Goal: Task Accomplishment & Management: Manage account settings

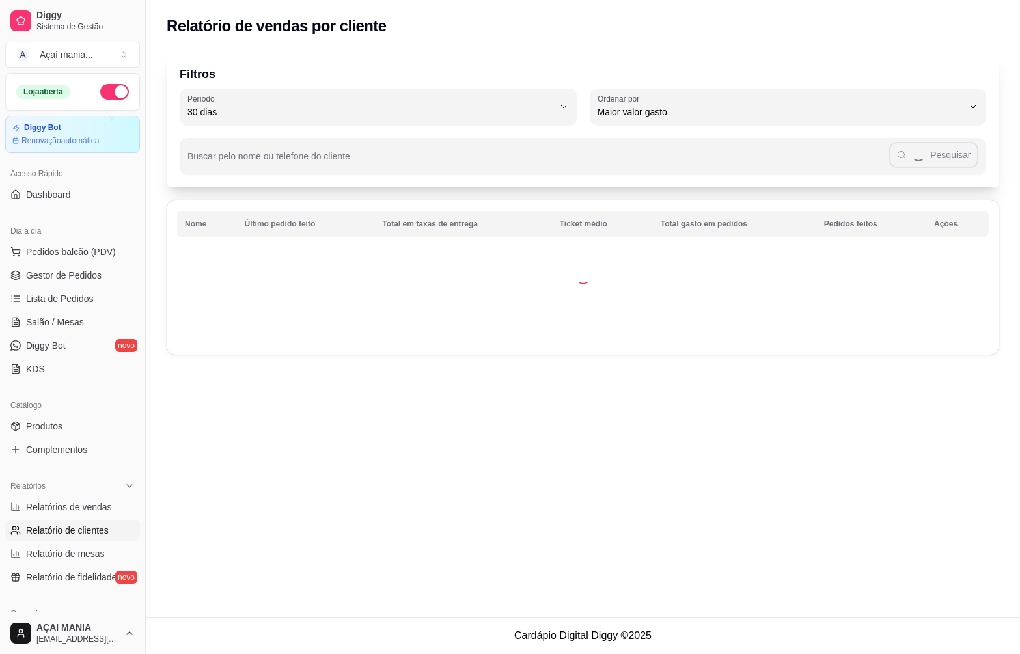
select select "30"
select select "HIGHEST_TOTAL_SPENT_WITH_ORDERS"
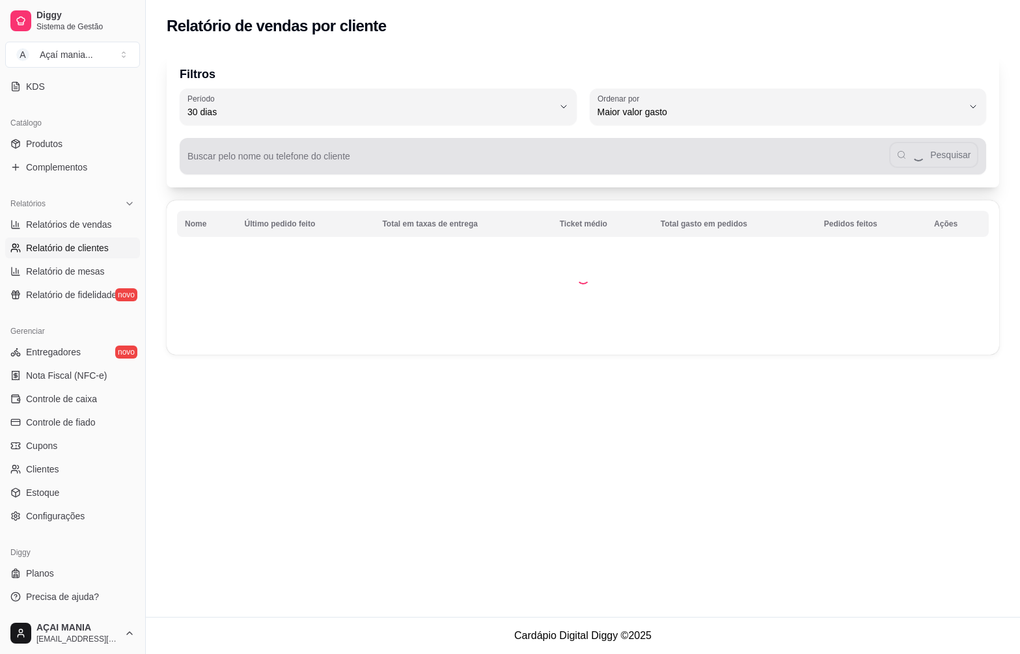
click at [218, 150] on div "Pesquisar" at bounding box center [582, 156] width 791 height 26
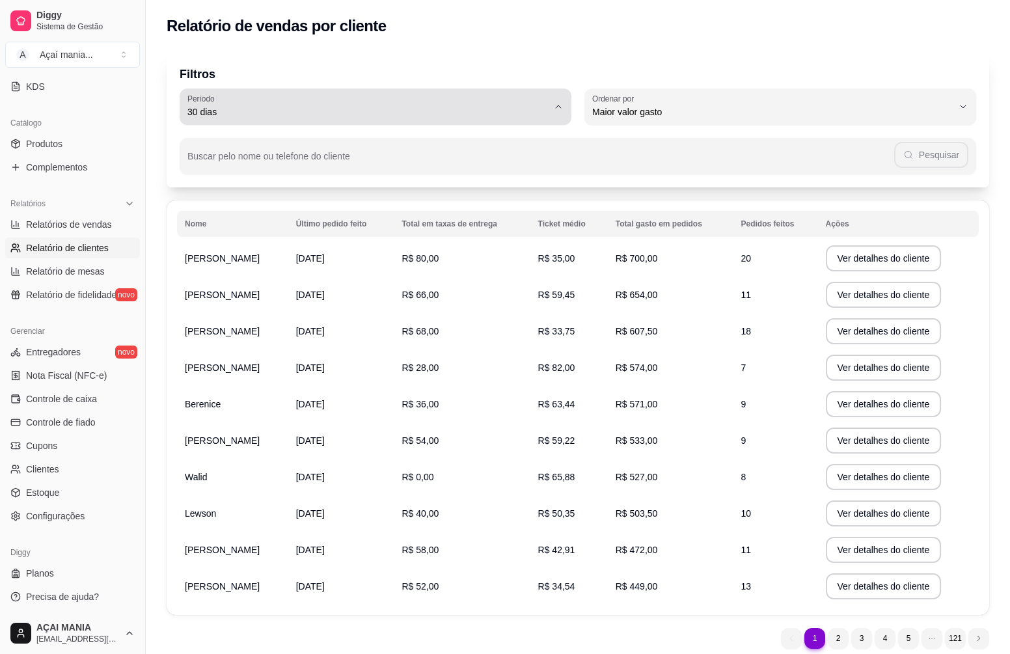
click at [216, 117] on span "30 dias" at bounding box center [367, 111] width 361 height 13
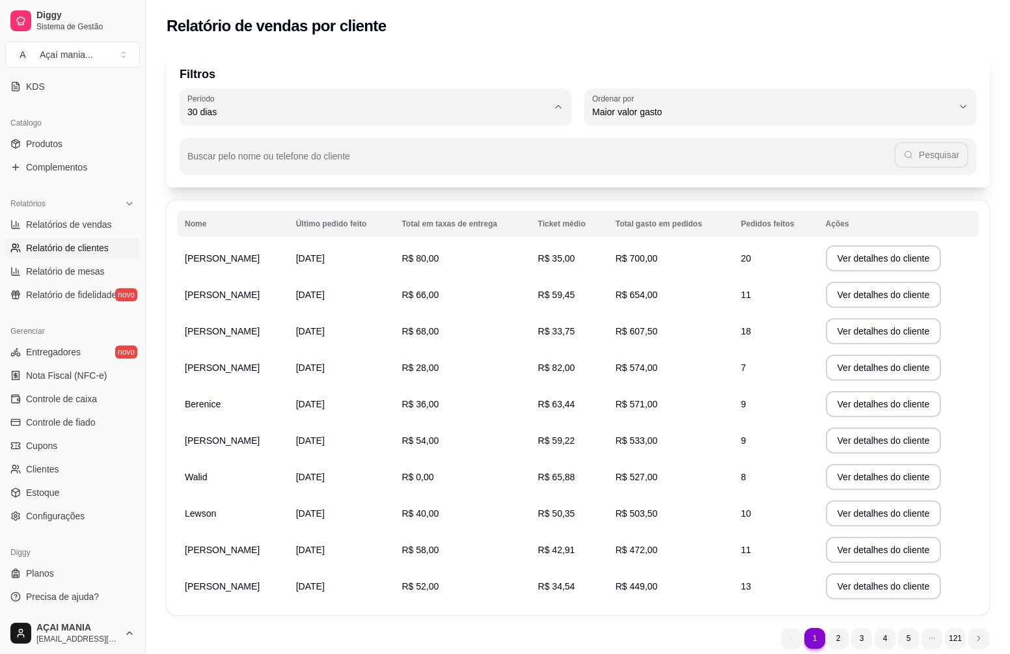
click at [236, 276] on span "60 dias" at bounding box center [369, 270] width 344 height 12
type input "60"
select select "60"
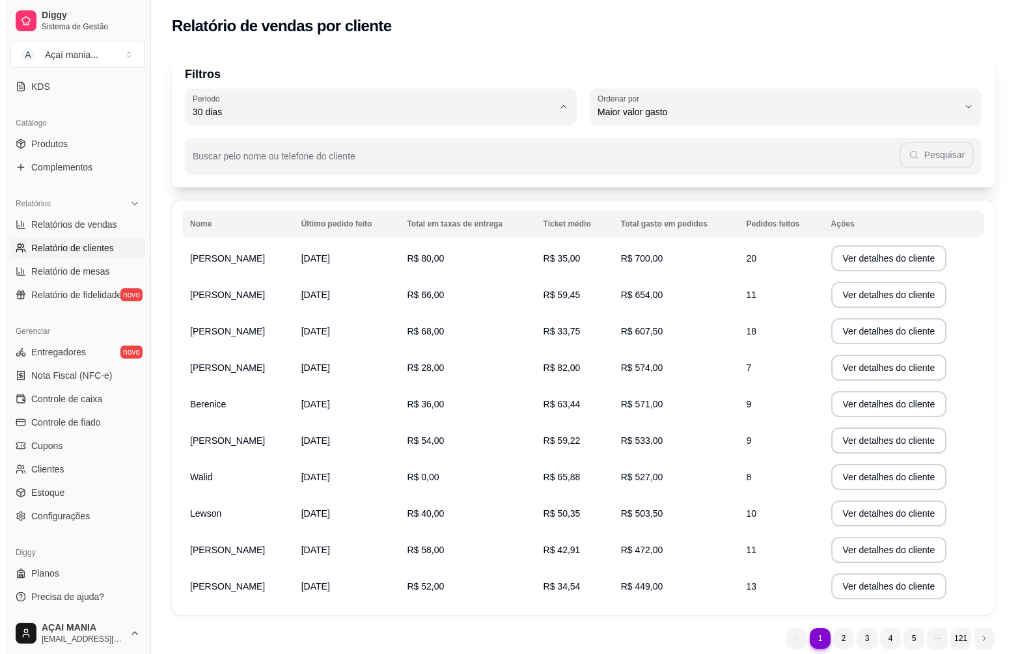
scroll to position [12, 0]
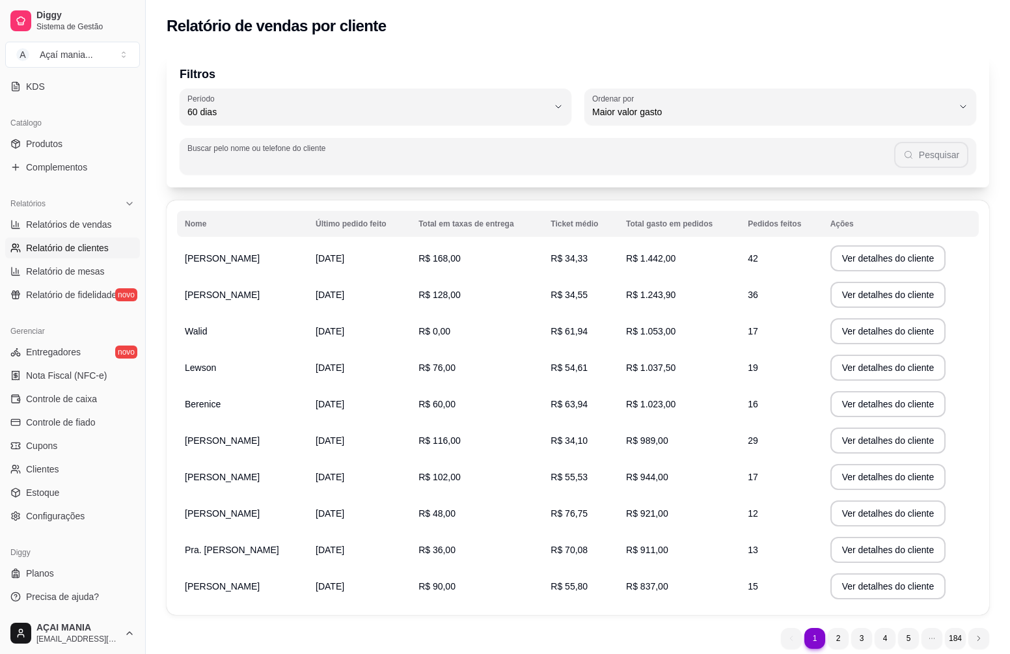
click at [250, 155] on div "Buscar pelo nome ou telefone do cliente Pesquisar" at bounding box center [578, 156] width 797 height 36
type input "92698199"
click at [909, 152] on icon "button" at bounding box center [909, 155] width 10 height 10
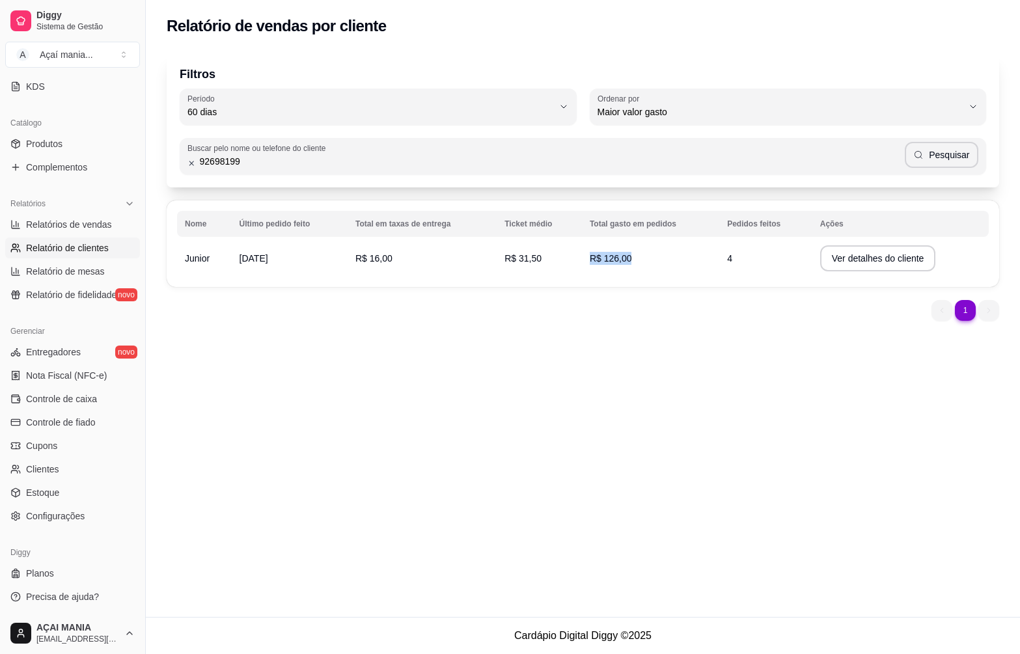
drag, startPoint x: 712, startPoint y: 252, endPoint x: 753, endPoint y: 266, distance: 42.6
click at [753, 266] on tr "Junior [DATE] R$ 16,00 R$ 31,50 R$ 126,00 4 Ver detalhes do cliente" at bounding box center [583, 258] width 812 height 36
click at [707, 276] on td "R$ 126,00" at bounding box center [650, 258] width 137 height 36
drag, startPoint x: 719, startPoint y: 261, endPoint x: 752, endPoint y: 271, distance: 34.2
click at [752, 271] on td "4" at bounding box center [765, 258] width 93 height 36
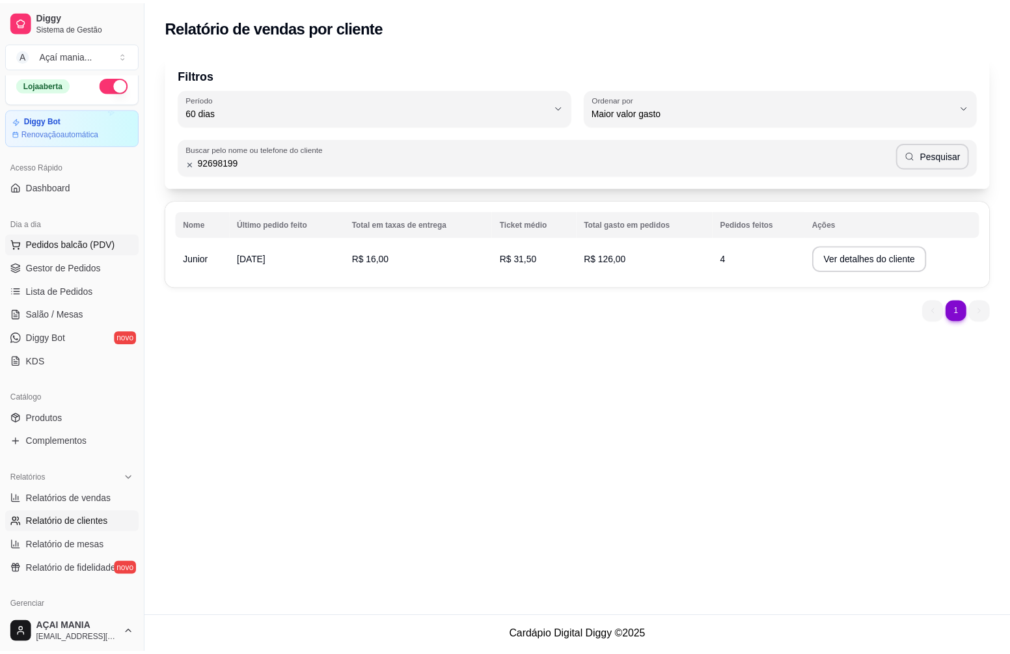
scroll to position [0, 0]
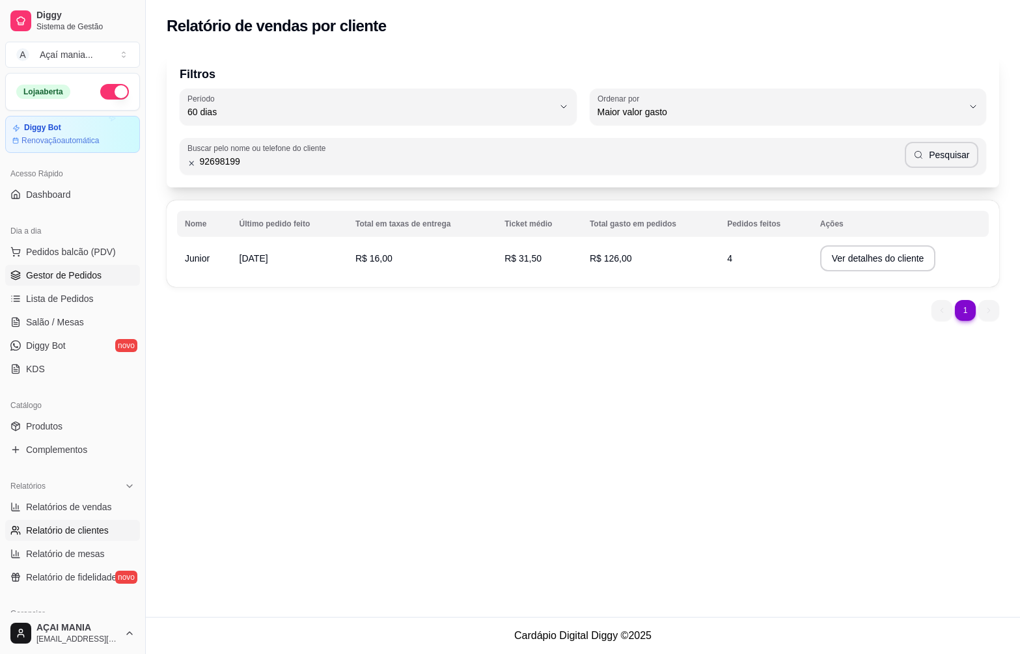
click at [64, 272] on span "Gestor de Pedidos" at bounding box center [64, 275] width 76 height 13
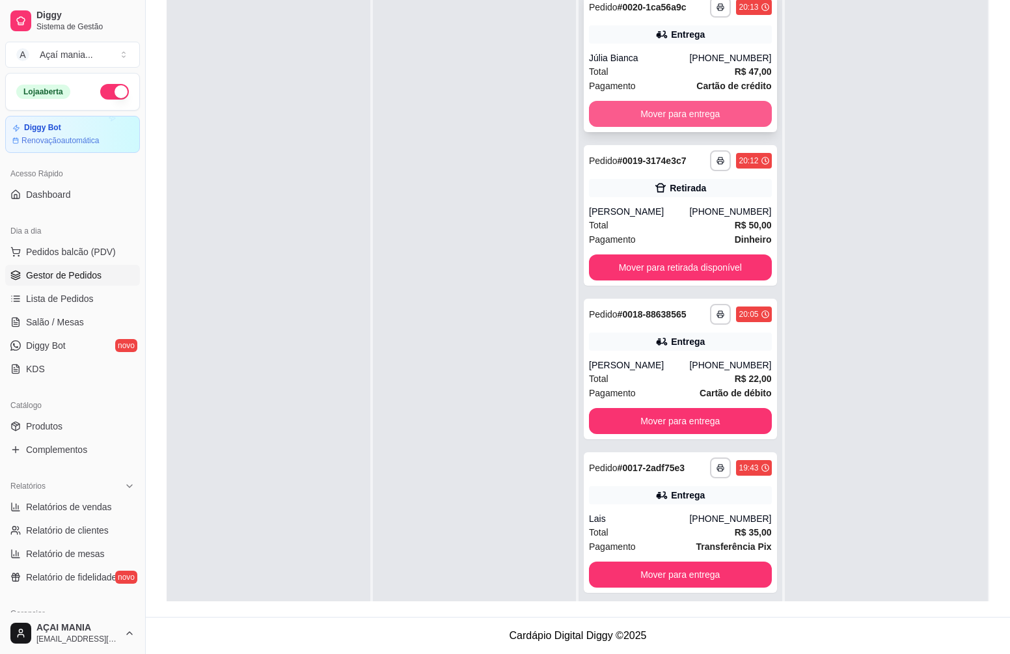
scroll to position [36, 0]
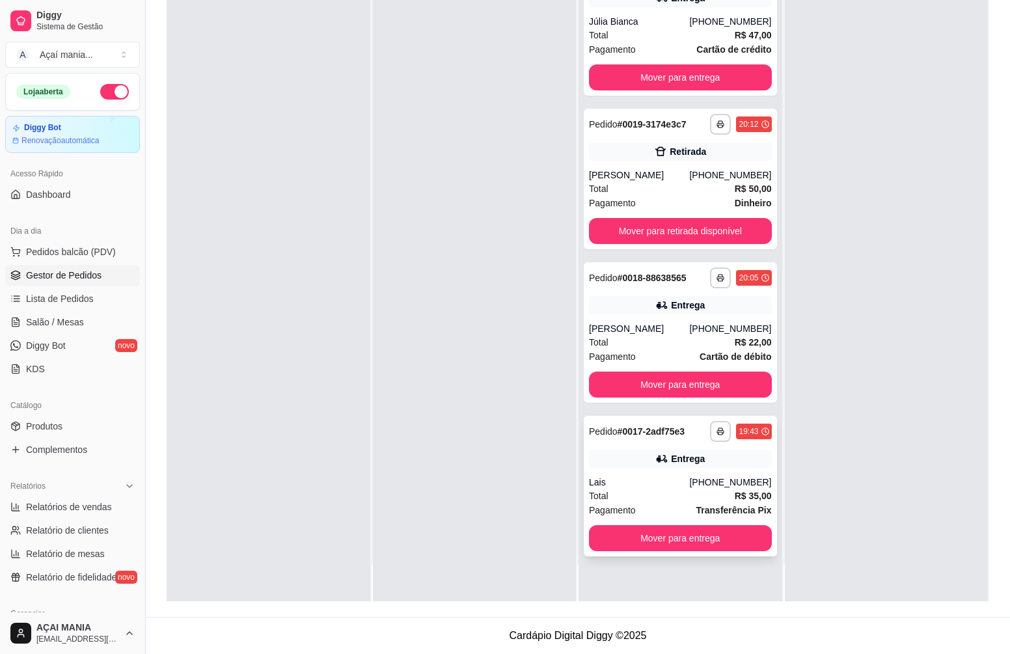
click at [660, 484] on div "Lais" at bounding box center [639, 482] width 100 height 13
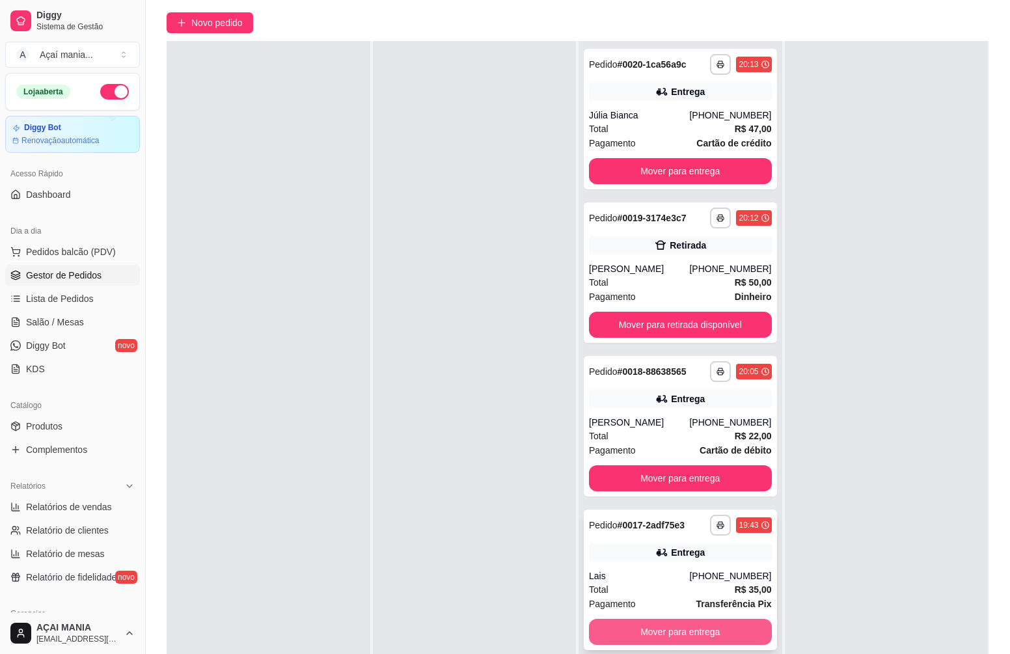
scroll to position [199, 0]
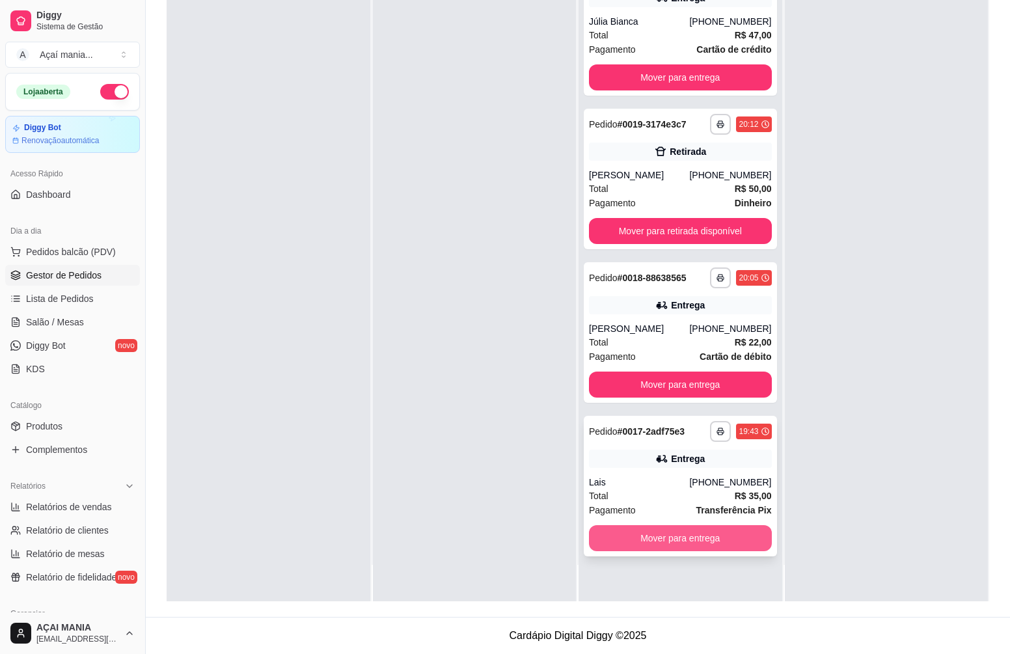
click at [659, 542] on button "Mover para entrega" at bounding box center [680, 538] width 183 height 26
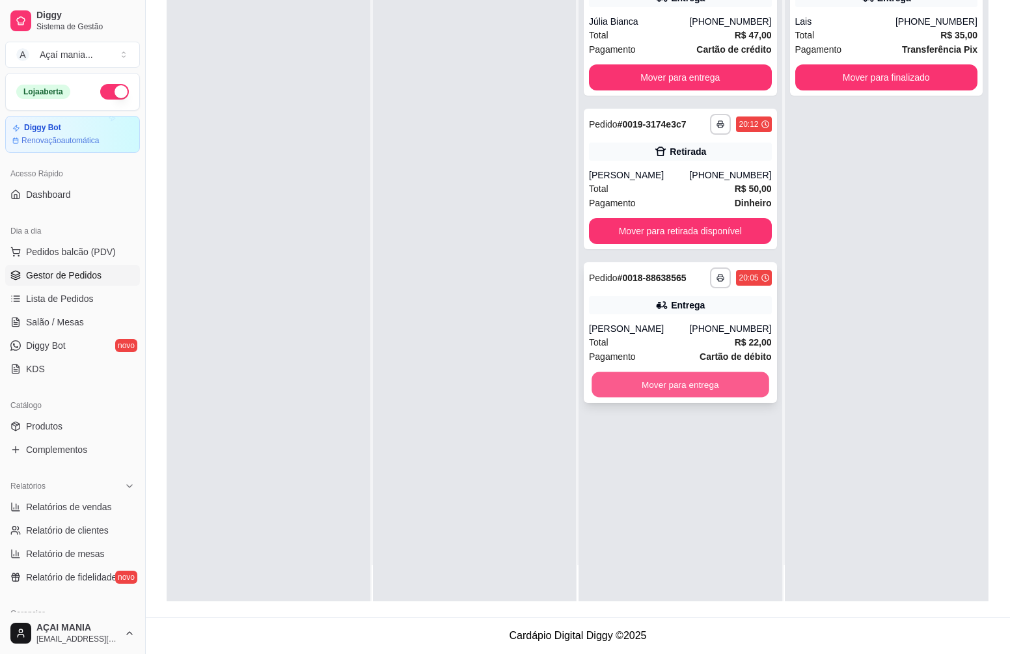
click at [665, 387] on button "Mover para entrega" at bounding box center [680, 384] width 177 height 25
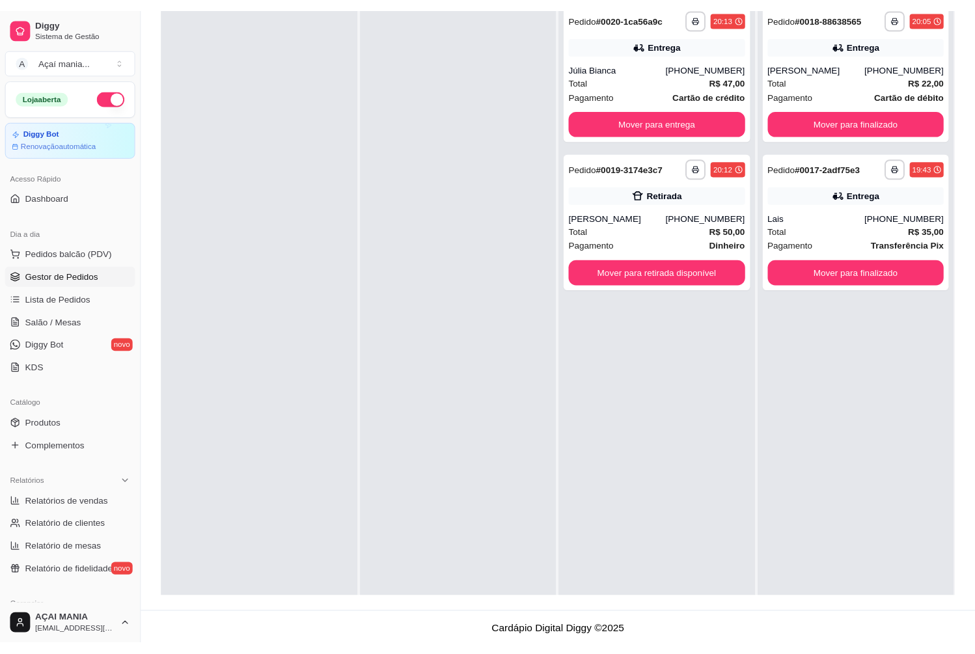
scroll to position [3, 0]
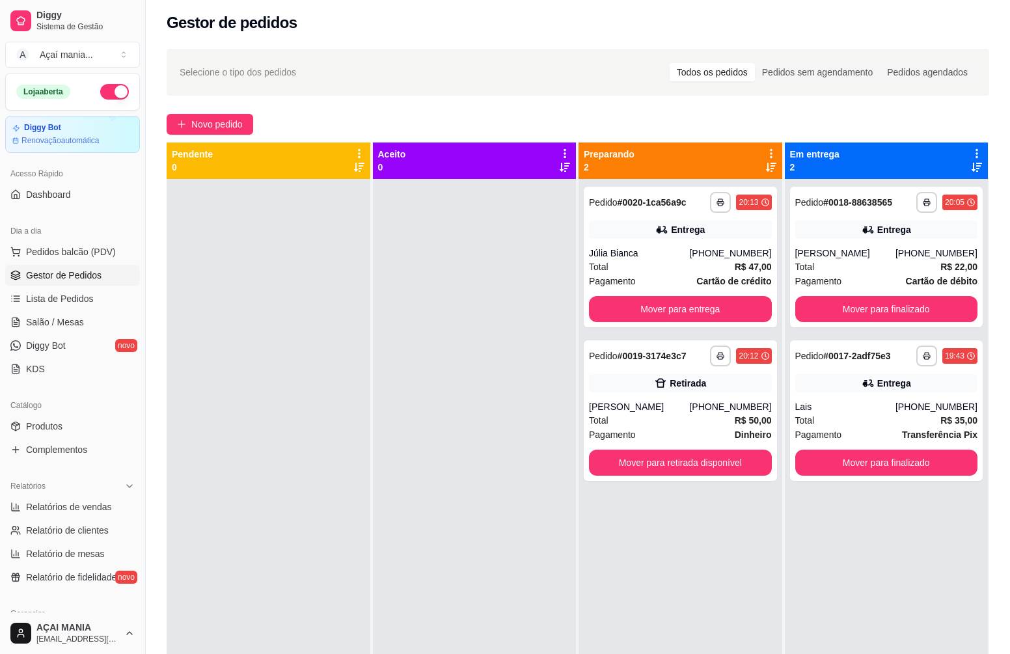
drag, startPoint x: 262, startPoint y: 400, endPoint x: 174, endPoint y: 408, distance: 87.5
click at [258, 400] on div at bounding box center [269, 506] width 204 height 654
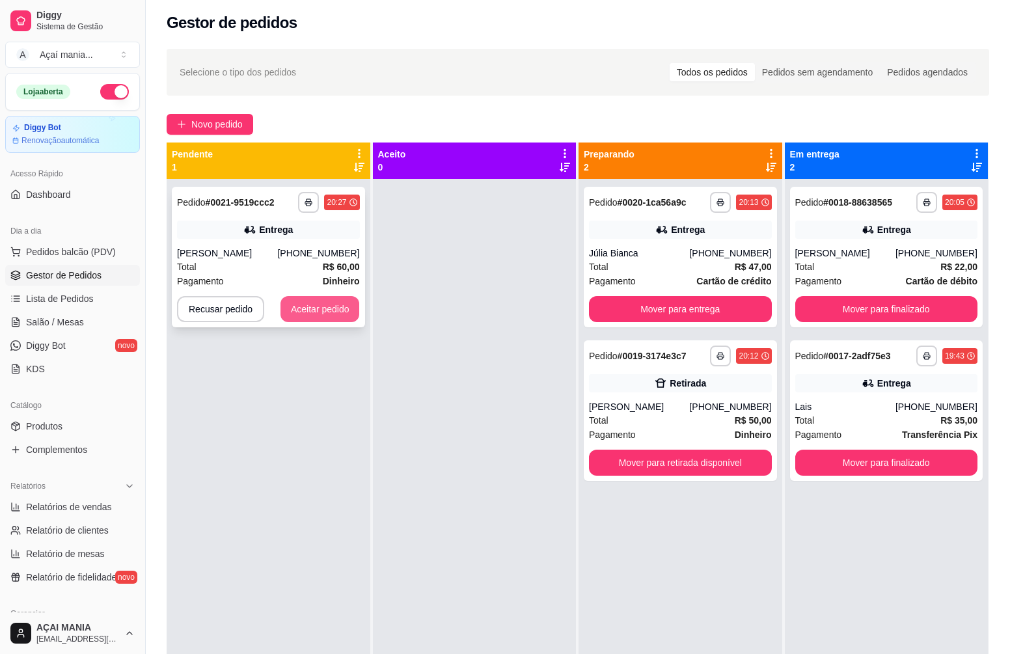
click at [311, 322] on button "Aceitar pedido" at bounding box center [320, 309] width 79 height 26
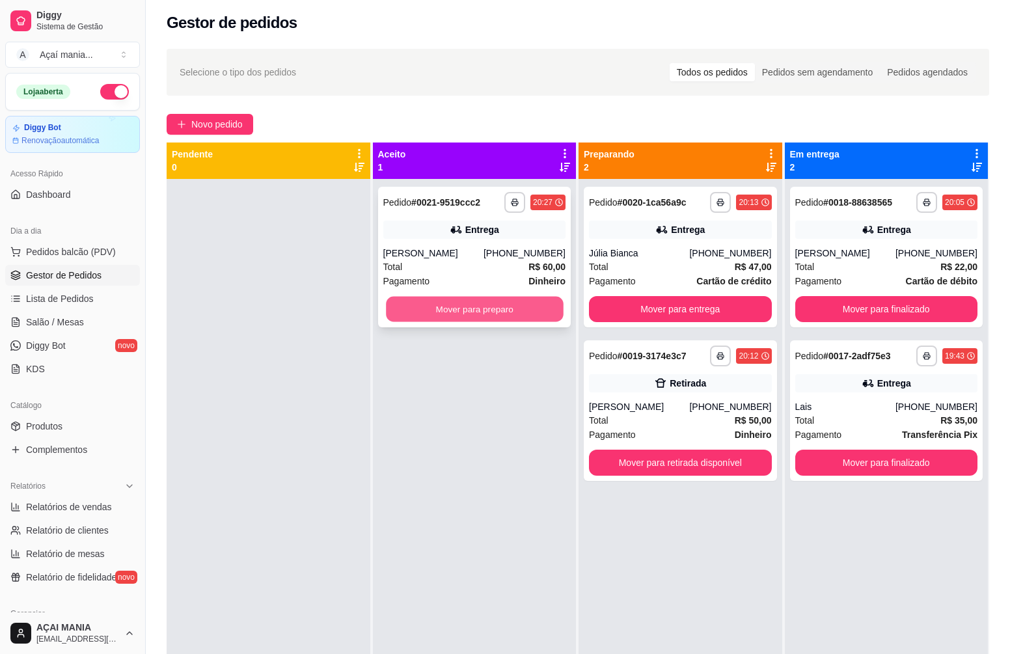
click at [529, 320] on button "Mover para preparo" at bounding box center [474, 309] width 177 height 25
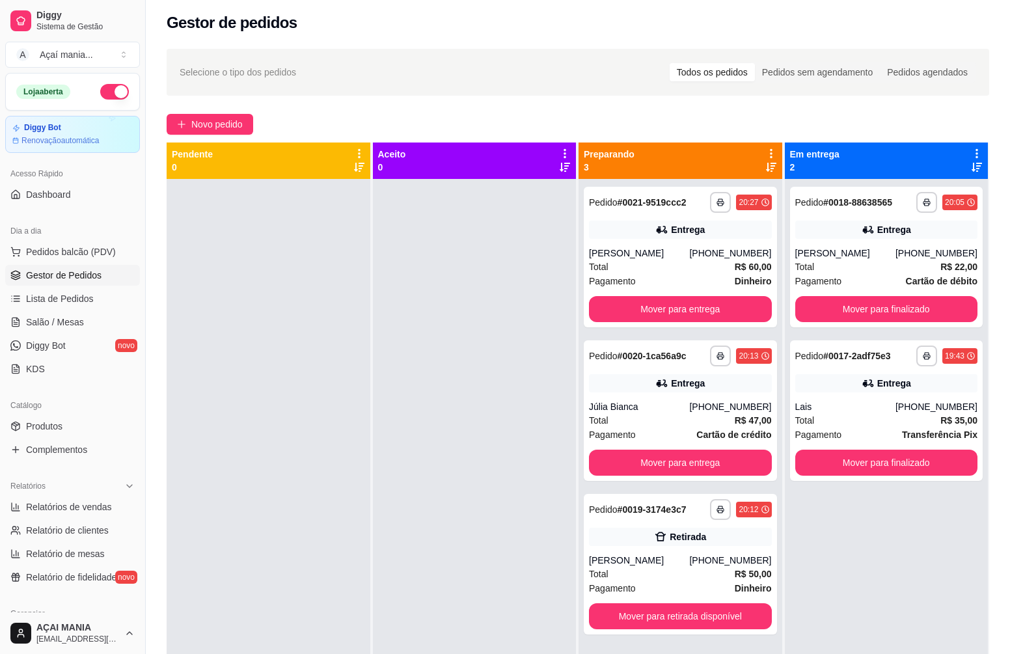
click at [221, 502] on div at bounding box center [269, 506] width 204 height 654
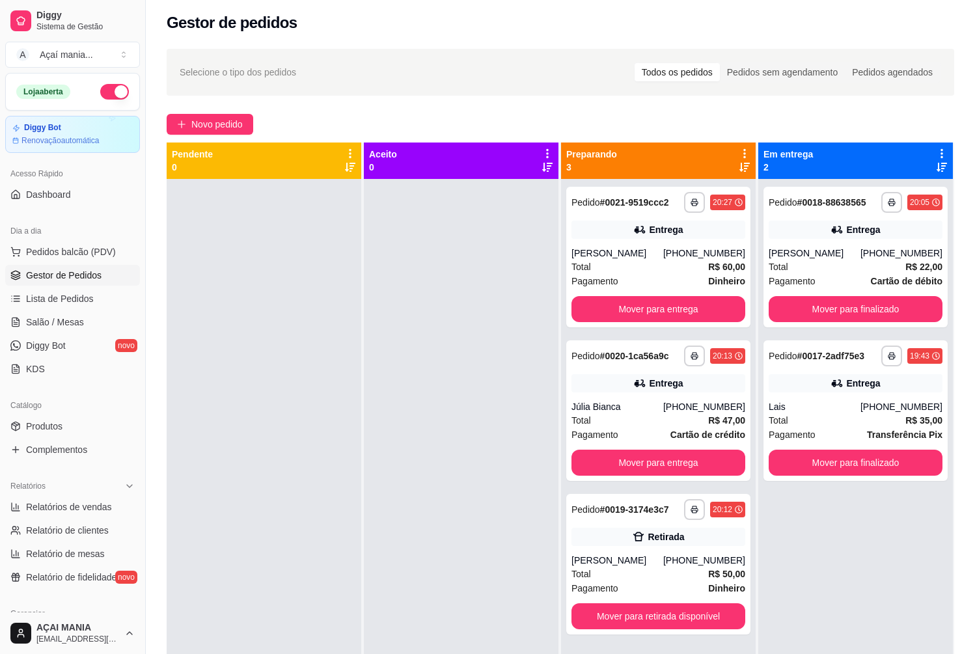
click at [276, 443] on div at bounding box center [264, 506] width 195 height 654
click at [334, 464] on div at bounding box center [264, 506] width 195 height 654
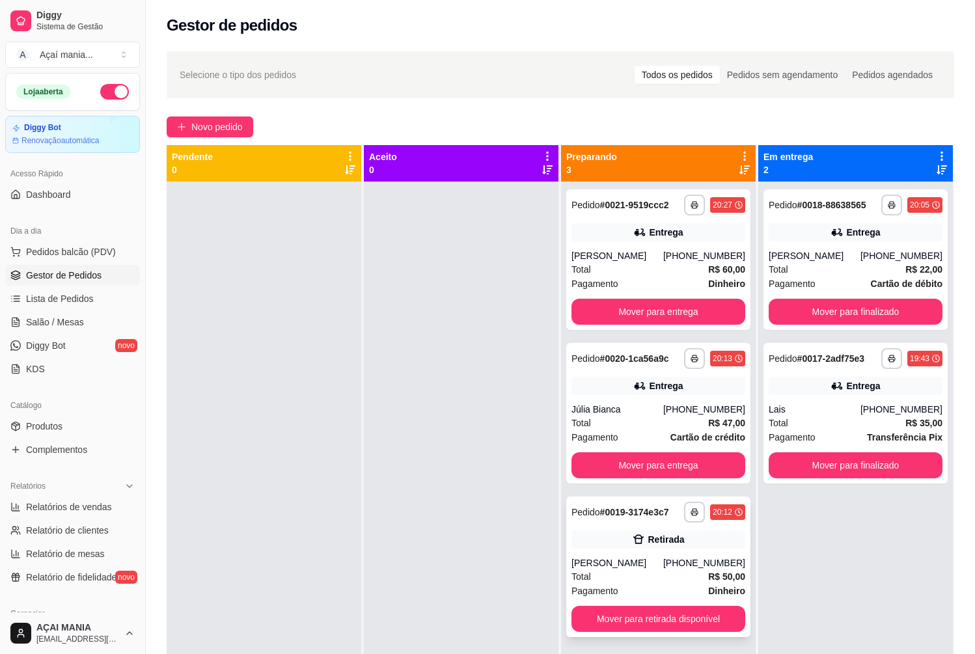
scroll to position [0, 0]
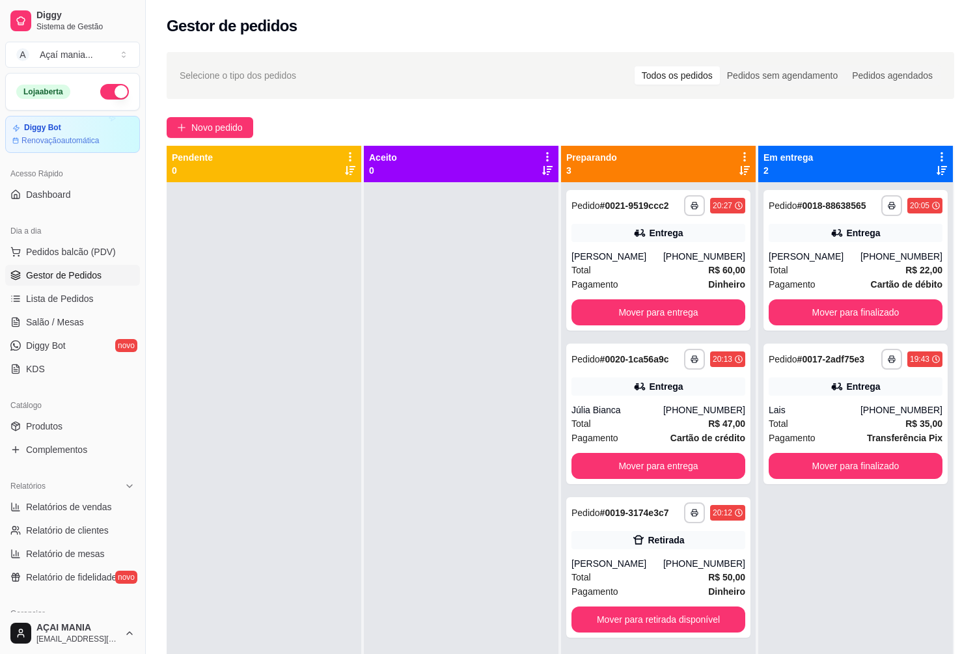
drag, startPoint x: 340, startPoint y: 467, endPoint x: 342, endPoint y: 473, distance: 6.8
click at [342, 473] on div at bounding box center [264, 509] width 195 height 654
drag, startPoint x: 342, startPoint y: 473, endPoint x: 307, endPoint y: 482, distance: 36.8
click at [307, 482] on div at bounding box center [264, 509] width 195 height 654
drag, startPoint x: 305, startPoint y: 485, endPoint x: 309, endPoint y: 469, distance: 16.1
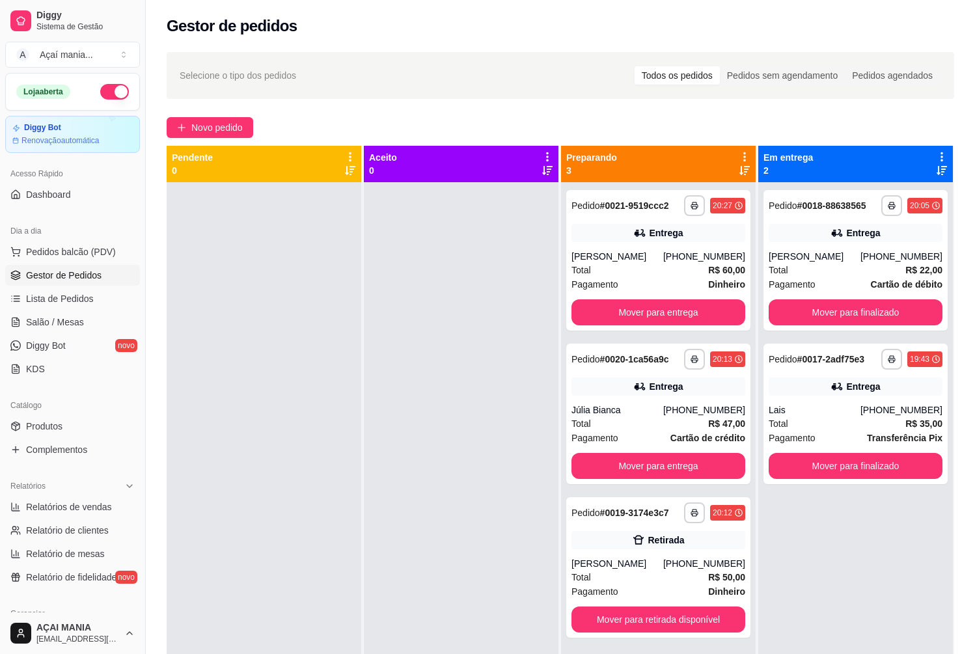
click at [306, 478] on div at bounding box center [264, 509] width 195 height 654
drag, startPoint x: 291, startPoint y: 398, endPoint x: 306, endPoint y: 355, distance: 46.1
drag, startPoint x: 305, startPoint y: 349, endPoint x: 315, endPoint y: 338, distance: 14.8
drag, startPoint x: 315, startPoint y: 338, endPoint x: 454, endPoint y: 294, distance: 146.0
drag, startPoint x: 454, startPoint y: 294, endPoint x: 498, endPoint y: 255, distance: 59.0
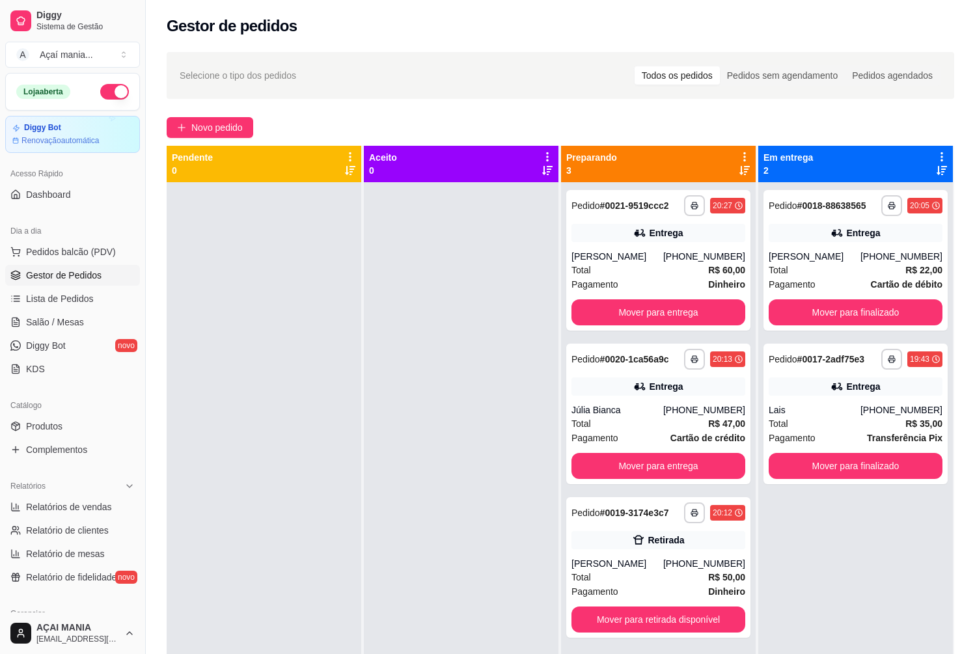
click at [473, 286] on div at bounding box center [461, 509] width 195 height 654
click at [510, 287] on div at bounding box center [461, 509] width 195 height 654
click at [280, 510] on div at bounding box center [264, 509] width 195 height 654
drag, startPoint x: 282, startPoint y: 512, endPoint x: 308, endPoint y: 505, distance: 26.8
drag, startPoint x: 308, startPoint y: 505, endPoint x: 352, endPoint y: 521, distance: 46.9
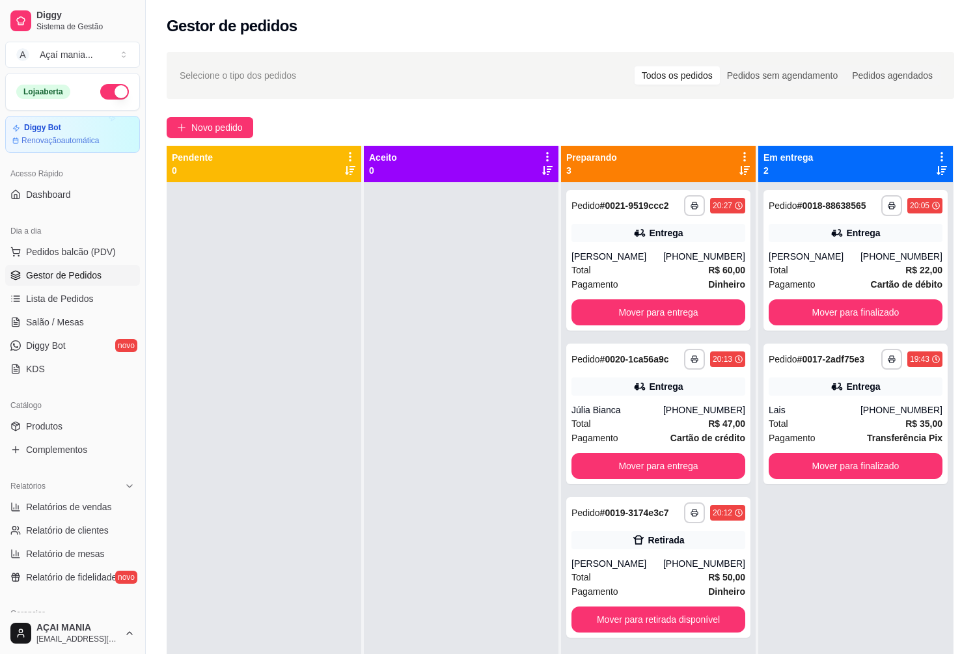
click at [352, 520] on div at bounding box center [264, 509] width 195 height 654
drag, startPoint x: 352, startPoint y: 521, endPoint x: 358, endPoint y: 507, distance: 14.9
drag, startPoint x: 334, startPoint y: 452, endPoint x: 253, endPoint y: 292, distance: 179.9
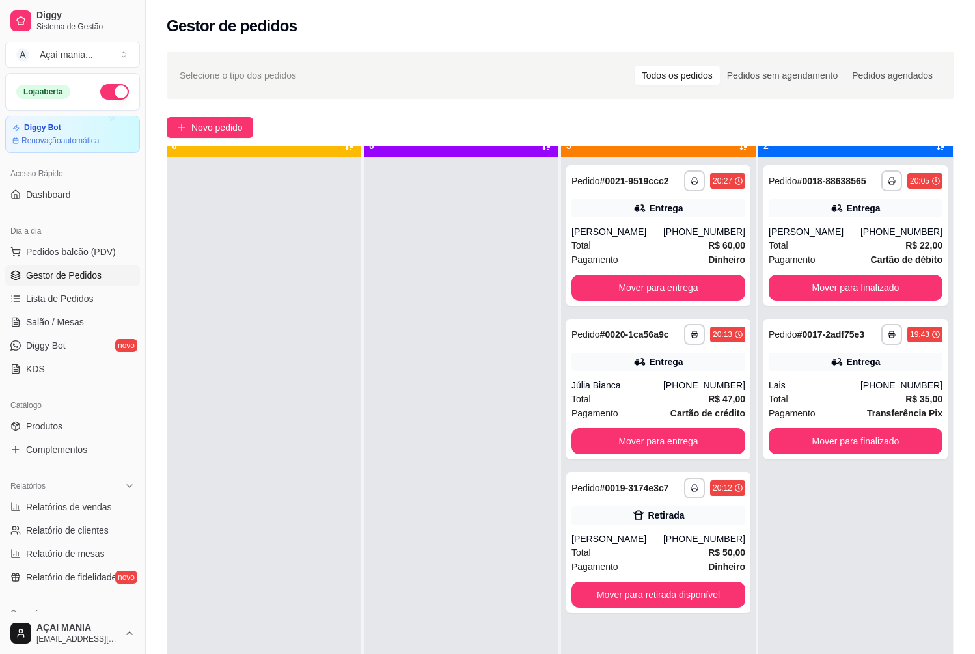
scroll to position [36, 0]
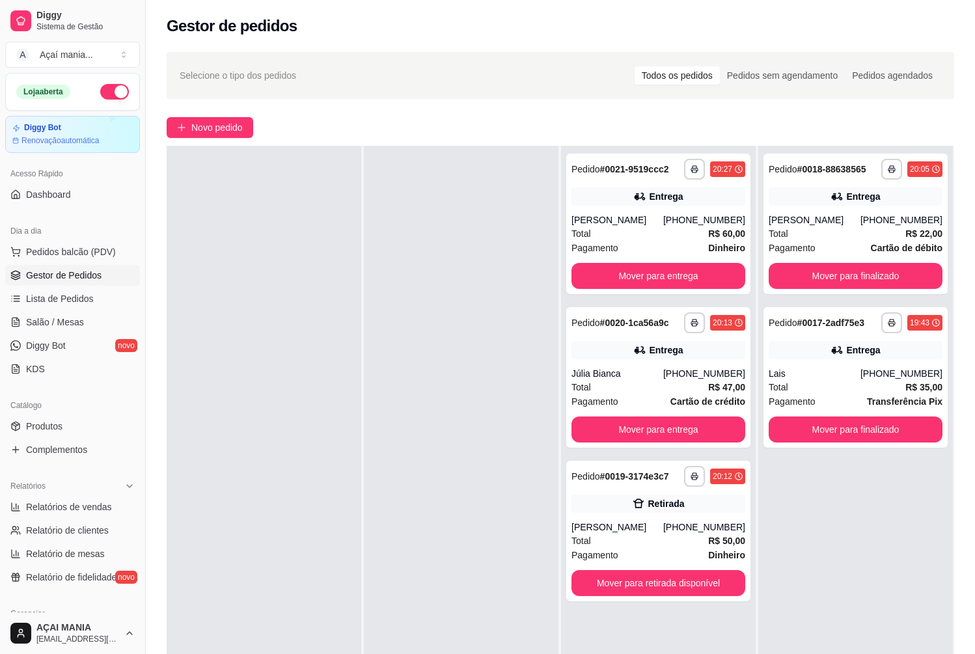
click at [473, 365] on div at bounding box center [461, 473] width 195 height 654
drag, startPoint x: 472, startPoint y: 363, endPoint x: 454, endPoint y: 367, distance: 18.6
click at [465, 366] on div at bounding box center [461, 473] width 195 height 654
drag, startPoint x: 374, startPoint y: 260, endPoint x: 361, endPoint y: 255, distance: 13.7
click at [373, 261] on div at bounding box center [461, 473] width 195 height 654
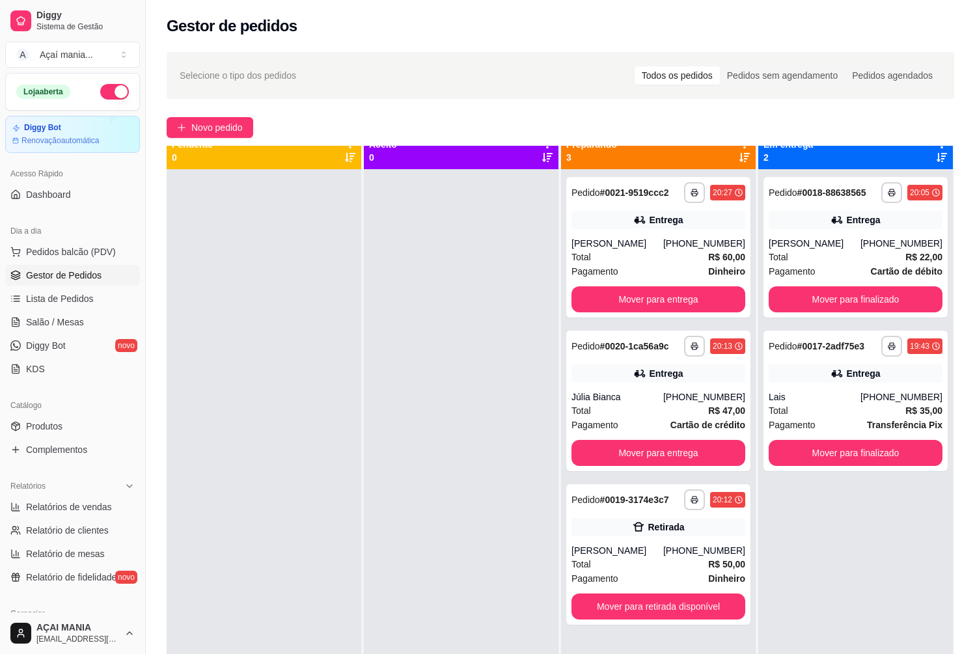
scroll to position [0, 0]
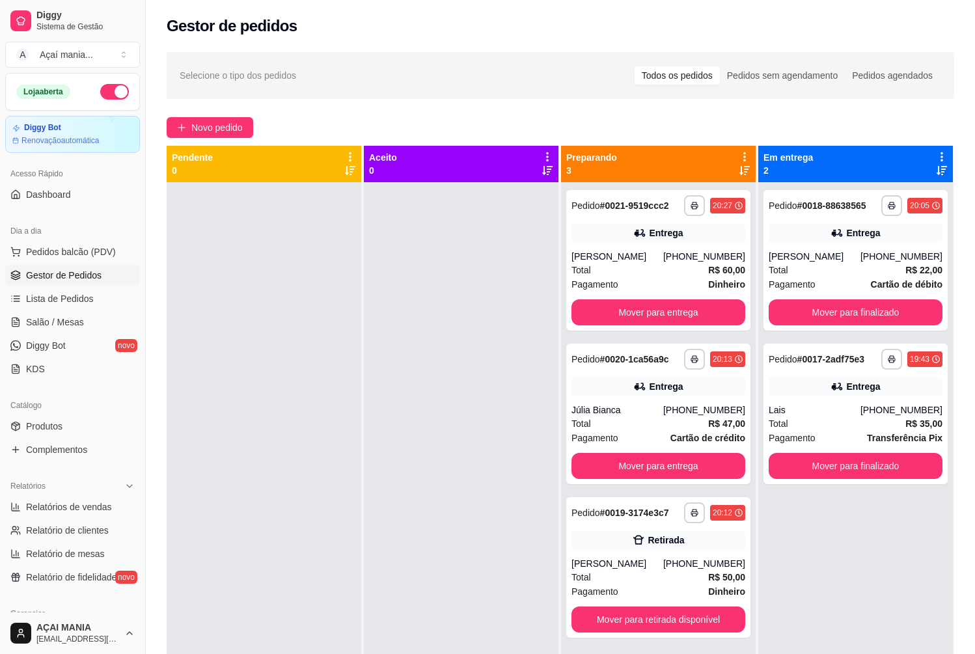
click at [447, 452] on div at bounding box center [461, 509] width 195 height 654
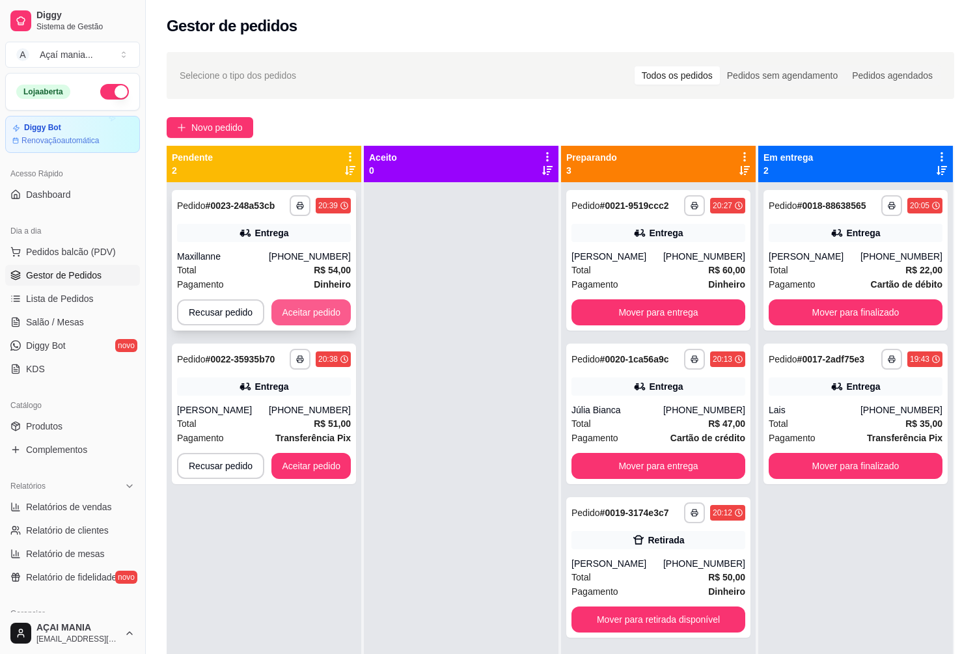
click at [307, 303] on button "Aceitar pedido" at bounding box center [310, 312] width 79 height 26
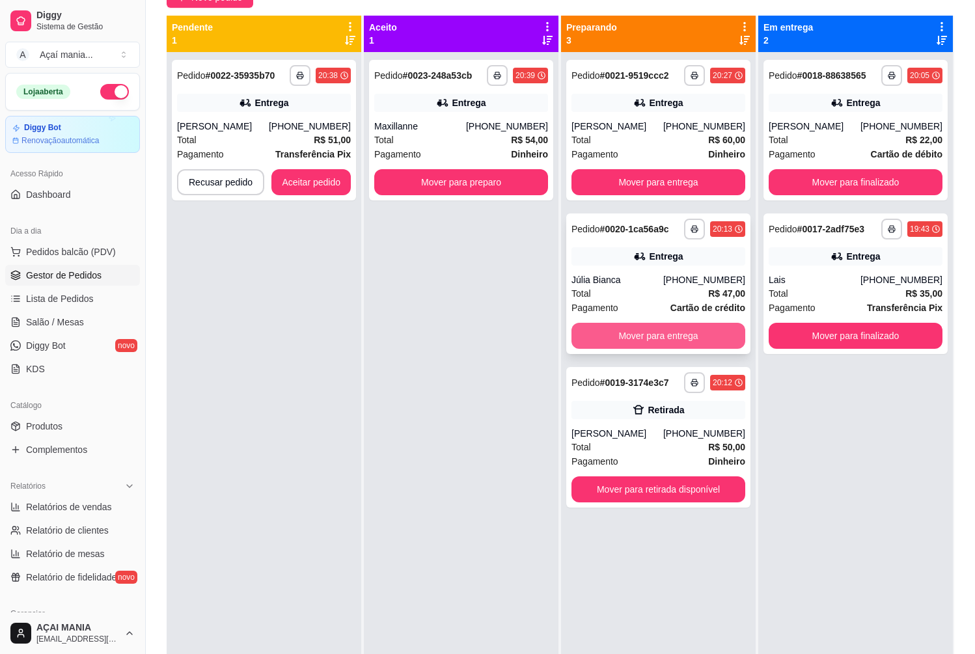
click at [650, 349] on button "Mover para entrega" at bounding box center [659, 336] width 174 height 26
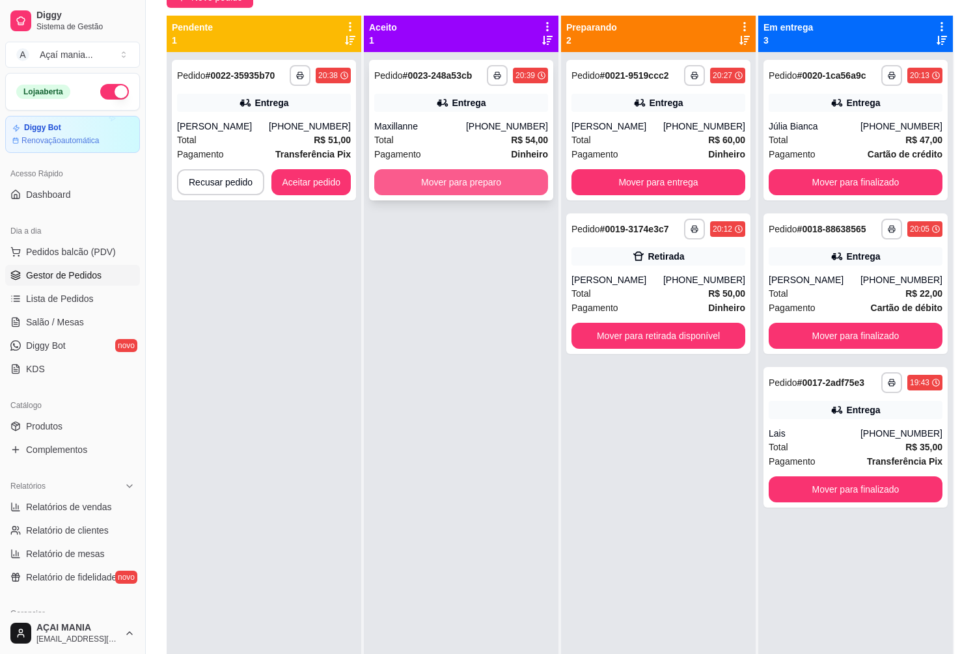
click at [488, 175] on button "Mover para preparo" at bounding box center [461, 182] width 174 height 26
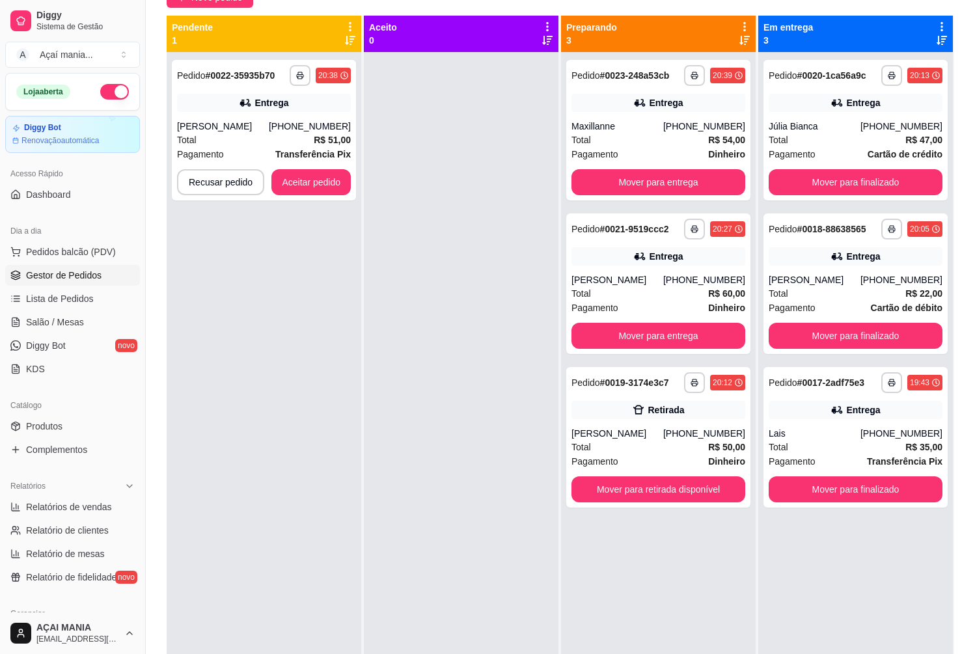
click at [346, 317] on div "**********" at bounding box center [264, 379] width 195 height 654
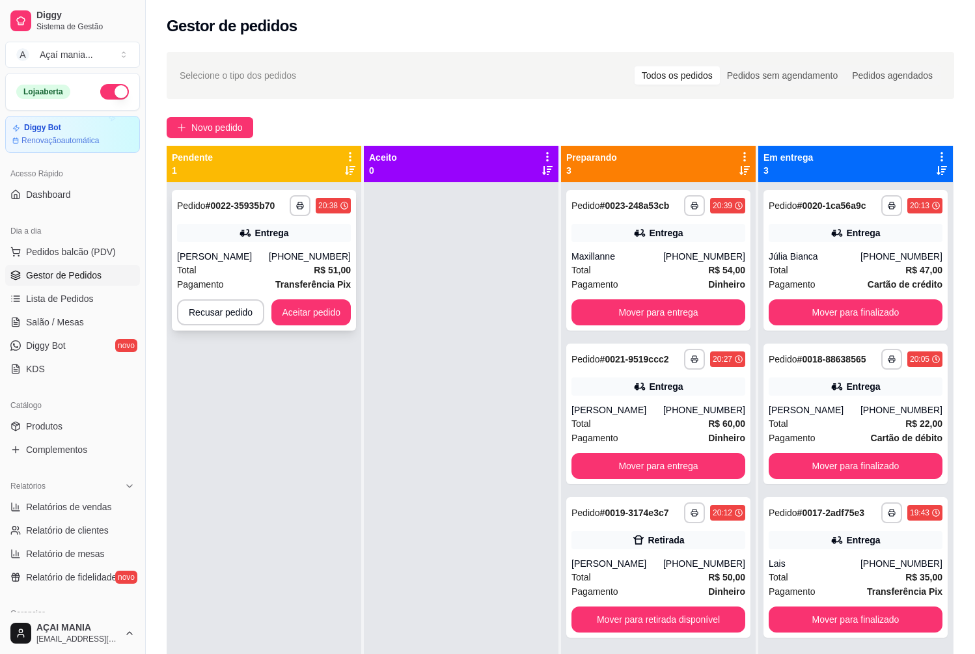
click at [326, 299] on button "Aceitar pedido" at bounding box center [310, 312] width 79 height 26
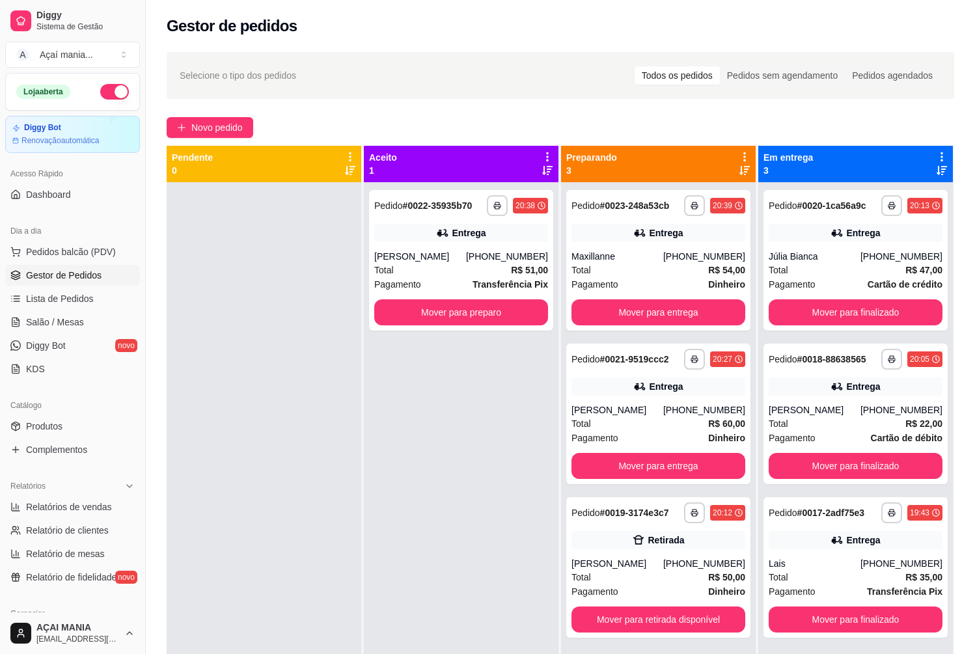
click at [480, 391] on div "**********" at bounding box center [461, 509] width 195 height 654
click at [501, 319] on button "Mover para preparo" at bounding box center [461, 312] width 174 height 26
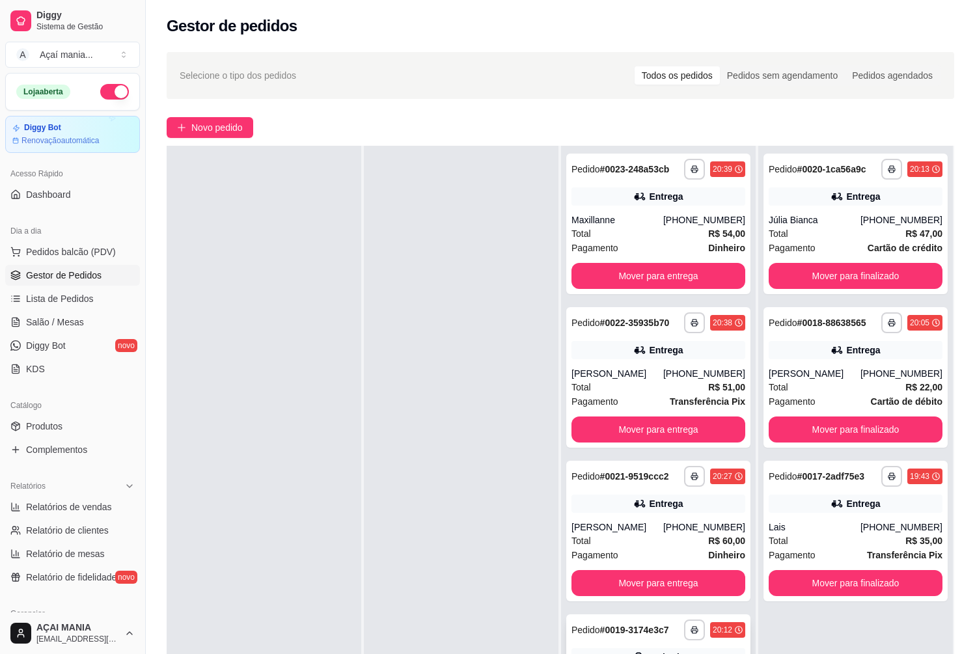
scroll to position [65, 0]
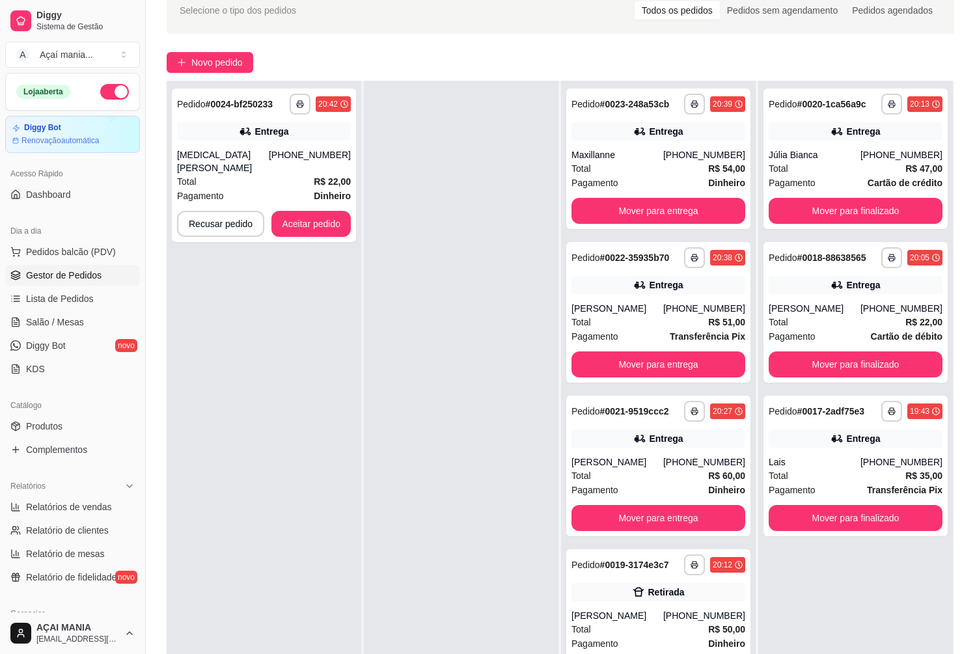
click at [286, 551] on div "**********" at bounding box center [264, 408] width 195 height 654
click at [329, 214] on button "Aceitar pedido" at bounding box center [311, 224] width 77 height 25
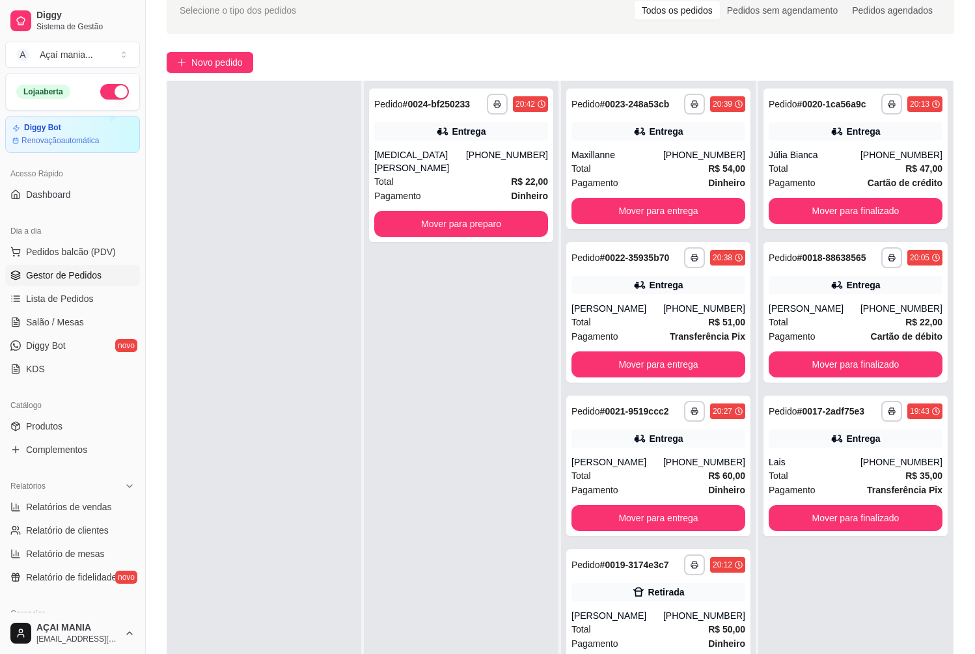
click at [333, 319] on div at bounding box center [264, 408] width 195 height 654
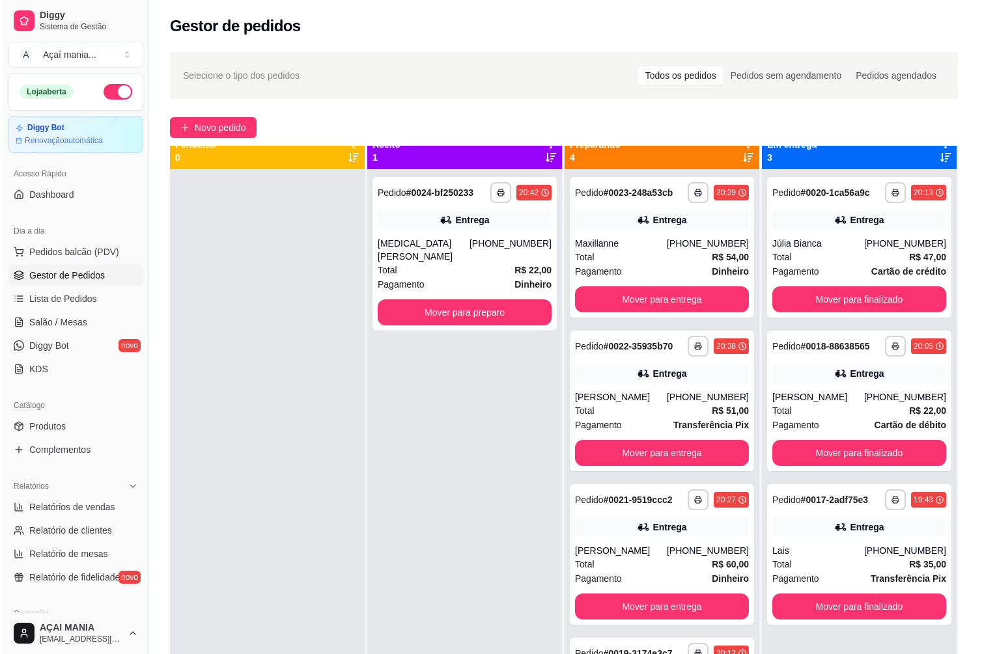
scroll to position [0, 0]
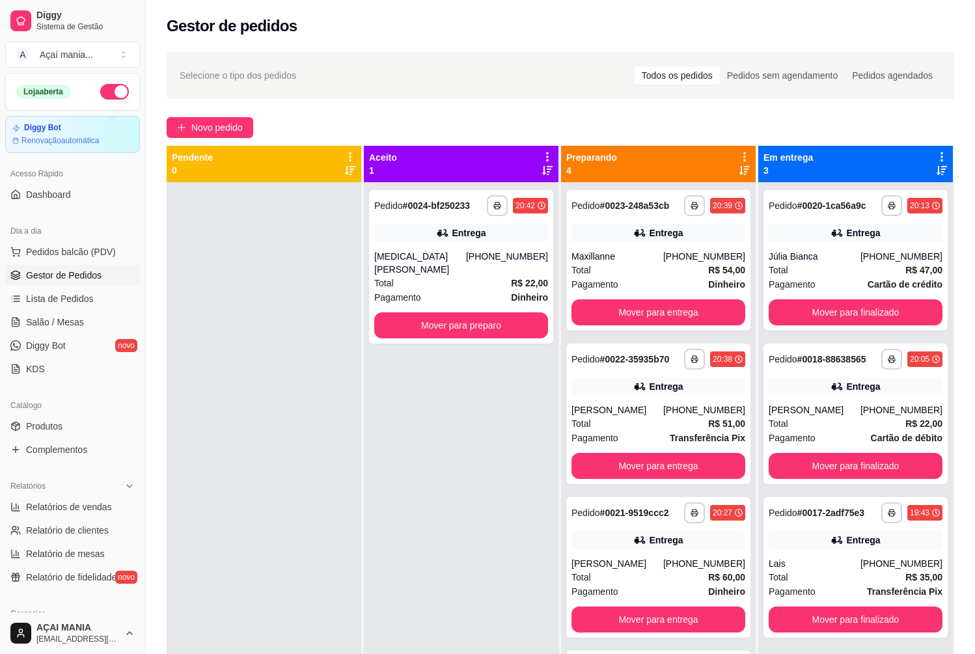
click at [460, 506] on div "**********" at bounding box center [461, 509] width 195 height 654
click at [295, 434] on div at bounding box center [264, 509] width 195 height 654
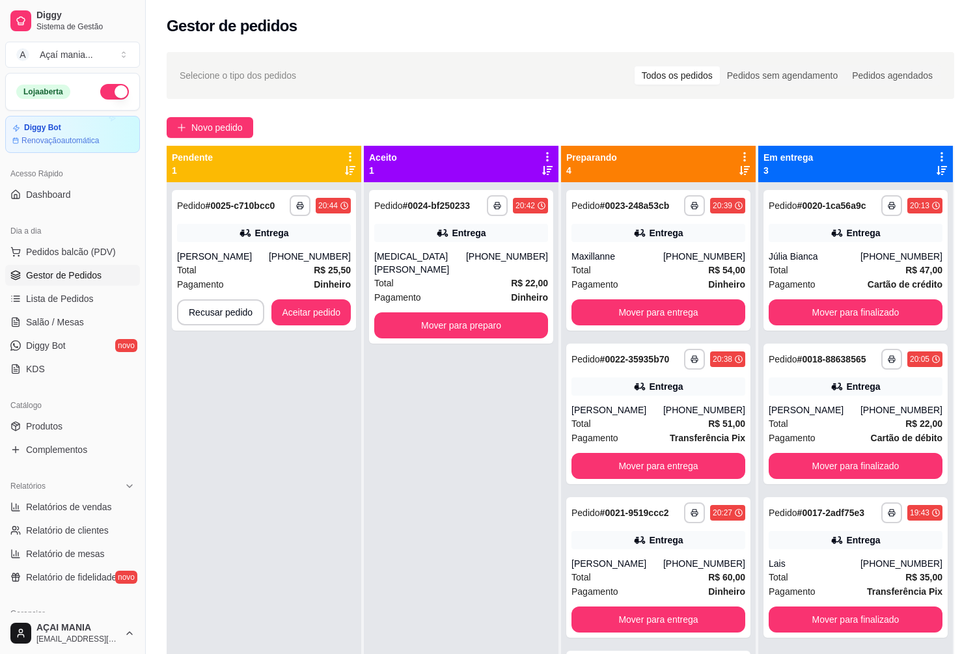
click at [266, 416] on div "**********" at bounding box center [264, 509] width 195 height 654
click at [292, 467] on div "**********" at bounding box center [264, 509] width 195 height 654
drag, startPoint x: 365, startPoint y: 495, endPoint x: 311, endPoint y: 495, distance: 54.0
click at [364, 495] on div "**********" at bounding box center [461, 509] width 195 height 654
click at [312, 488] on div "**********" at bounding box center [265, 509] width 197 height 654
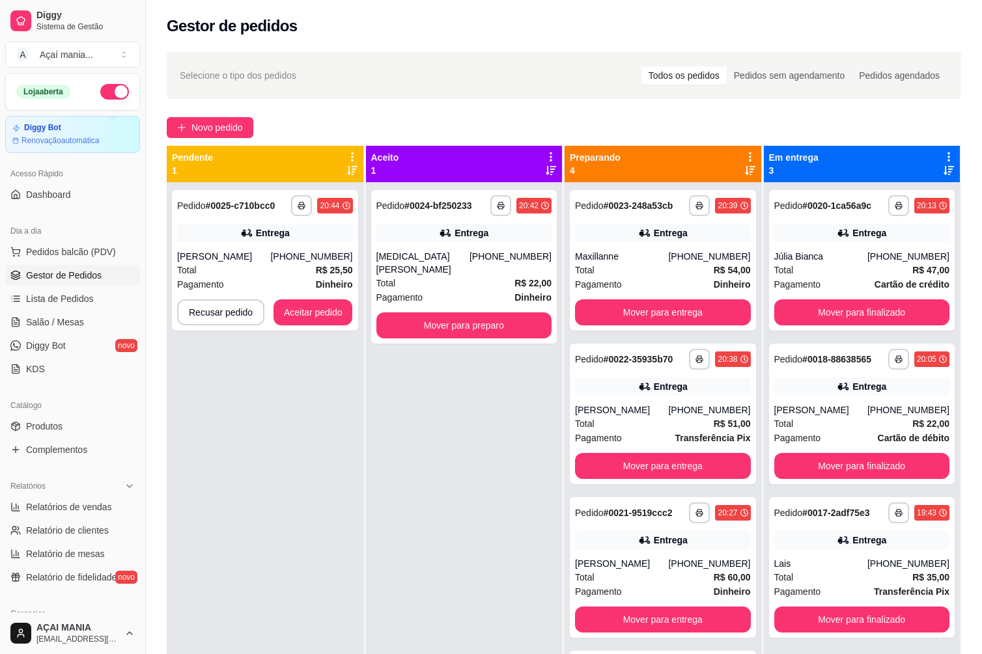
click at [470, 465] on div "**********" at bounding box center [464, 509] width 197 height 654
click at [301, 308] on button "Aceitar pedido" at bounding box center [312, 312] width 79 height 26
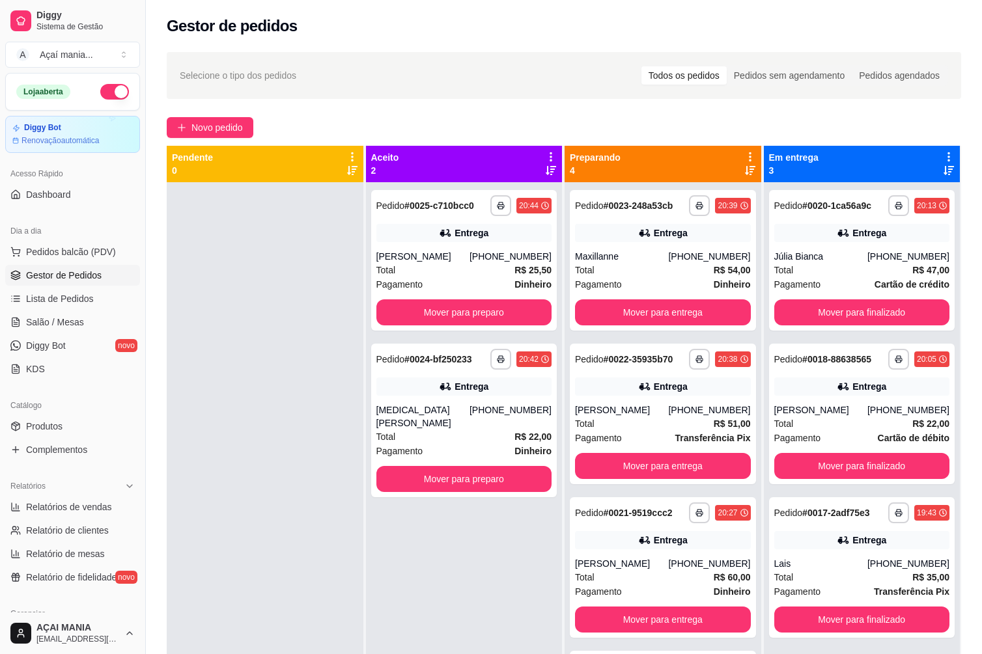
click at [283, 319] on div at bounding box center [265, 509] width 197 height 654
click at [894, 309] on button "Mover para finalizado" at bounding box center [862, 312] width 170 height 25
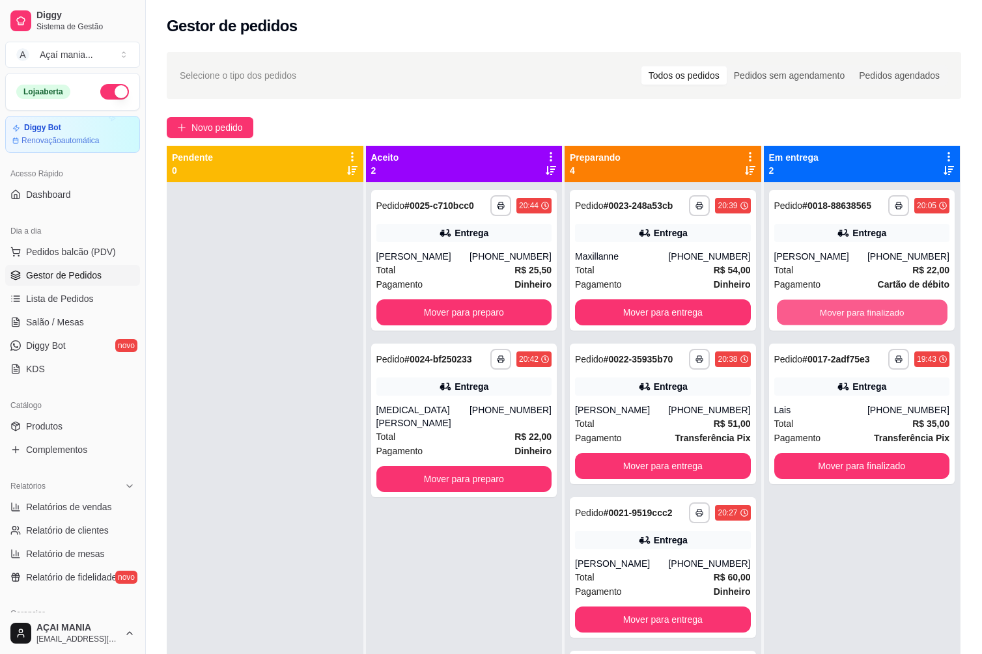
click at [894, 309] on button "Mover para finalizado" at bounding box center [862, 312] width 170 height 25
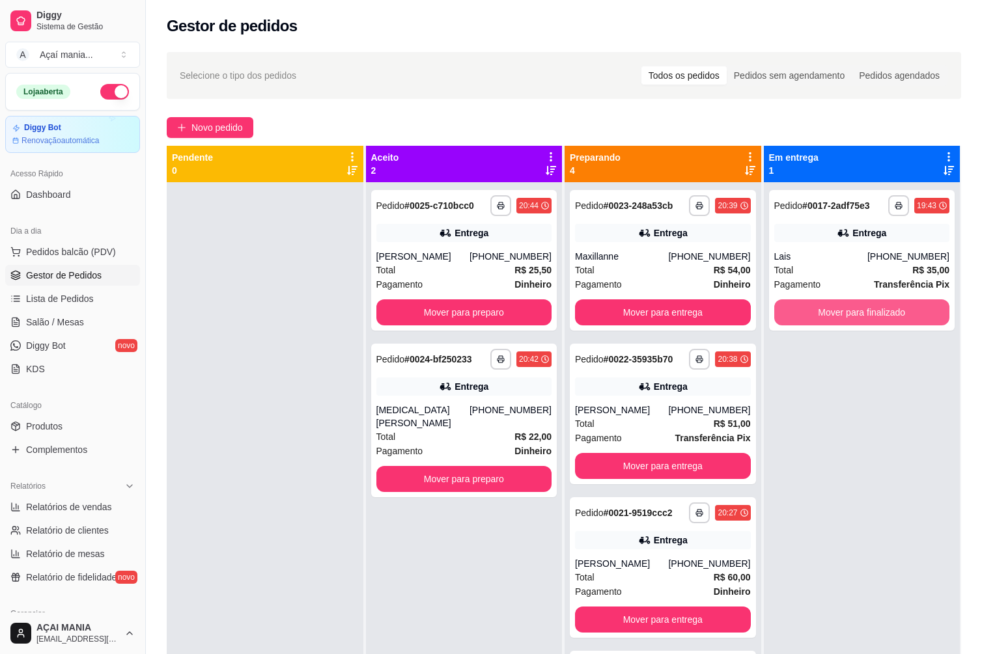
click at [894, 309] on button "Mover para finalizado" at bounding box center [862, 312] width 176 height 26
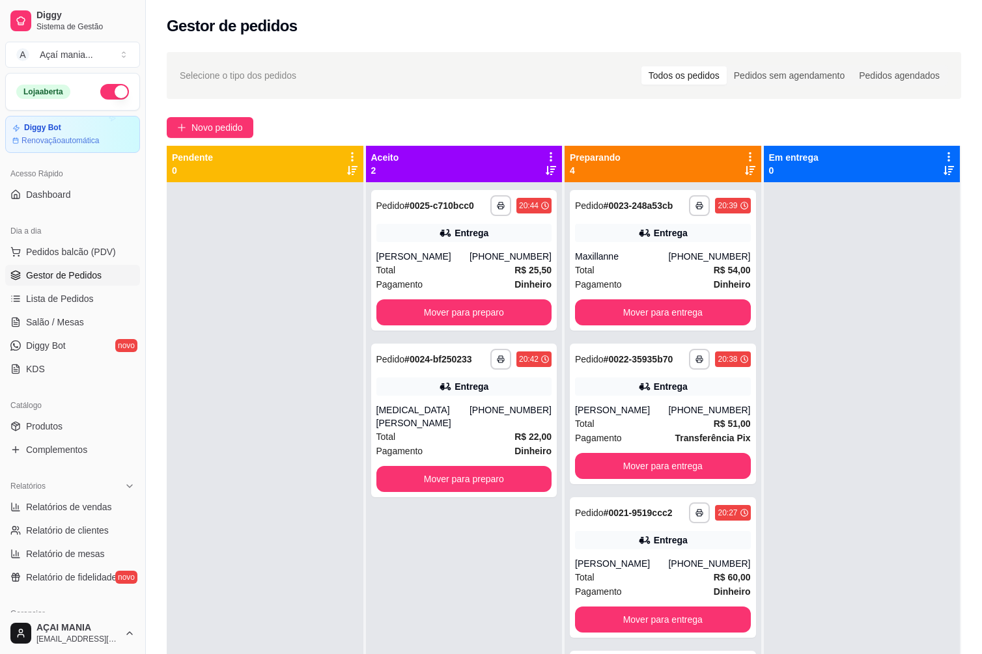
click at [822, 523] on div at bounding box center [862, 509] width 197 height 654
click at [480, 603] on div "**********" at bounding box center [464, 509] width 197 height 654
drag, startPoint x: 480, startPoint y: 603, endPoint x: 393, endPoint y: 556, distance: 99.3
click at [393, 556] on div "**********" at bounding box center [464, 509] width 197 height 654
click at [374, 508] on div "**********" at bounding box center [464, 509] width 197 height 654
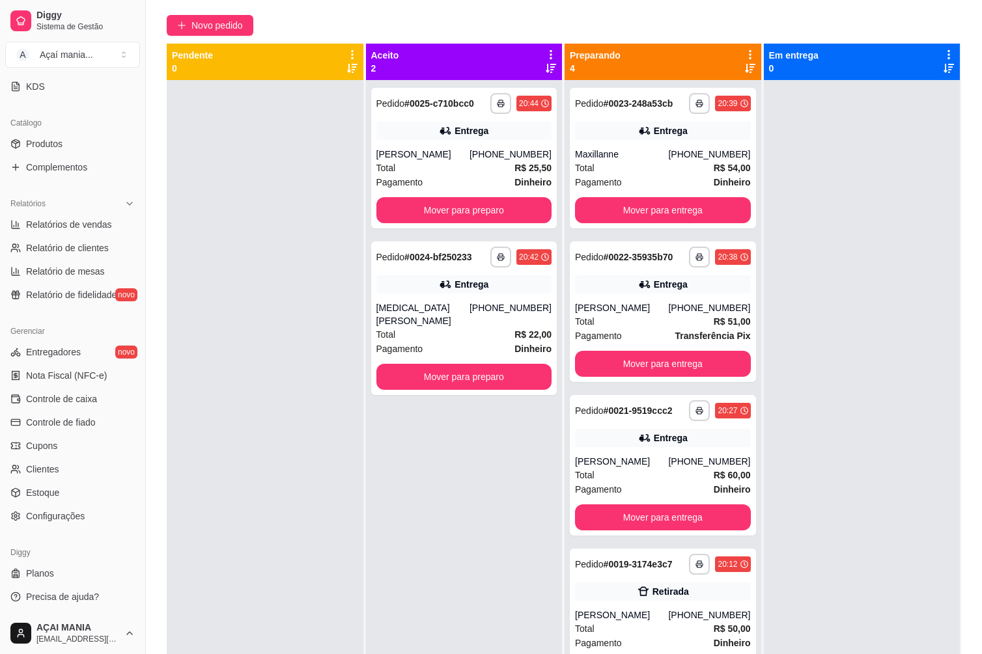
scroll to position [199, 0]
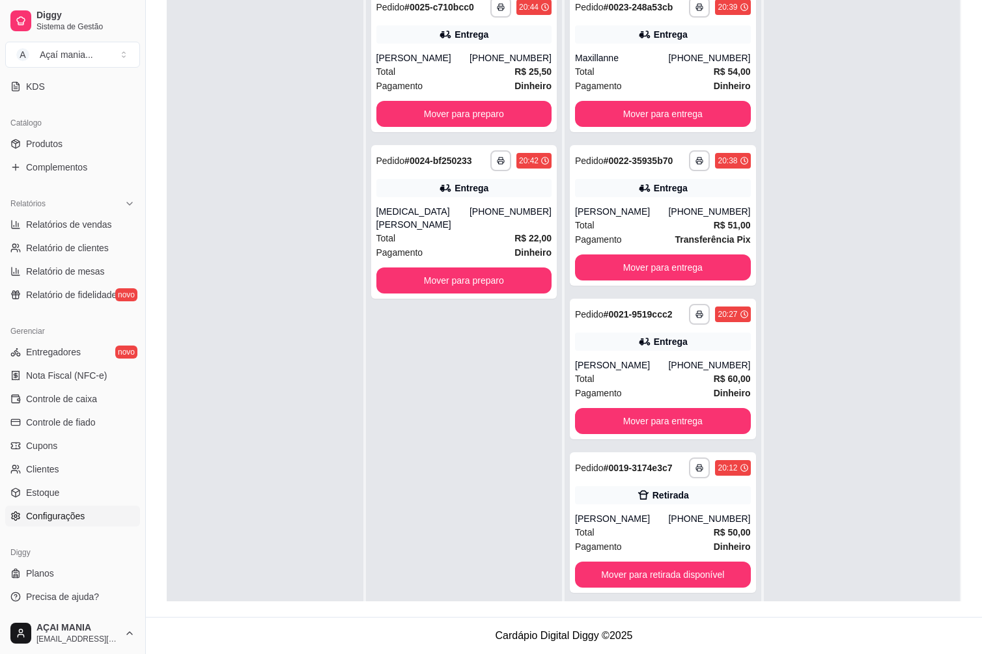
click at [76, 516] on span "Configurações" at bounding box center [55, 516] width 59 height 13
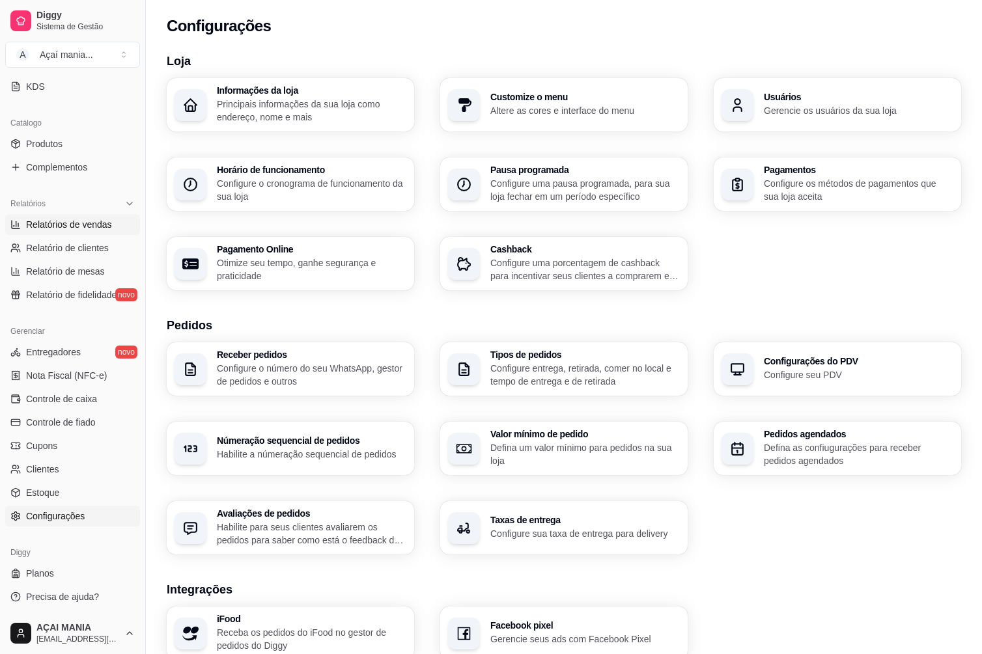
click at [83, 227] on span "Relatórios de vendas" at bounding box center [69, 224] width 86 height 13
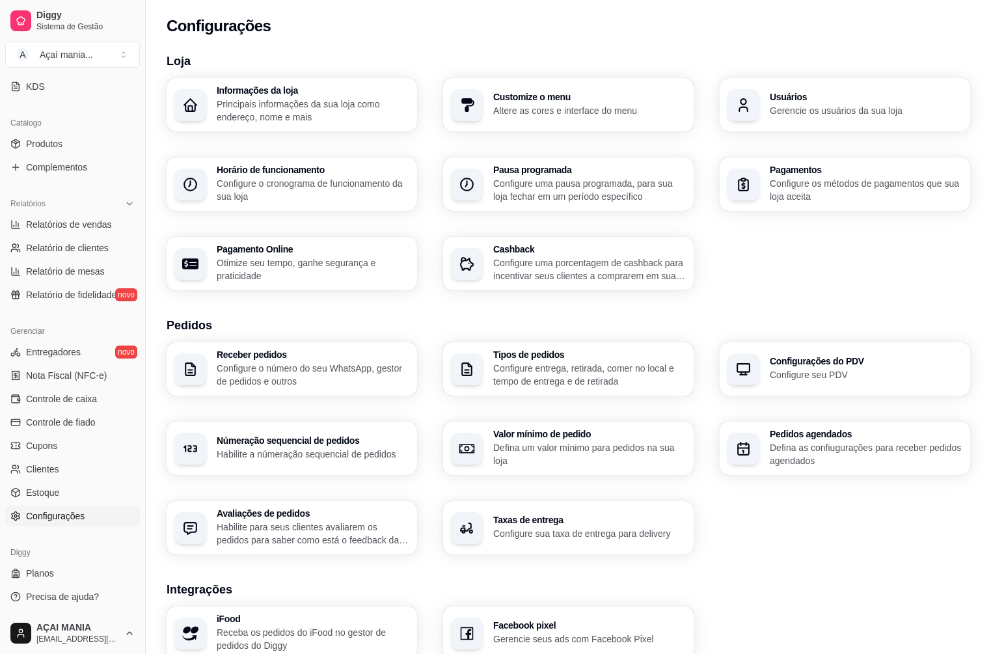
select select "ALL"
select select "0"
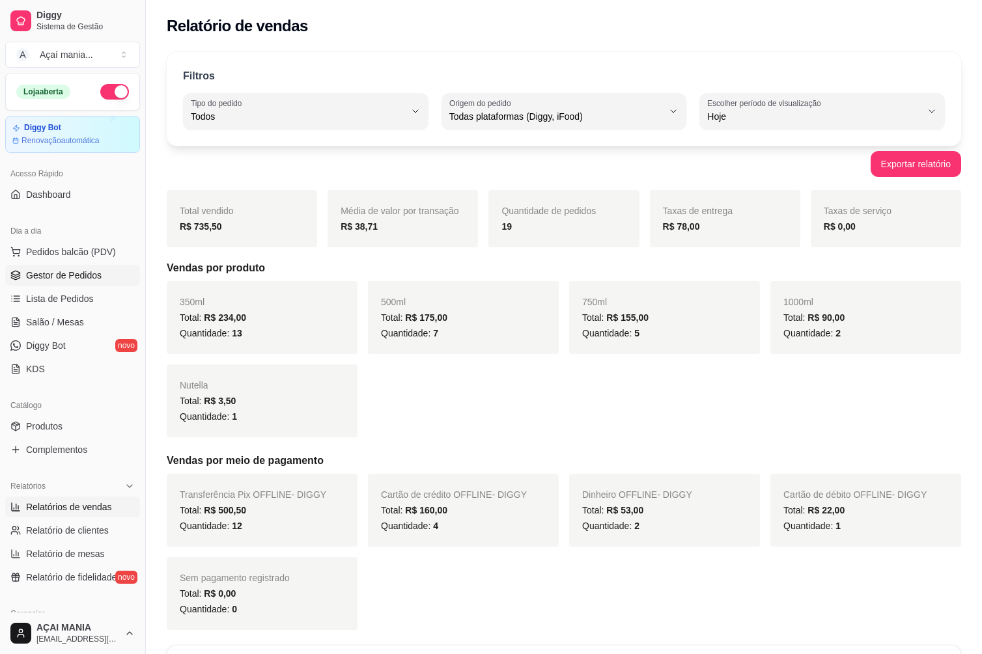
click at [79, 281] on span "Gestor de Pedidos" at bounding box center [64, 275] width 76 height 13
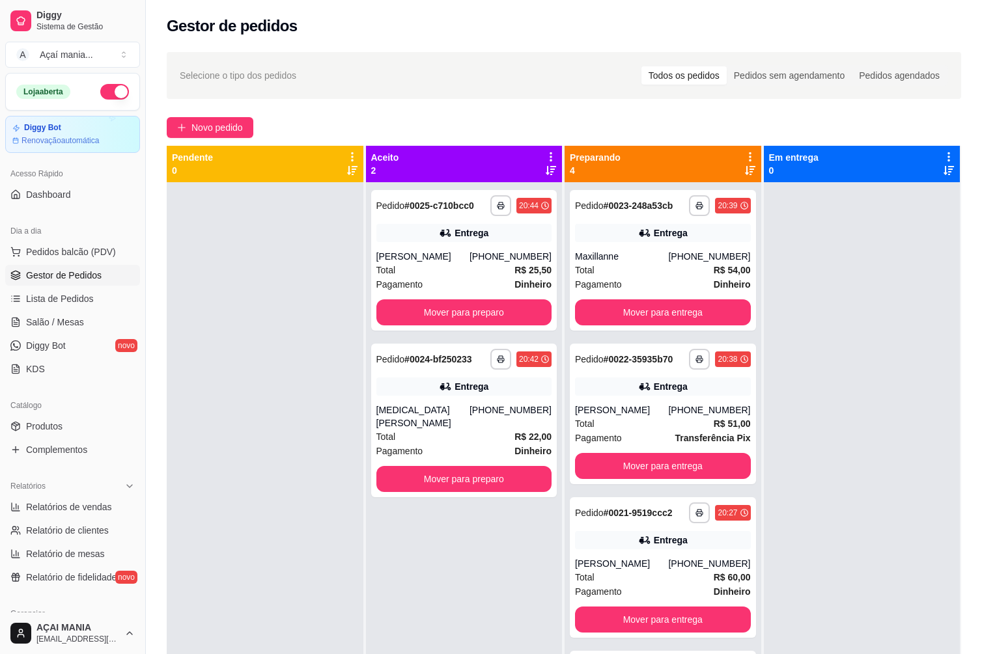
click at [855, 449] on div at bounding box center [862, 509] width 197 height 654
click at [862, 440] on div at bounding box center [862, 509] width 197 height 654
drag, startPoint x: 862, startPoint y: 440, endPoint x: 848, endPoint y: 434, distance: 15.5
drag, startPoint x: 848, startPoint y: 434, endPoint x: 862, endPoint y: 434, distance: 14.3
click at [861, 434] on div at bounding box center [862, 509] width 197 height 654
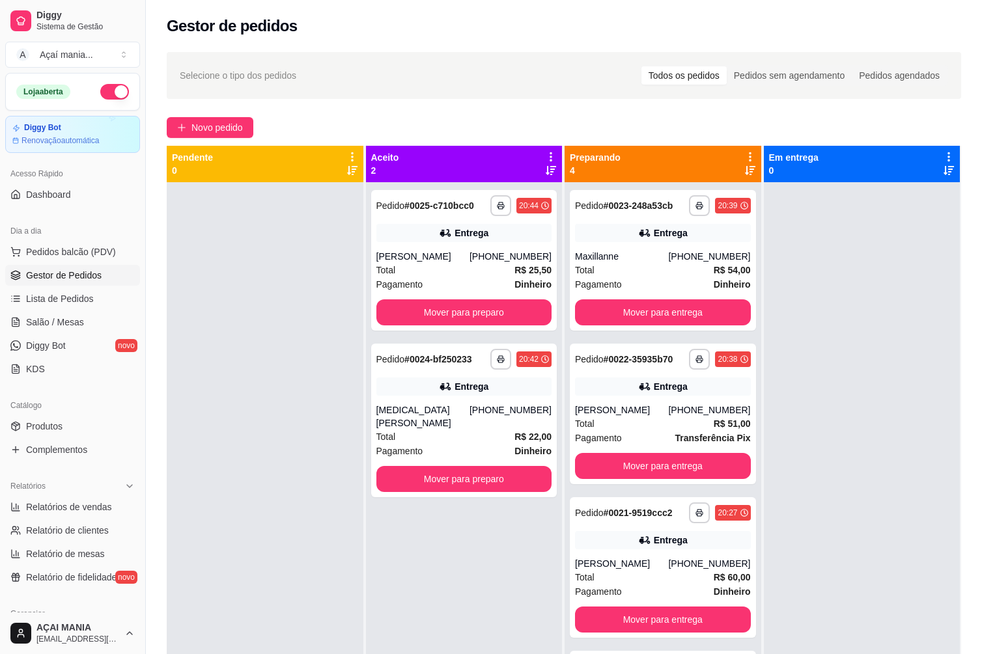
click at [859, 432] on div at bounding box center [862, 509] width 197 height 654
drag, startPoint x: 857, startPoint y: 431, endPoint x: 860, endPoint y: 360, distance: 71.0
drag, startPoint x: 860, startPoint y: 360, endPoint x: 835, endPoint y: 270, distance: 93.8
click at [835, 270] on div at bounding box center [862, 509] width 197 height 654
drag, startPoint x: 265, startPoint y: 359, endPoint x: 265, endPoint y: 352, distance: 7.2
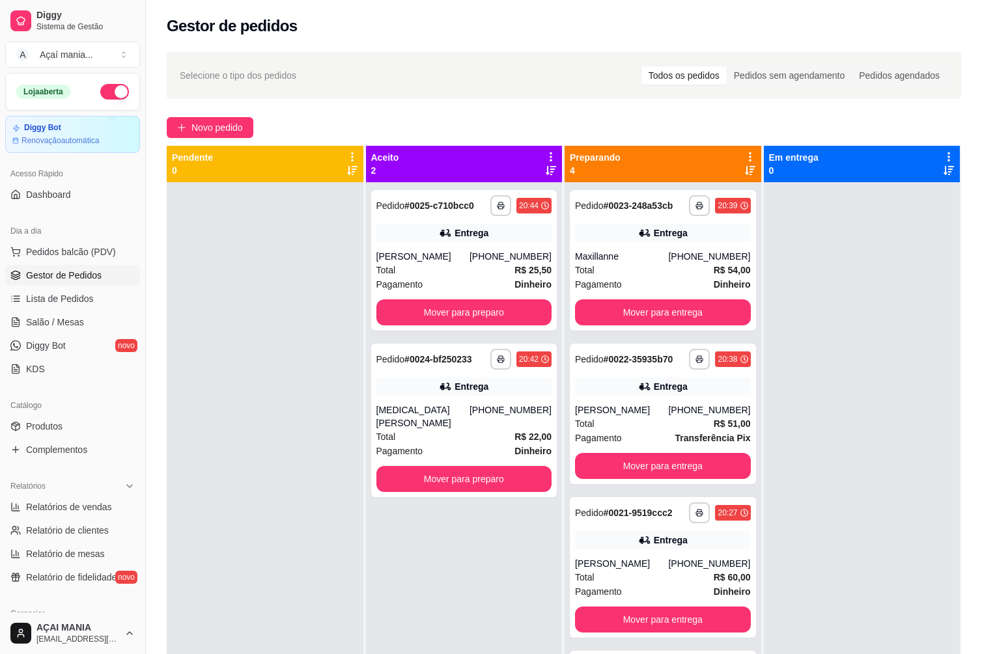
click at [265, 358] on div at bounding box center [265, 509] width 197 height 654
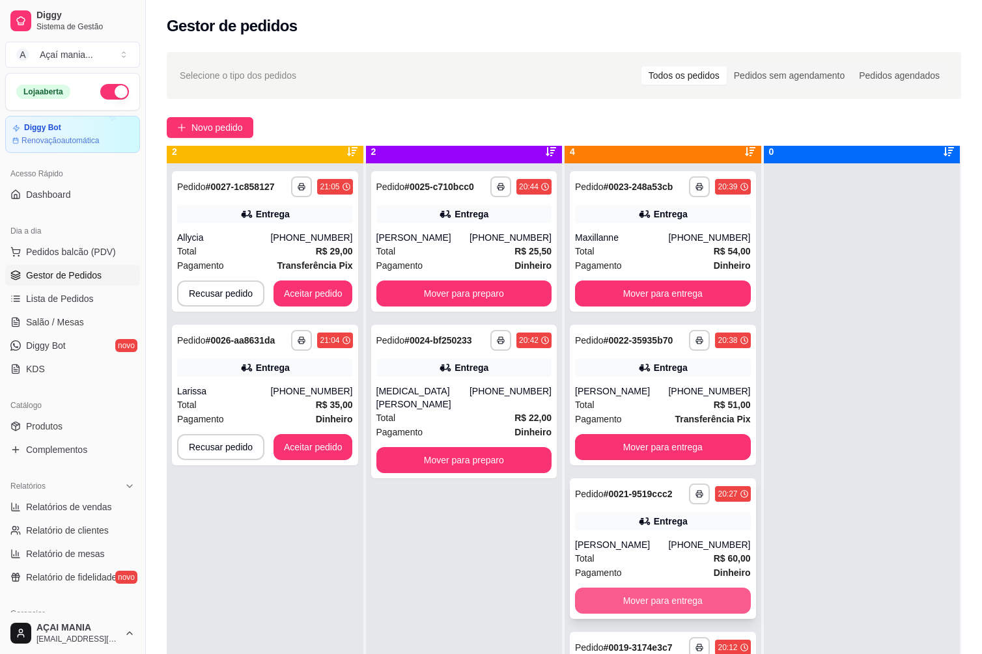
scroll to position [36, 0]
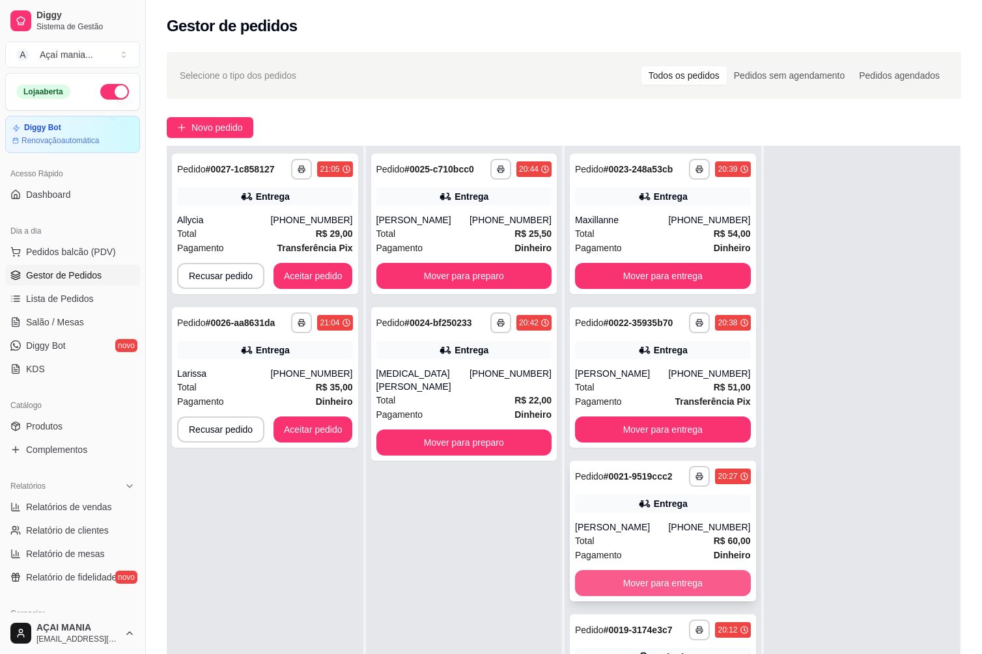
click at [650, 596] on button "Mover para entrega" at bounding box center [663, 583] width 176 height 26
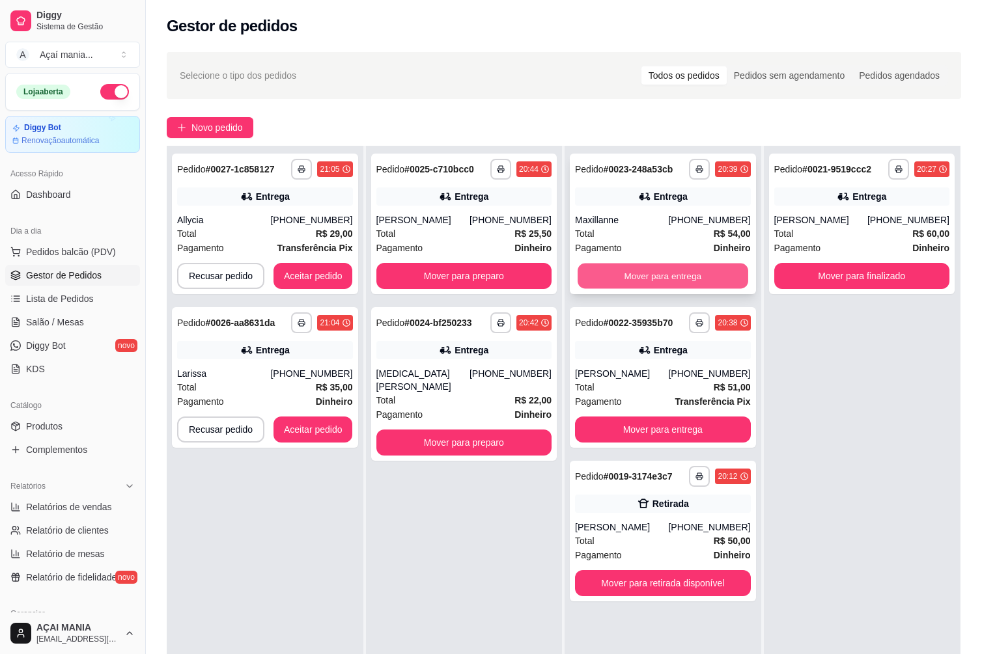
click at [654, 281] on button "Mover para entrega" at bounding box center [662, 276] width 170 height 25
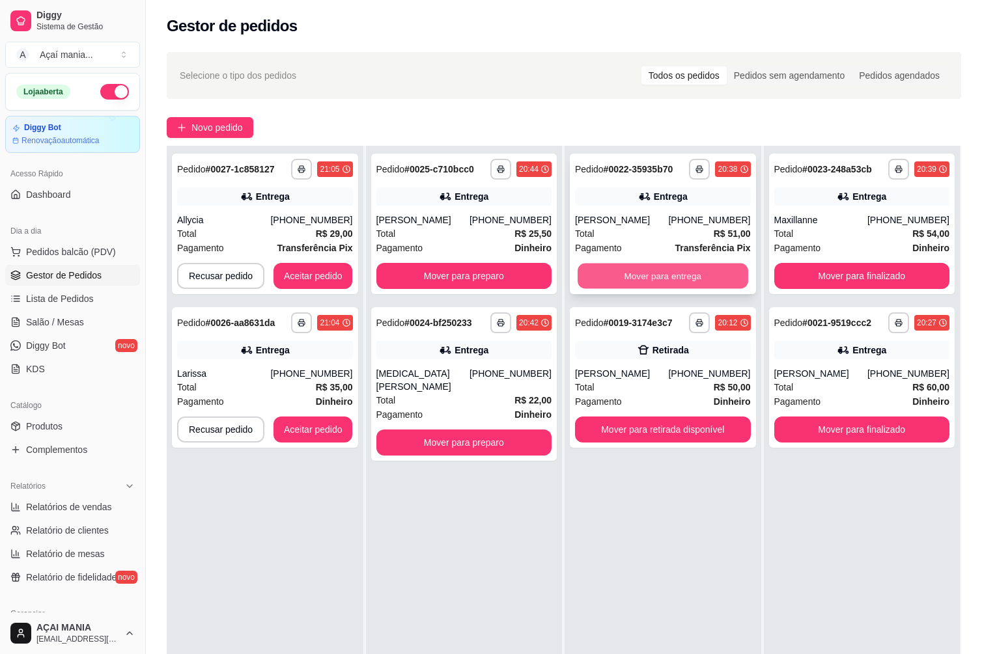
click at [660, 273] on button "Mover para entrega" at bounding box center [662, 276] width 170 height 25
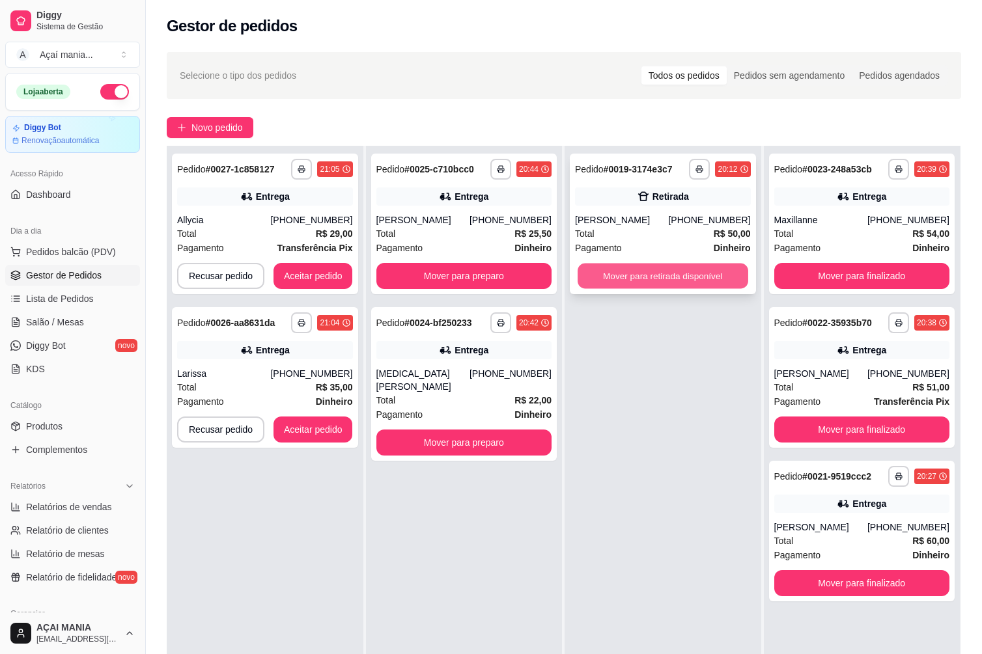
click at [705, 274] on button "Mover para retirada disponível" at bounding box center [662, 276] width 170 height 25
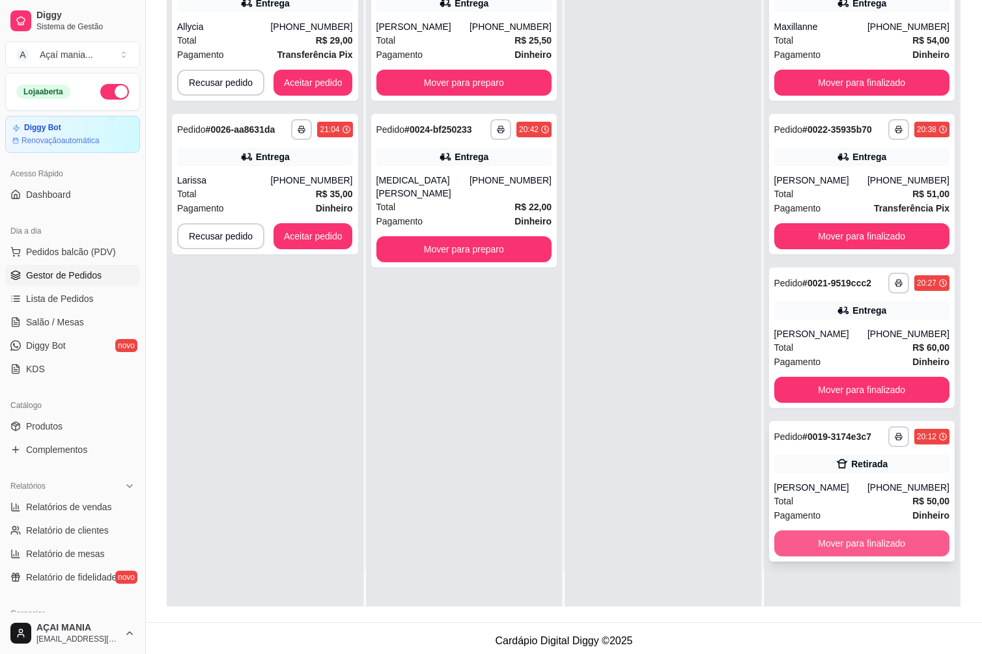
scroll to position [199, 0]
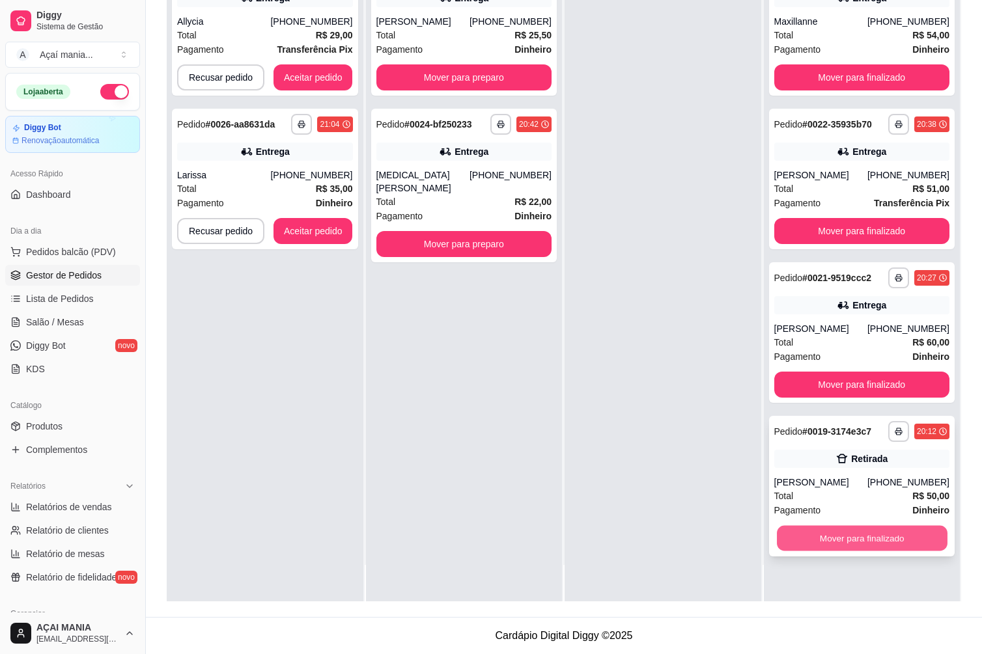
click at [852, 546] on button "Mover para finalizado" at bounding box center [862, 538] width 170 height 25
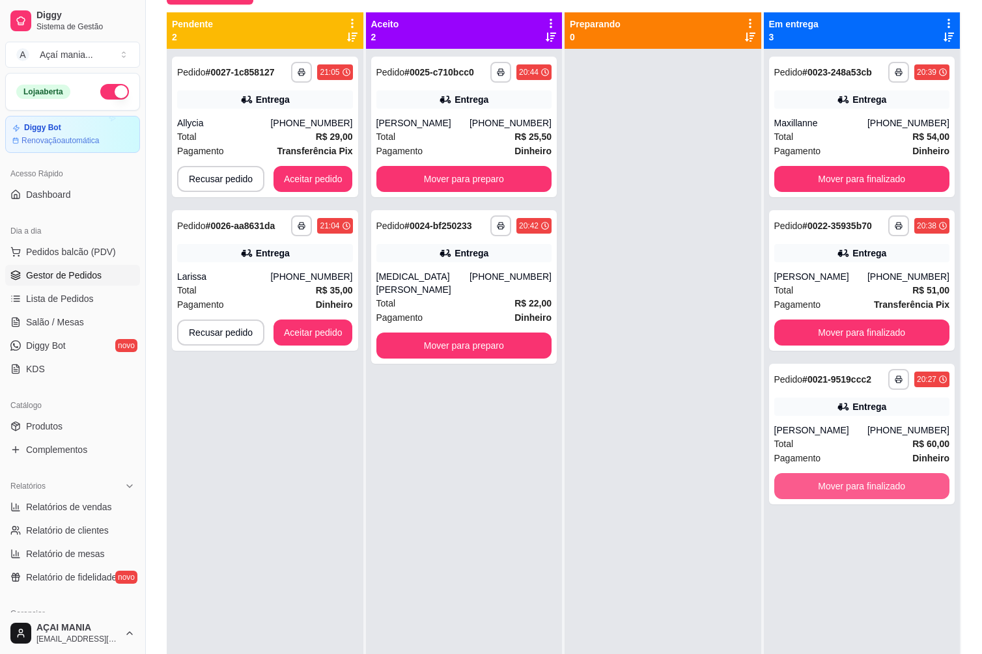
scroll to position [36, 0]
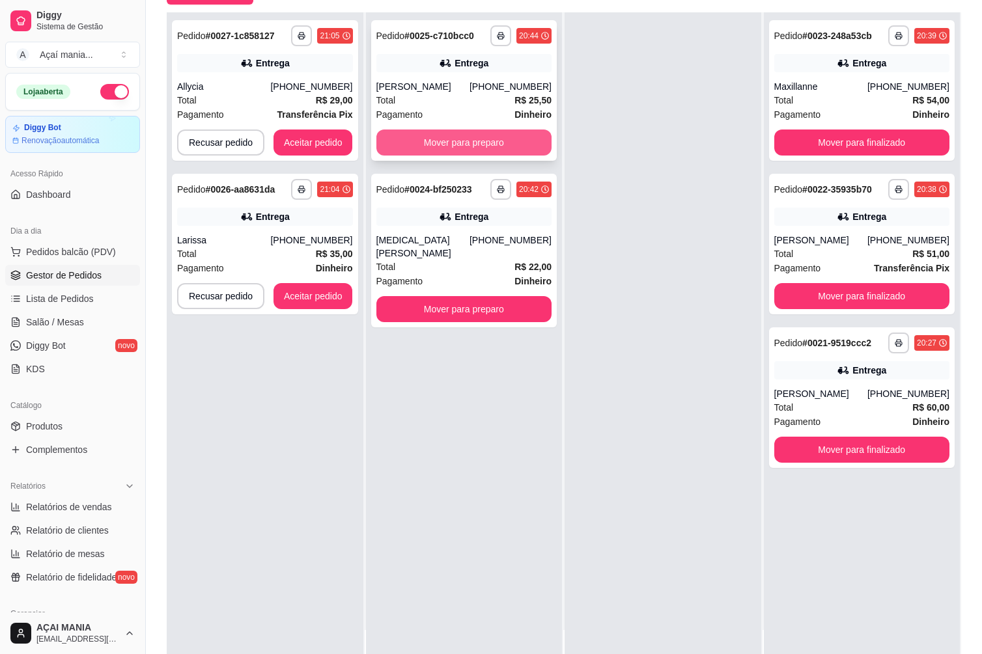
click at [441, 147] on button "Mover para preparo" at bounding box center [464, 143] width 176 height 26
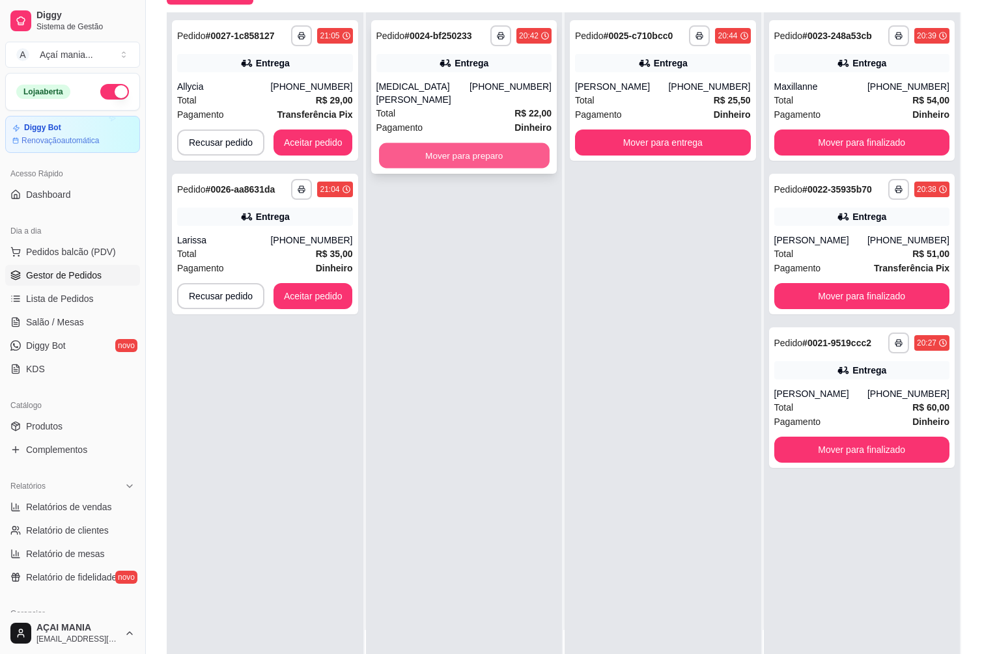
click at [475, 143] on button "Mover para preparo" at bounding box center [464, 155] width 170 height 25
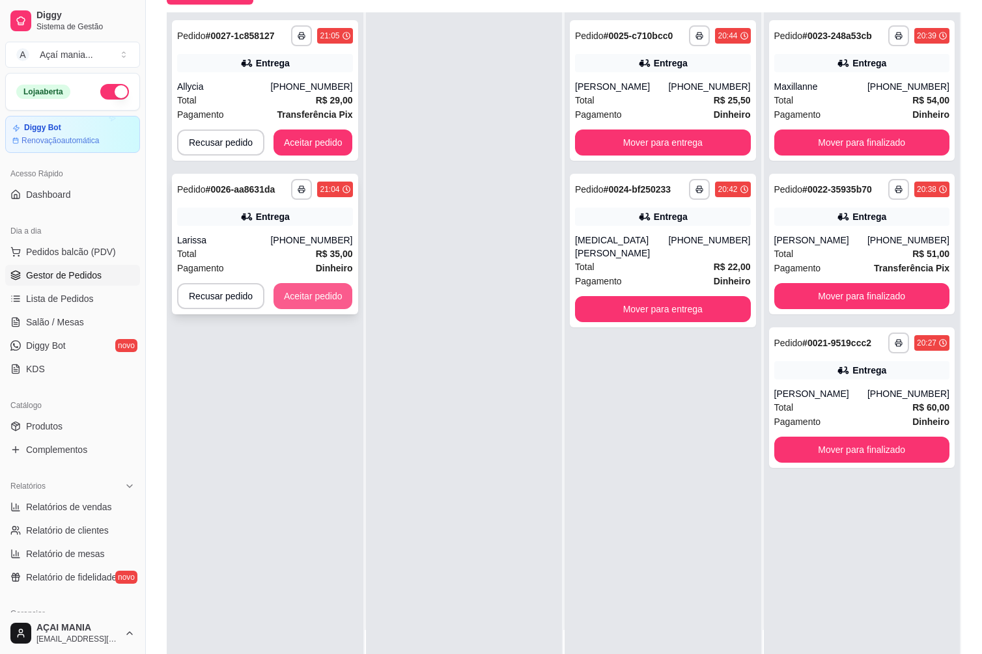
click at [319, 287] on button "Aceitar pedido" at bounding box center [312, 296] width 79 height 26
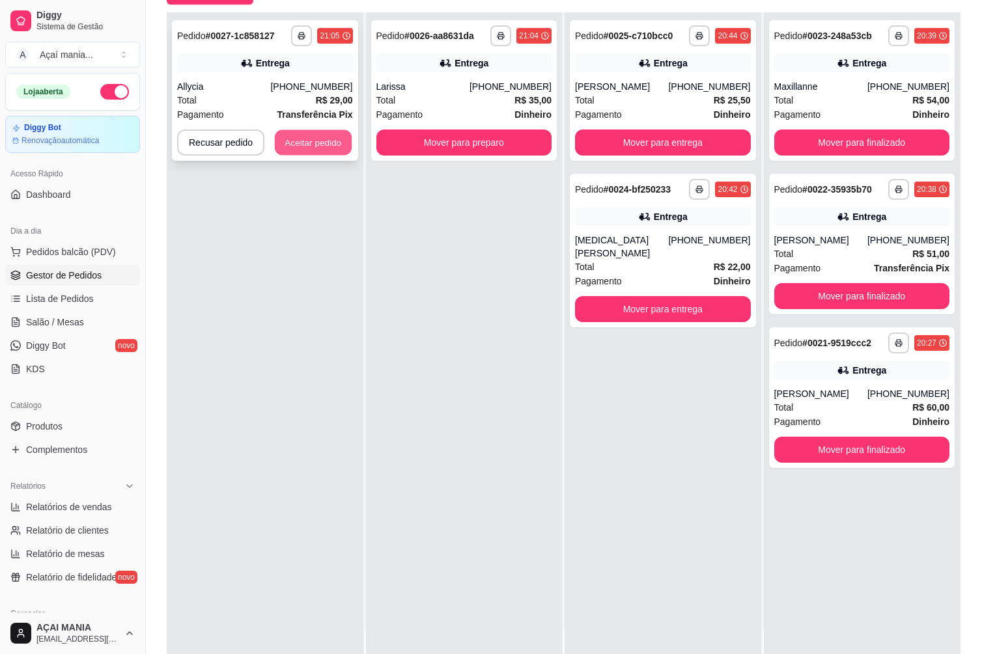
click at [327, 136] on button "Aceitar pedido" at bounding box center [313, 142] width 77 height 25
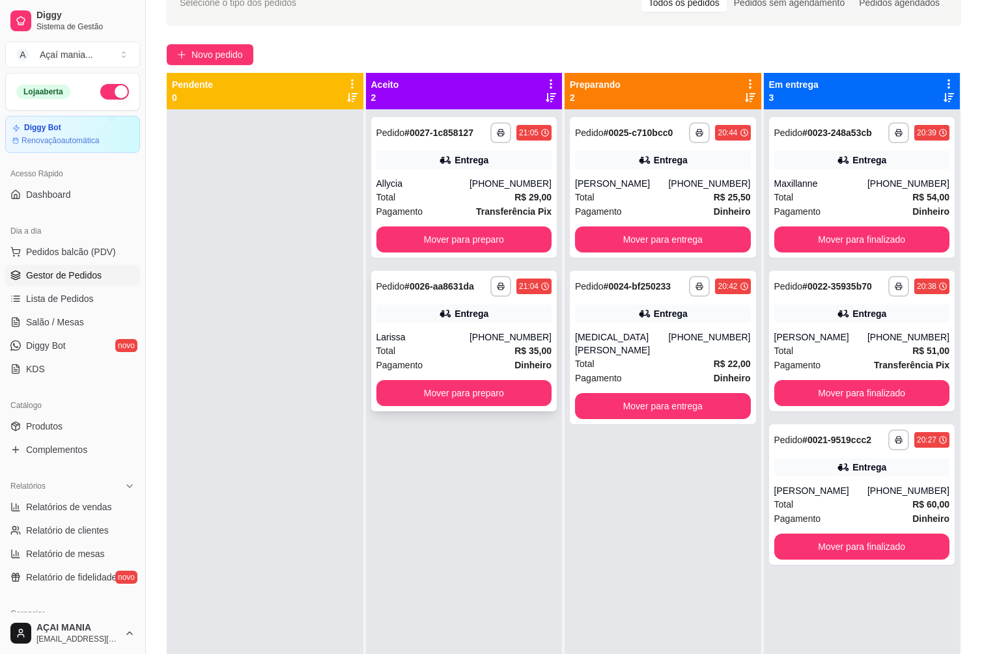
scroll to position [0, 0]
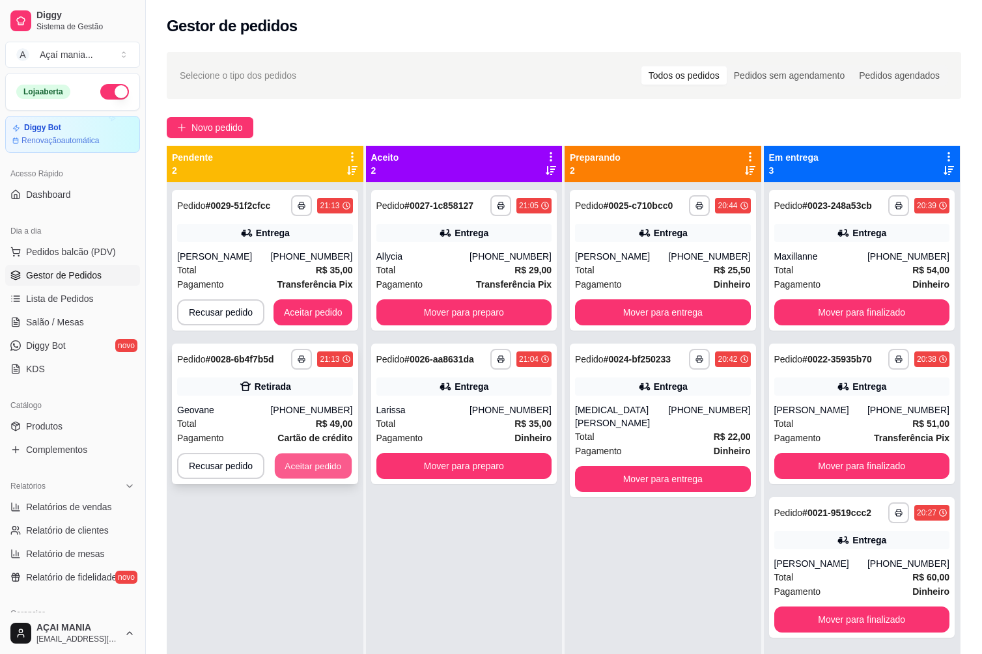
click at [342, 471] on button "Aceitar pedido" at bounding box center [313, 466] width 77 height 25
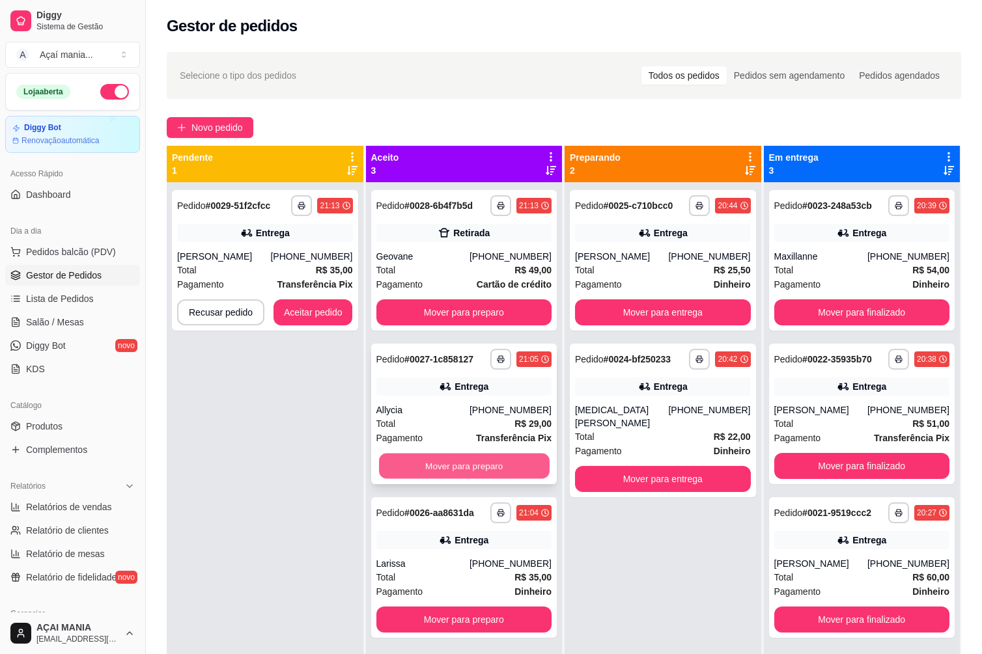
click at [414, 454] on button "Mover para preparo" at bounding box center [464, 466] width 170 height 25
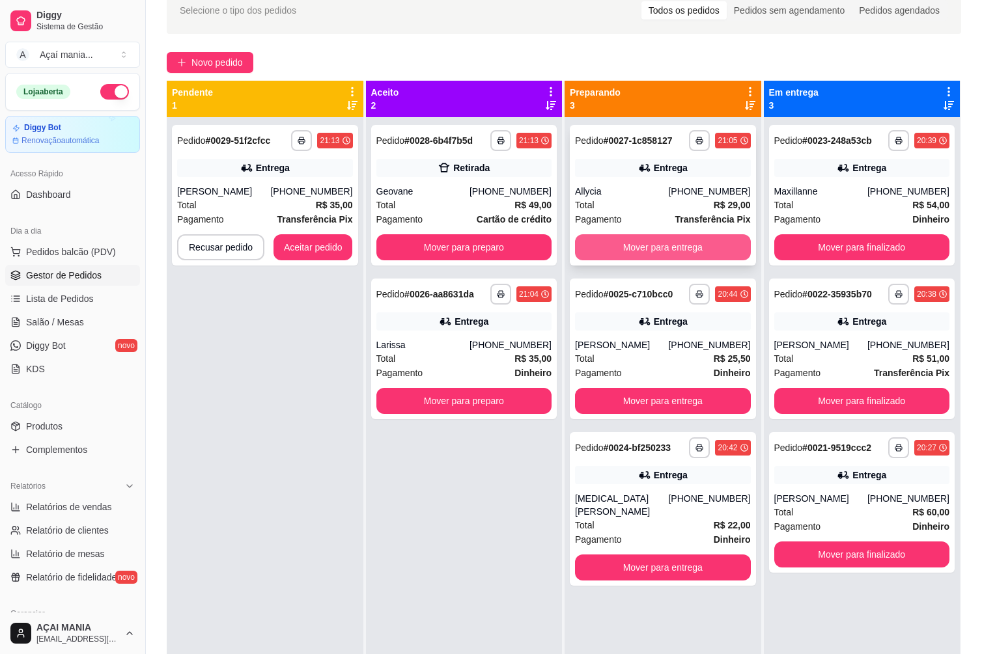
click at [682, 243] on button "Mover para entrega" at bounding box center [663, 247] width 176 height 26
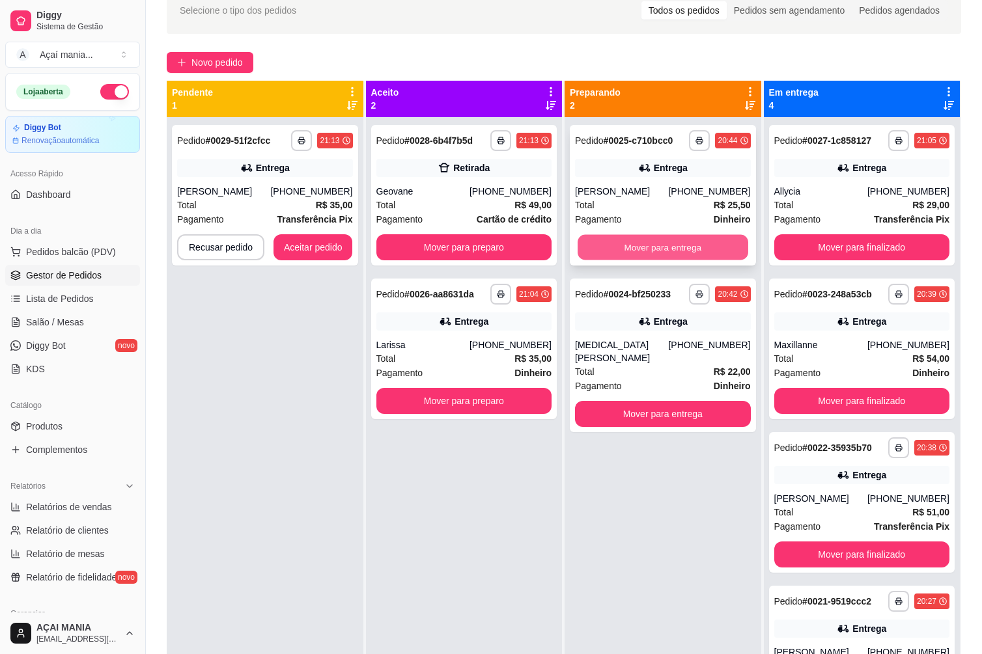
click at [682, 245] on button "Mover para entrega" at bounding box center [662, 247] width 170 height 25
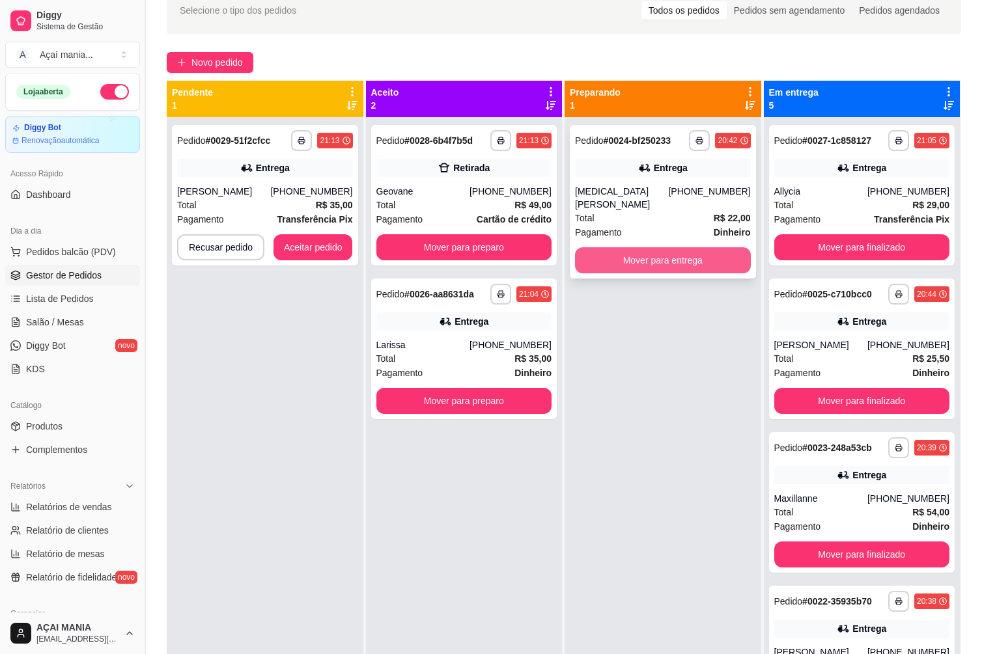
click at [687, 247] on button "Mover para entrega" at bounding box center [663, 260] width 176 height 26
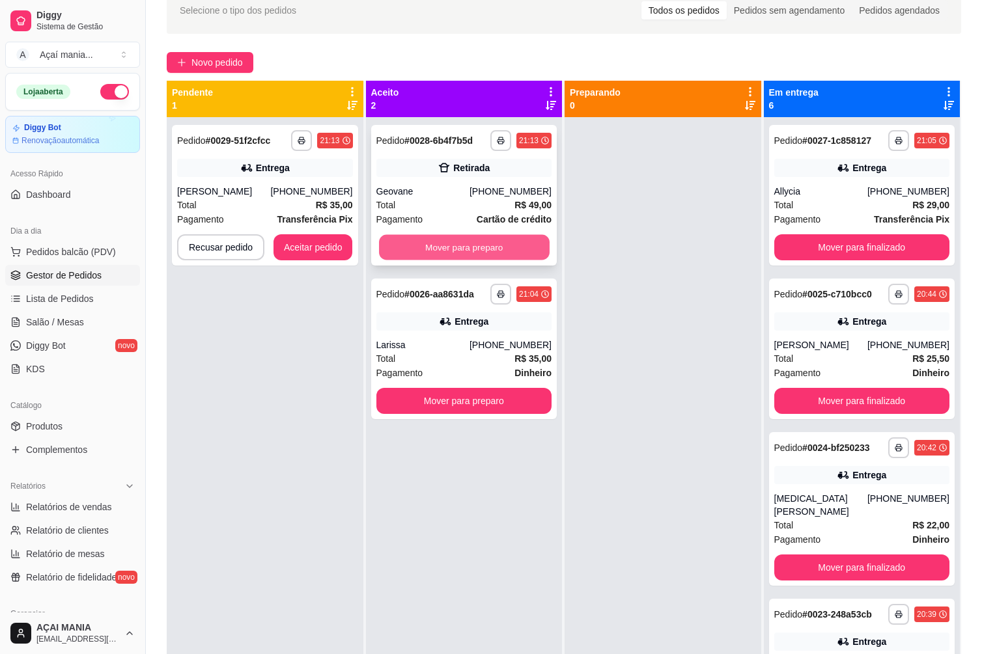
click at [467, 248] on button "Mover para preparo" at bounding box center [464, 247] width 170 height 25
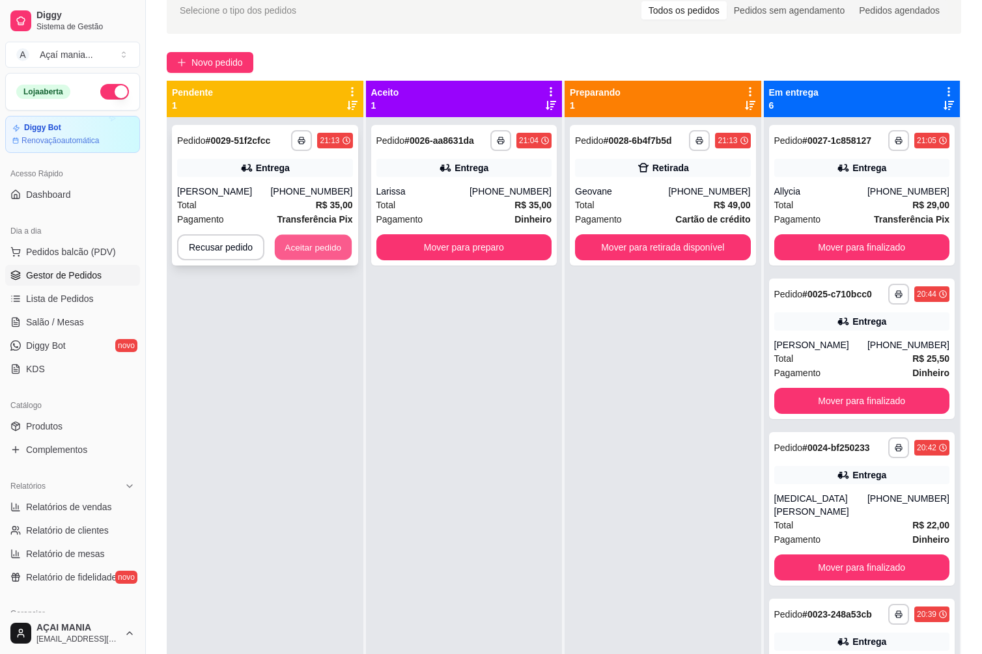
click at [283, 245] on button "Aceitar pedido" at bounding box center [313, 247] width 77 height 25
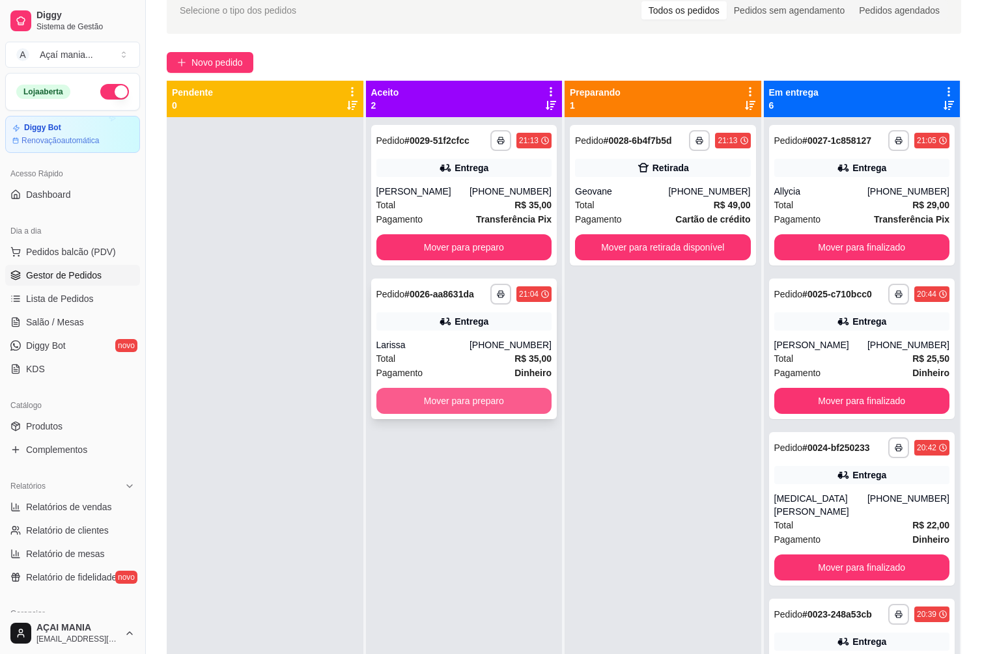
click at [416, 398] on button "Mover para preparo" at bounding box center [464, 401] width 176 height 26
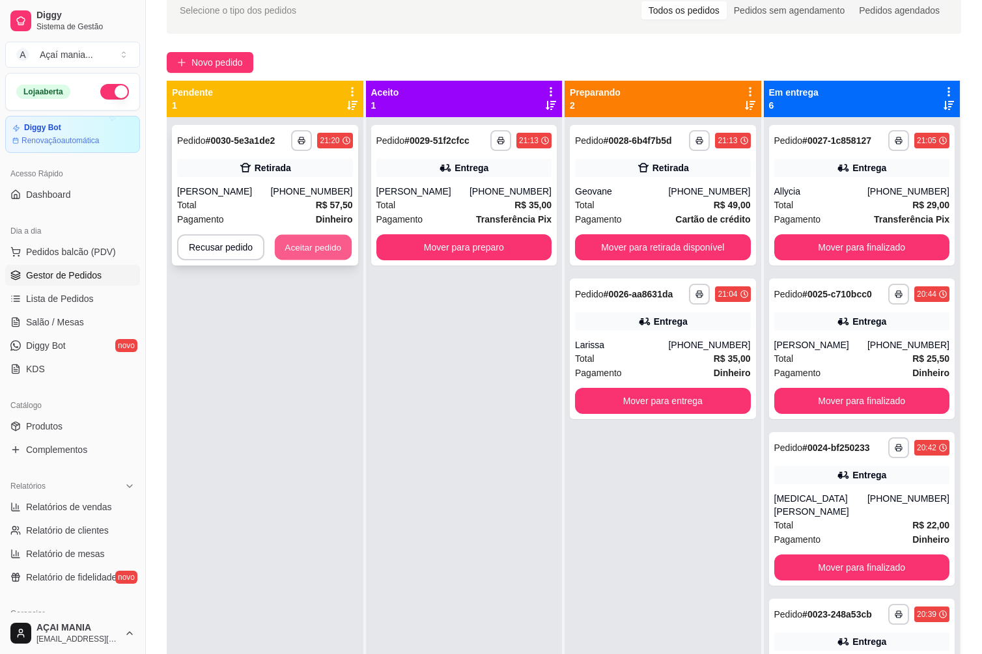
click at [326, 250] on button "Aceitar pedido" at bounding box center [313, 247] width 77 height 25
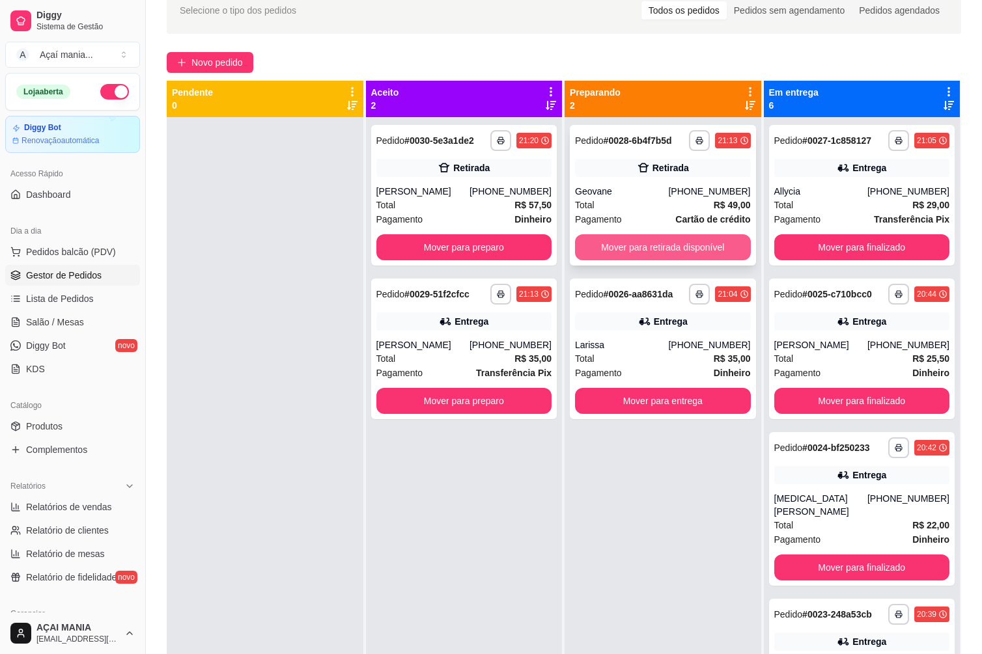
click at [635, 237] on button "Mover para retirada disponível" at bounding box center [663, 247] width 176 height 26
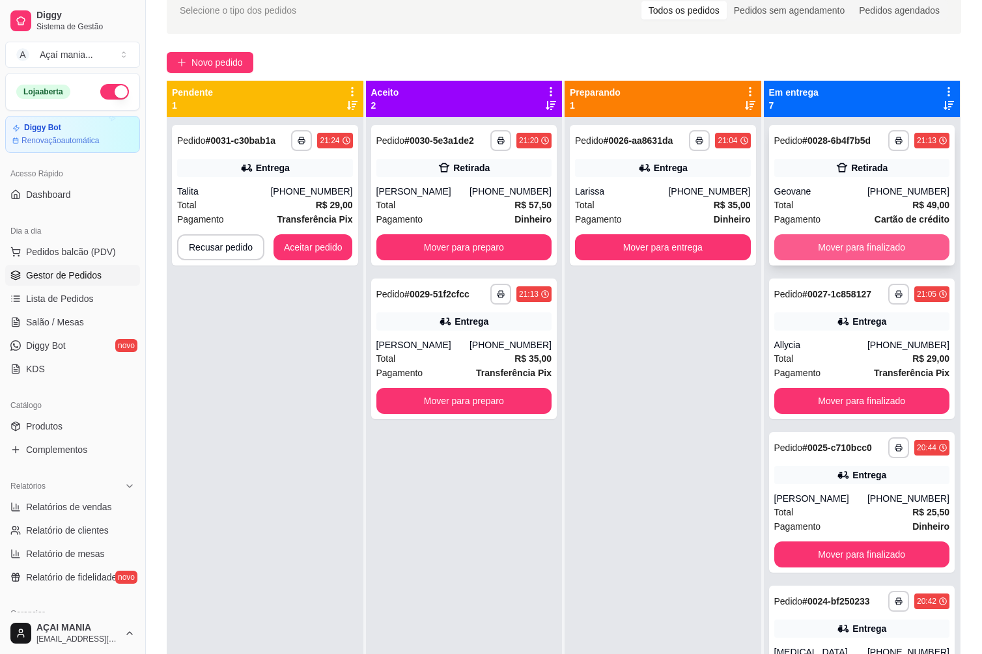
click at [886, 255] on button "Mover para finalizado" at bounding box center [862, 247] width 176 height 26
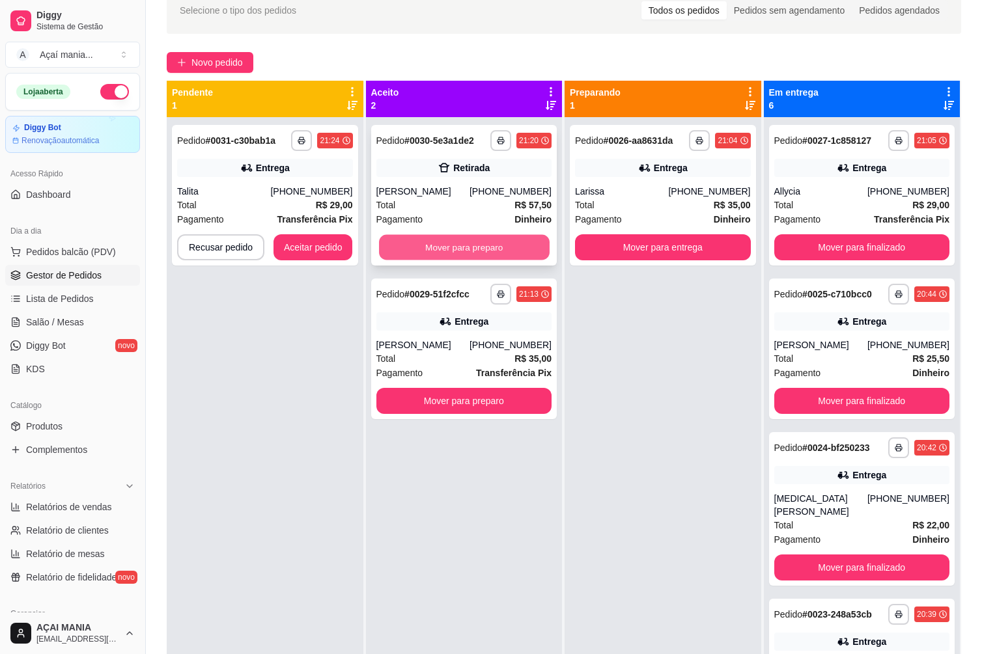
click at [532, 249] on button "Mover para preparo" at bounding box center [464, 247] width 170 height 25
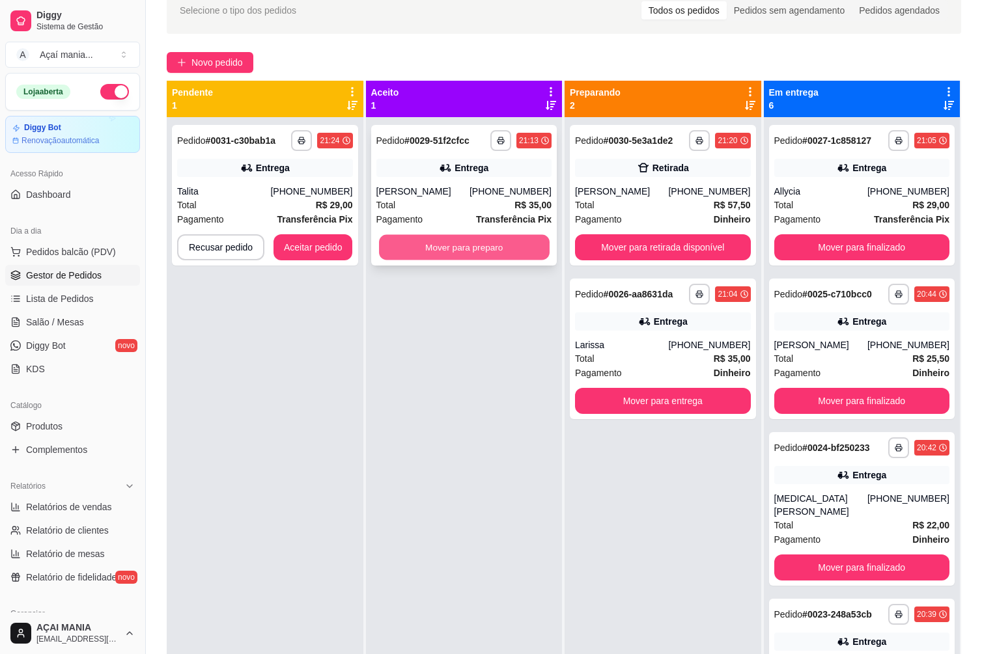
click at [528, 251] on button "Mover para preparo" at bounding box center [464, 247] width 170 height 25
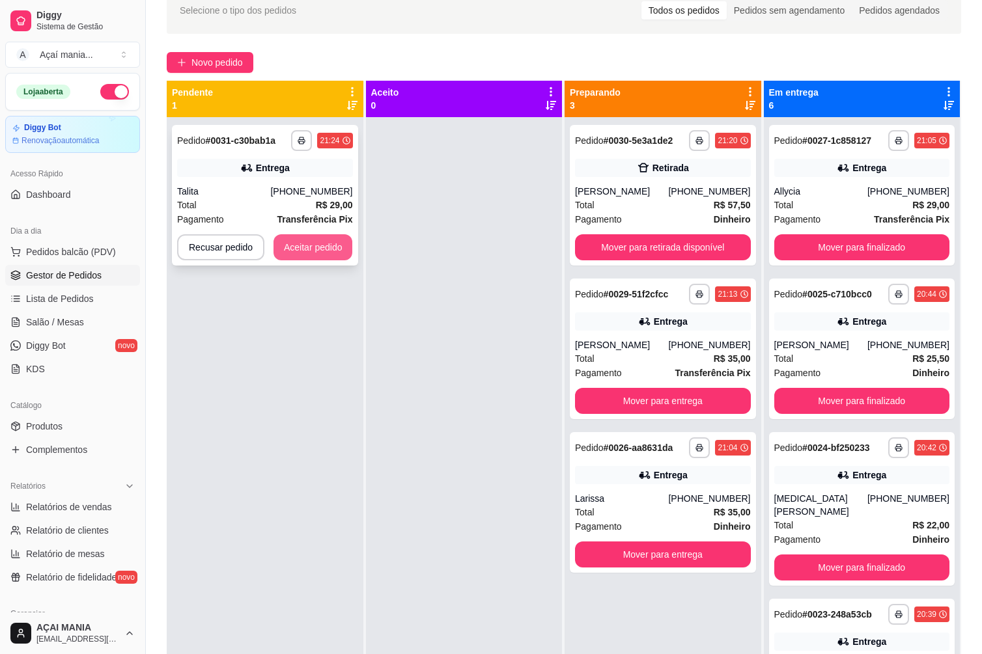
click at [329, 251] on button "Aceitar pedido" at bounding box center [312, 247] width 79 height 26
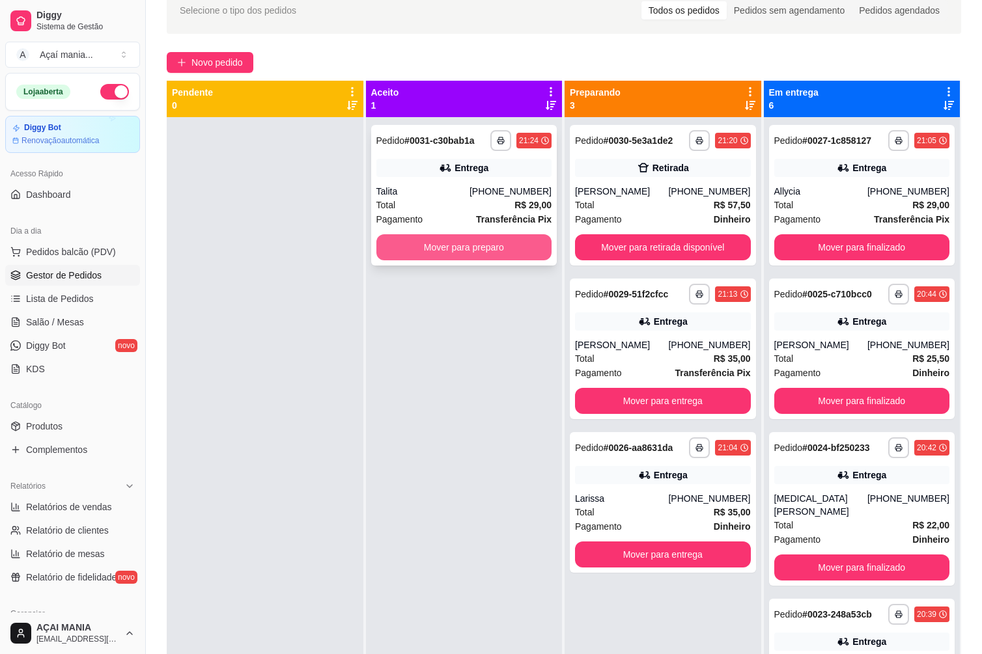
click at [477, 247] on button "Mover para preparo" at bounding box center [464, 247] width 176 height 26
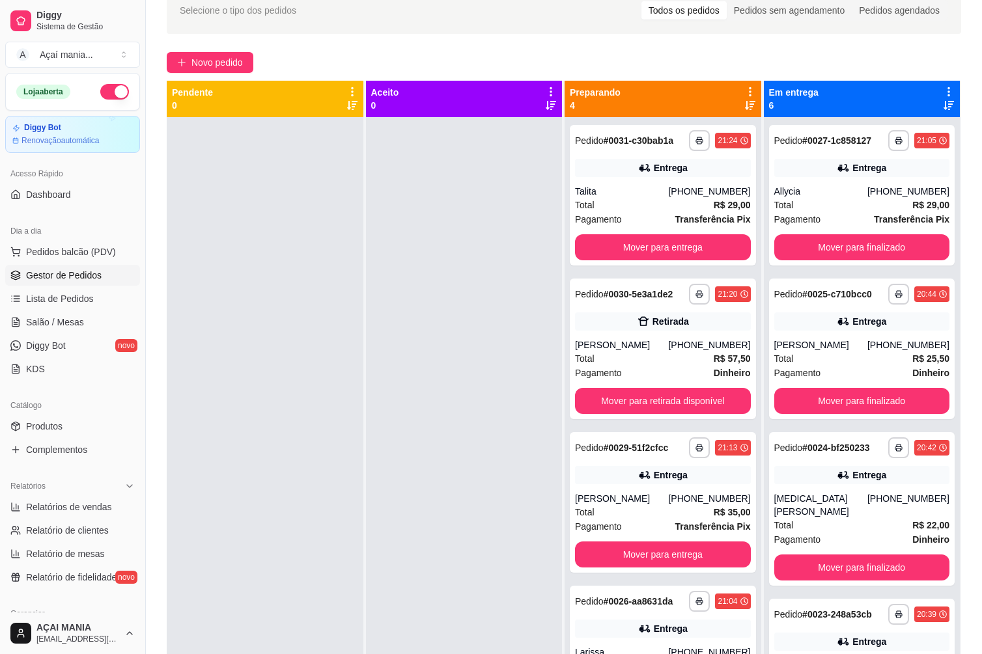
click at [217, 389] on div at bounding box center [265, 444] width 197 height 654
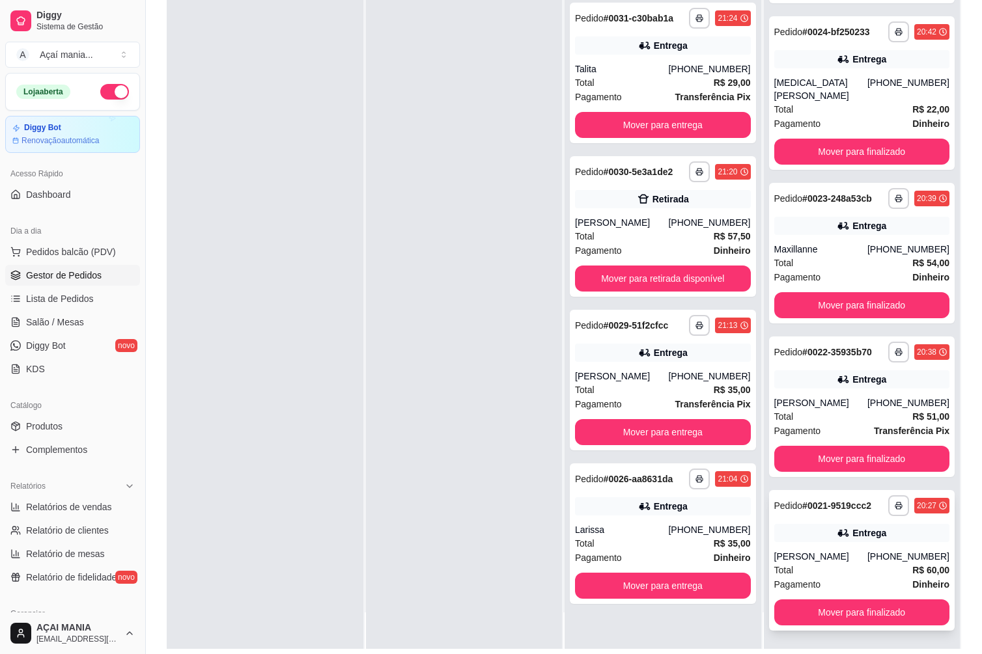
scroll to position [199, 0]
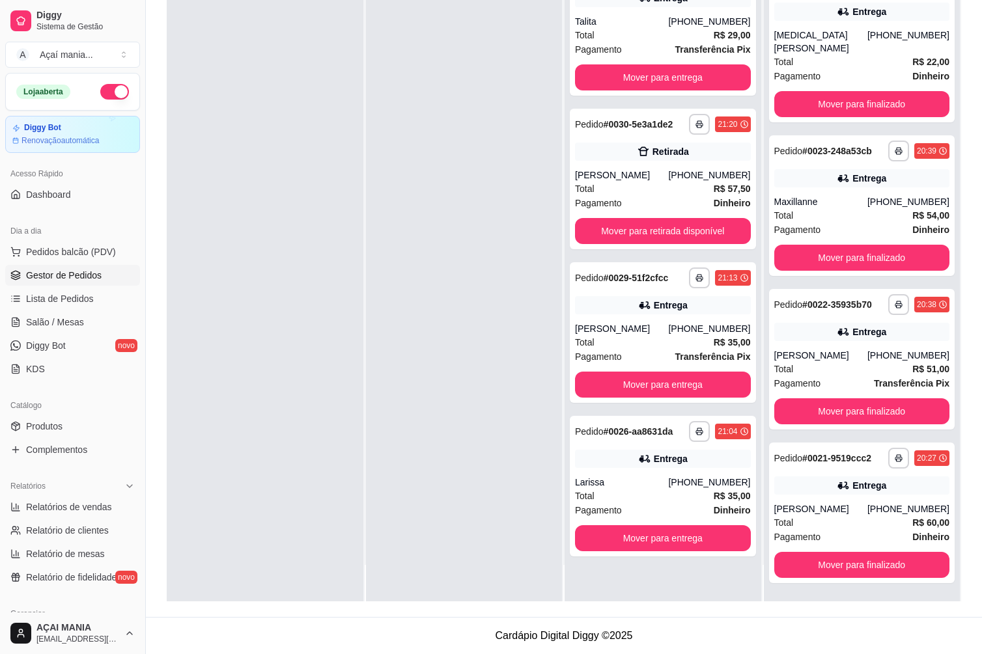
click at [436, 404] on div at bounding box center [464, 274] width 197 height 654
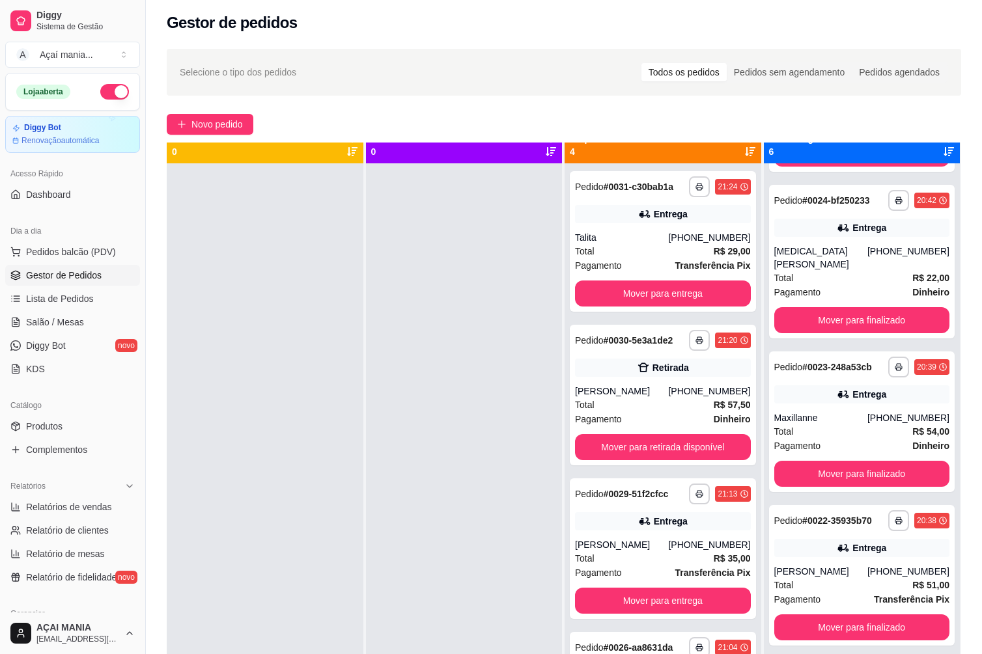
scroll to position [0, 0]
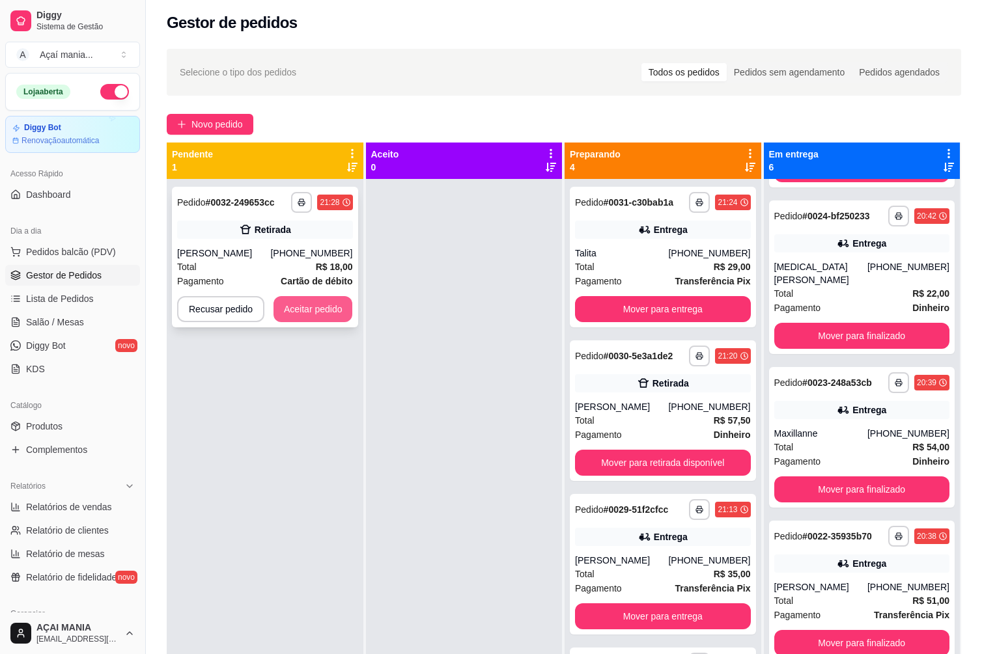
click at [303, 310] on button "Aceitar pedido" at bounding box center [312, 309] width 79 height 26
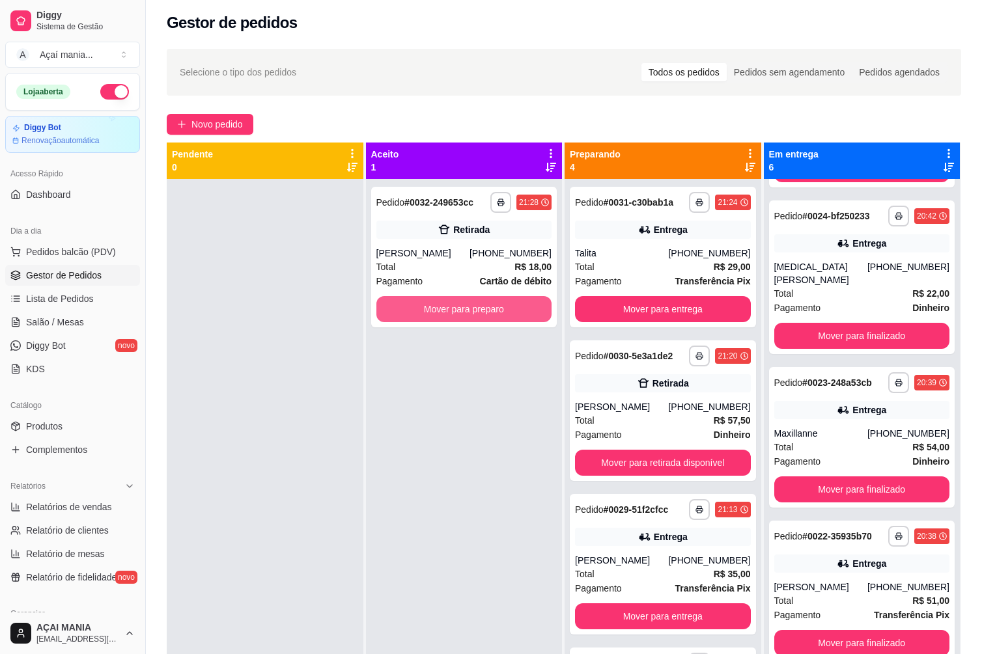
click at [480, 304] on button "Mover para preparo" at bounding box center [464, 309] width 176 height 26
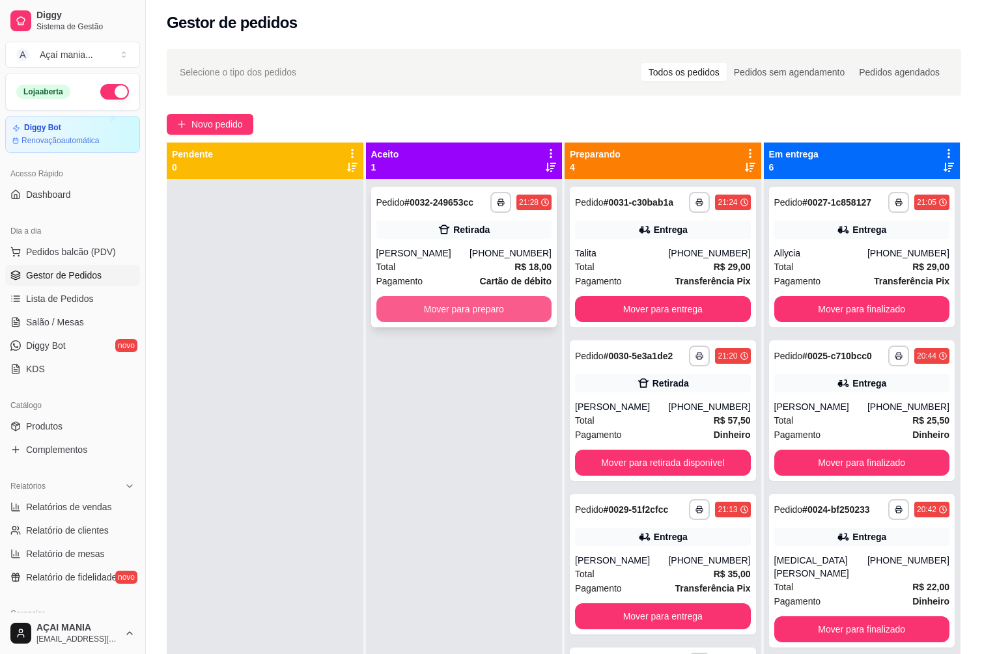
click at [443, 304] on button "Mover para preparo" at bounding box center [464, 309] width 176 height 26
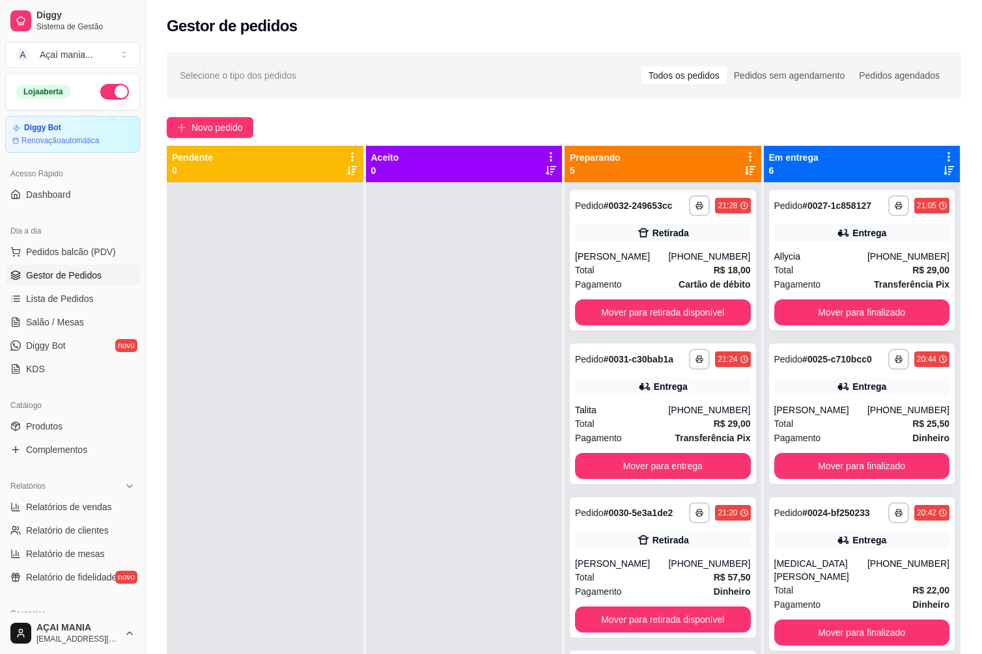
click at [446, 492] on div at bounding box center [464, 509] width 197 height 654
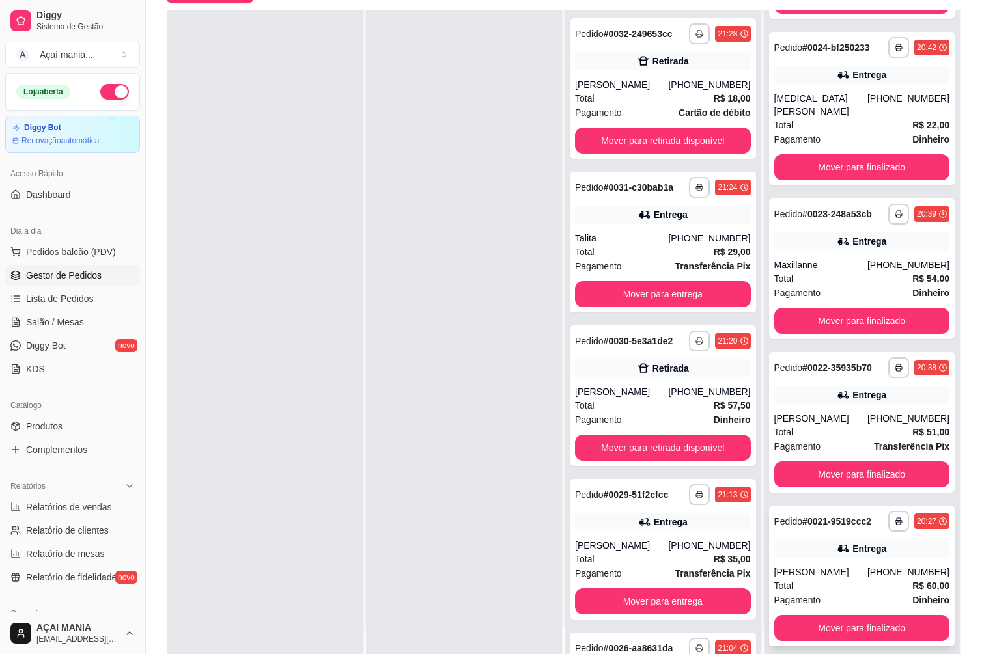
scroll to position [199, 0]
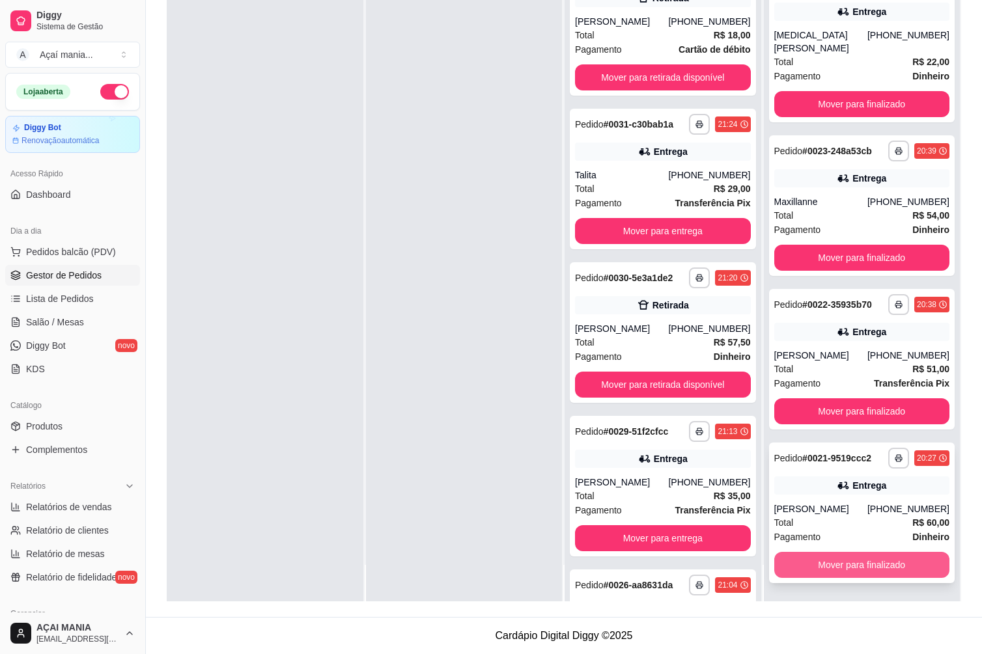
click at [805, 552] on button "Mover para finalizado" at bounding box center [862, 565] width 176 height 26
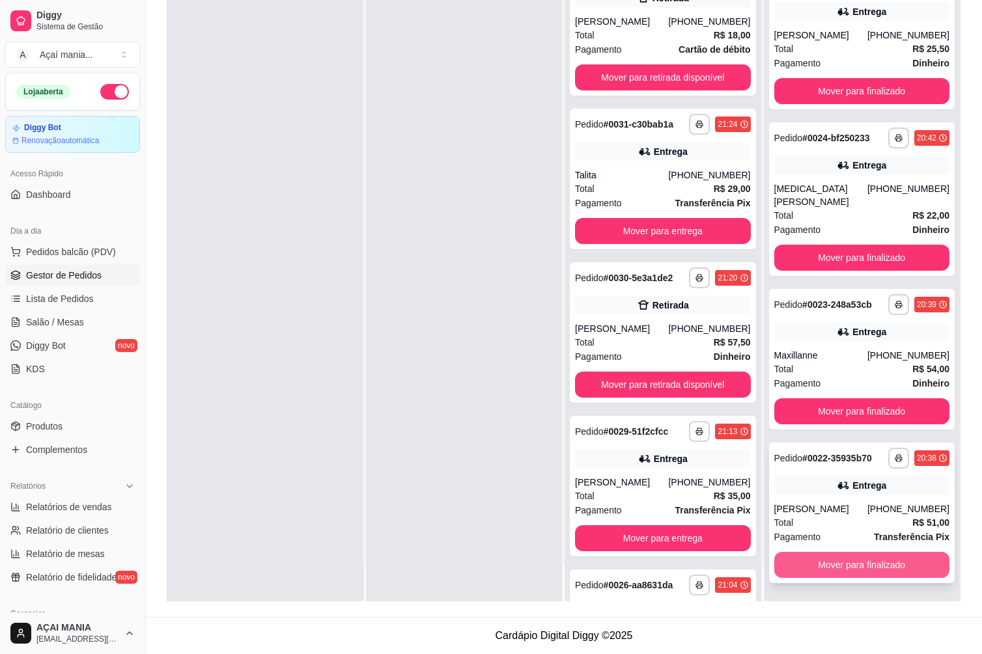
scroll to position [127, 0]
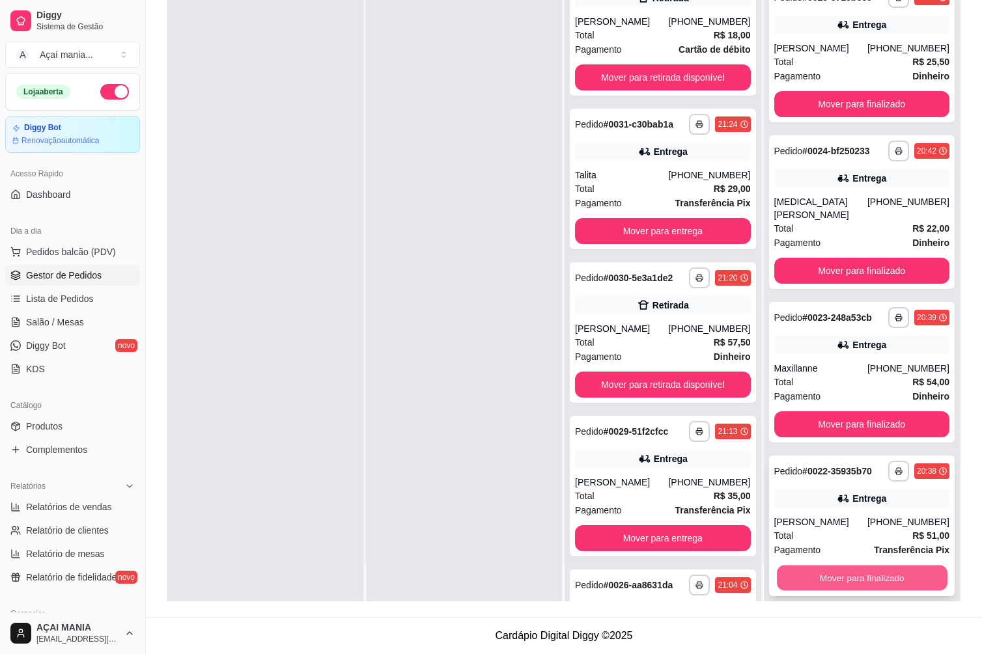
click at [801, 569] on button "Mover para finalizado" at bounding box center [862, 578] width 170 height 25
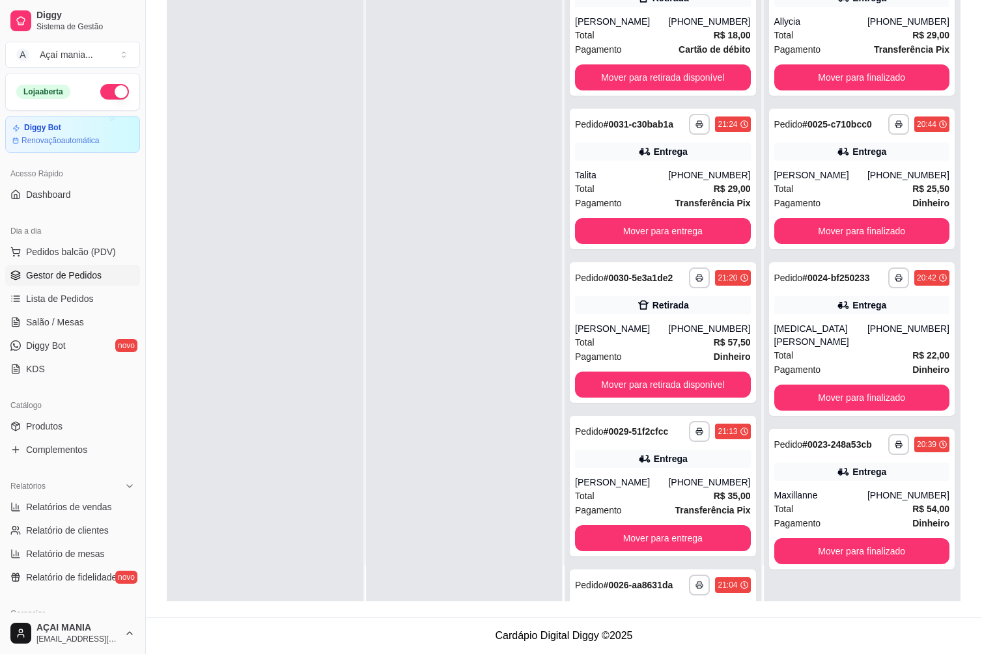
scroll to position [0, 0]
click at [826, 538] on button "Mover para finalizado" at bounding box center [862, 551] width 176 height 26
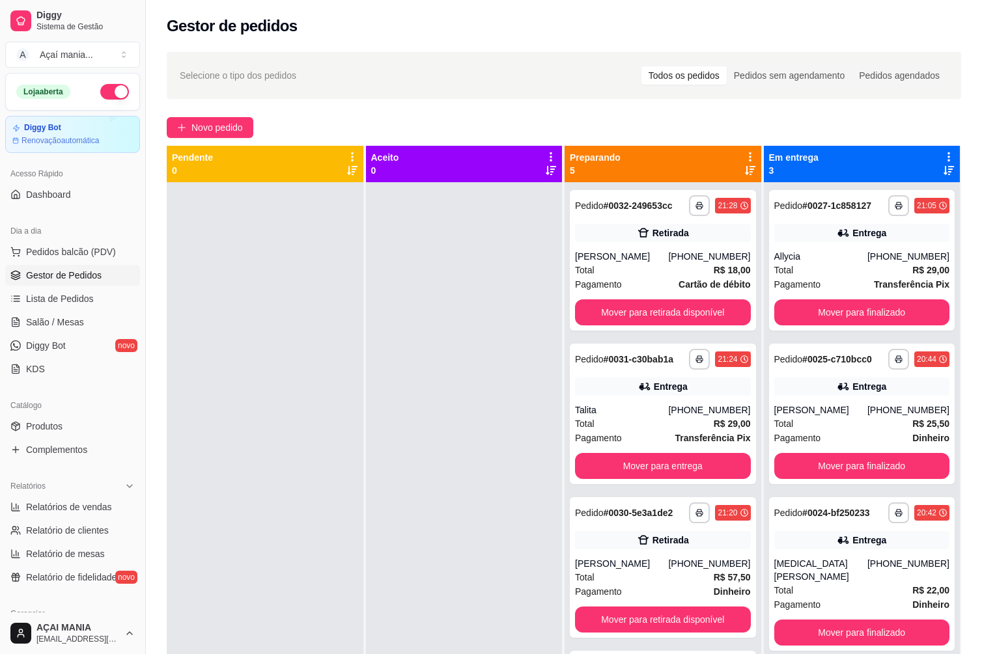
drag, startPoint x: 386, startPoint y: 506, endPoint x: 367, endPoint y: 518, distance: 22.4
click at [385, 507] on div at bounding box center [464, 509] width 197 height 654
drag, startPoint x: 373, startPoint y: 527, endPoint x: 327, endPoint y: 361, distance: 172.9
click at [327, 361] on div at bounding box center [265, 509] width 197 height 654
click at [447, 549] on div at bounding box center [464, 509] width 197 height 654
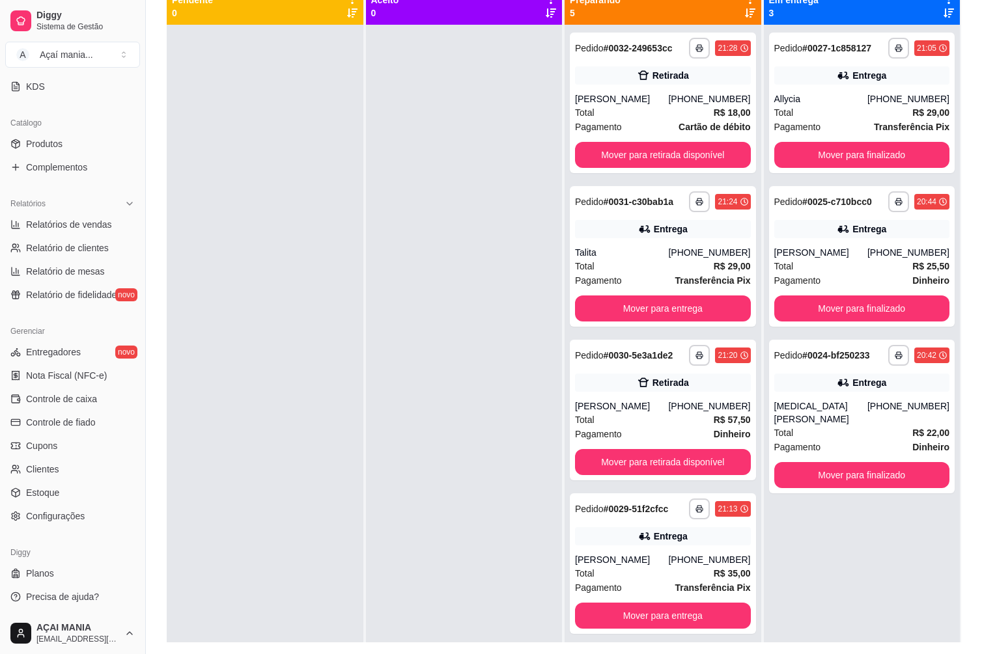
scroll to position [199, 0]
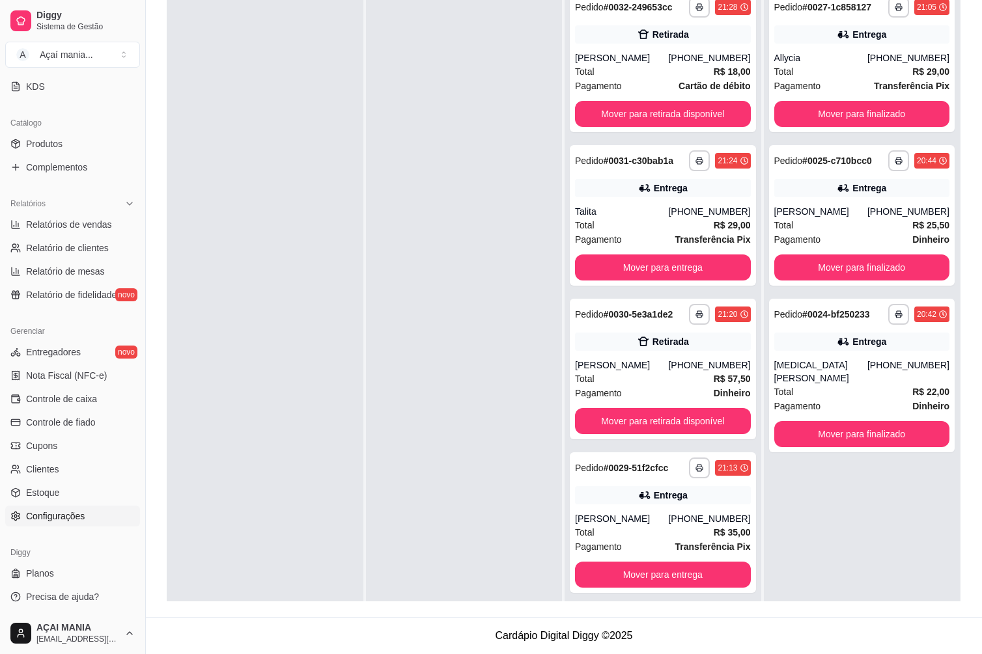
click at [55, 519] on span "Configurações" at bounding box center [55, 516] width 59 height 13
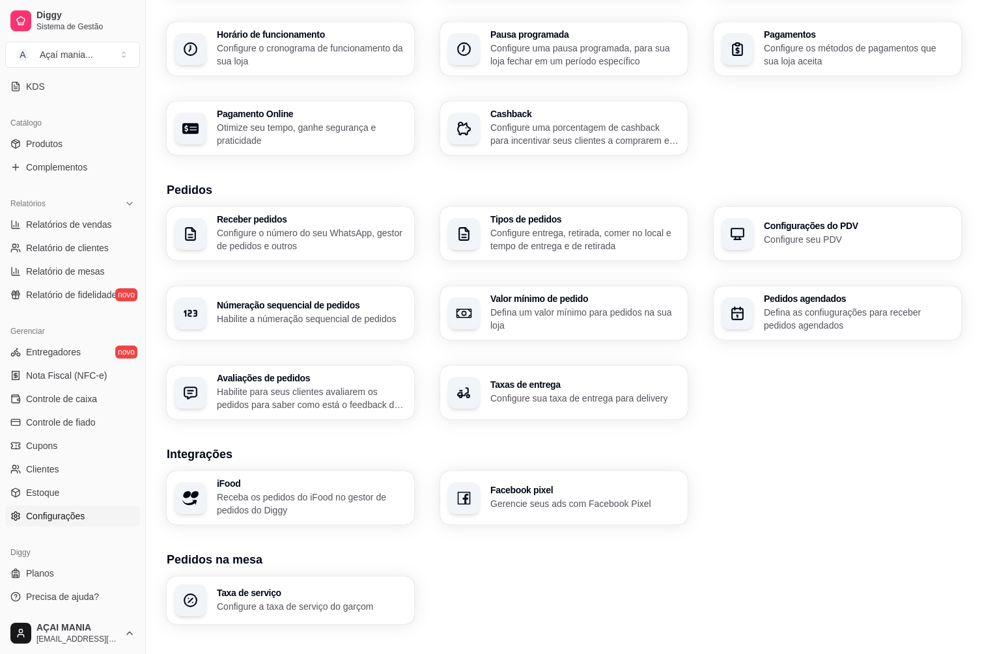
scroll to position [258, 0]
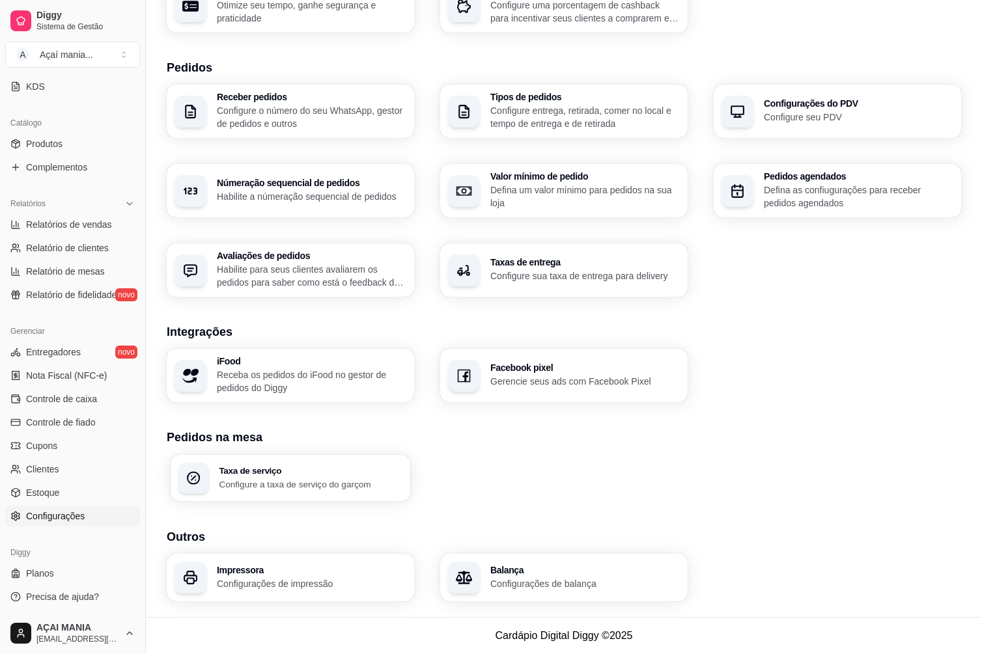
click at [256, 478] on p "Configure a taxa de serviço do garçom" at bounding box center [311, 484] width 184 height 12
click at [302, 376] on p "Receba os pedidos do iFood no gestor de pedidos do Diggy" at bounding box center [311, 380] width 184 height 25
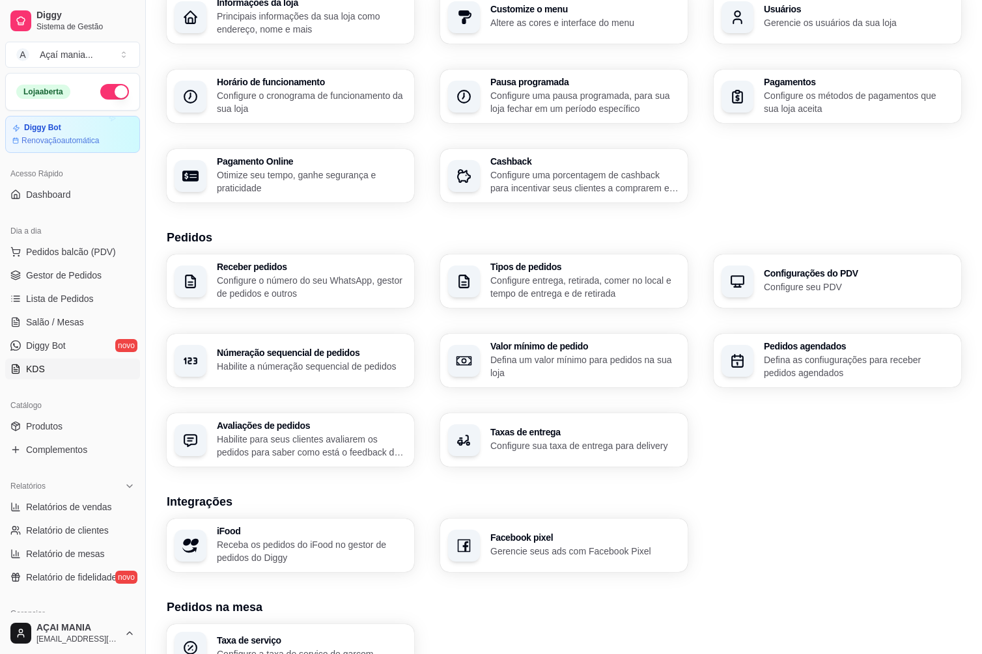
scroll to position [0, 0]
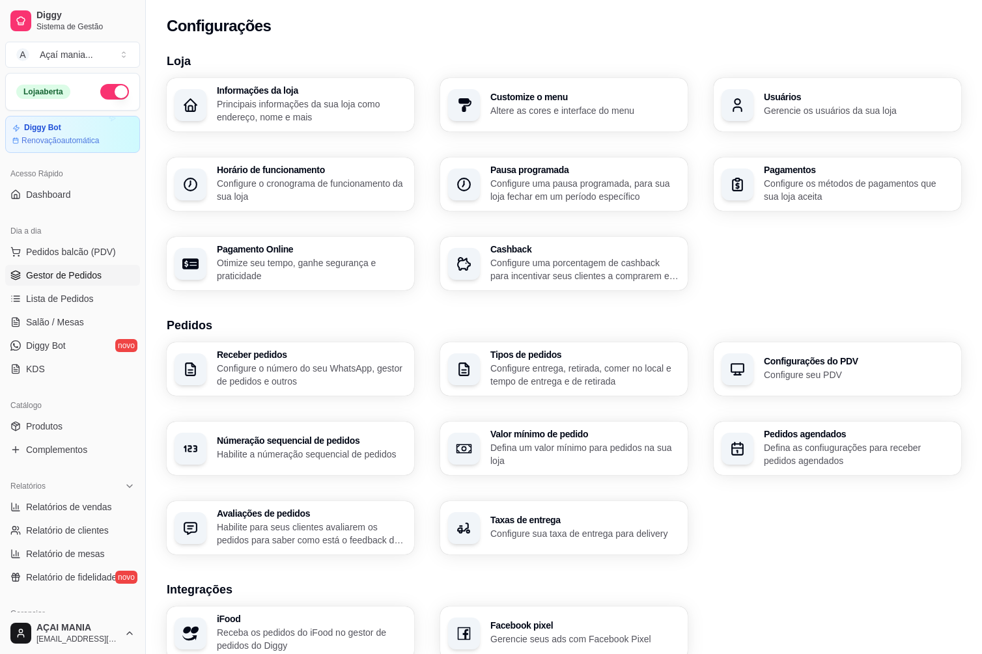
click at [54, 274] on span "Gestor de Pedidos" at bounding box center [64, 275] width 76 height 13
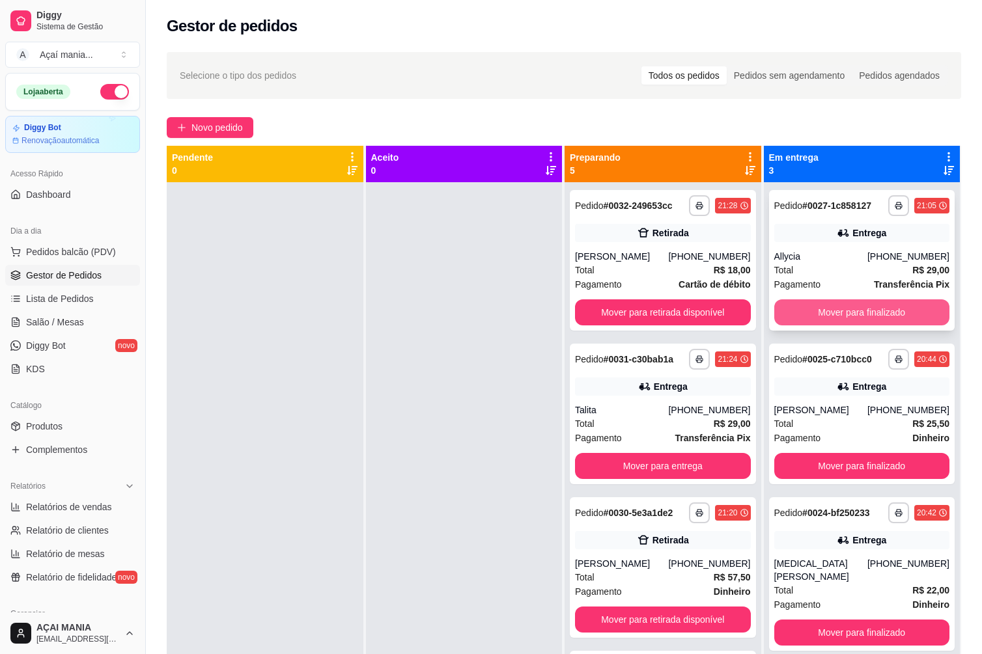
click at [868, 305] on button "Mover para finalizado" at bounding box center [862, 312] width 176 height 26
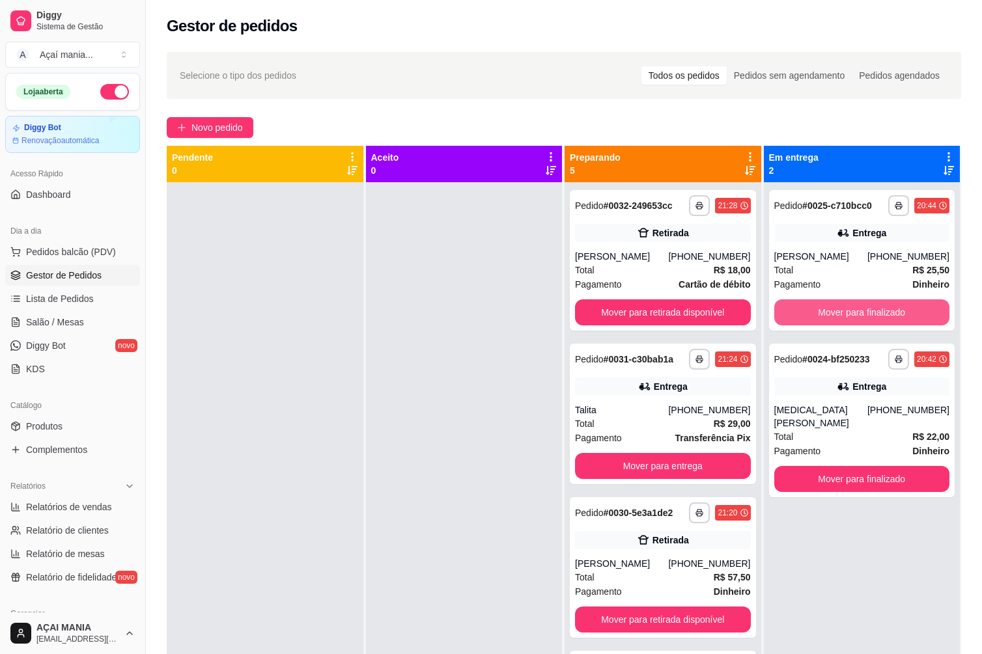
click at [868, 305] on button "Mover para finalizado" at bounding box center [862, 312] width 176 height 26
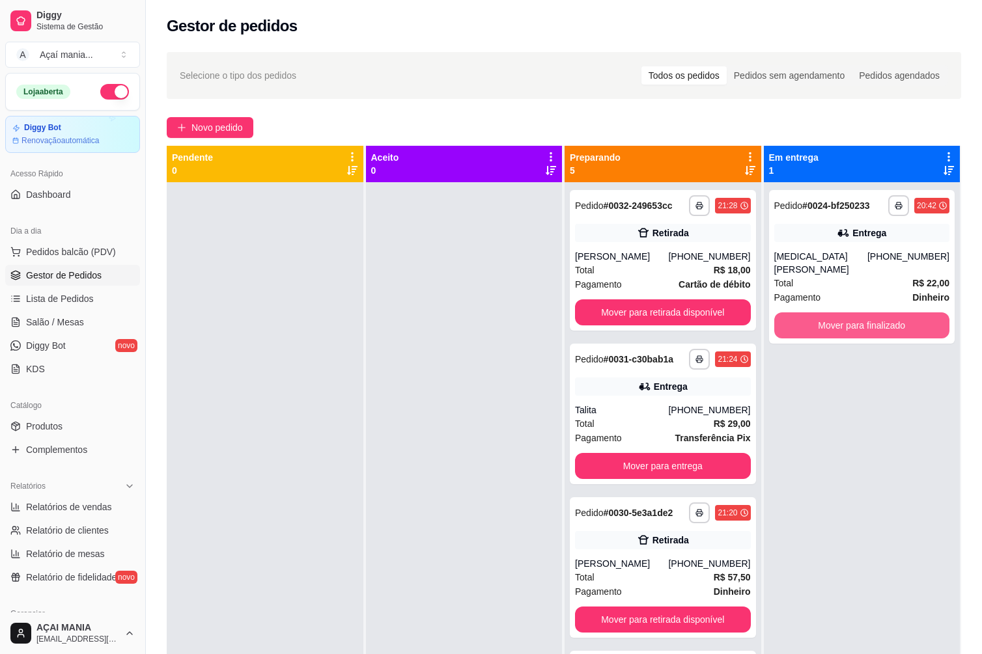
click at [868, 312] on button "Mover para finalizado" at bounding box center [862, 325] width 176 height 26
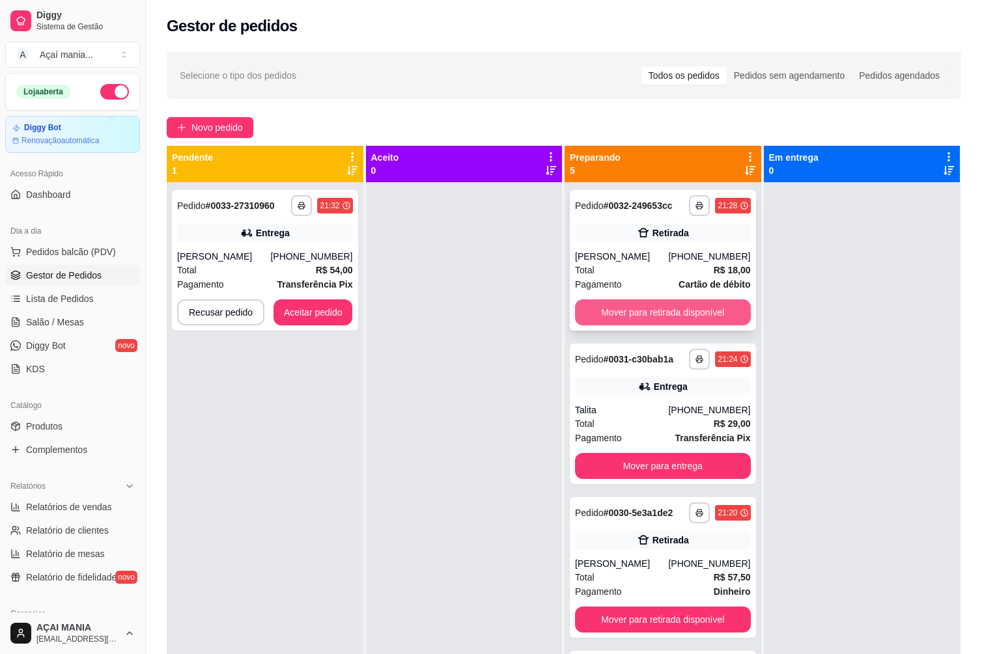
click at [644, 316] on button "Mover para retirada disponível" at bounding box center [663, 312] width 176 height 26
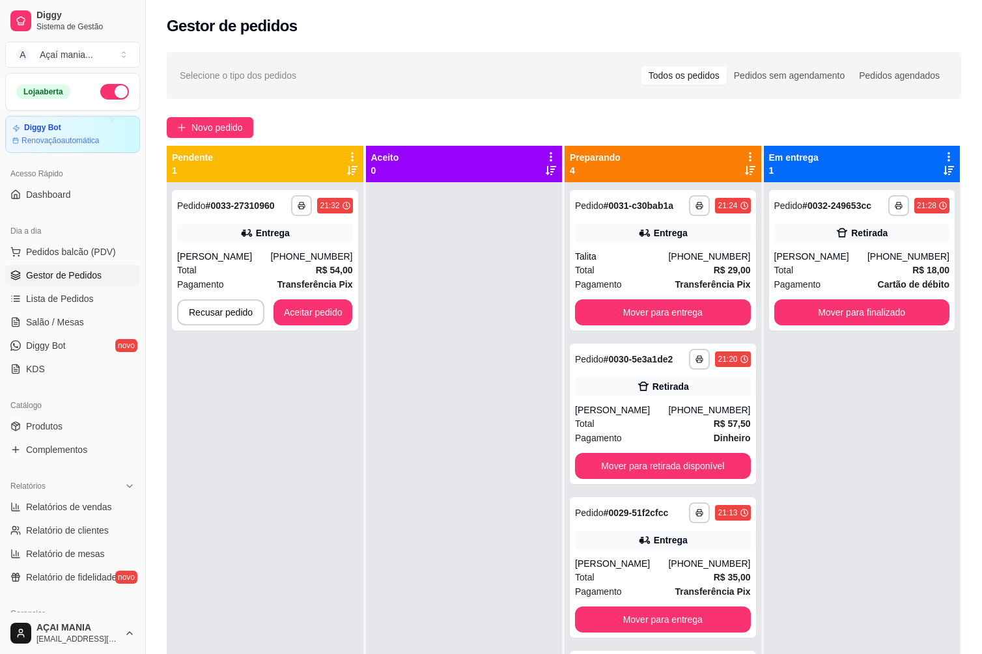
drag, startPoint x: 353, startPoint y: 382, endPoint x: 334, endPoint y: 390, distance: 20.4
click at [352, 387] on div "**********" at bounding box center [265, 509] width 197 height 654
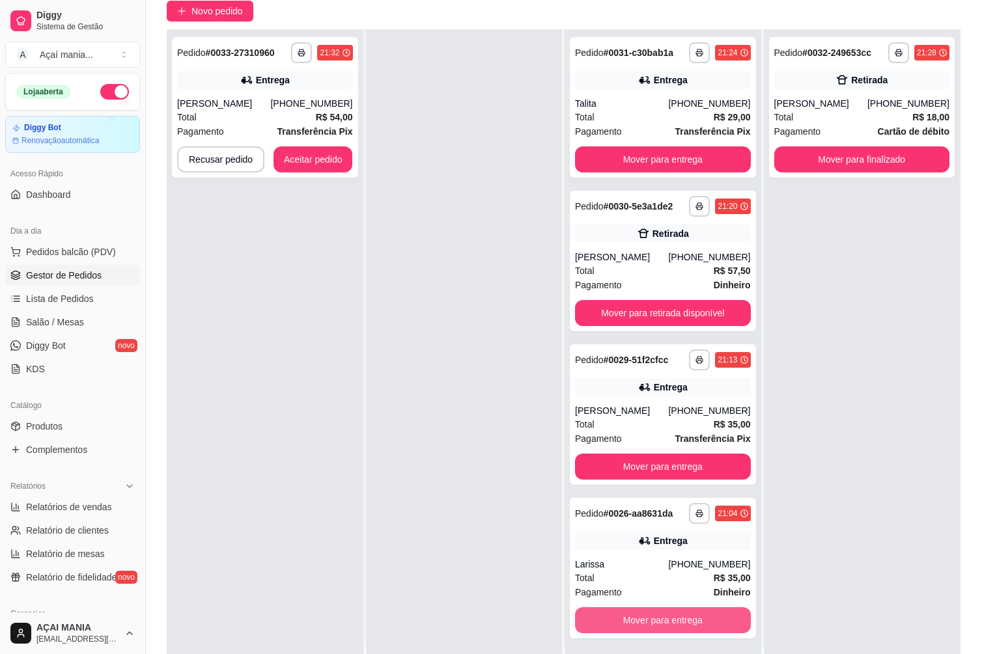
scroll to position [199, 0]
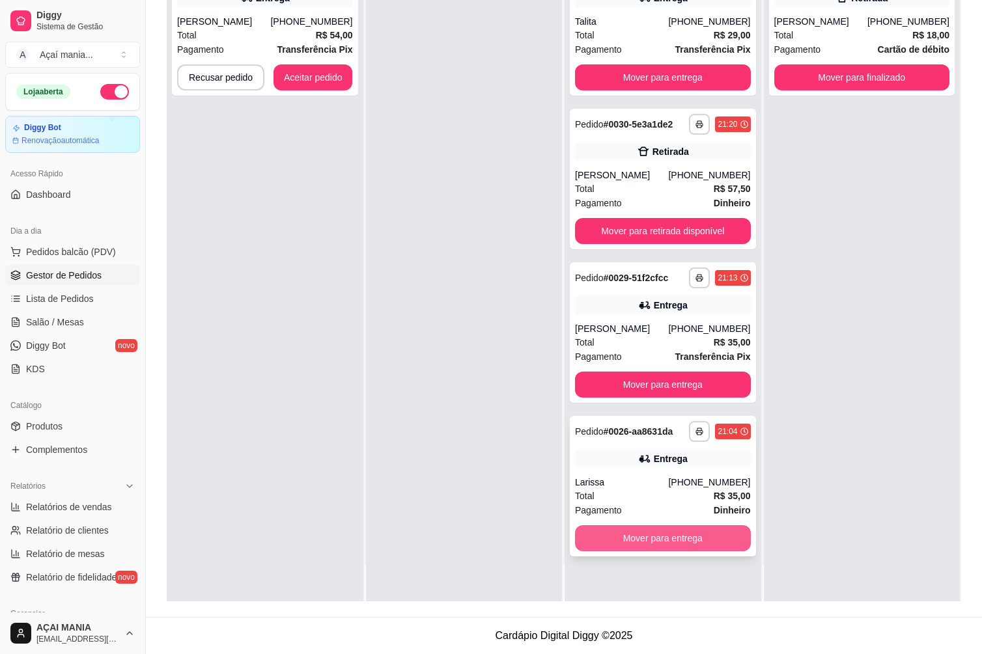
click at [673, 546] on button "Mover para entrega" at bounding box center [663, 538] width 176 height 26
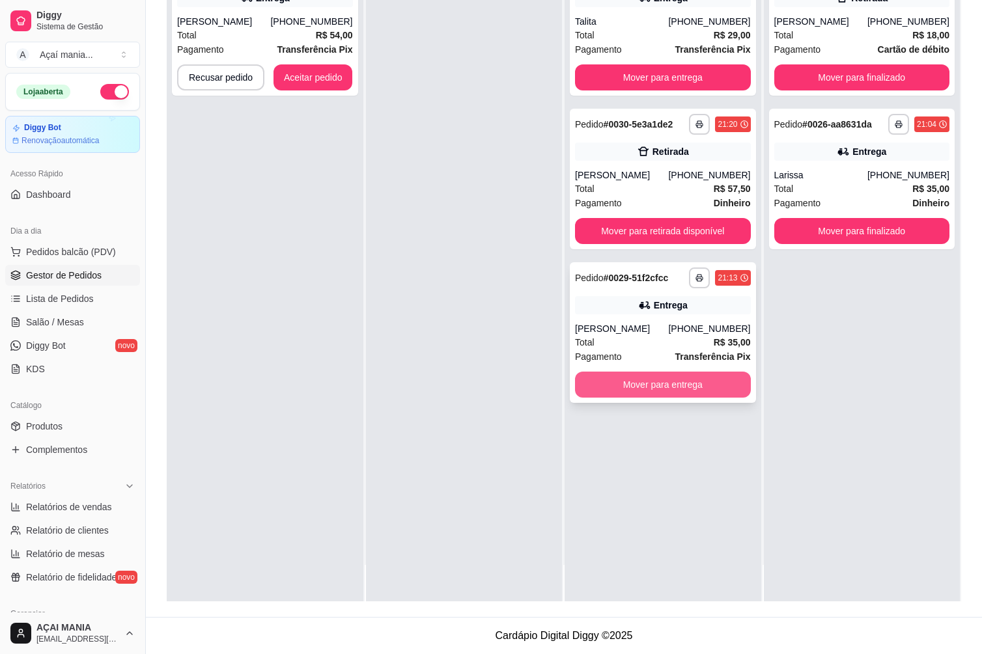
click at [641, 385] on button "Mover para entrega" at bounding box center [663, 385] width 176 height 26
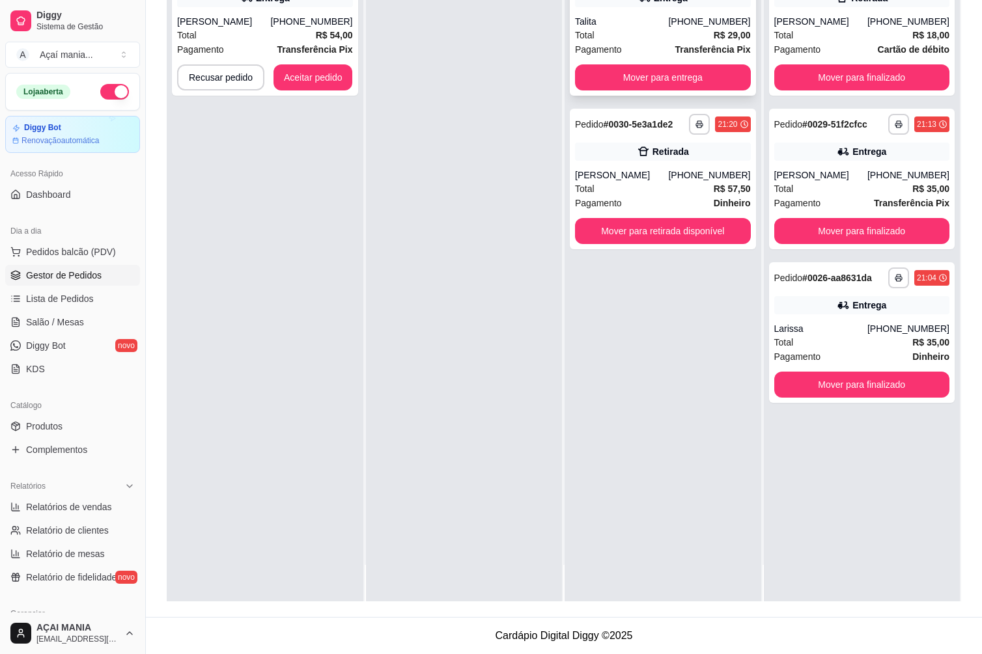
click at [634, 88] on button "Mover para entrega" at bounding box center [663, 77] width 176 height 26
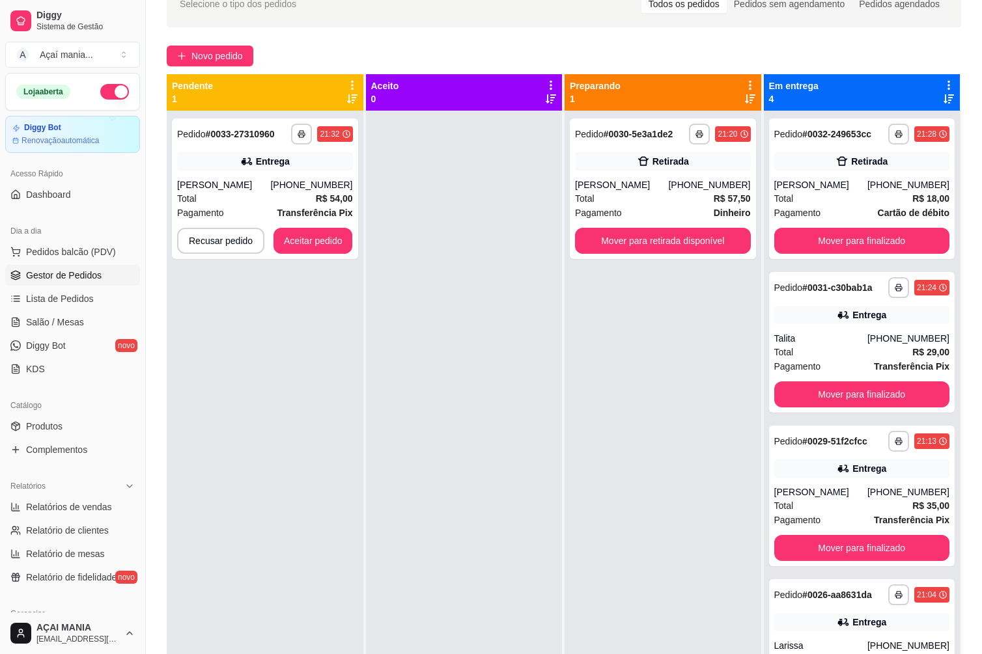
scroll to position [0, 0]
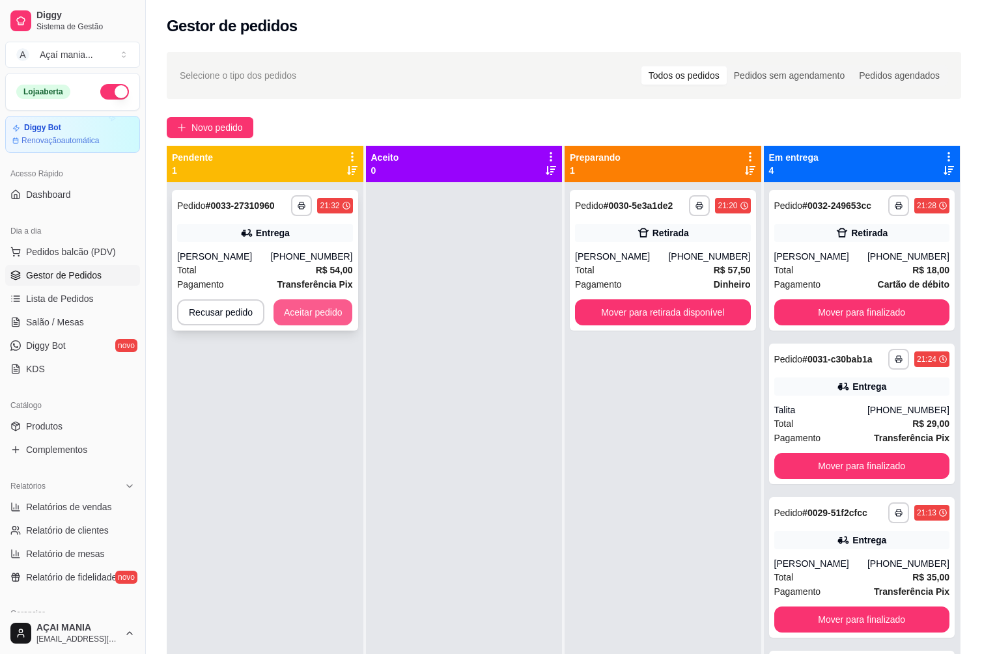
click at [320, 311] on button "Aceitar pedido" at bounding box center [312, 312] width 79 height 26
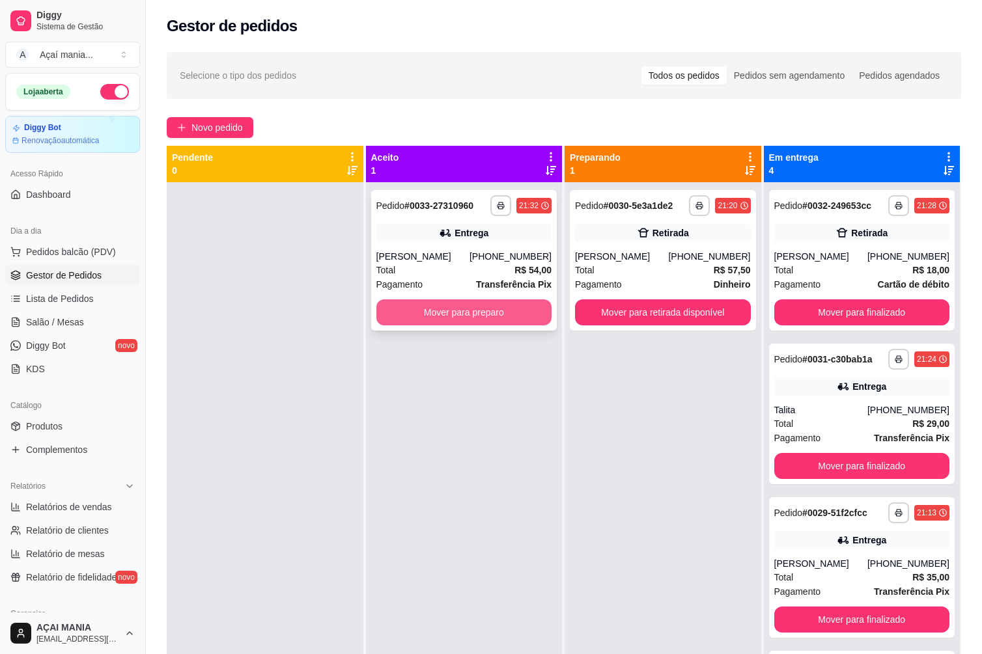
click at [482, 313] on button "Mover para preparo" at bounding box center [464, 312] width 176 height 26
click at [487, 314] on button "Mover para preparo" at bounding box center [464, 312] width 176 height 26
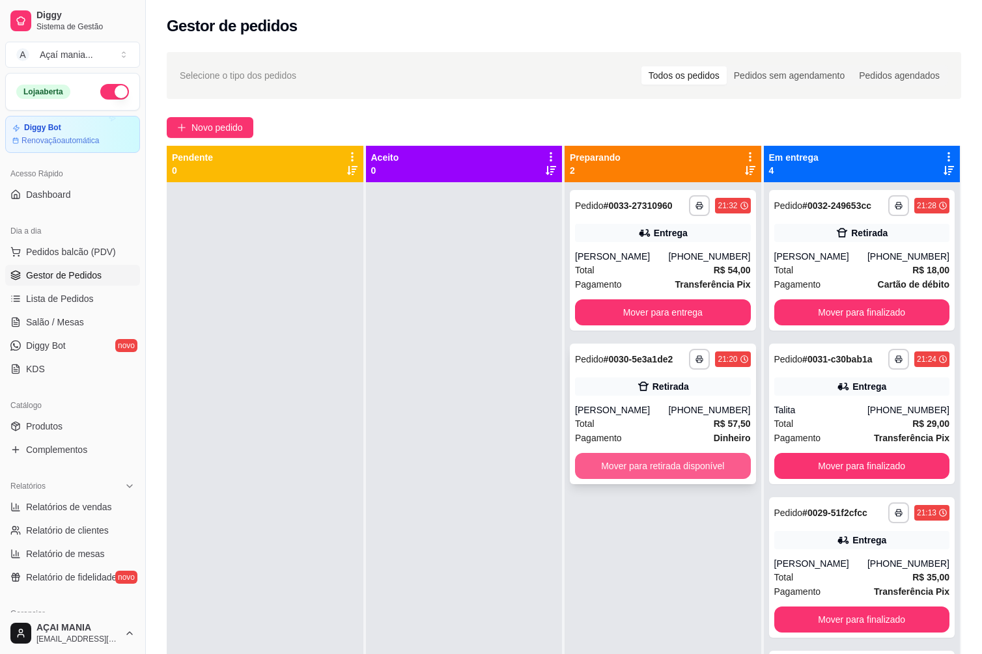
click at [723, 468] on button "Mover para retirada disponível" at bounding box center [663, 466] width 176 height 26
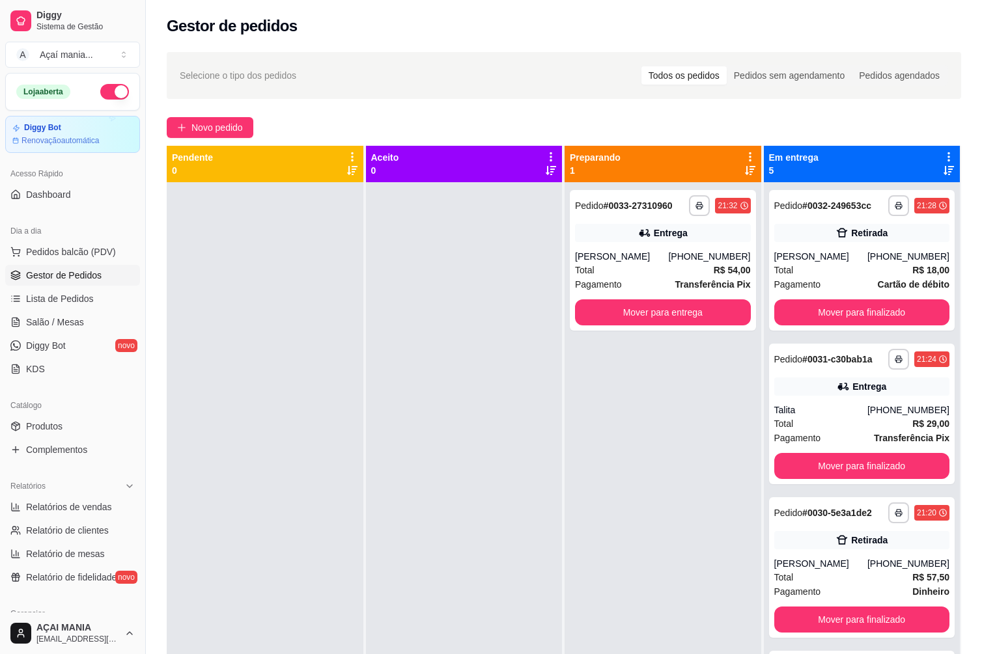
click at [434, 505] on div at bounding box center [464, 509] width 197 height 654
click at [249, 421] on div at bounding box center [265, 509] width 197 height 654
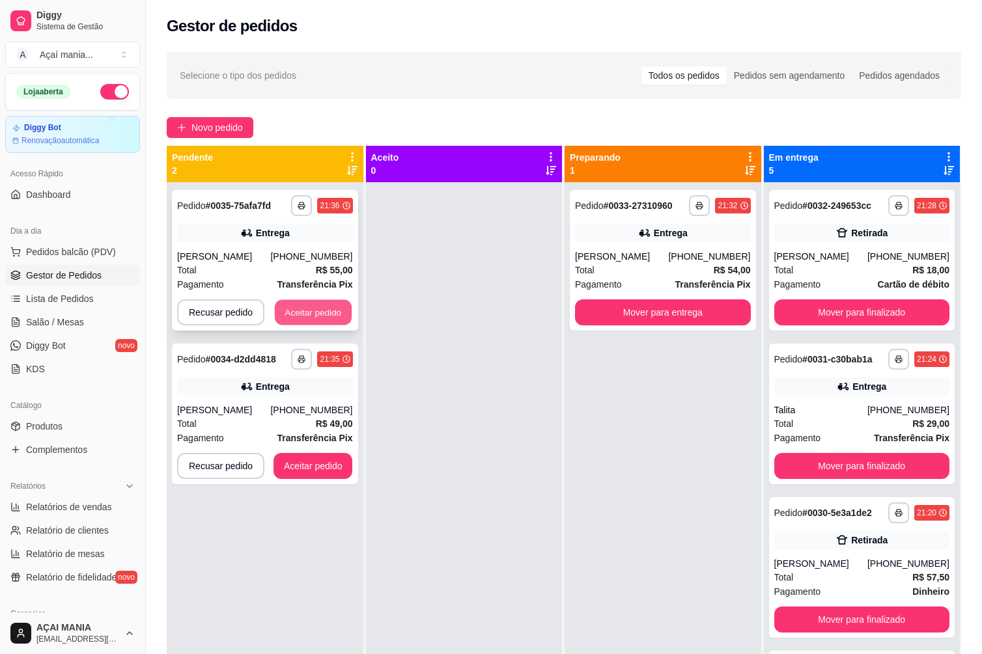
click at [298, 308] on button "Aceitar pedido" at bounding box center [313, 312] width 77 height 25
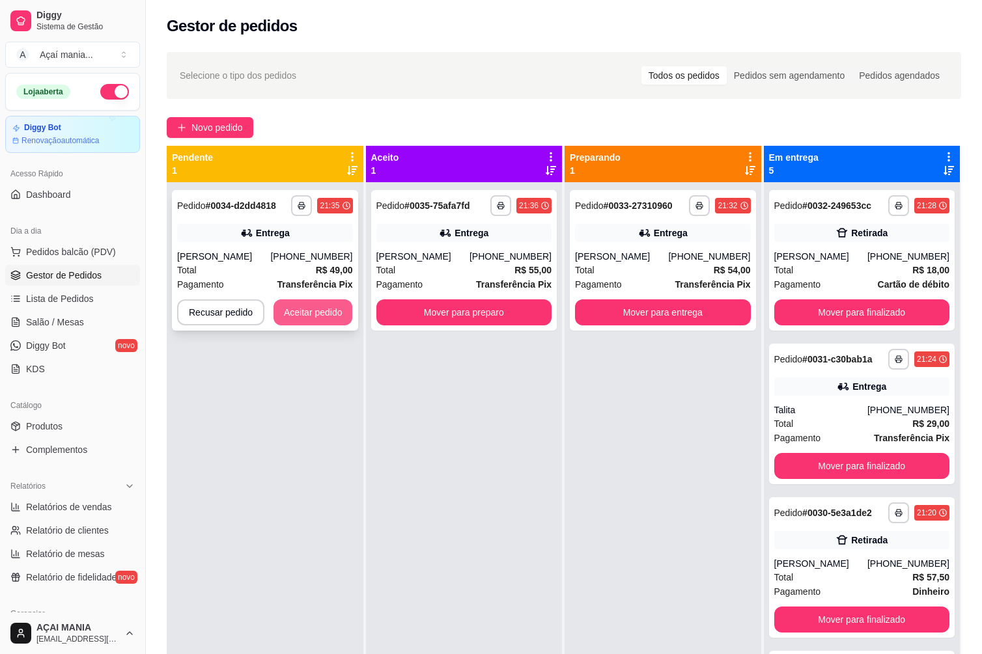
click at [276, 312] on button "Aceitar pedido" at bounding box center [312, 312] width 79 height 26
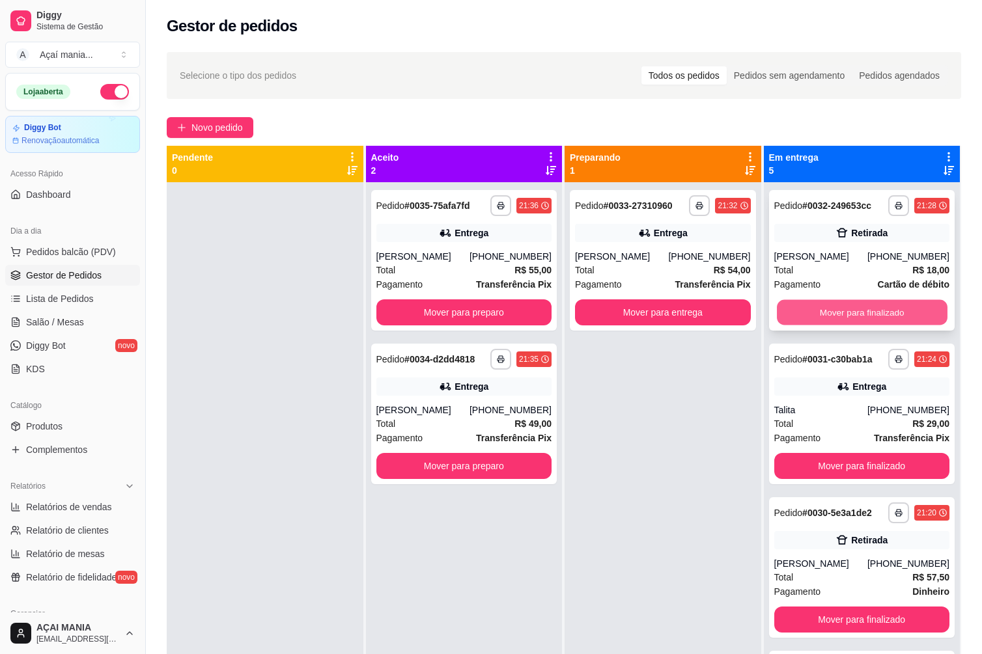
click at [822, 316] on button "Mover para finalizado" at bounding box center [862, 312] width 170 height 25
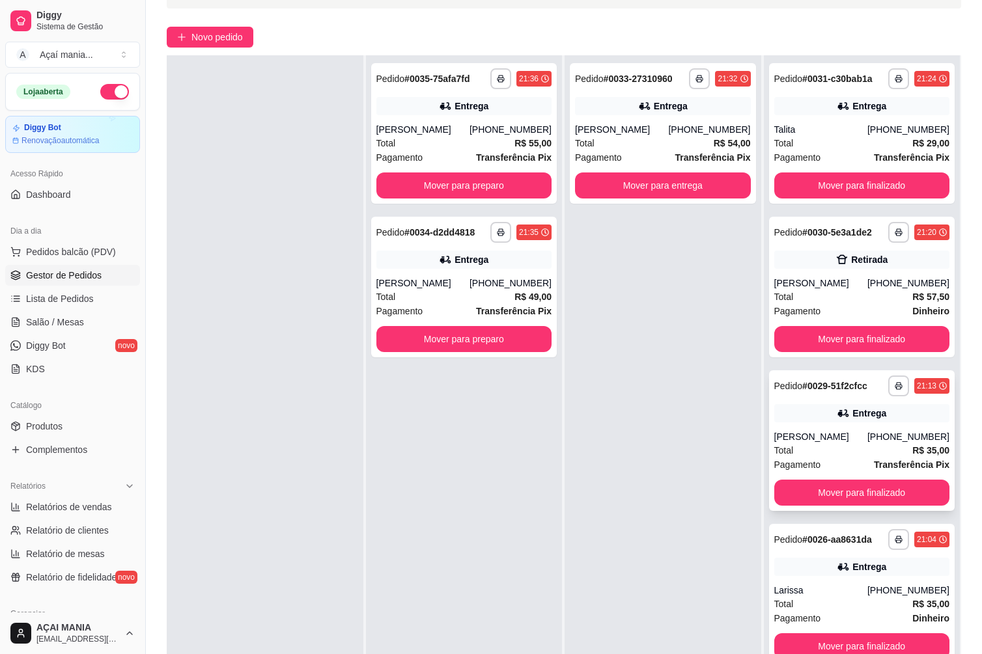
scroll to position [199, 0]
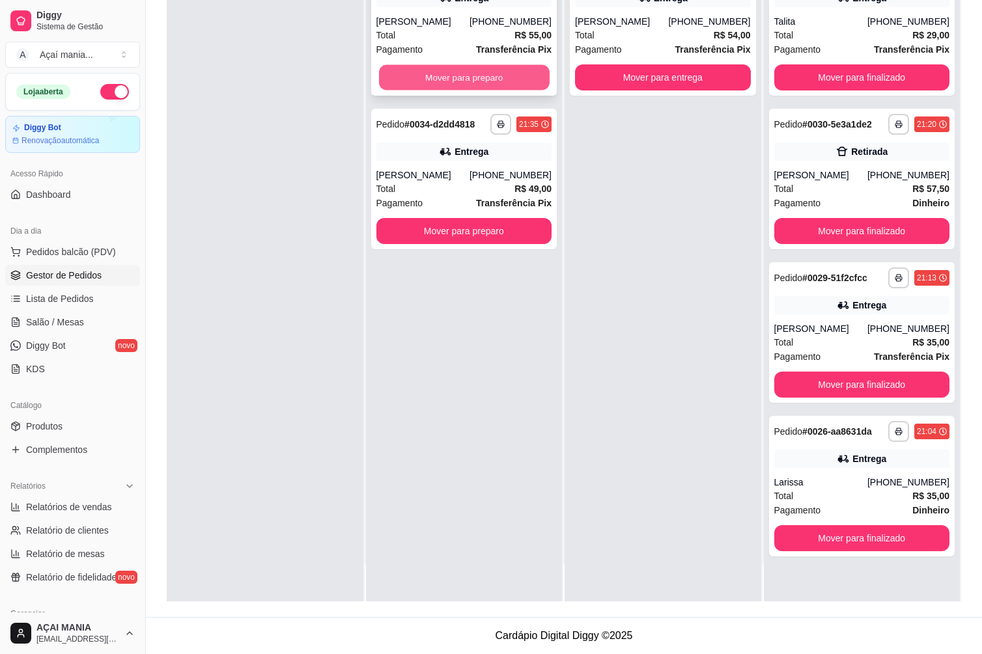
click at [528, 74] on button "Mover para preparo" at bounding box center [464, 77] width 170 height 25
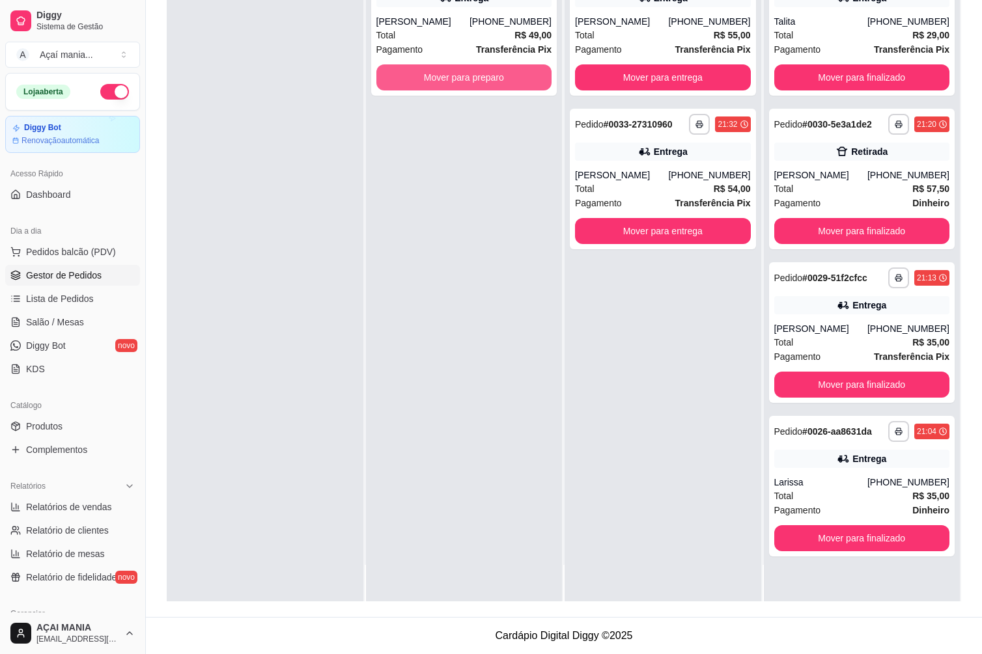
click at [525, 72] on button "Mover para preparo" at bounding box center [464, 77] width 176 height 26
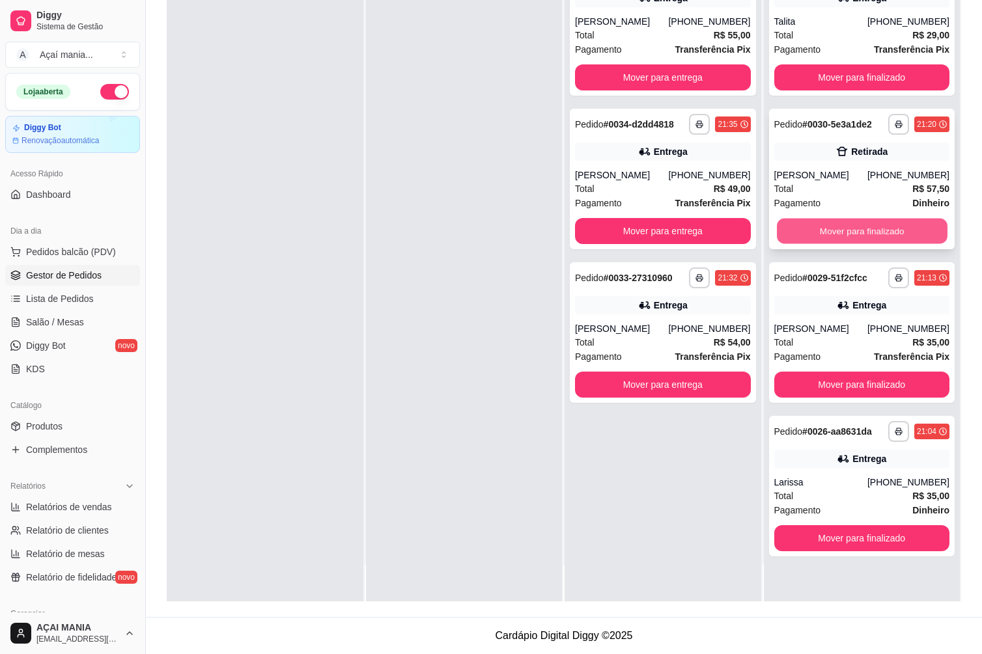
click at [796, 226] on button "Mover para finalizado" at bounding box center [862, 231] width 170 height 25
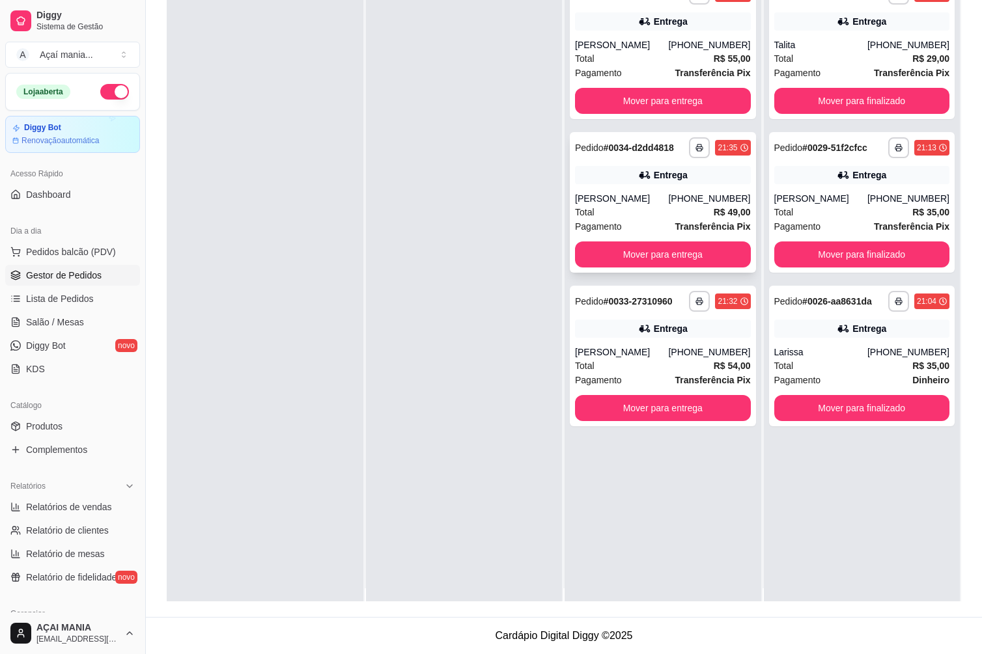
scroll to position [0, 0]
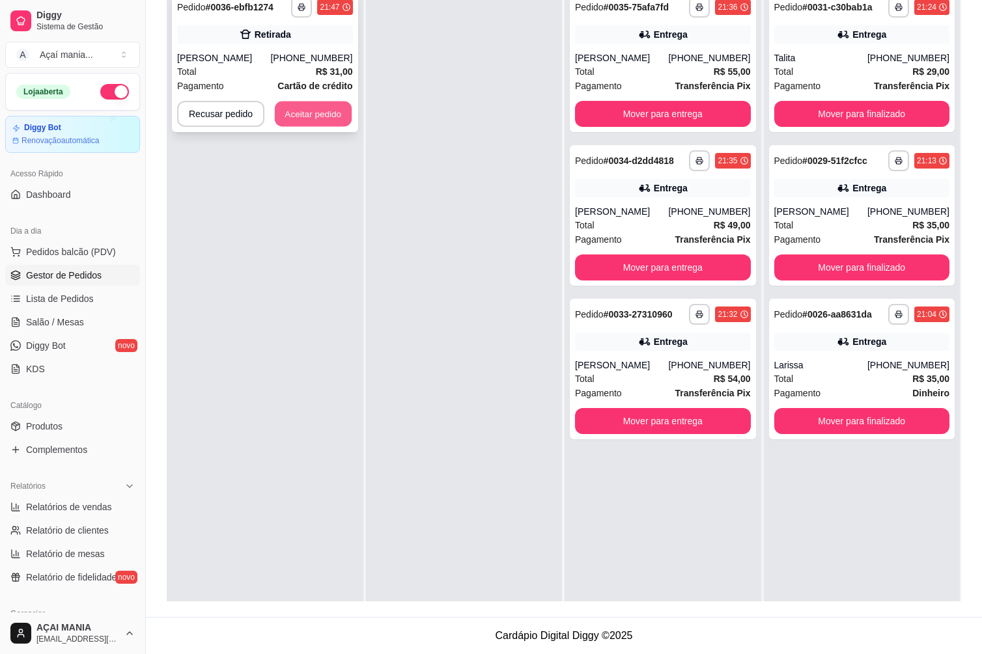
click at [316, 119] on button "Aceitar pedido" at bounding box center [313, 114] width 77 height 25
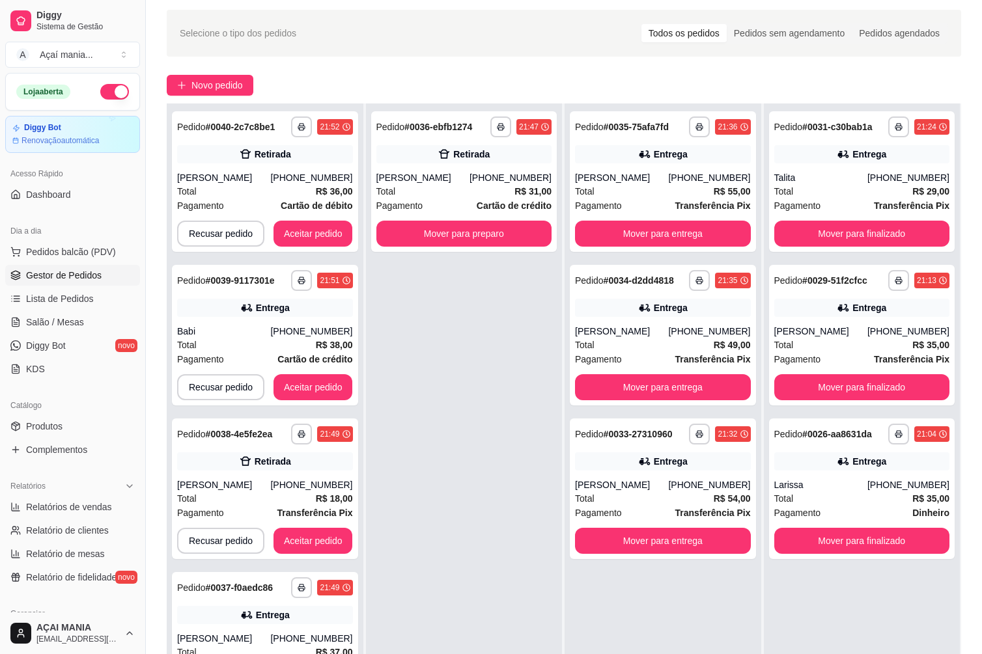
scroll to position [65, 0]
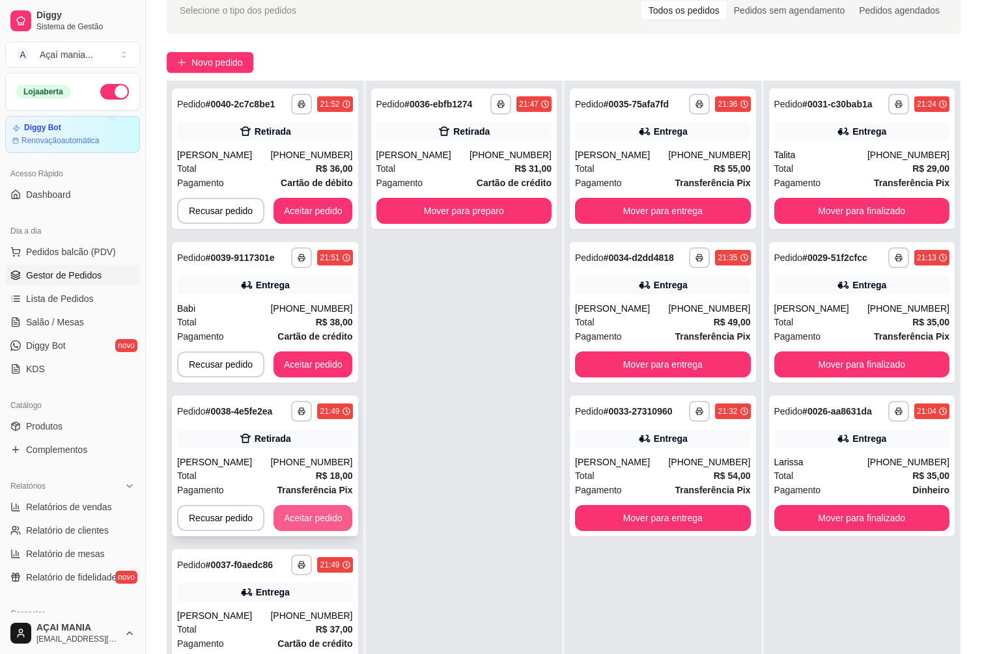
click at [335, 521] on button "Aceitar pedido" at bounding box center [312, 518] width 79 height 26
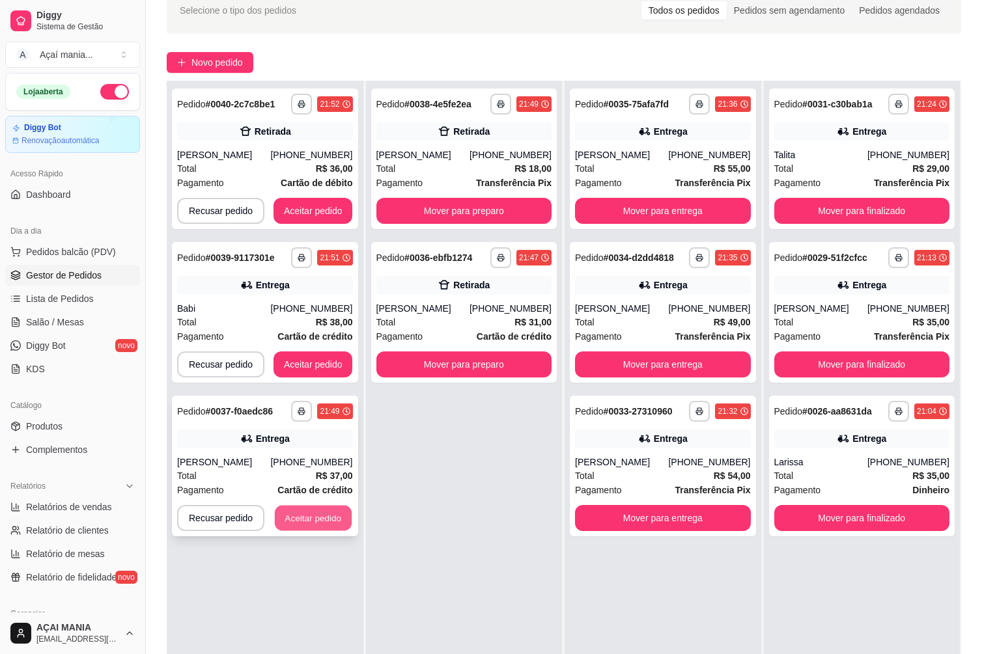
click at [305, 513] on button "Aceitar pedido" at bounding box center [313, 518] width 77 height 25
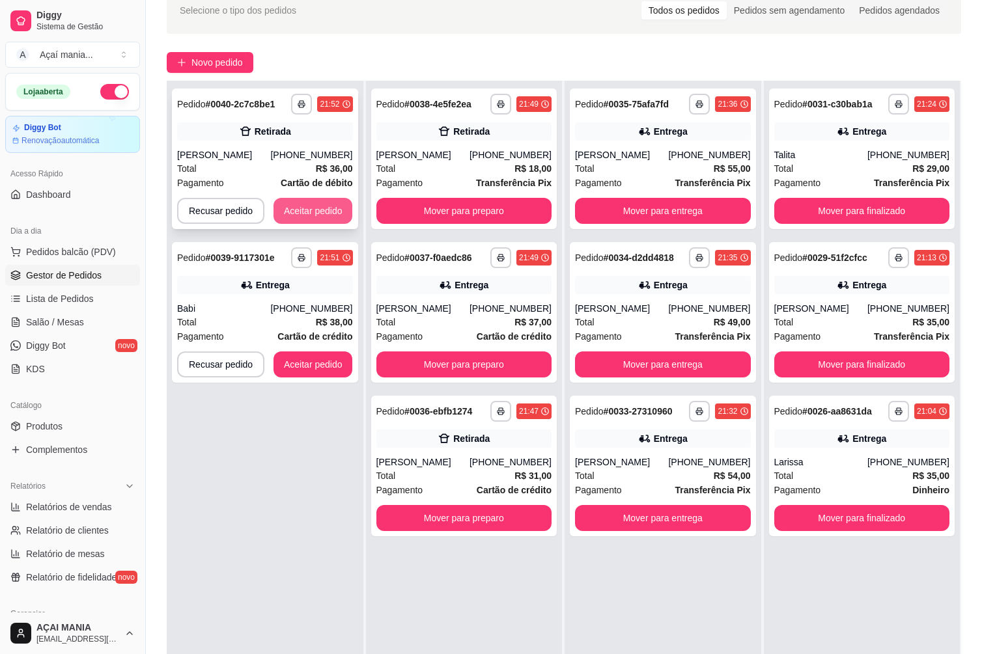
click at [324, 201] on button "Aceitar pedido" at bounding box center [312, 211] width 79 height 26
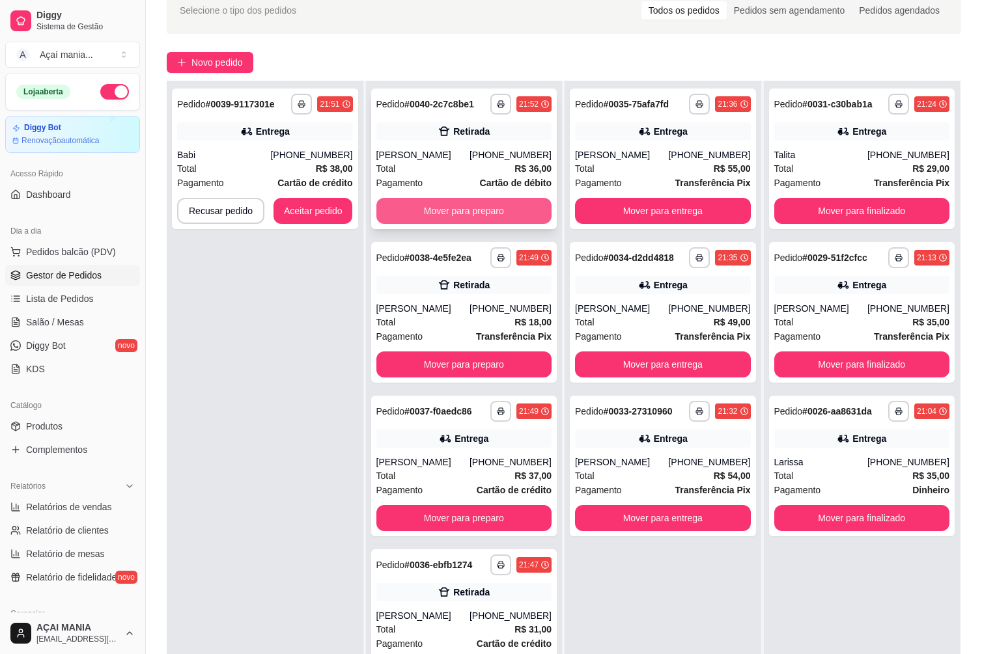
click at [462, 210] on button "Mover para preparo" at bounding box center [464, 211] width 176 height 26
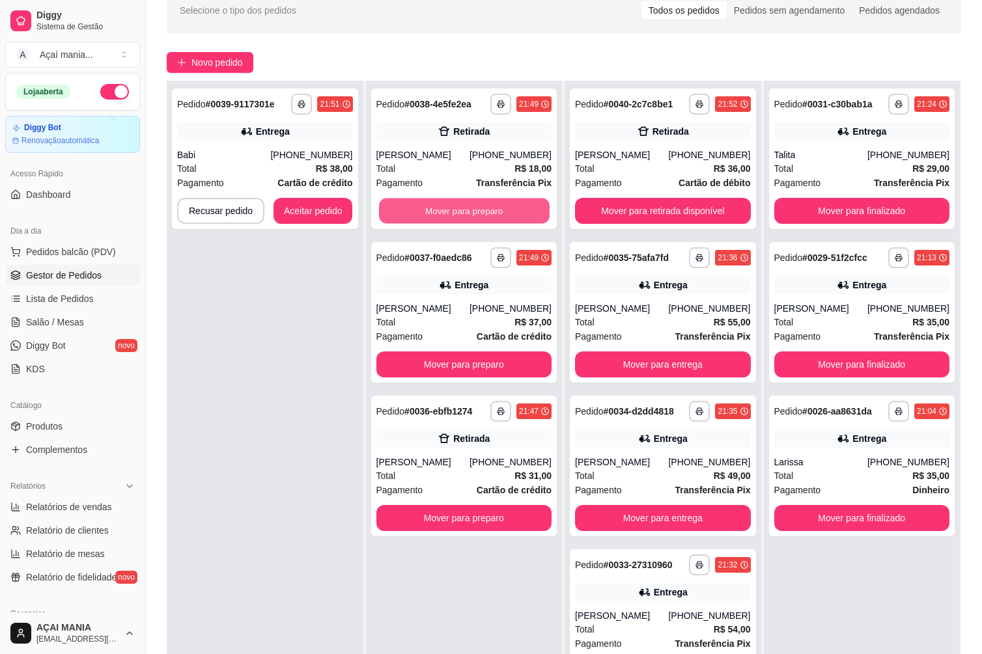
click at [462, 210] on button "Mover para preparo" at bounding box center [464, 211] width 170 height 25
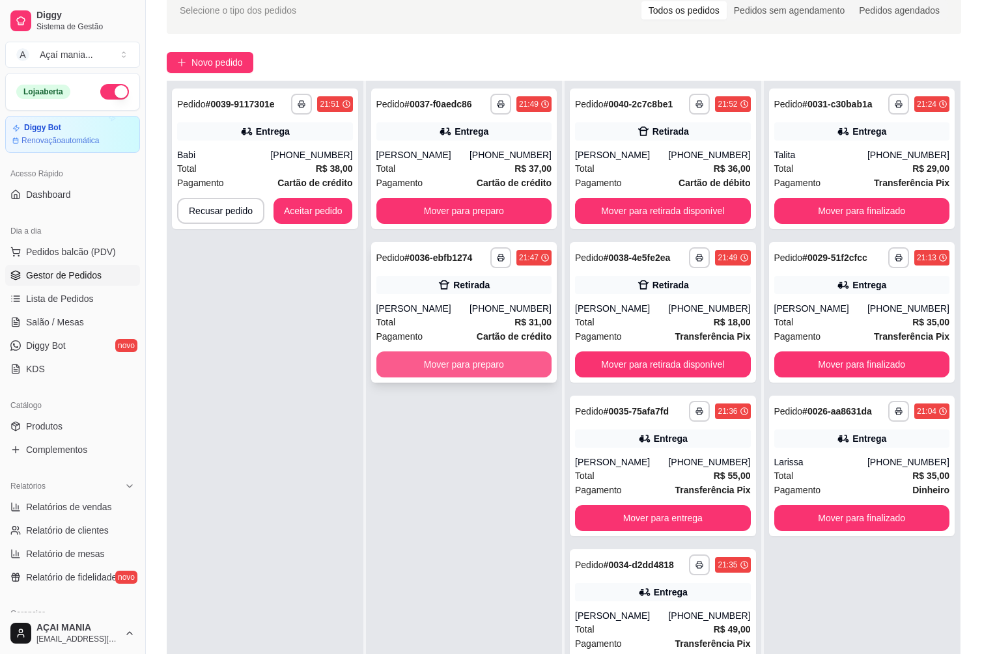
click at [503, 368] on button "Mover para preparo" at bounding box center [464, 365] width 176 height 26
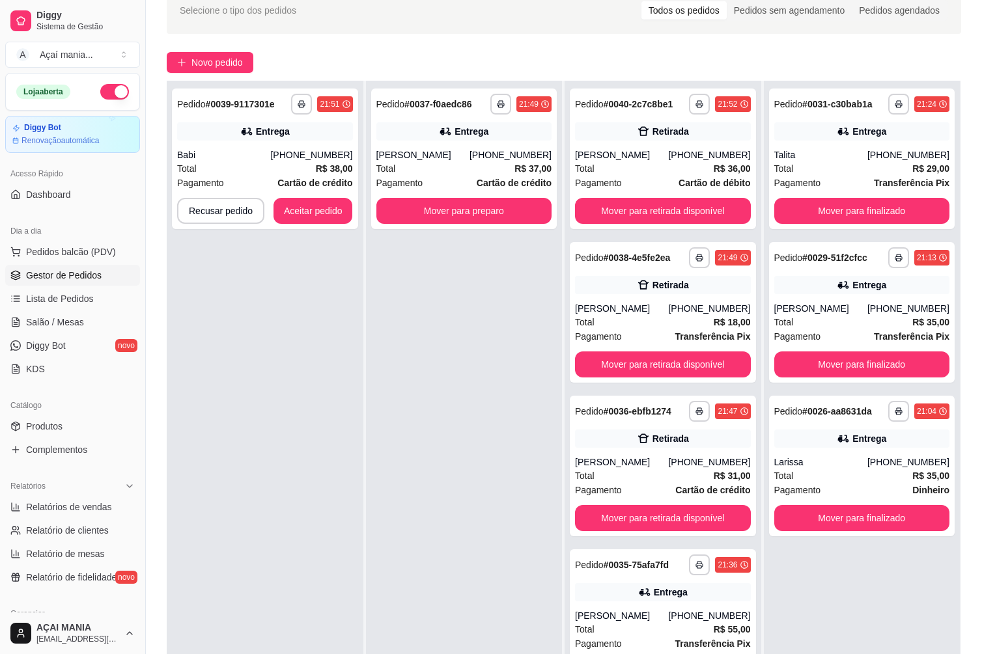
scroll to position [0, 0]
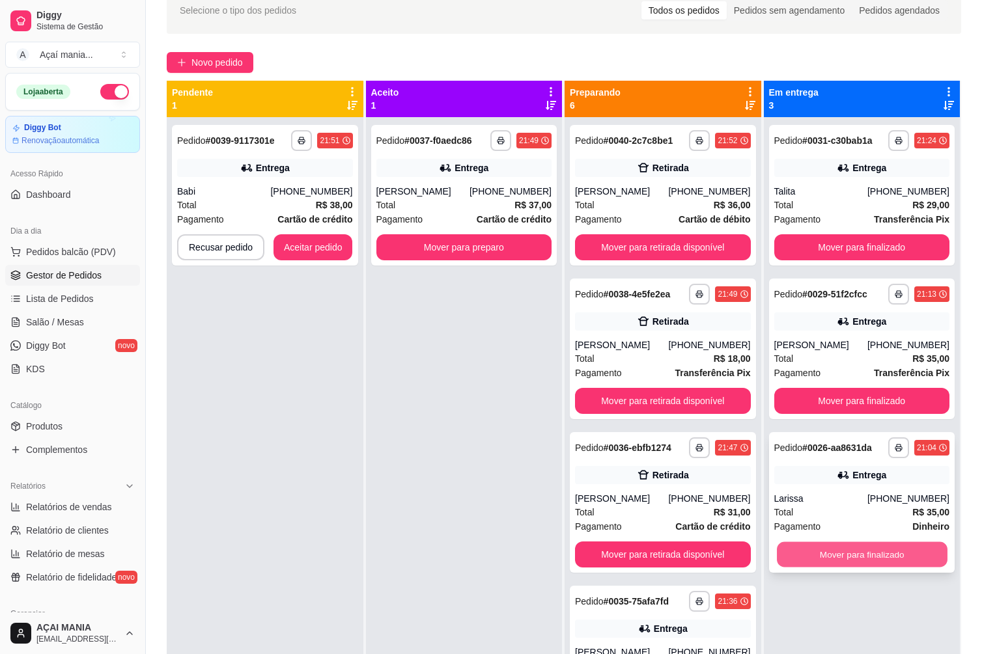
click at [840, 551] on button "Mover para finalizado" at bounding box center [862, 554] width 170 height 25
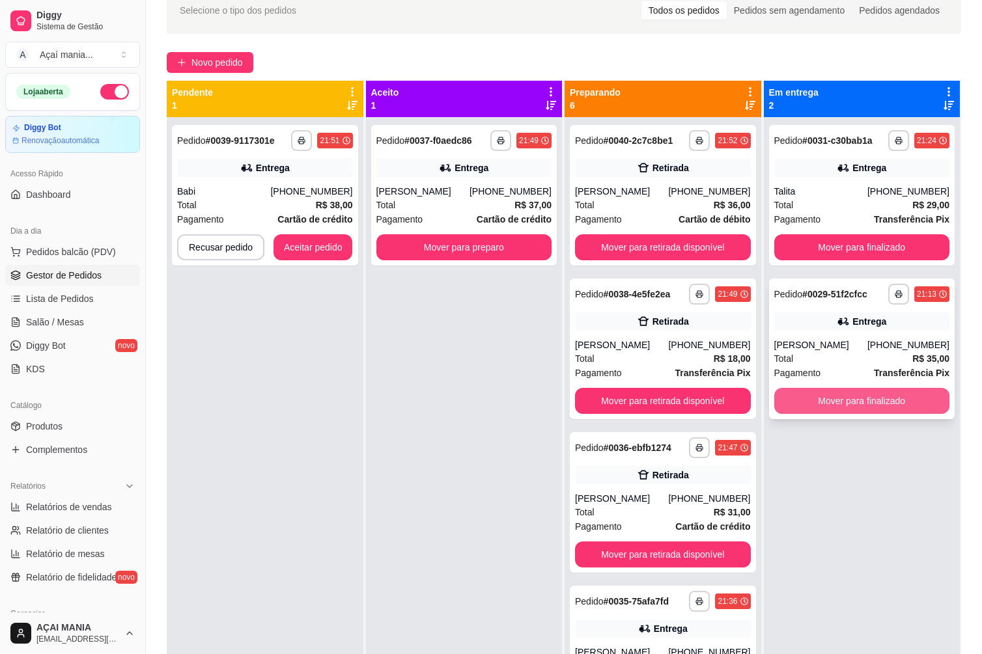
click at [844, 398] on button "Mover para finalizado" at bounding box center [862, 401] width 176 height 26
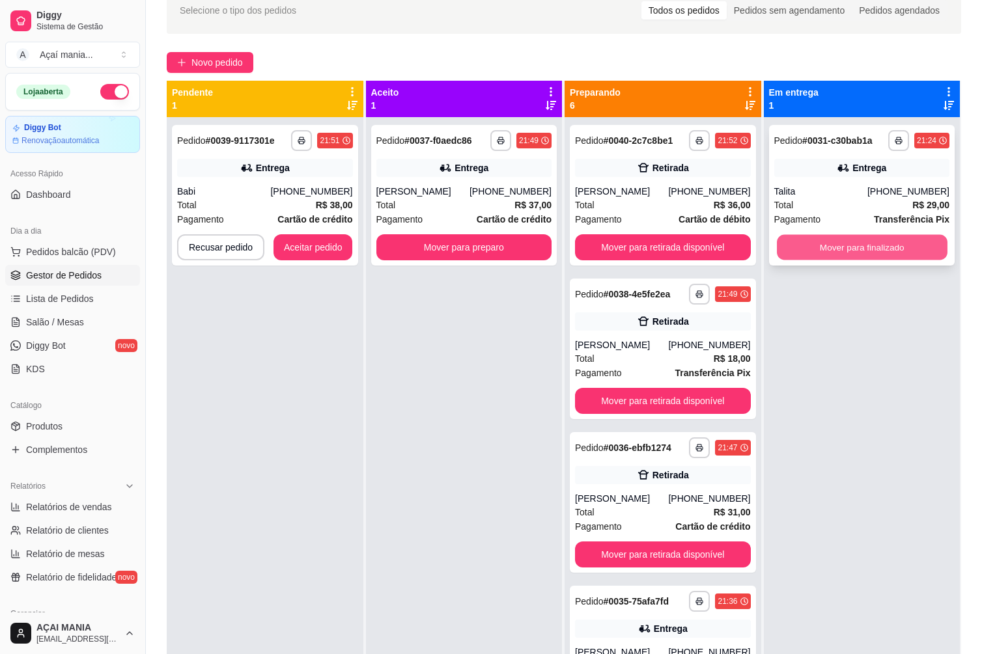
click at [813, 255] on button "Mover para finalizado" at bounding box center [862, 247] width 170 height 25
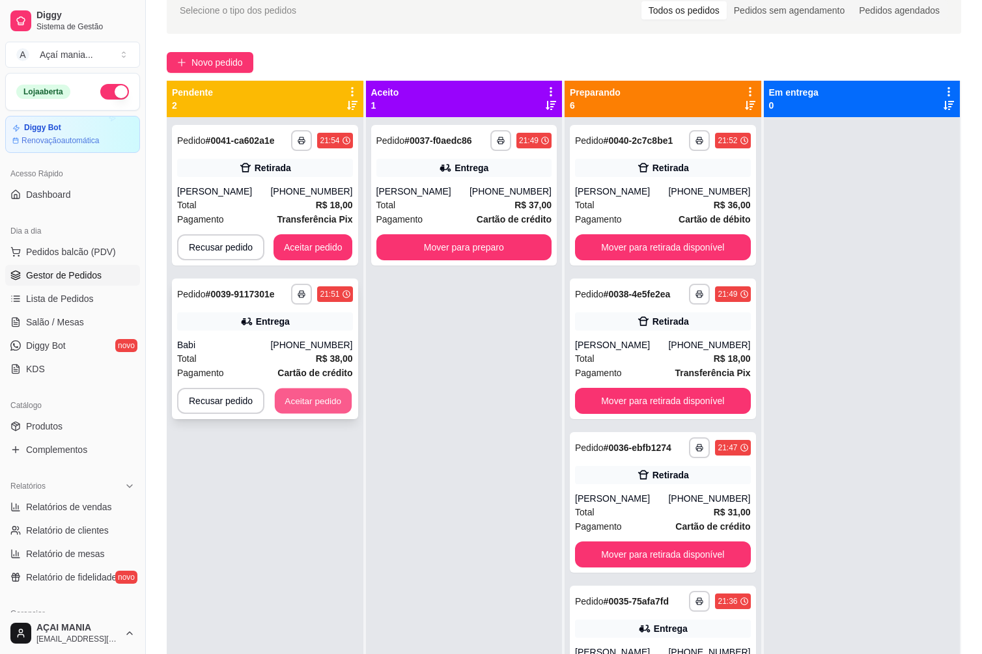
click at [329, 404] on button "Aceitar pedido" at bounding box center [313, 401] width 77 height 25
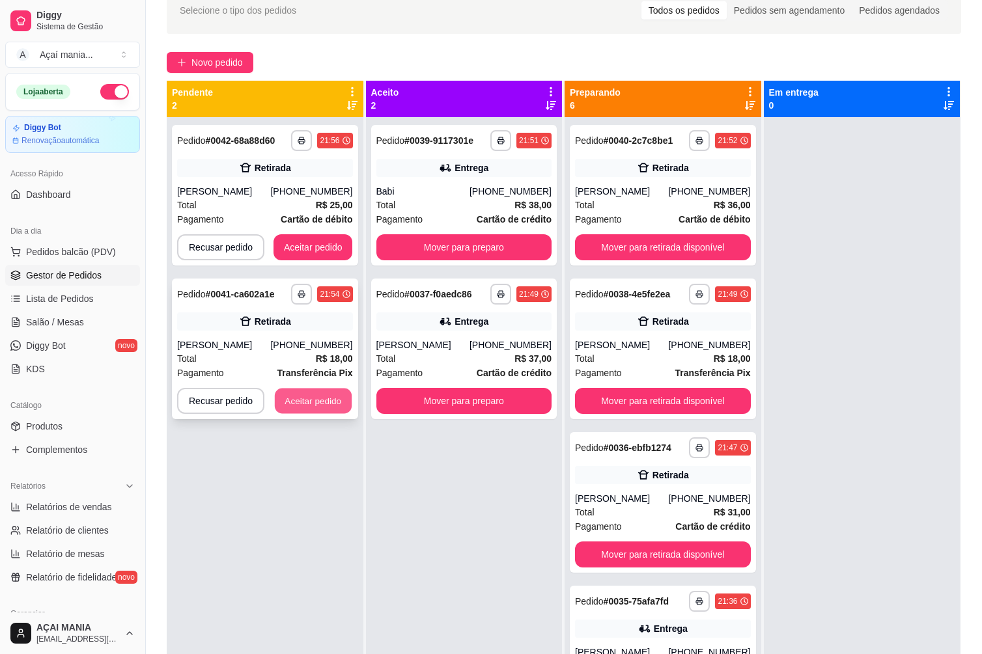
click at [313, 396] on button "Aceitar pedido" at bounding box center [313, 401] width 77 height 25
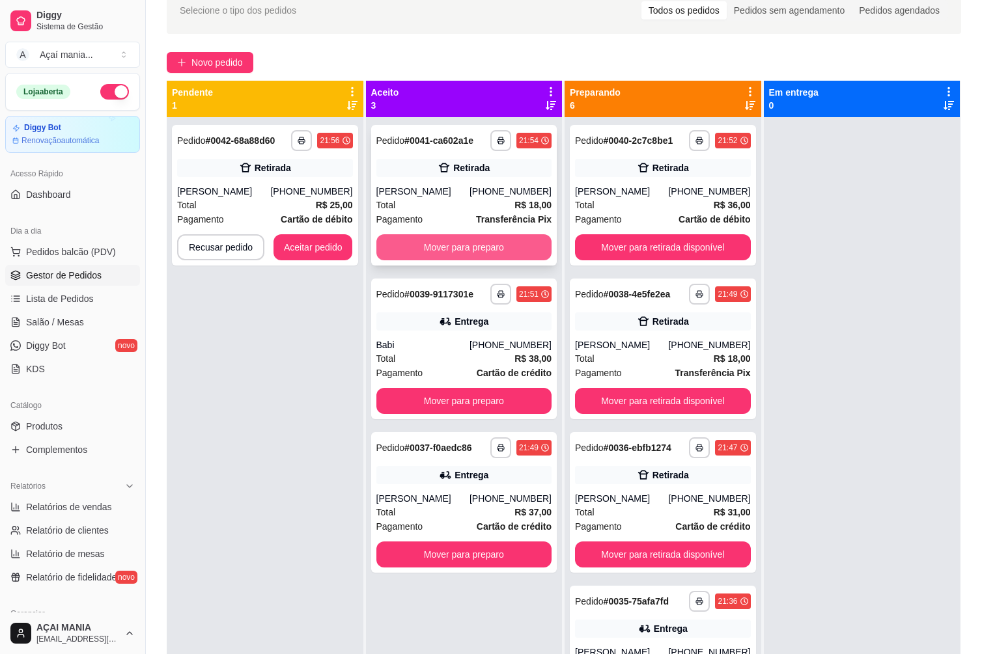
click at [495, 241] on button "Mover para preparo" at bounding box center [464, 247] width 176 height 26
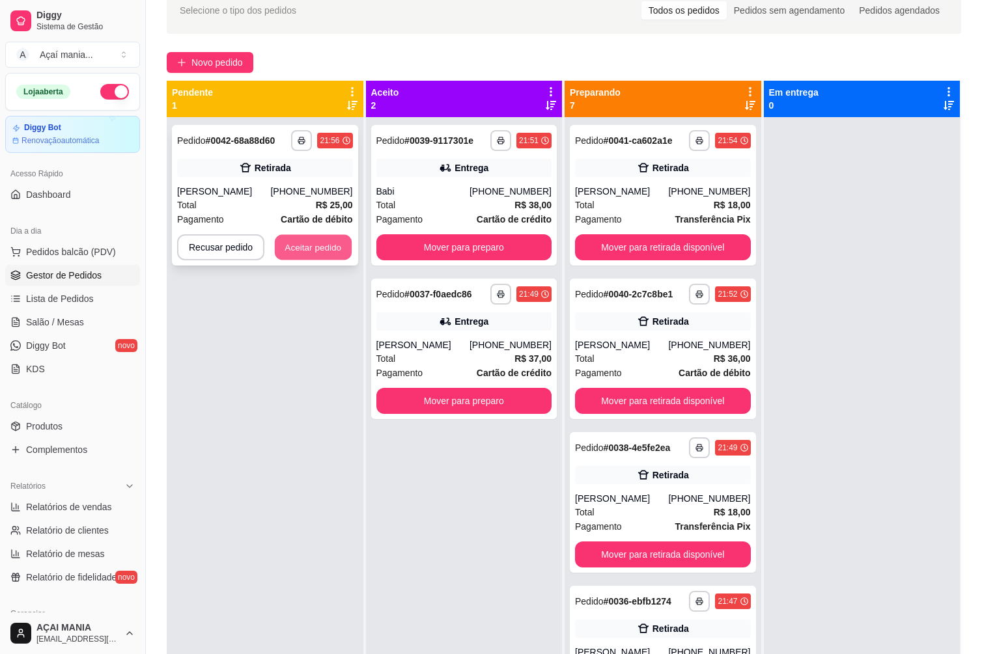
click at [289, 242] on button "Aceitar pedido" at bounding box center [313, 247] width 77 height 25
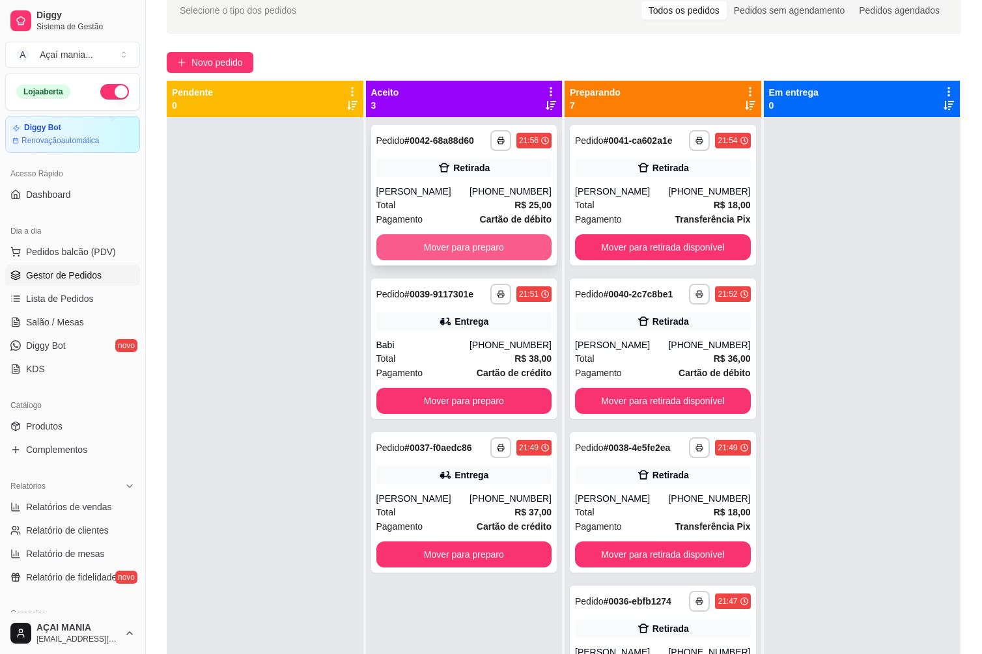
click at [452, 242] on button "Mover para preparo" at bounding box center [464, 247] width 176 height 26
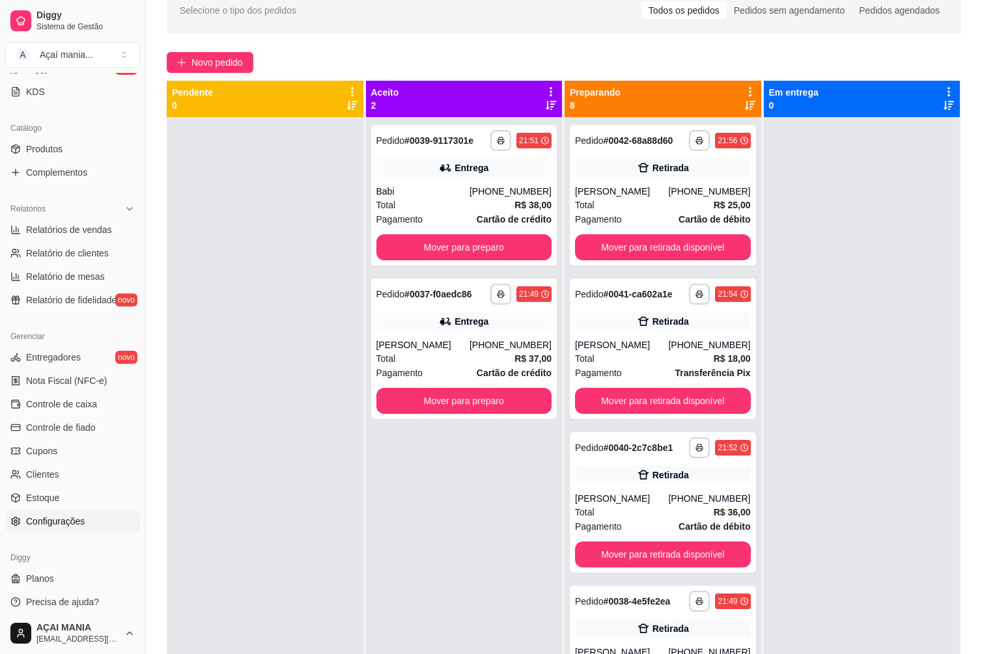
scroll to position [283, 0]
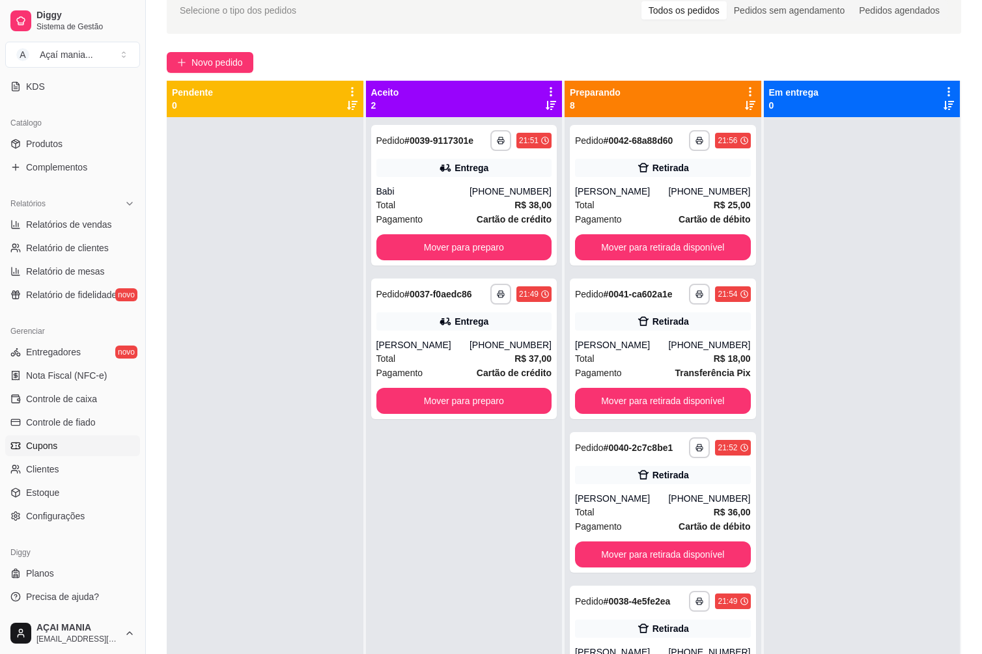
click at [53, 449] on span "Cupons" at bounding box center [41, 445] width 31 height 13
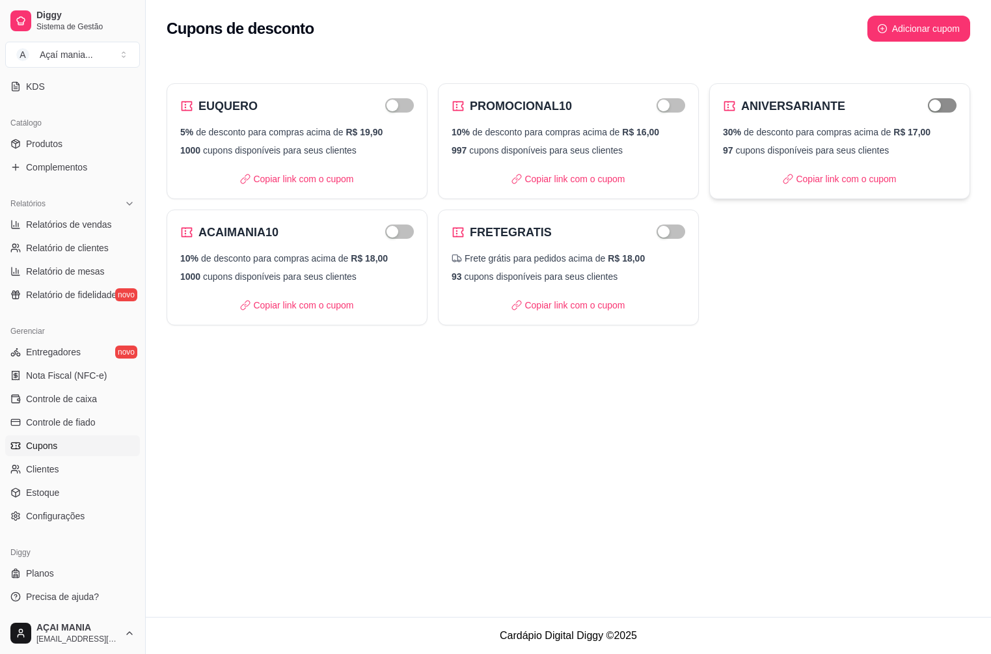
click at [943, 105] on span "button" at bounding box center [942, 105] width 29 height 14
click at [855, 181] on p "Copiar link com o cupom" at bounding box center [839, 179] width 113 height 13
drag, startPoint x: 293, startPoint y: 429, endPoint x: 90, endPoint y: 227, distance: 286.8
click at [281, 418] on div "Cupons de desconto Adicionar cupom EUQUERO 5% de desconto para compras acima de…" at bounding box center [569, 308] width 846 height 617
click at [79, 251] on span "Relatório de clientes" at bounding box center [67, 248] width 83 height 13
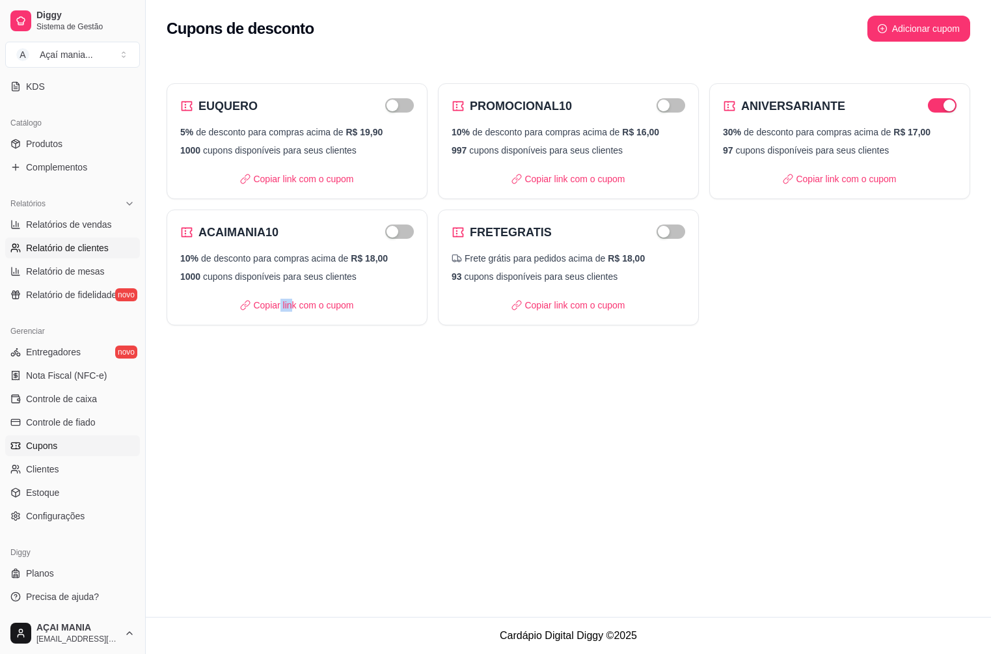
select select "30"
select select "HIGHEST_TOTAL_SPENT_WITH_ORDERS"
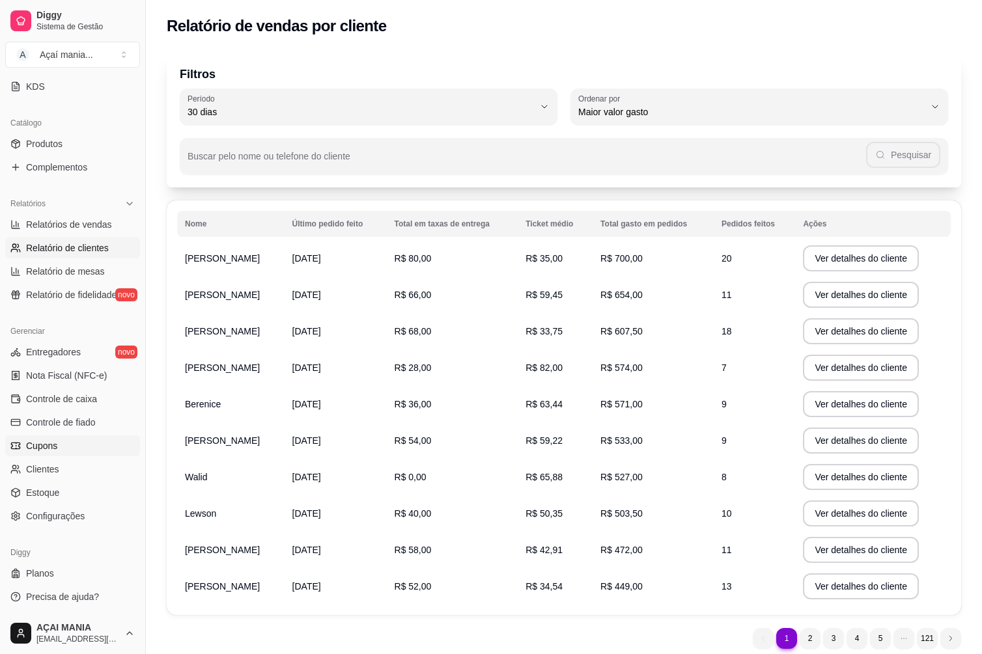
click at [57, 452] on link "Cupons" at bounding box center [72, 446] width 135 height 21
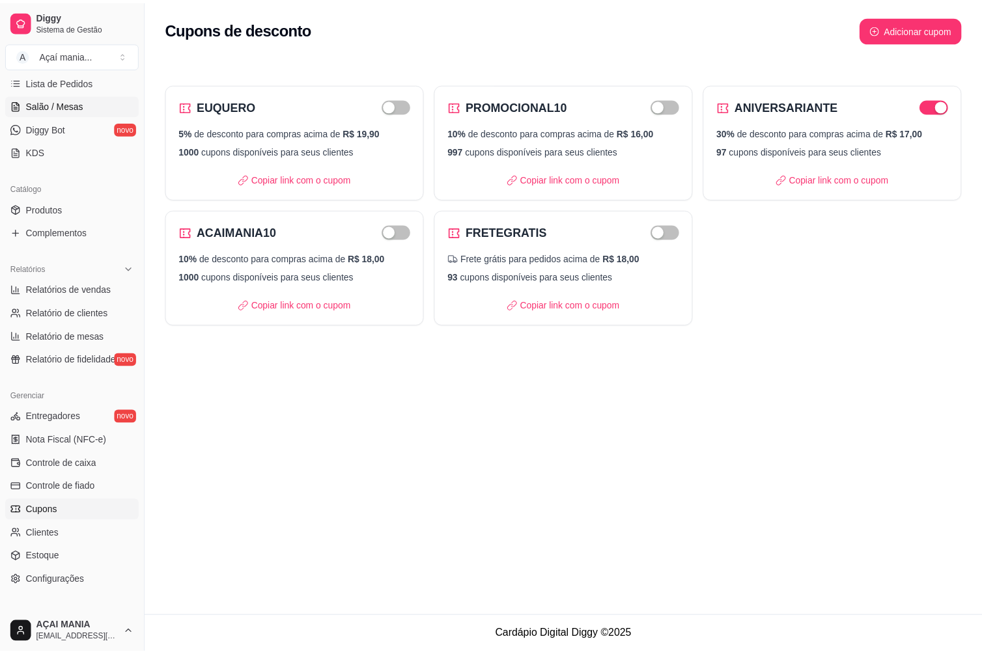
scroll to position [22, 0]
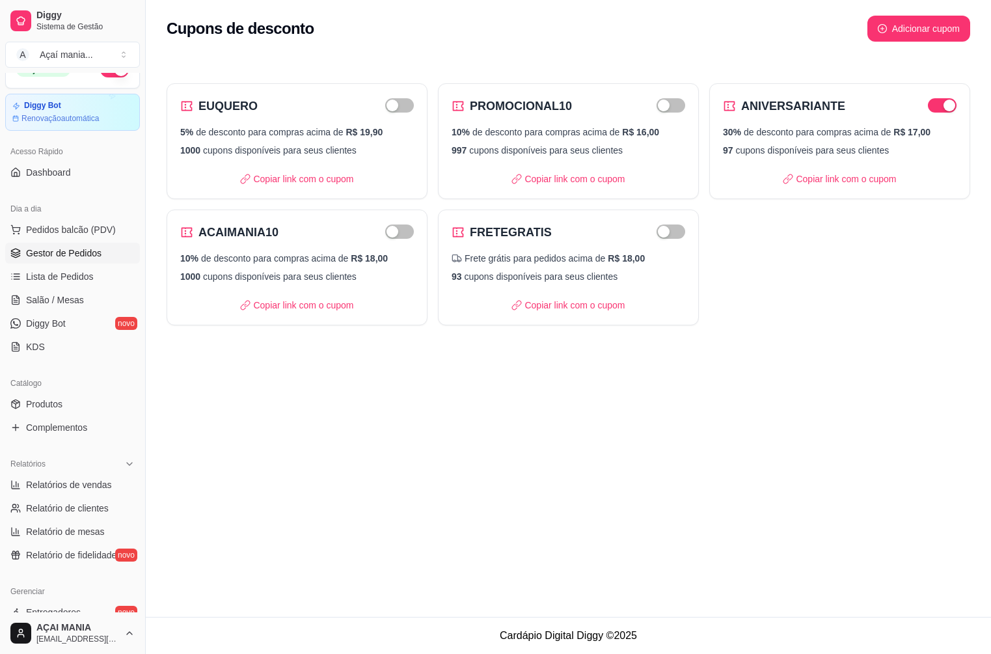
click at [74, 247] on span "Gestor de Pedidos" at bounding box center [64, 253] width 76 height 13
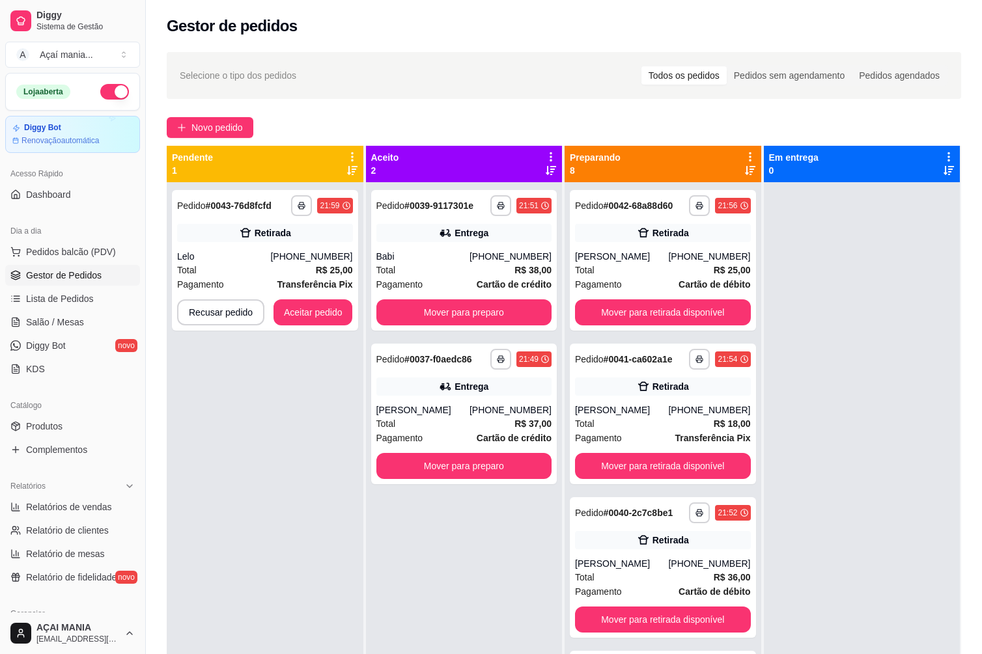
click at [240, 418] on div "**********" at bounding box center [265, 509] width 197 height 654
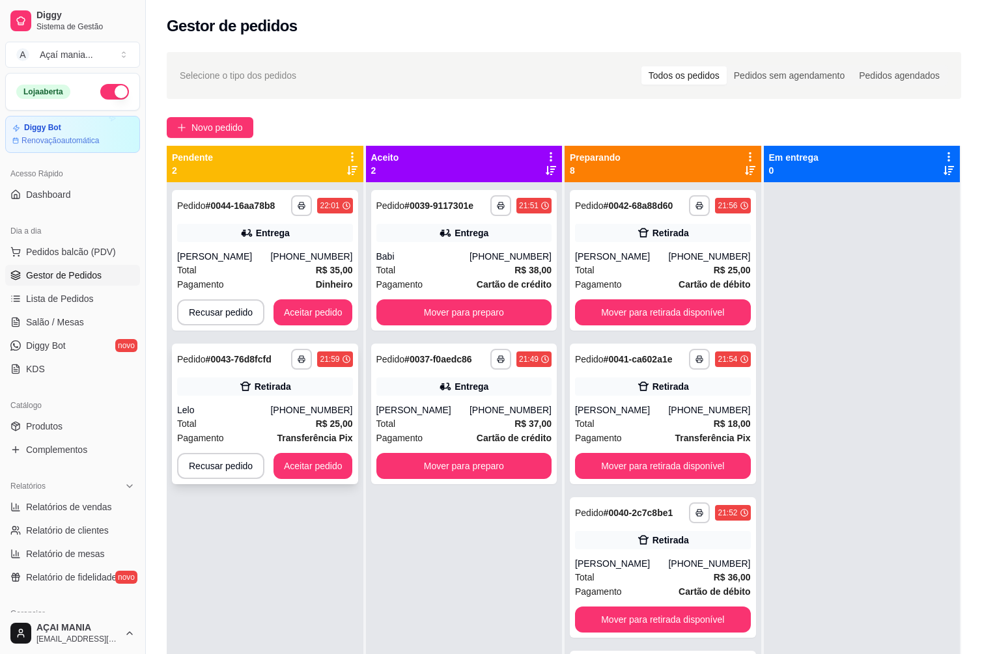
click at [352, 467] on div "**********" at bounding box center [265, 414] width 186 height 141
click at [283, 466] on button "Aceitar pedido" at bounding box center [312, 466] width 79 height 26
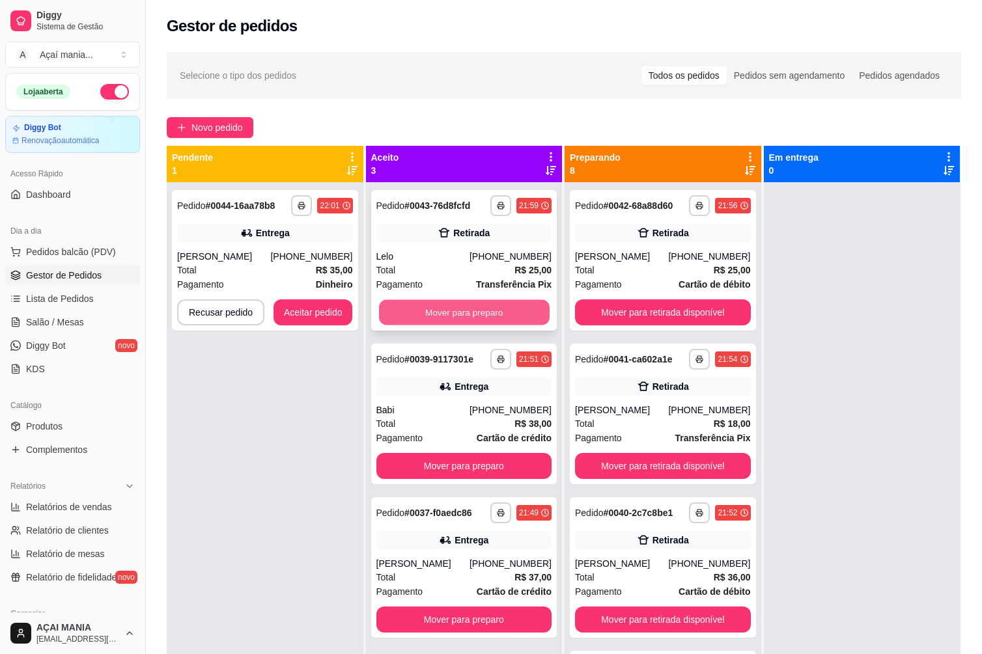
click at [442, 308] on button "Mover para preparo" at bounding box center [464, 312] width 170 height 25
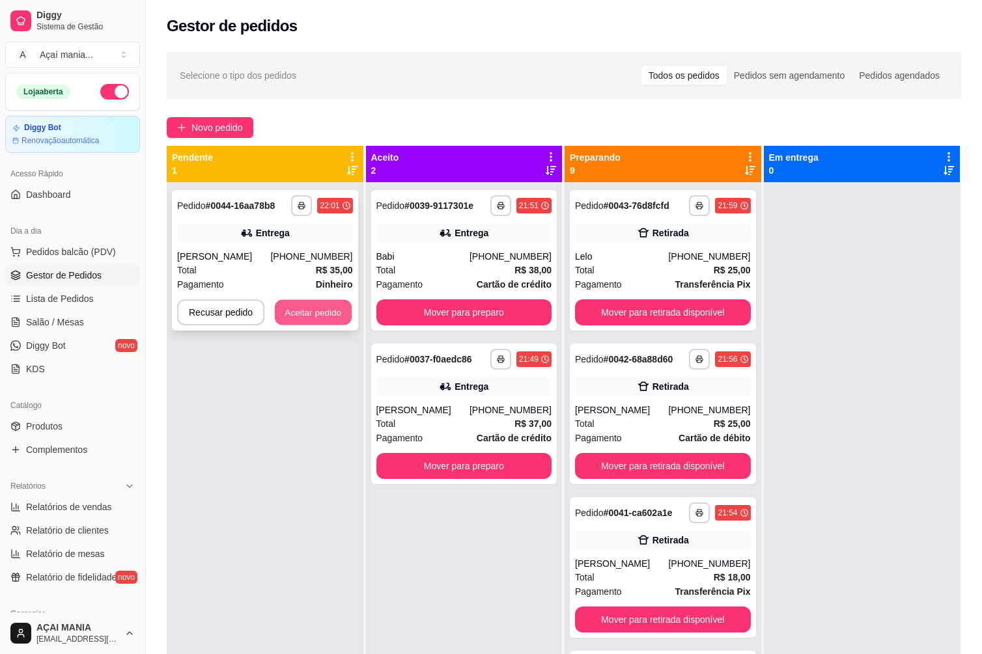
click at [307, 319] on button "Aceitar pedido" at bounding box center [313, 312] width 77 height 25
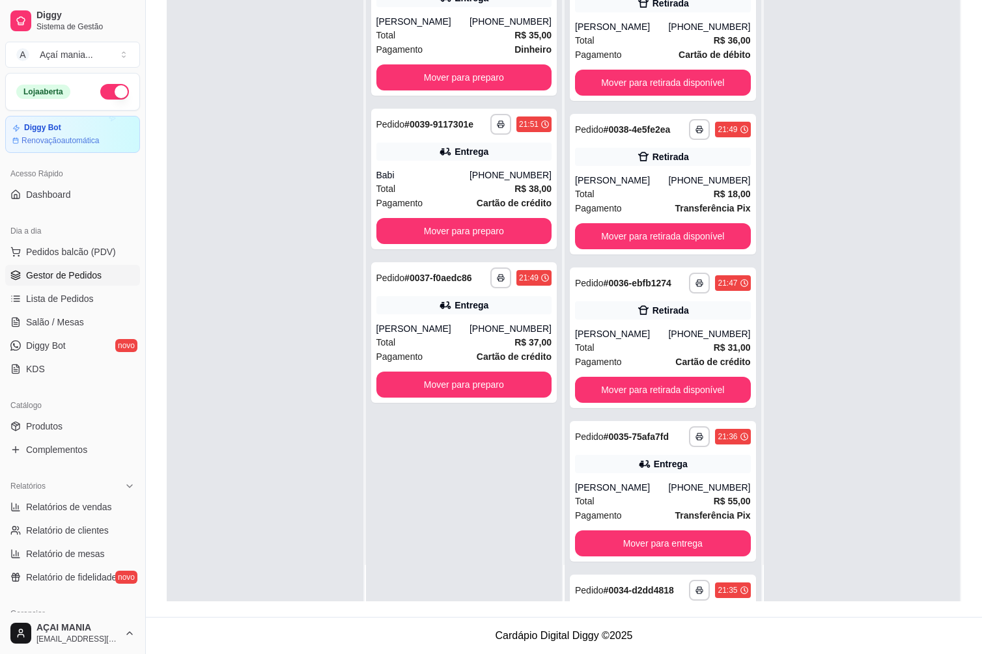
scroll to position [741, 0]
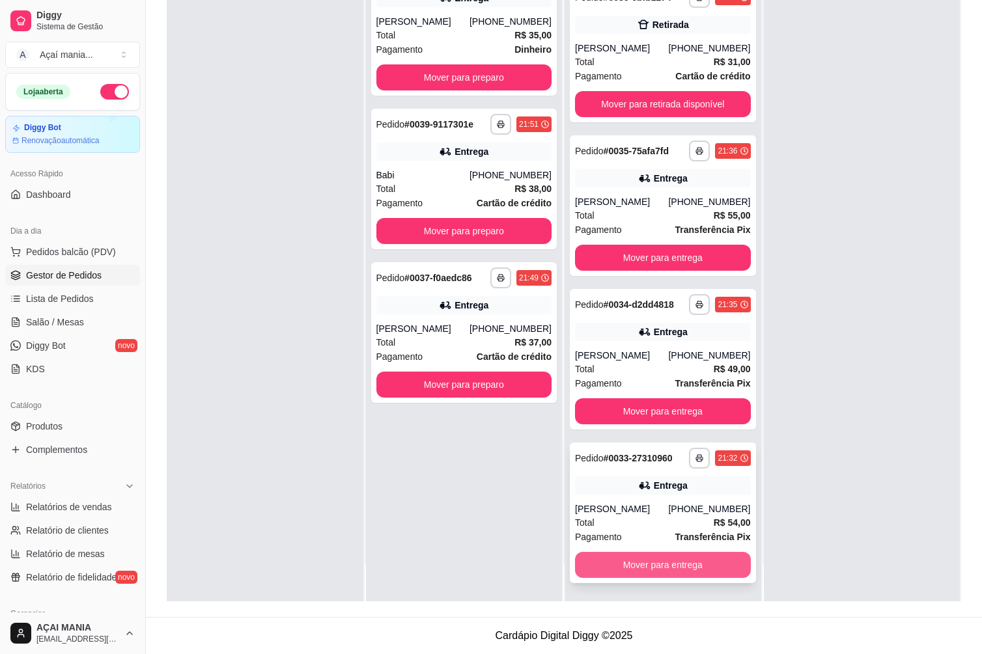
click at [629, 564] on button "Mover para entrega" at bounding box center [663, 565] width 176 height 26
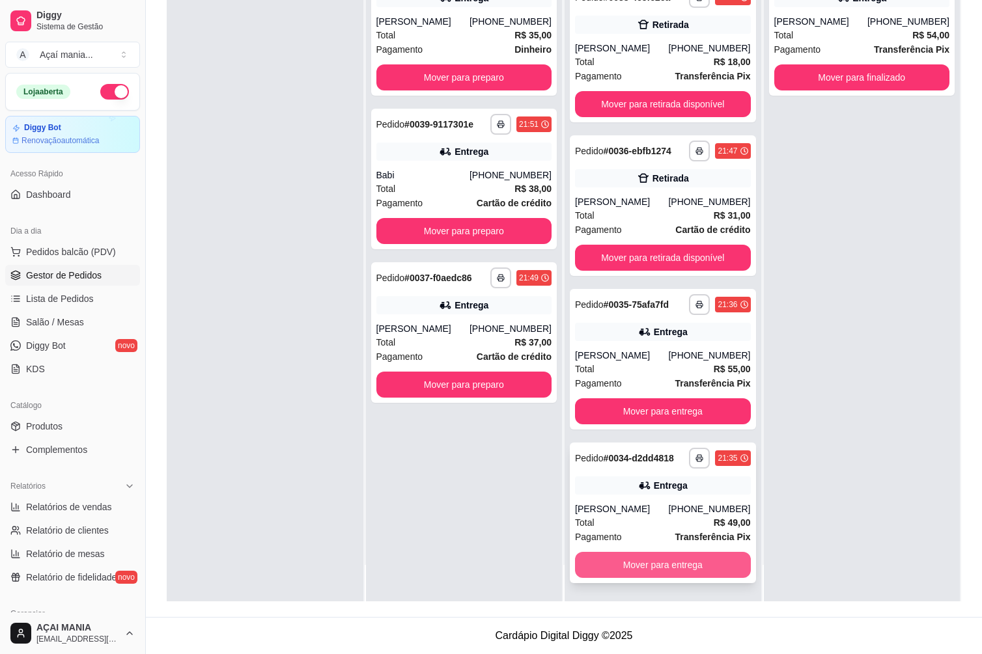
scroll to position [588, 0]
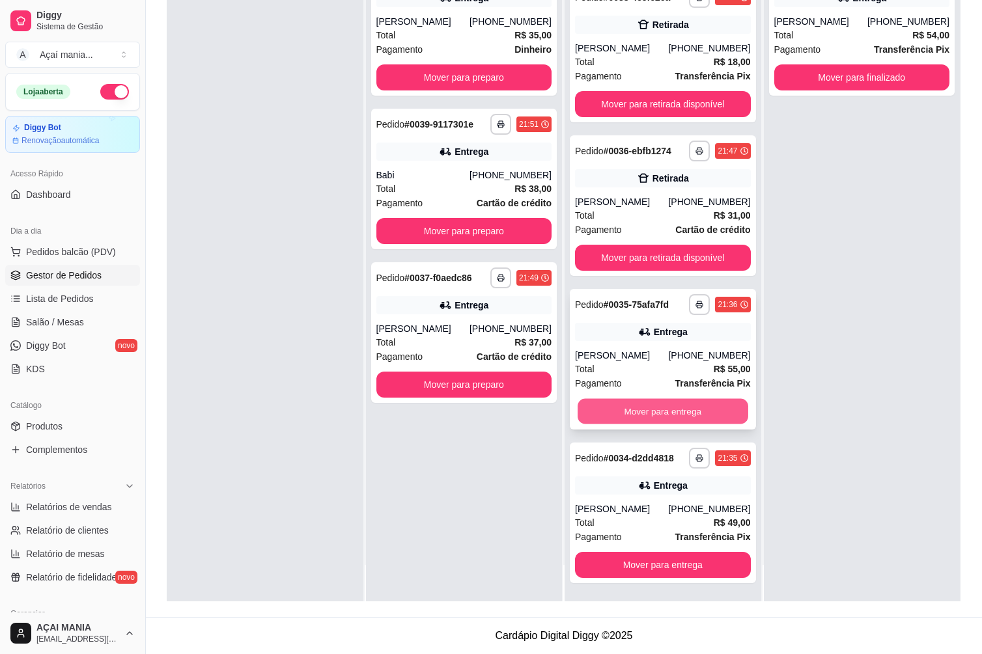
click at [611, 411] on button "Mover para entrega" at bounding box center [662, 411] width 170 height 25
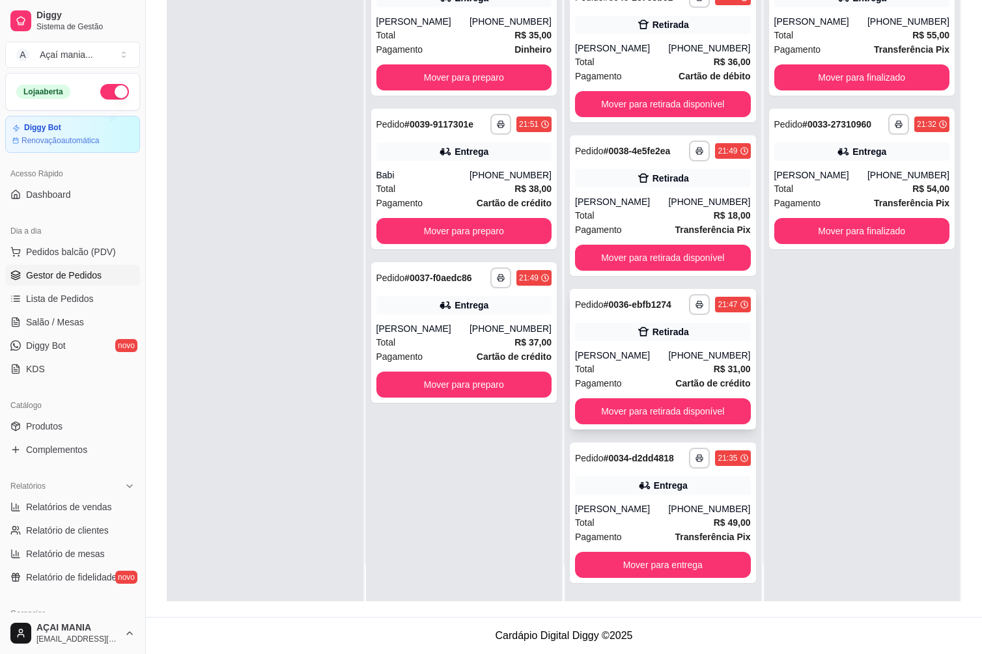
scroll to position [434, 0]
click at [490, 381] on button "Mover para preparo" at bounding box center [464, 385] width 176 height 26
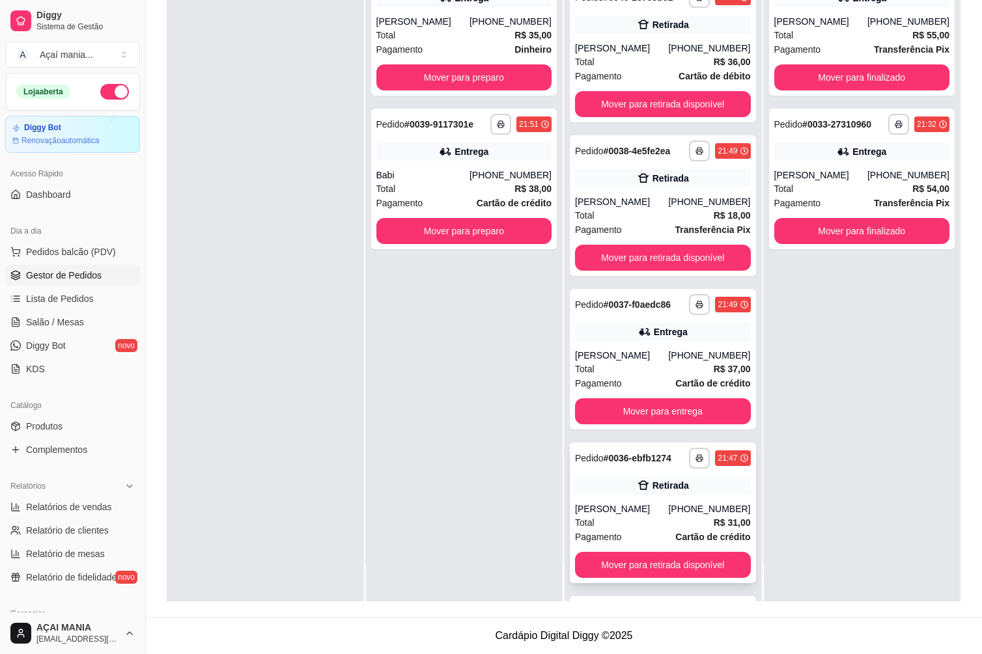
scroll to position [588, 0]
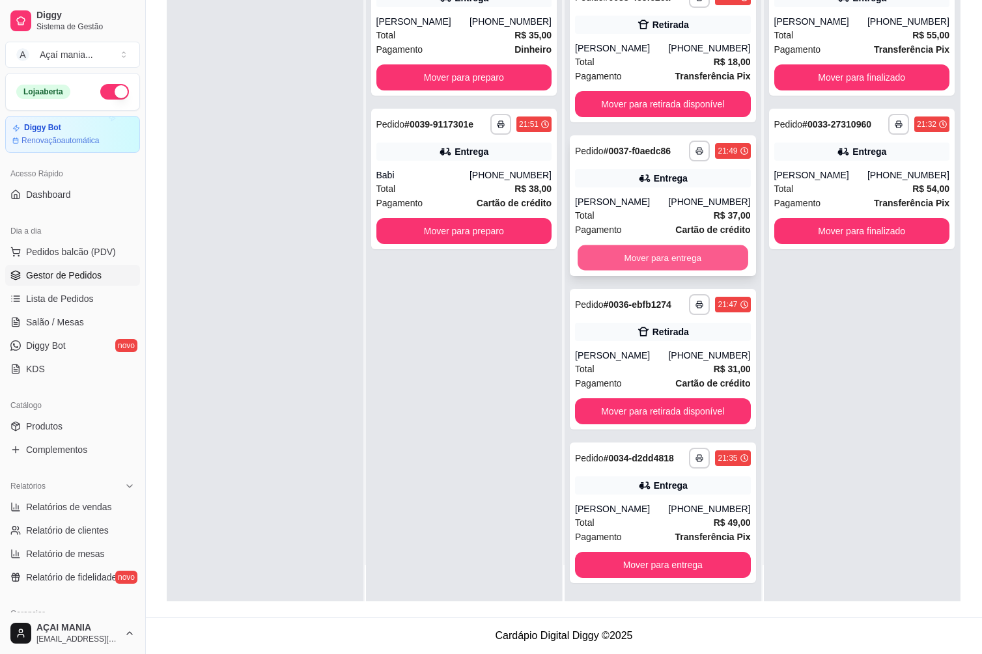
click at [630, 268] on button "Mover para entrega" at bounding box center [662, 257] width 170 height 25
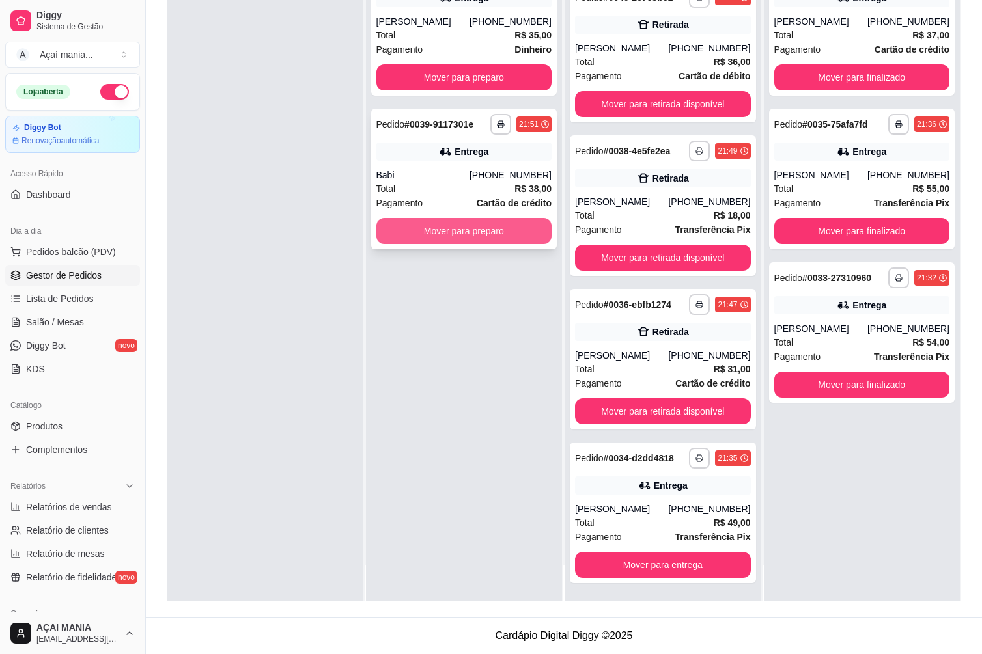
click at [490, 226] on button "Mover para preparo" at bounding box center [464, 231] width 176 height 26
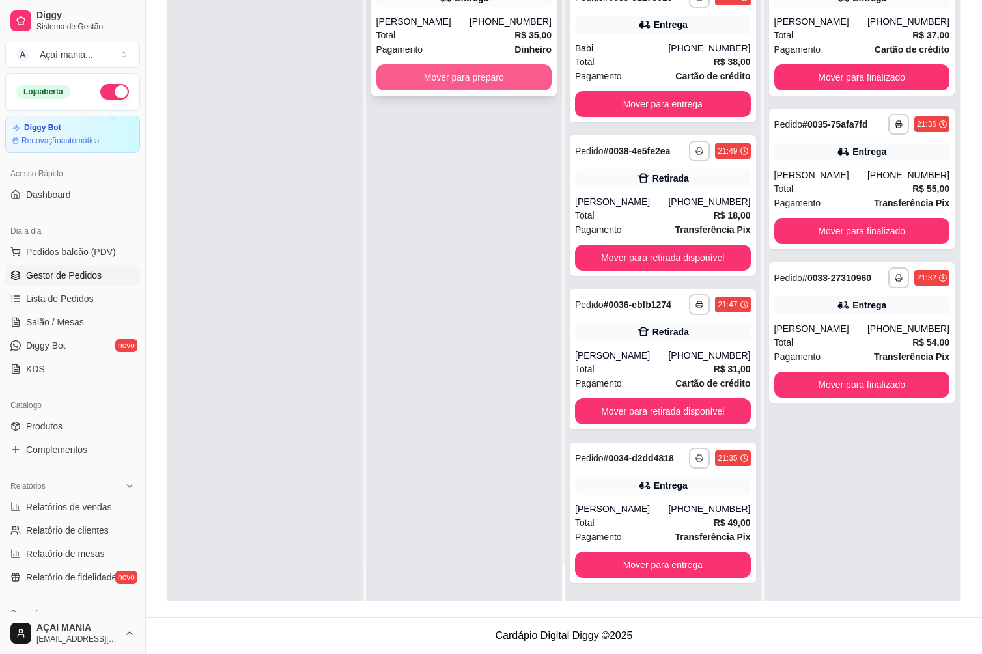
click at [480, 81] on button "Mover para preparo" at bounding box center [464, 77] width 176 height 26
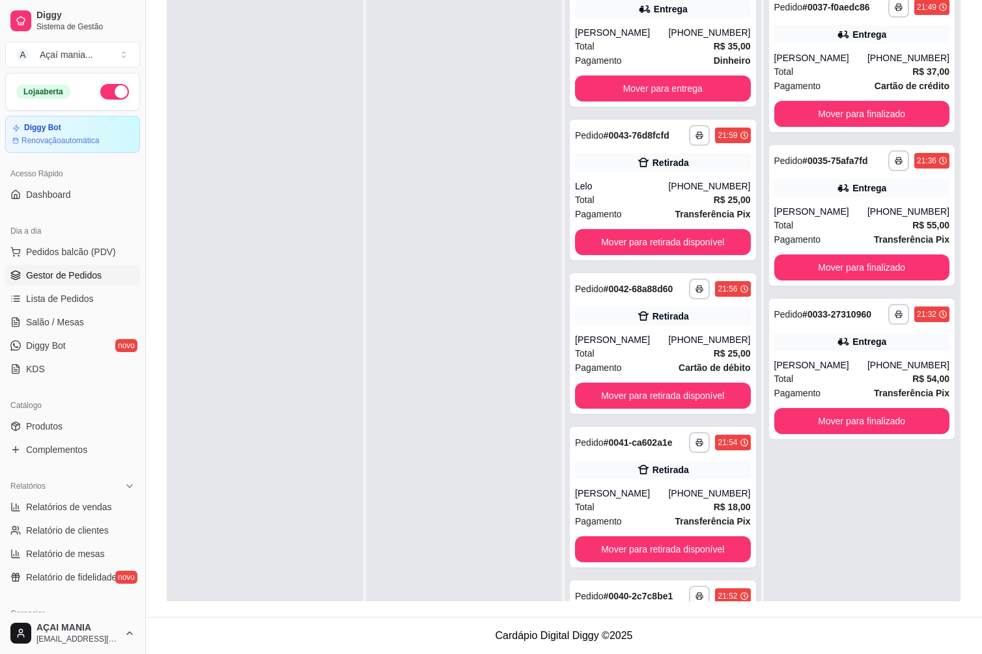
scroll to position [0, 0]
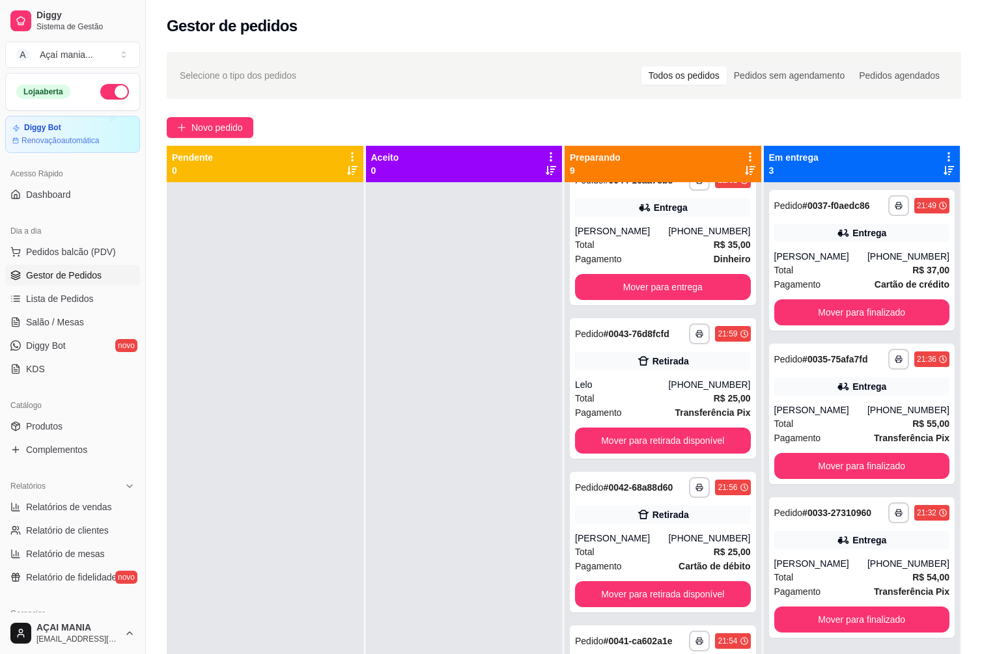
click at [152, 450] on div "**********" at bounding box center [564, 429] width 836 height 771
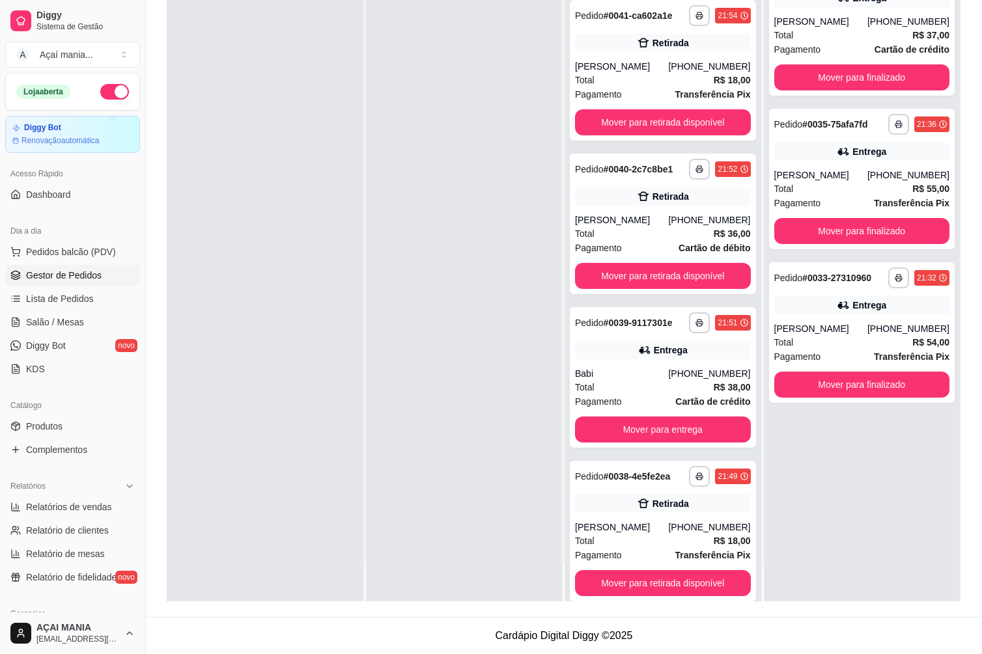
scroll to position [741, 0]
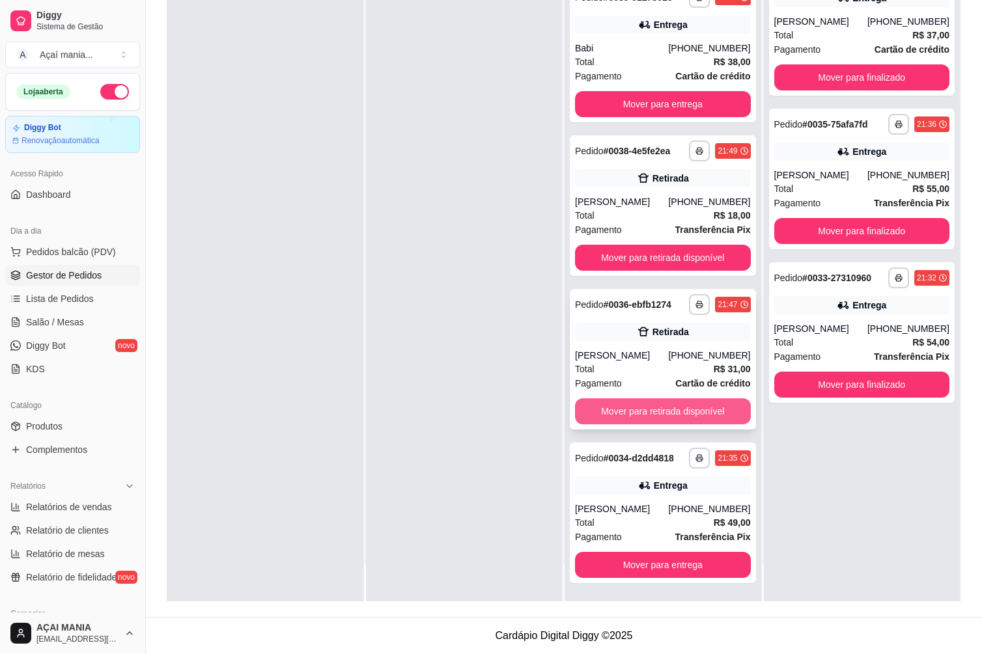
click at [622, 408] on button "Mover para retirada disponível" at bounding box center [663, 411] width 176 height 26
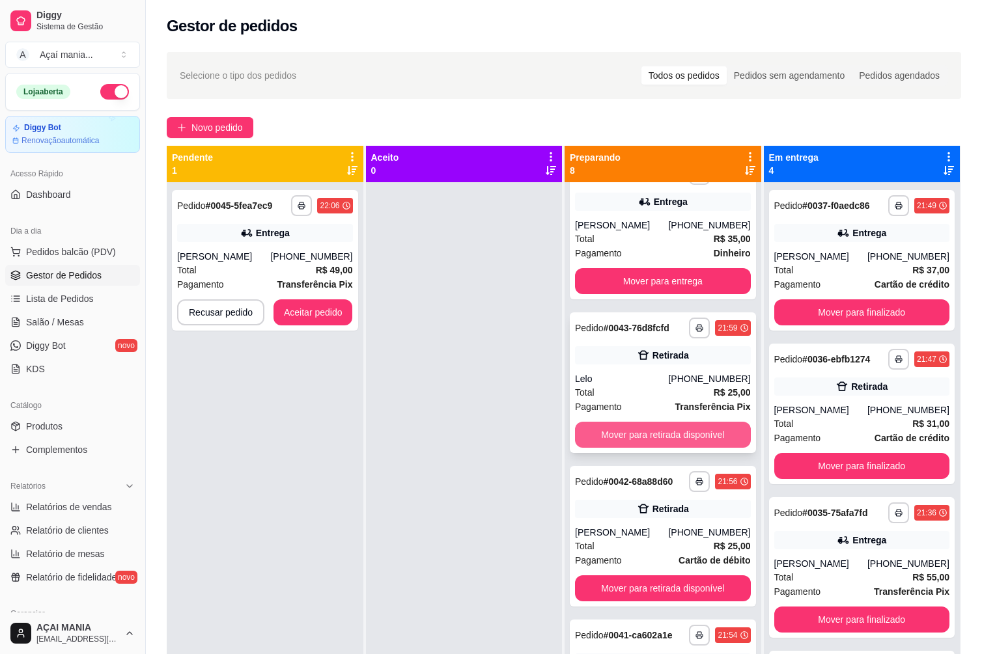
scroll to position [0, 0]
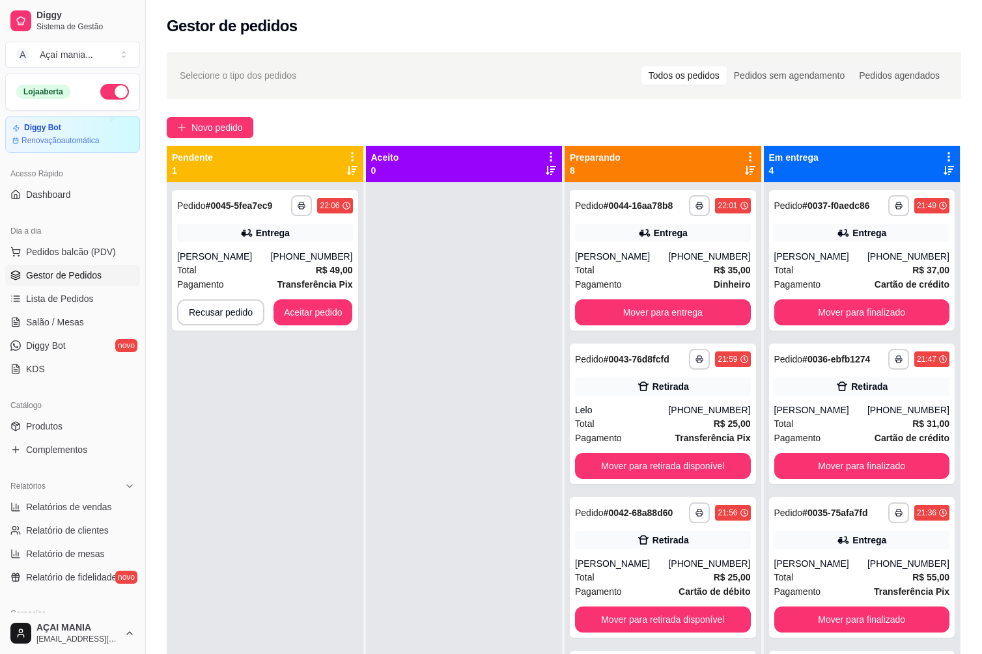
click at [259, 472] on div "**********" at bounding box center [265, 509] width 197 height 654
click at [324, 311] on button "Aceitar pedido" at bounding box center [312, 312] width 79 height 26
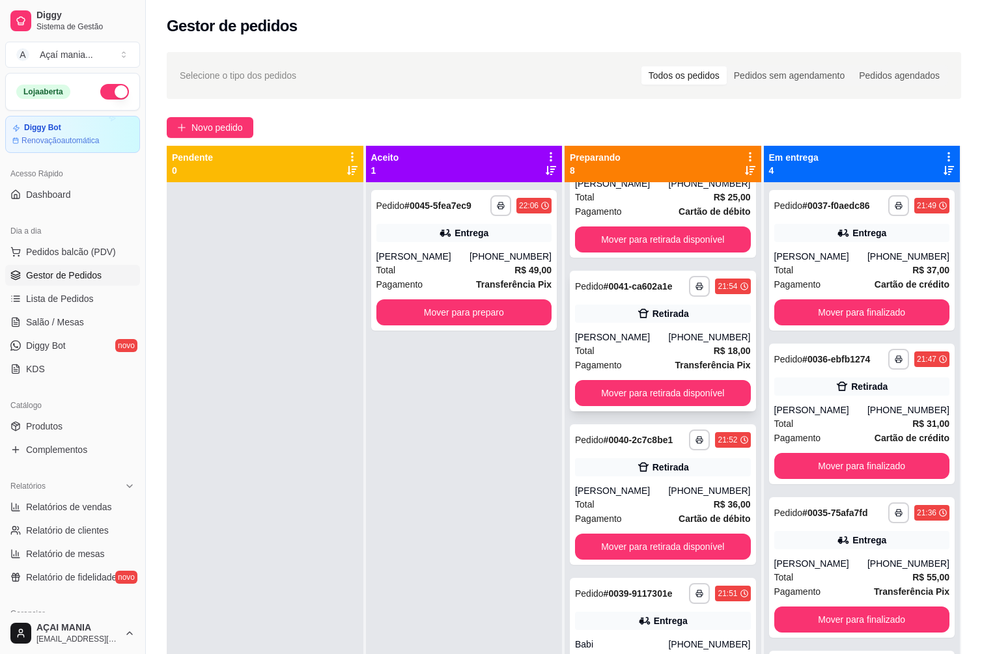
scroll to position [391, 0]
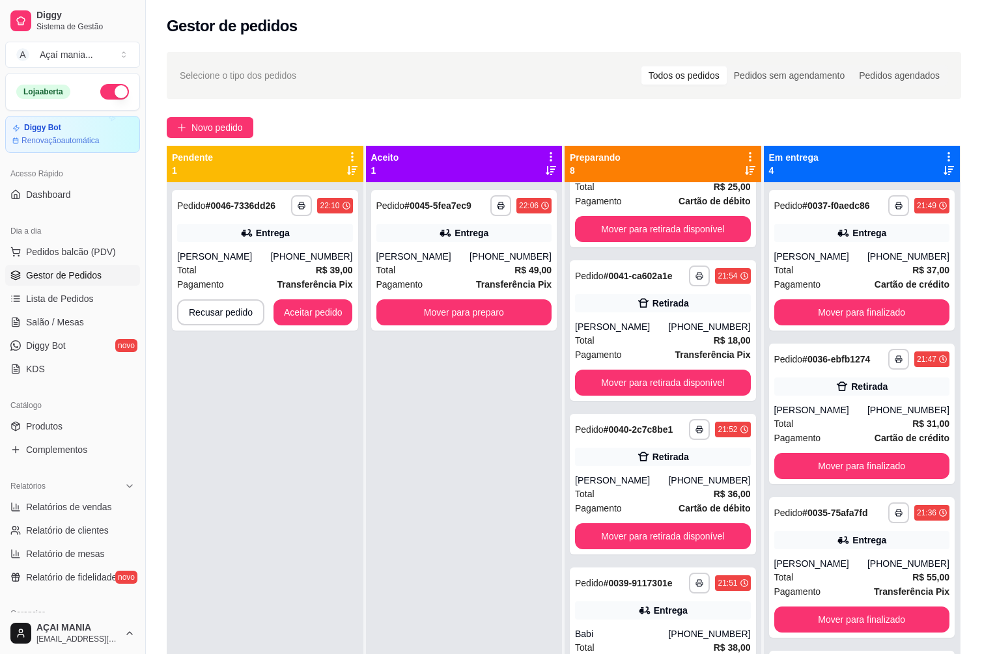
click at [436, 430] on div "**********" at bounding box center [464, 509] width 197 height 654
click at [188, 429] on div "**********" at bounding box center [265, 509] width 197 height 654
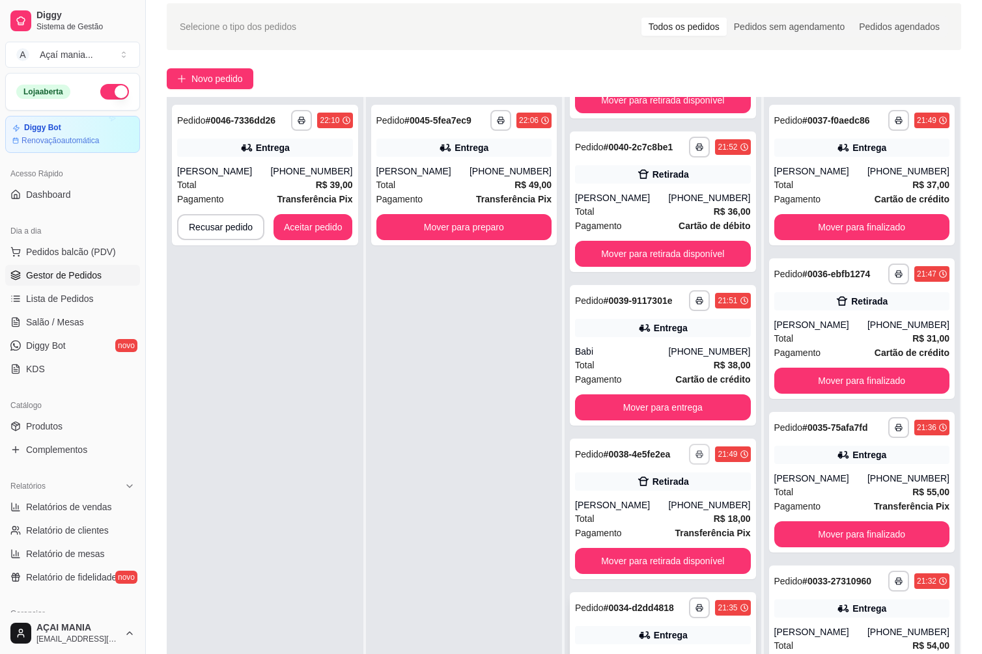
scroll to position [199, 0]
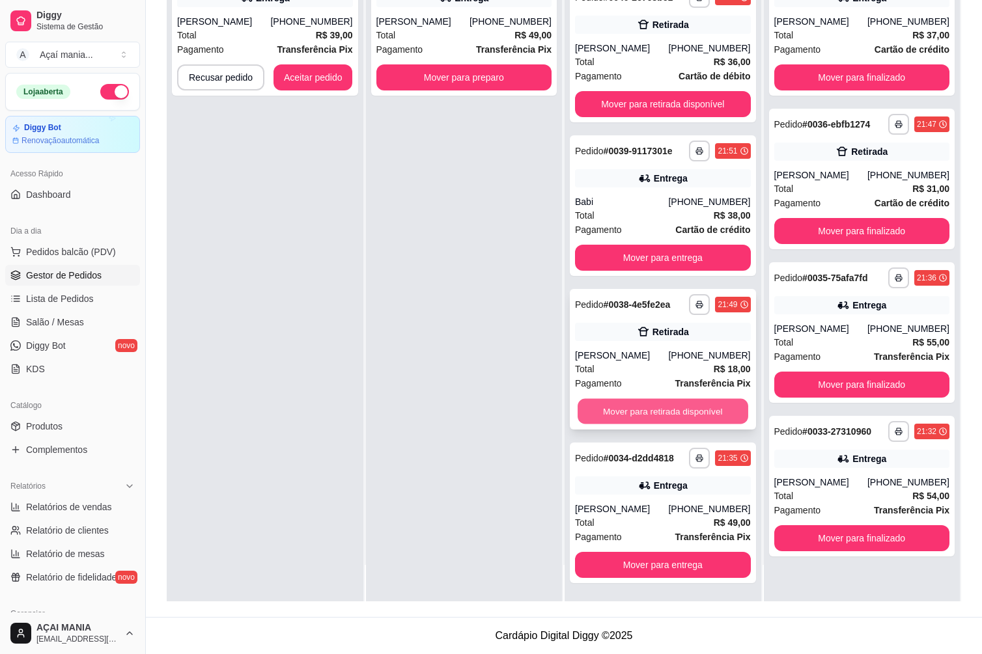
click at [646, 411] on button "Mover para retirada disponível" at bounding box center [662, 411] width 170 height 25
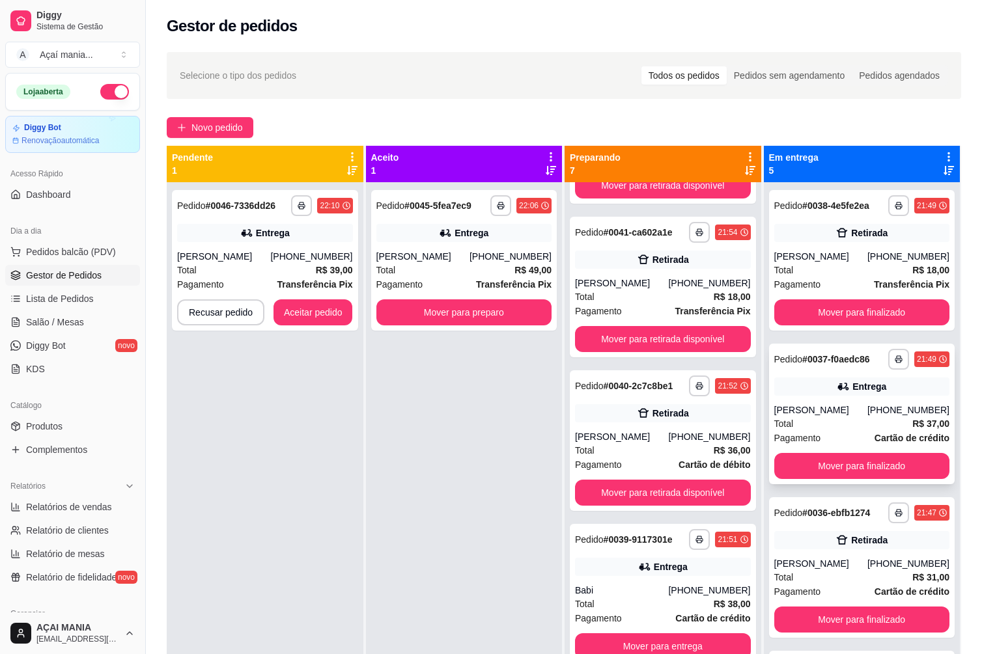
scroll to position [0, 0]
click at [822, 316] on button "Mover para finalizado" at bounding box center [862, 312] width 170 height 25
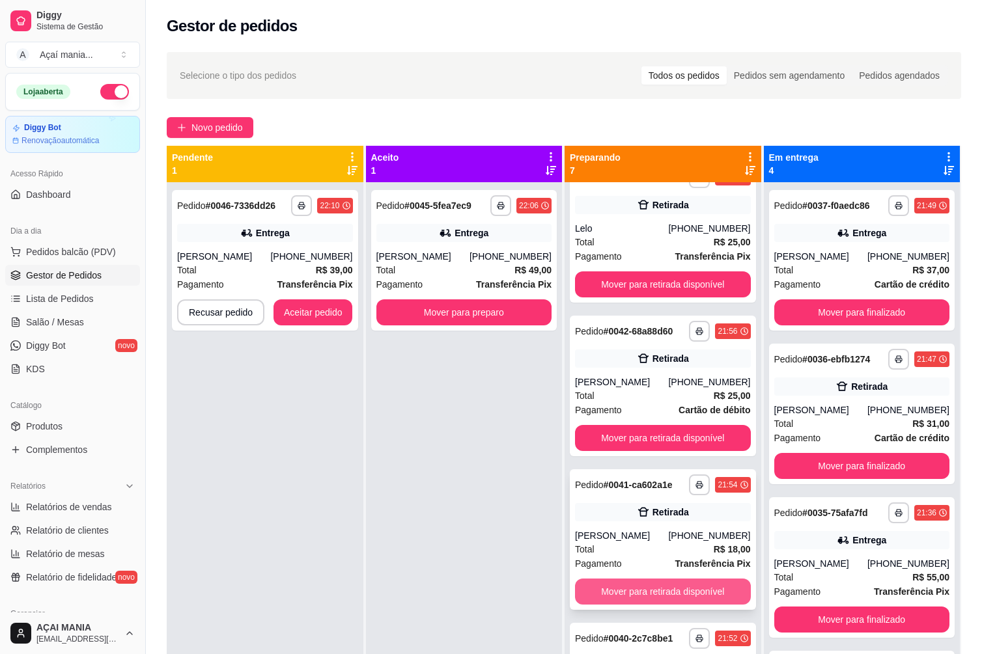
scroll to position [174, 0]
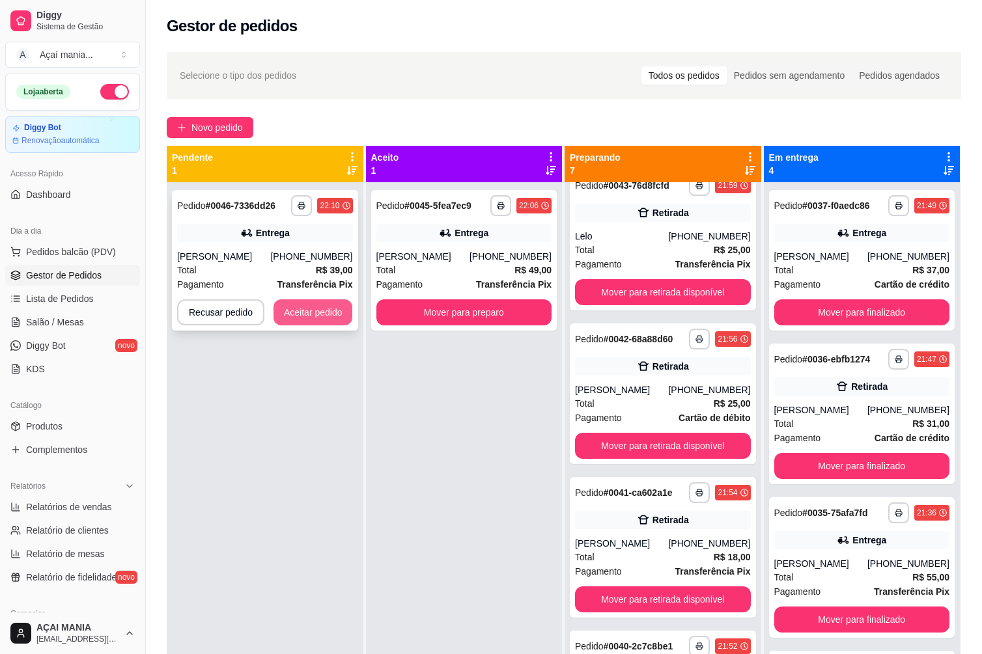
click at [320, 309] on button "Aceitar pedido" at bounding box center [312, 312] width 79 height 26
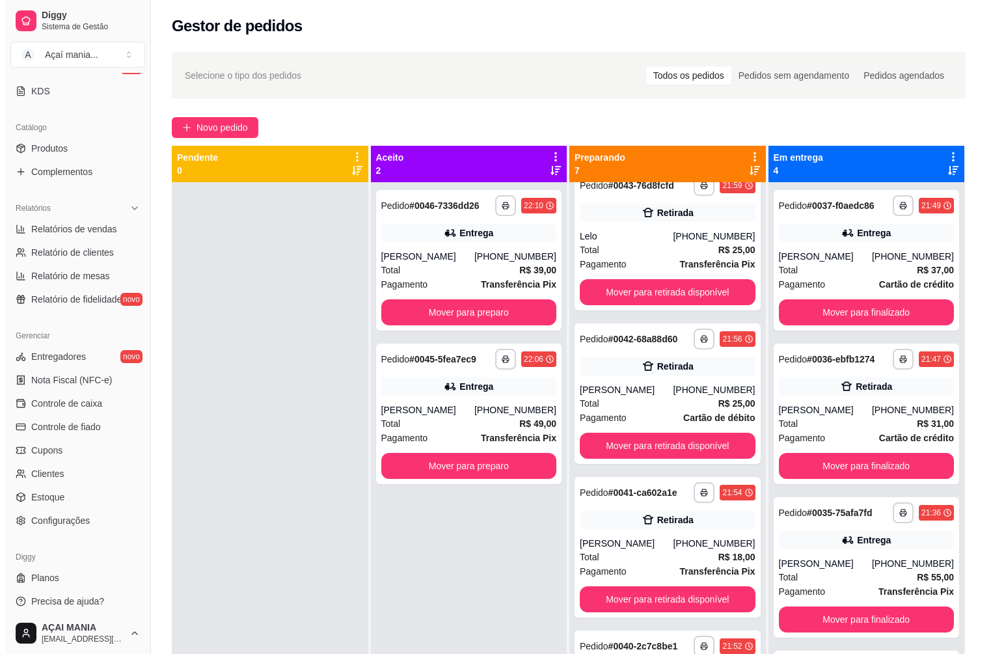
scroll to position [283, 0]
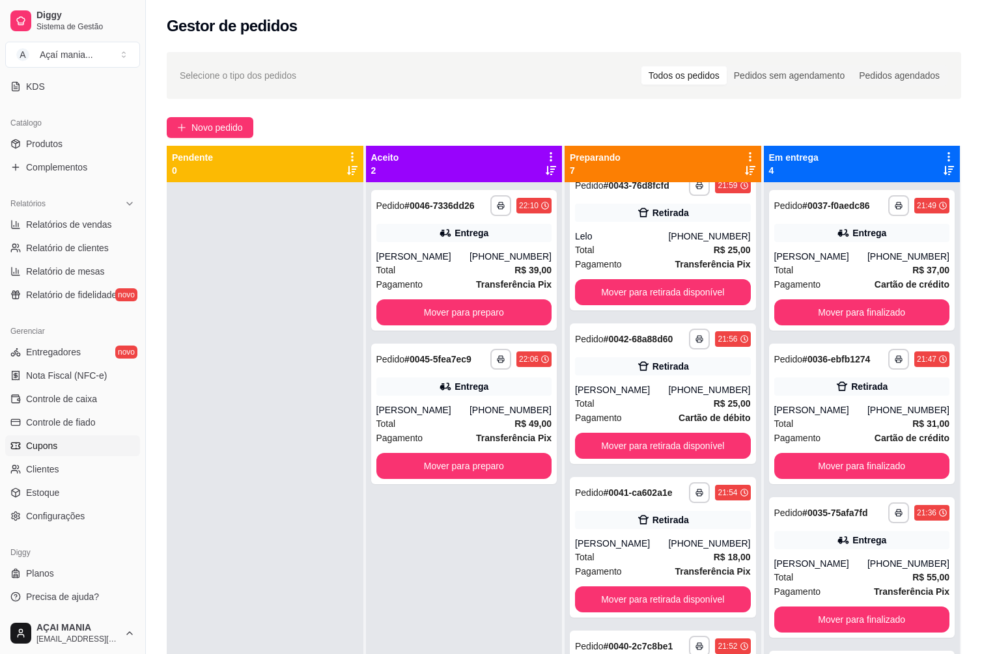
click at [68, 452] on link "Cupons" at bounding box center [72, 446] width 135 height 21
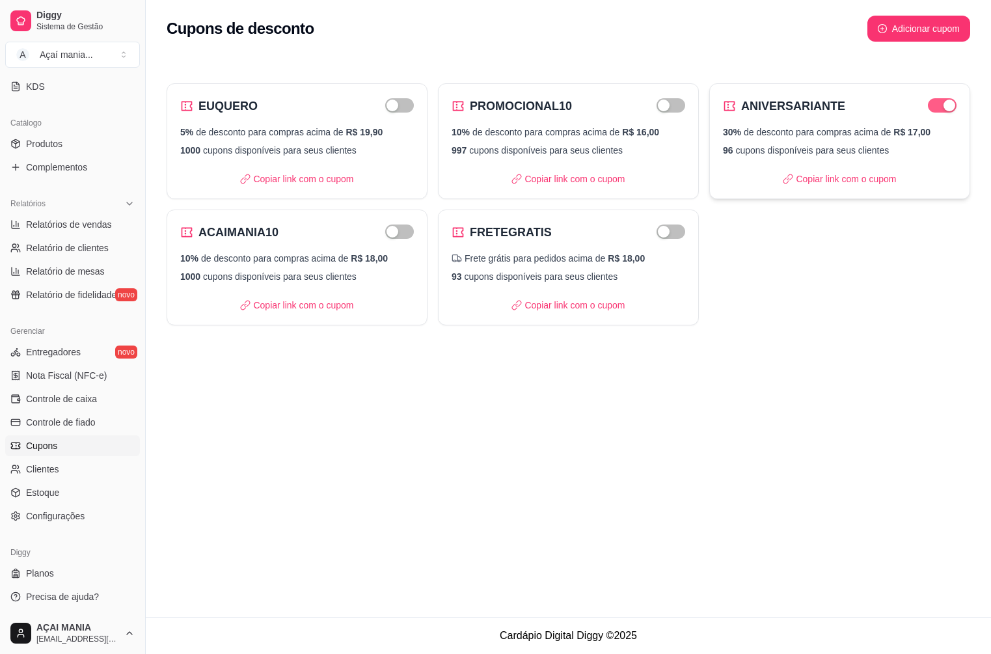
click at [954, 105] on div "button" at bounding box center [950, 106] width 12 height 12
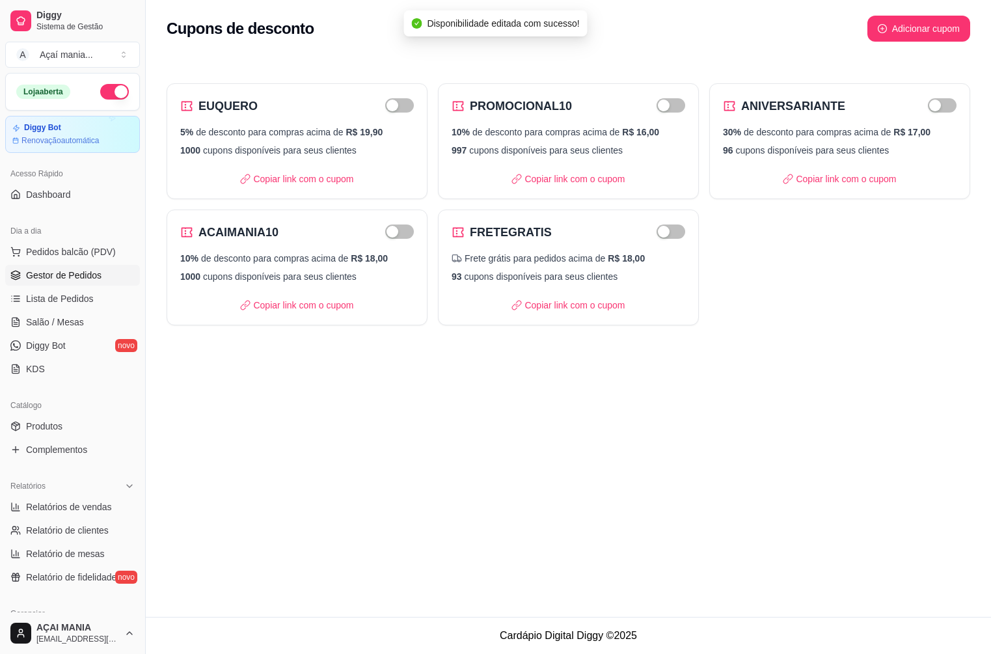
click at [83, 280] on span "Gestor de Pedidos" at bounding box center [64, 275] width 76 height 13
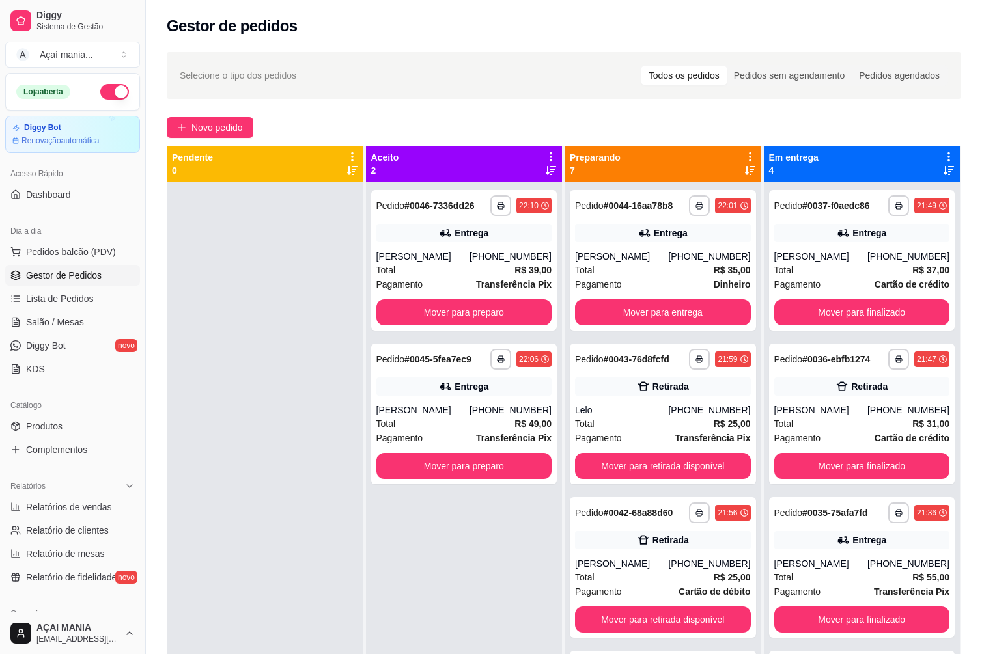
click at [260, 322] on div at bounding box center [265, 509] width 197 height 654
click at [244, 587] on div at bounding box center [265, 509] width 197 height 654
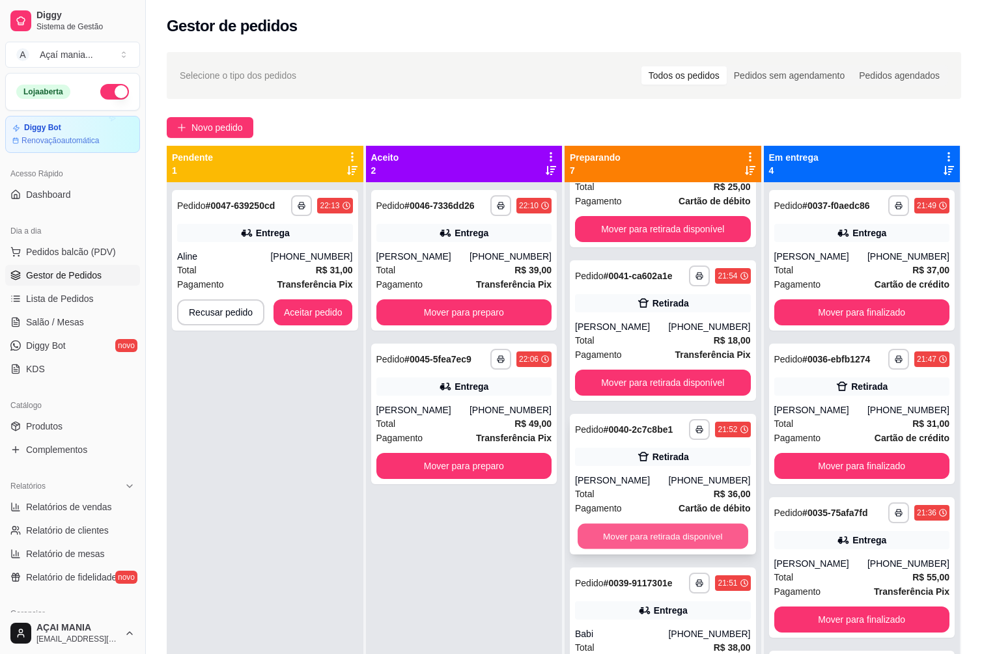
click at [639, 546] on button "Mover para retirada disponível" at bounding box center [662, 536] width 170 height 25
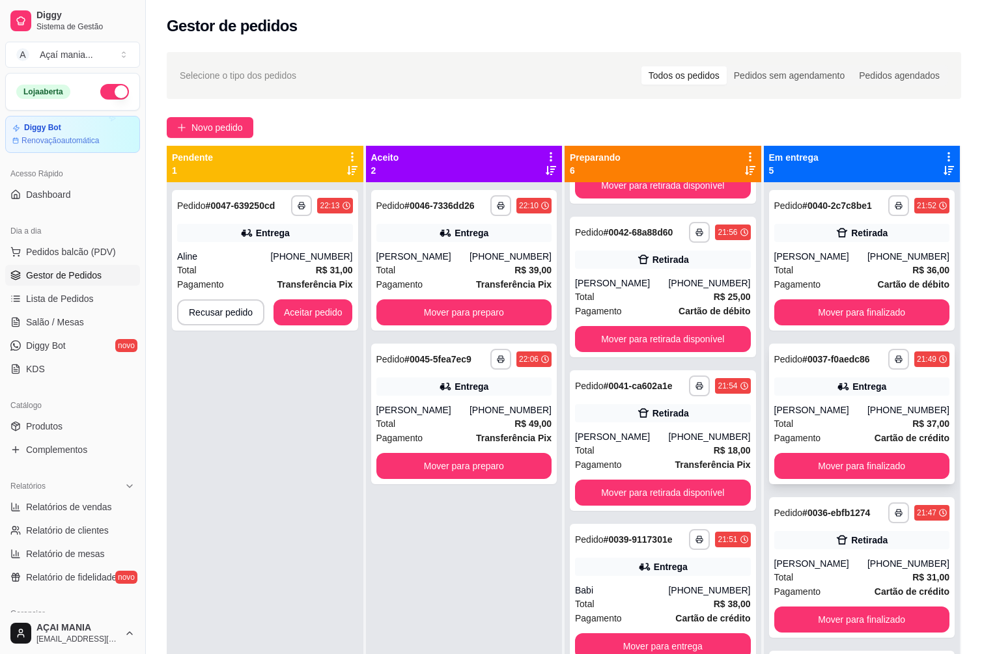
scroll to position [281, 0]
click at [309, 411] on div "**********" at bounding box center [265, 509] width 197 height 654
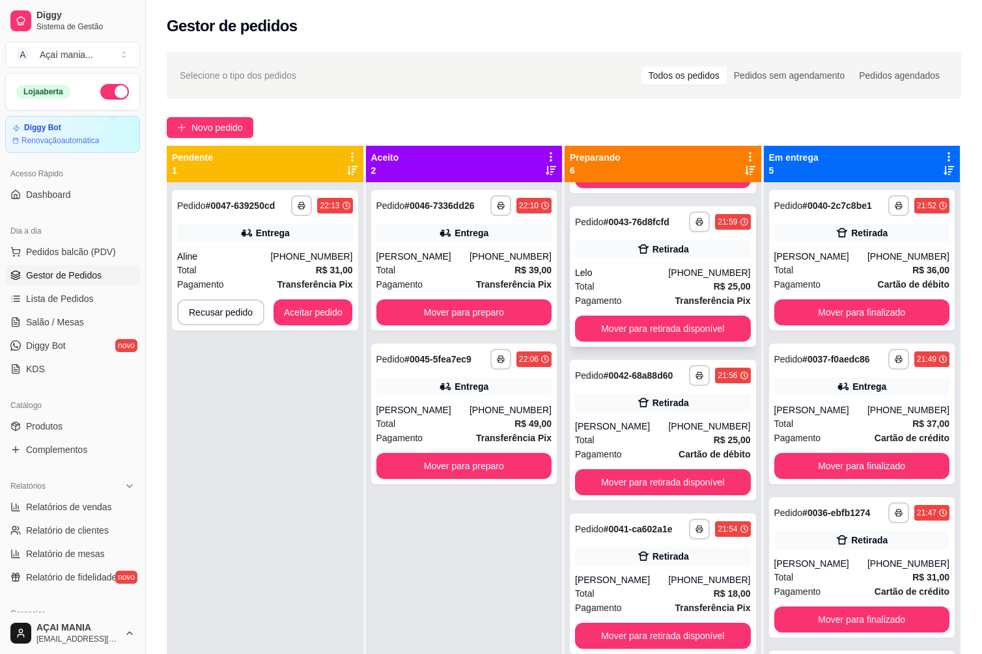
scroll to position [0, 0]
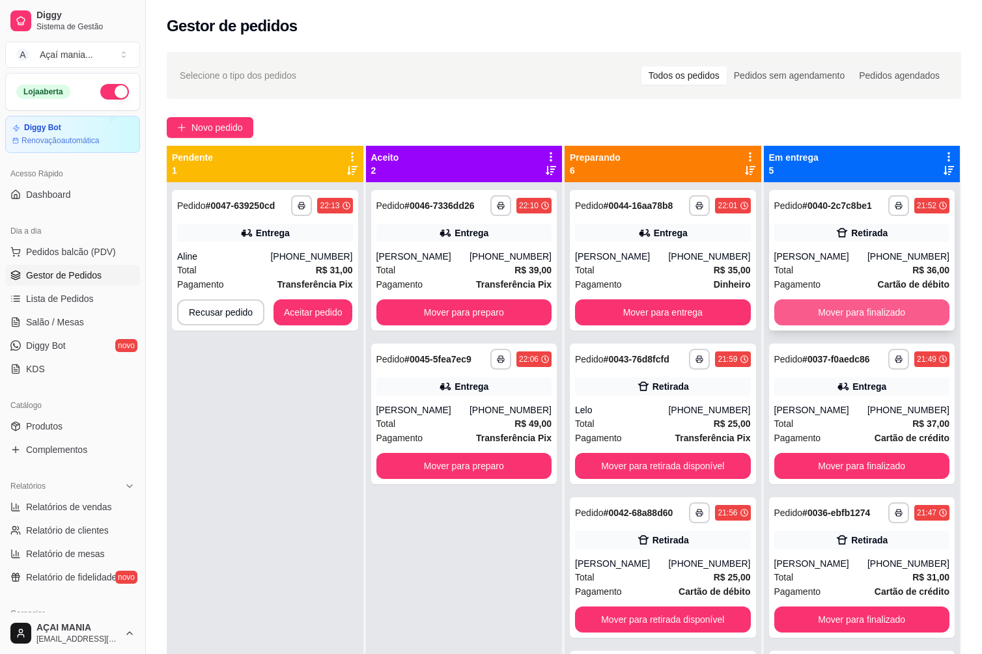
click at [815, 319] on button "Mover para finalizado" at bounding box center [862, 312] width 176 height 26
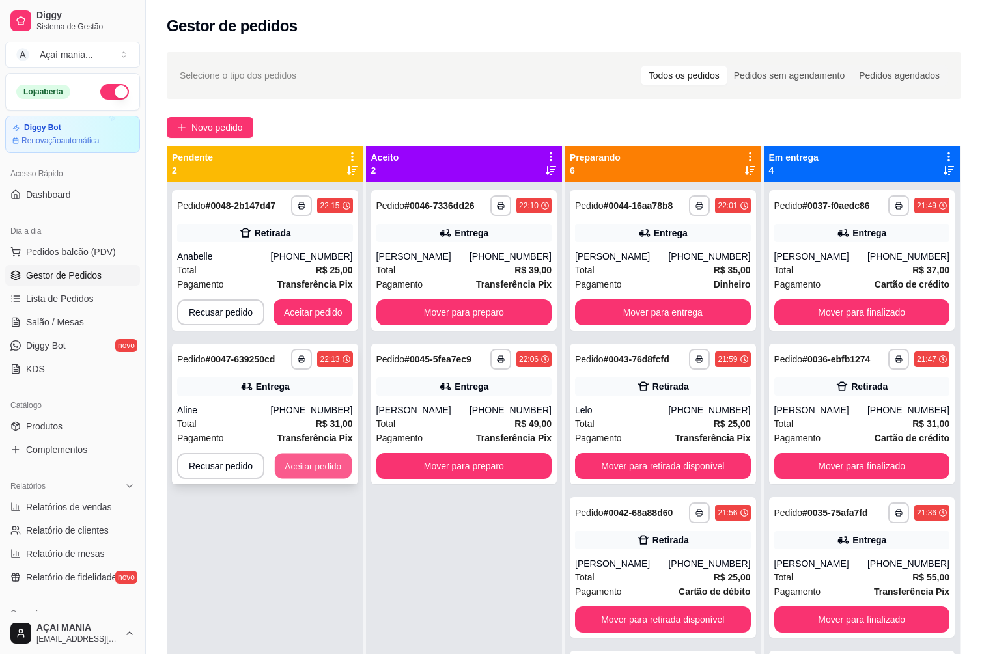
click at [317, 457] on button "Aceitar pedido" at bounding box center [313, 466] width 77 height 25
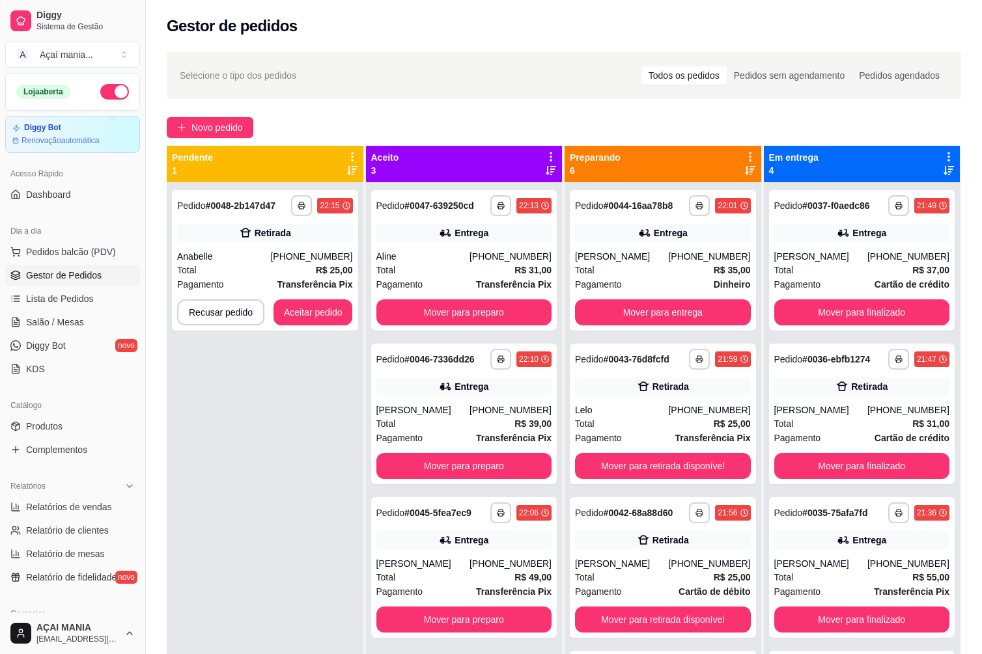
drag, startPoint x: 227, startPoint y: 525, endPoint x: 279, endPoint y: 531, distance: 52.3
click at [245, 525] on div "**********" at bounding box center [265, 509] width 197 height 654
click at [303, 316] on button "Aceitar pedido" at bounding box center [312, 312] width 79 height 26
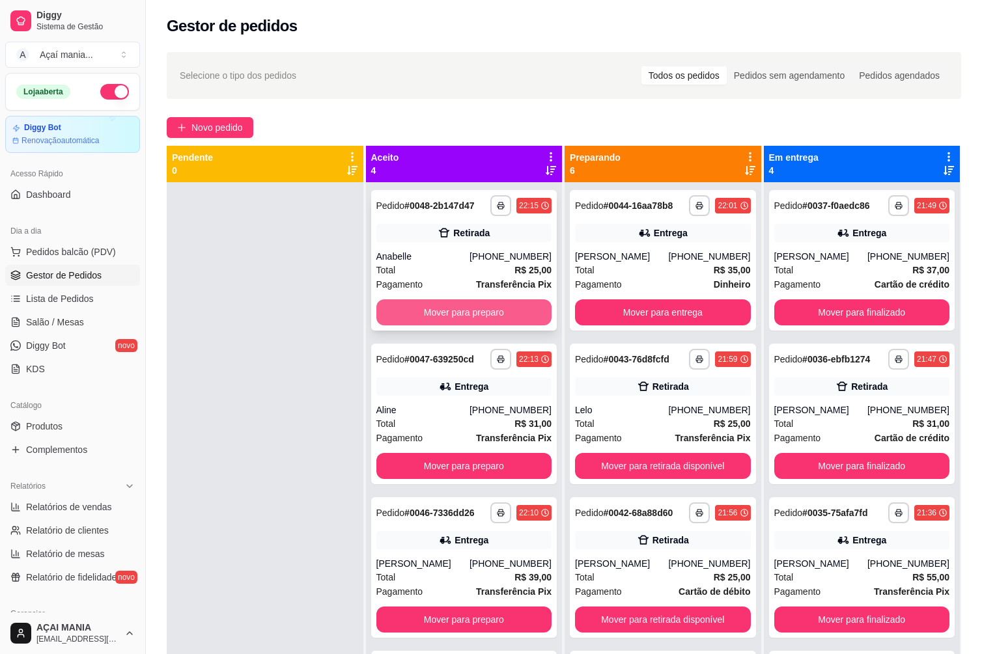
click at [453, 310] on button "Mover para preparo" at bounding box center [464, 312] width 176 height 26
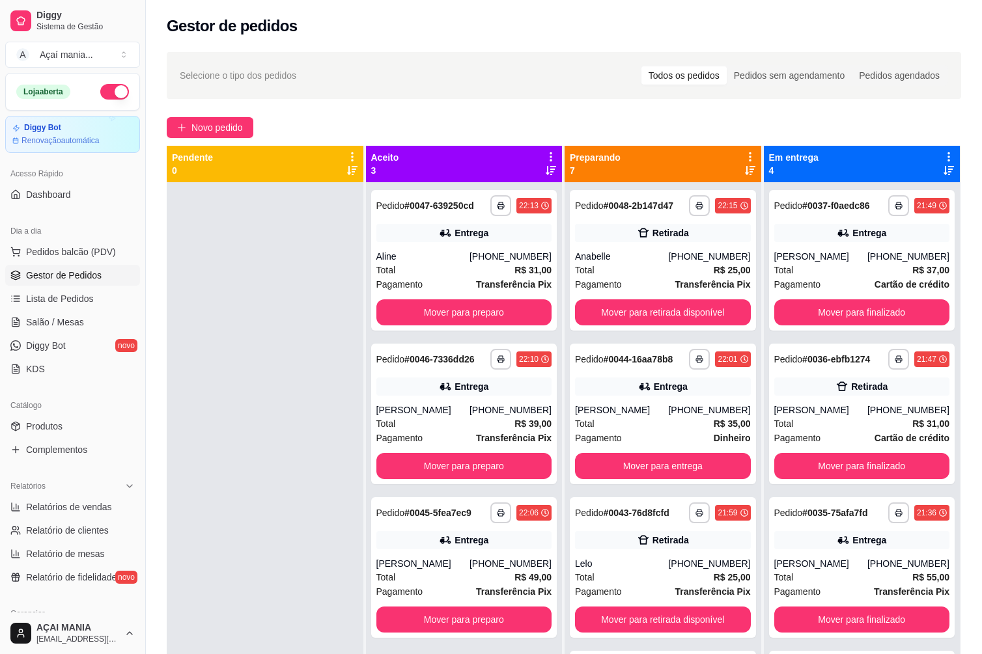
click at [234, 481] on div at bounding box center [265, 509] width 197 height 654
click at [210, 500] on div at bounding box center [265, 509] width 197 height 654
click at [266, 432] on div at bounding box center [265, 509] width 197 height 654
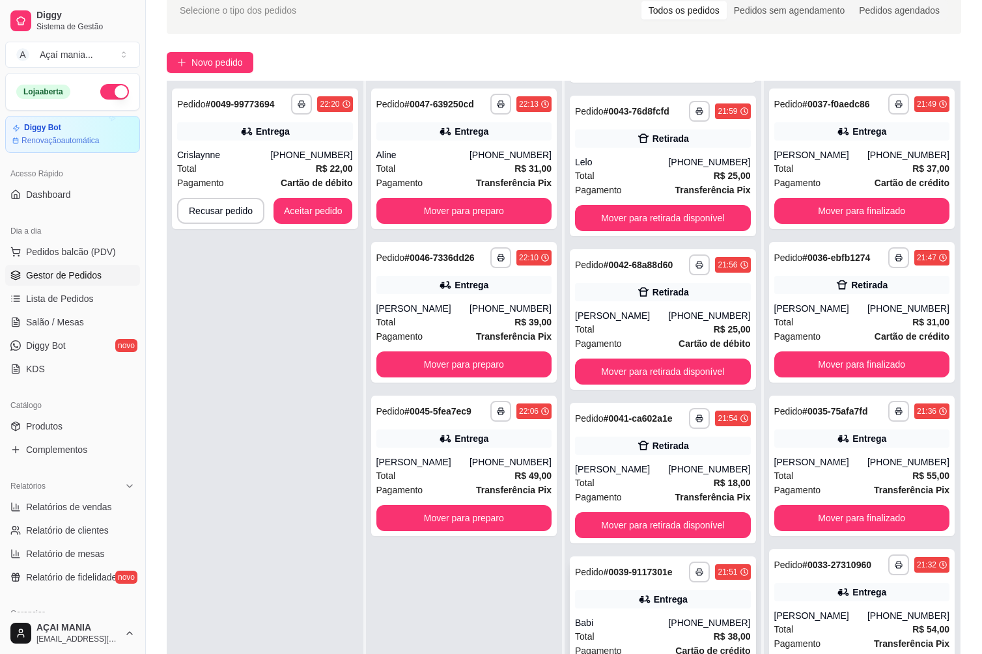
scroll to position [434, 0]
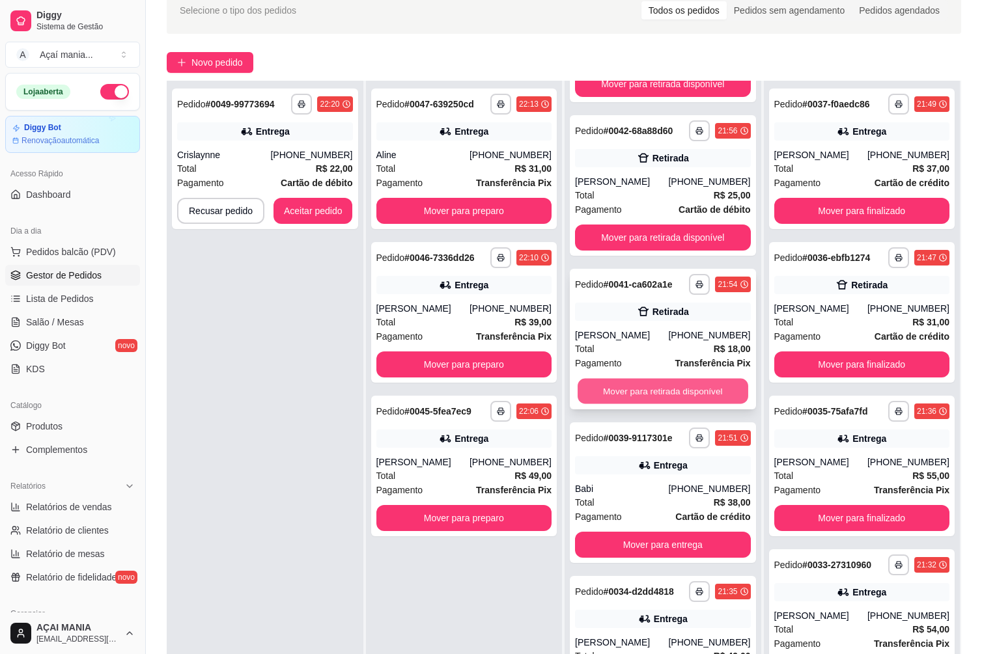
click at [632, 398] on button "Mover para retirada disponível" at bounding box center [662, 391] width 170 height 25
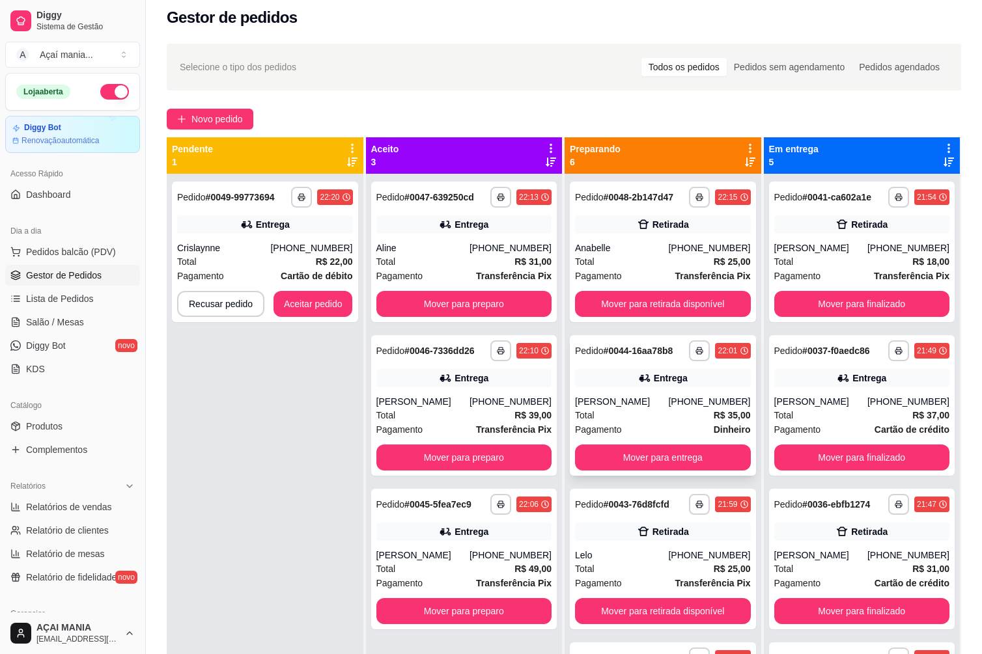
scroll to position [0, 0]
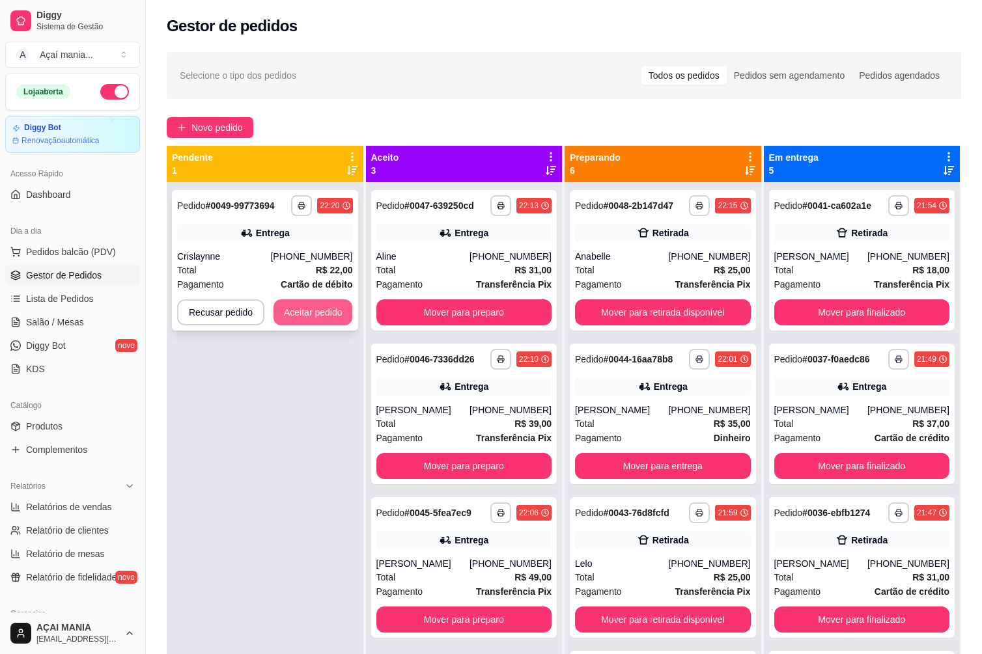
click at [331, 309] on button "Aceitar pedido" at bounding box center [312, 312] width 79 height 26
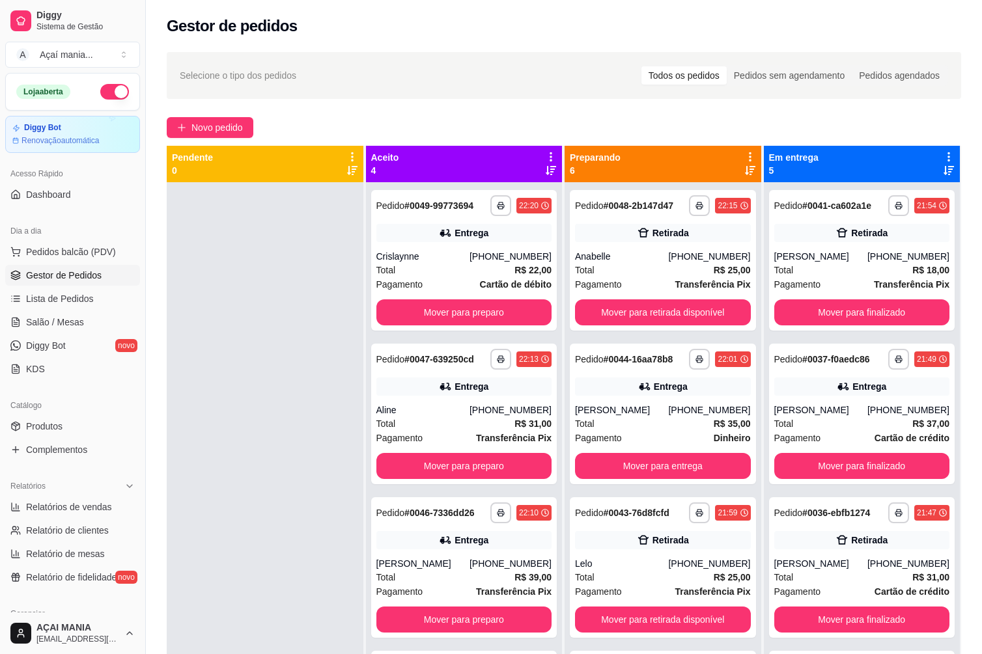
drag, startPoint x: 283, startPoint y: 355, endPoint x: 251, endPoint y: 361, distance: 32.4
click at [277, 357] on div at bounding box center [265, 509] width 197 height 654
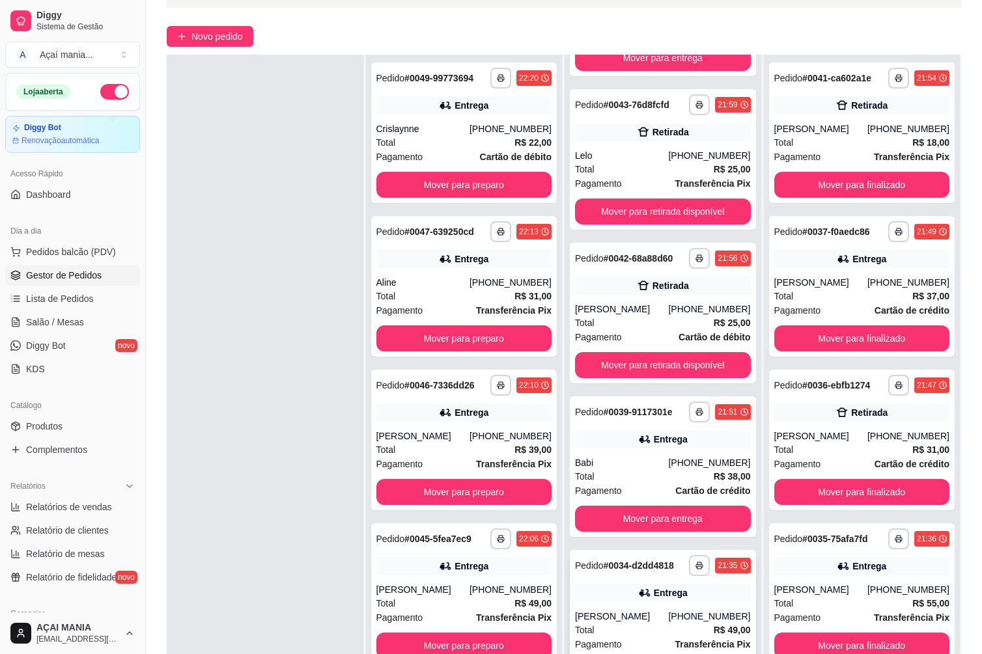
scroll to position [199, 0]
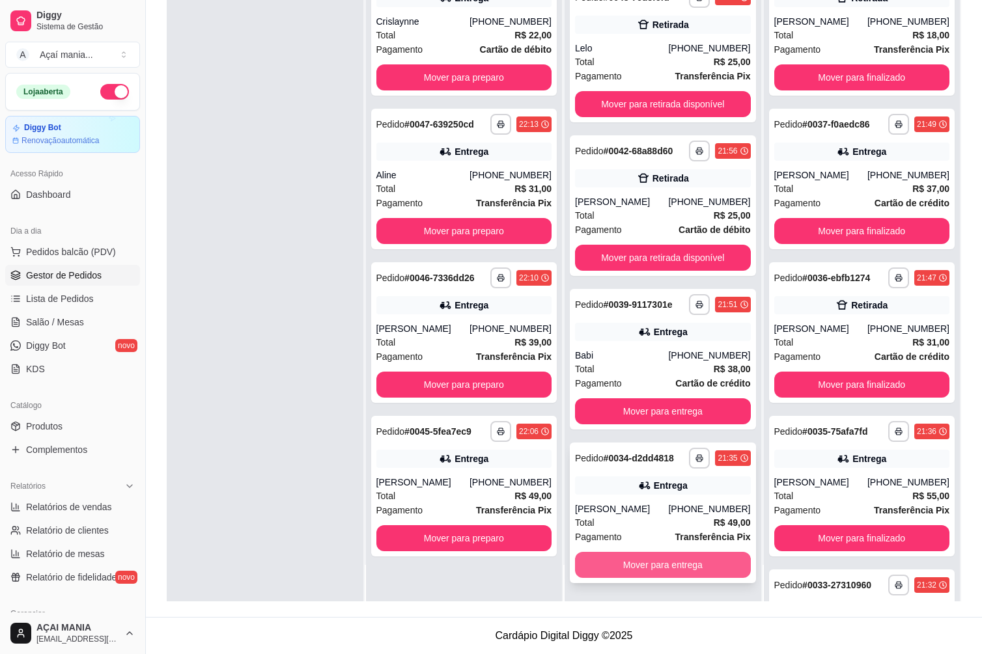
click at [651, 563] on button "Mover para entrega" at bounding box center [663, 565] width 176 height 26
click at [643, 567] on button "Mover para entrega" at bounding box center [663, 565] width 176 height 26
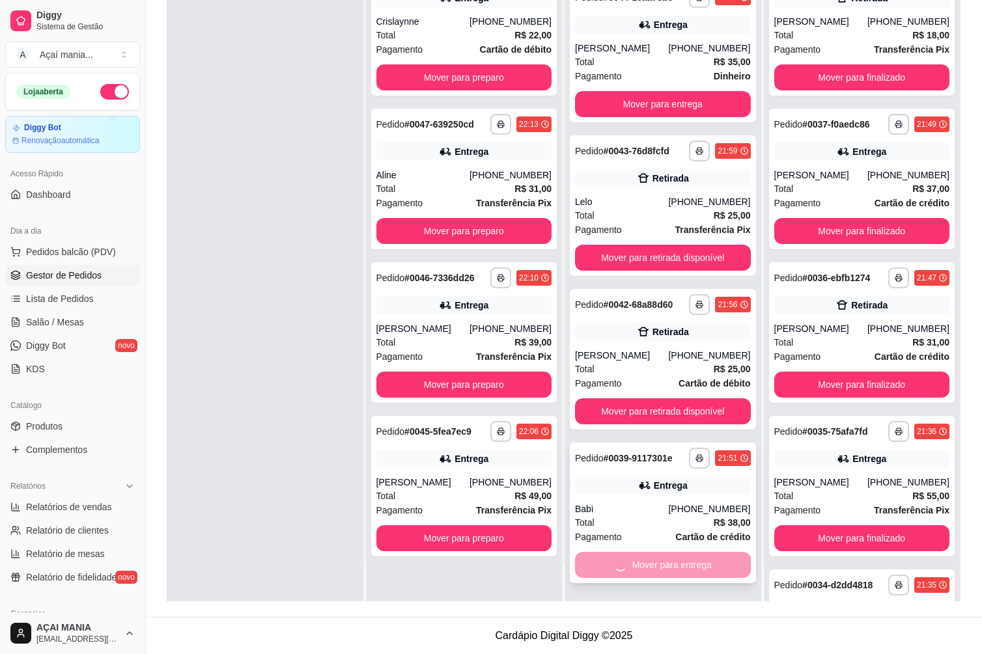
scroll to position [0, 0]
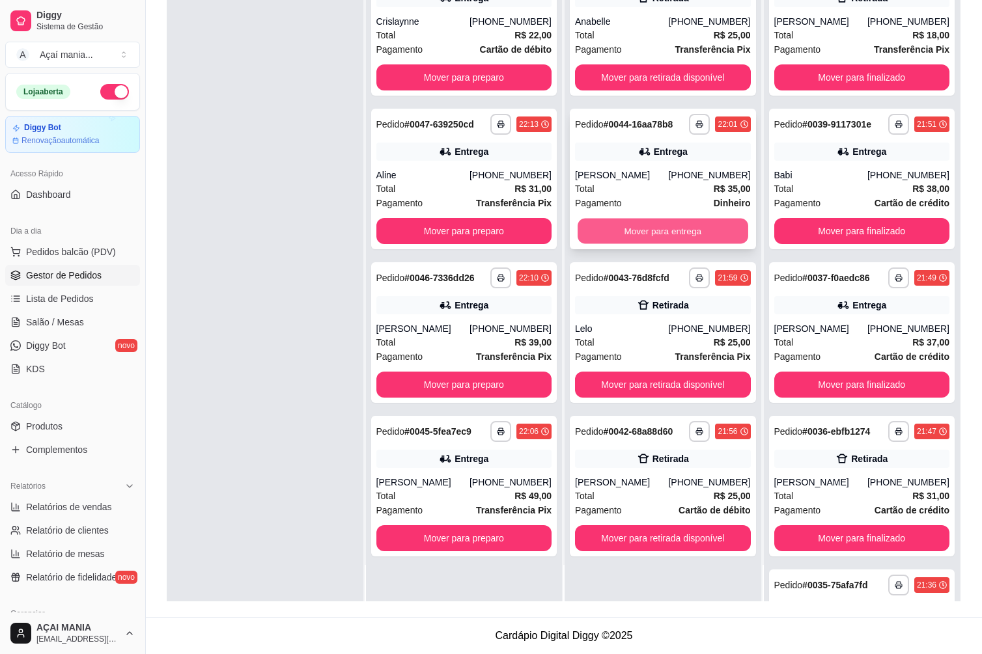
click at [629, 231] on button "Mover para entrega" at bounding box center [662, 231] width 170 height 25
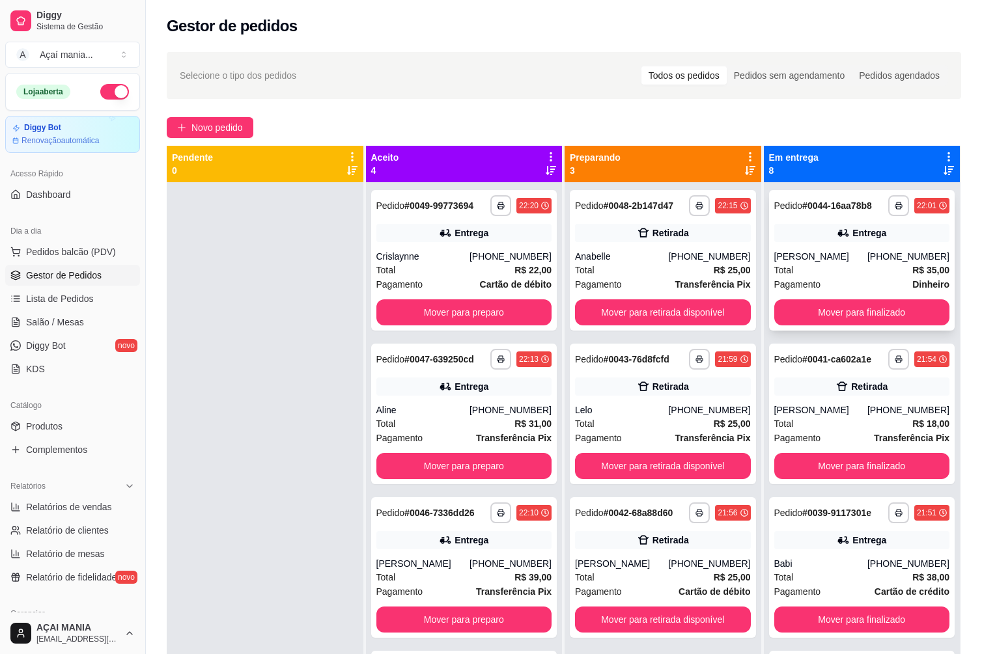
click at [805, 255] on div "[PERSON_NAME]" at bounding box center [820, 256] width 93 height 13
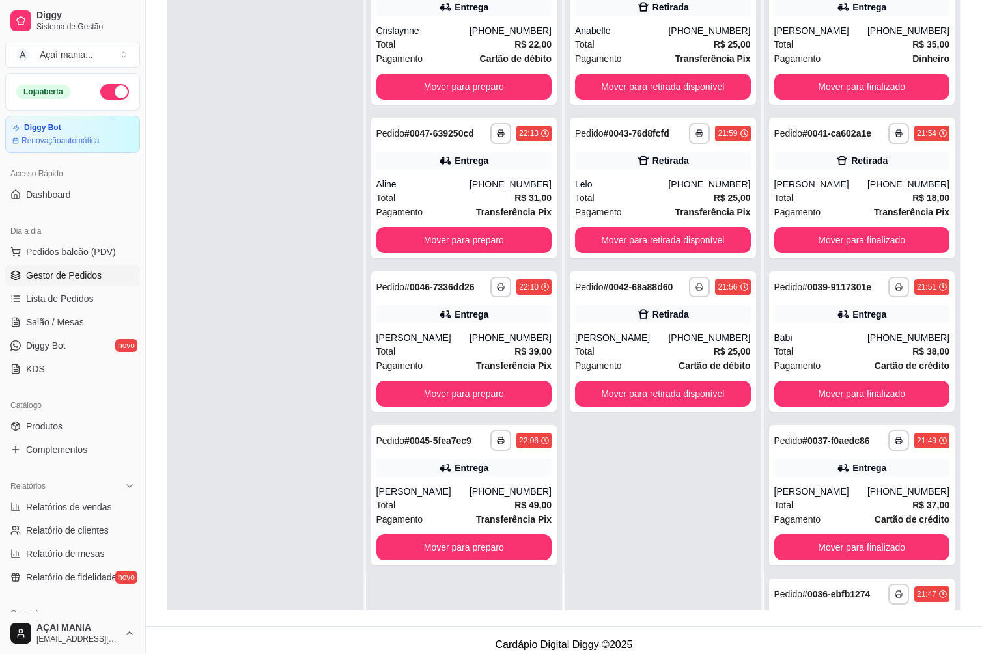
scroll to position [199, 0]
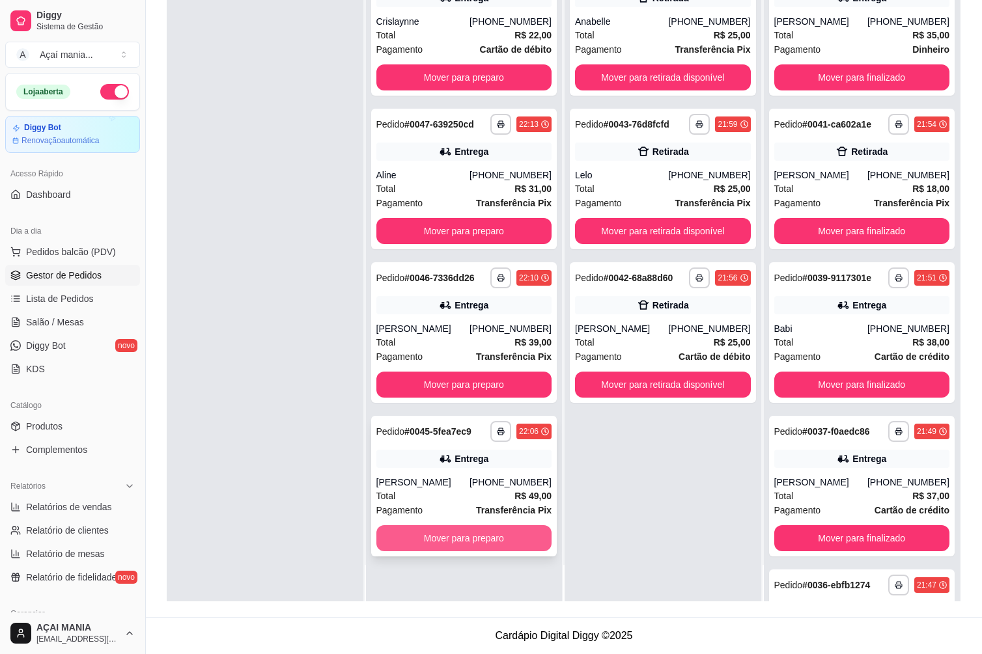
click at [465, 542] on button "Mover para preparo" at bounding box center [464, 538] width 176 height 26
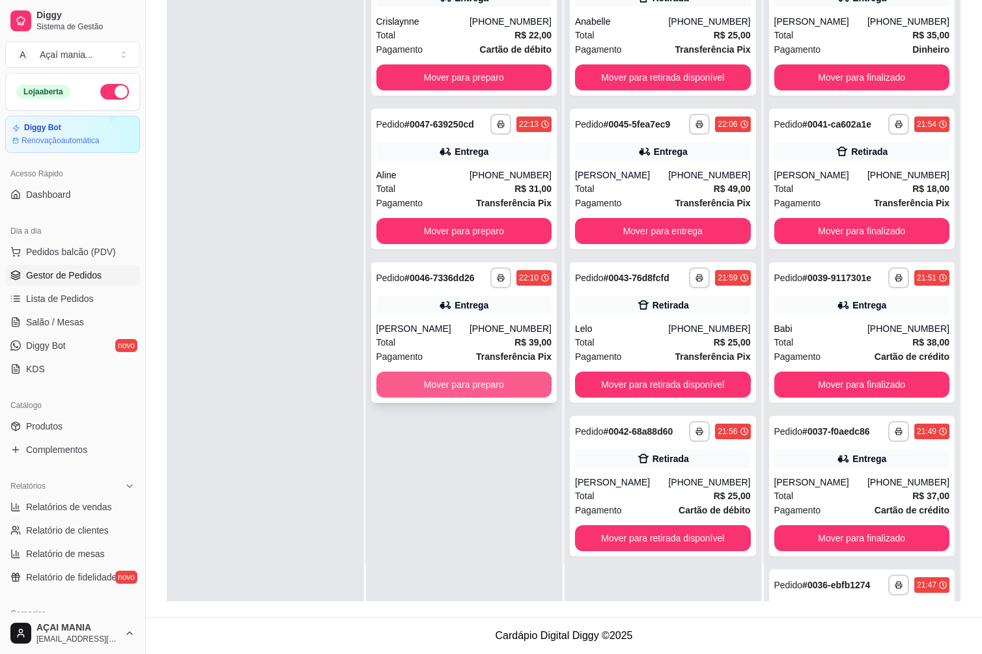
click at [457, 381] on button "Mover para preparo" at bounding box center [464, 385] width 176 height 26
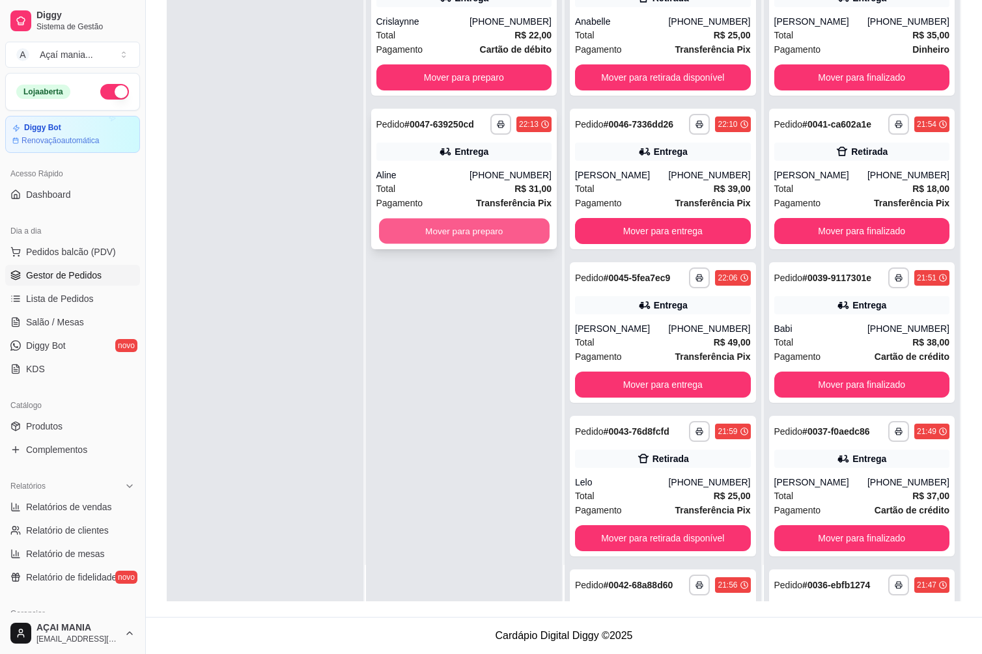
click at [460, 234] on button "Mover para preparo" at bounding box center [464, 231] width 170 height 25
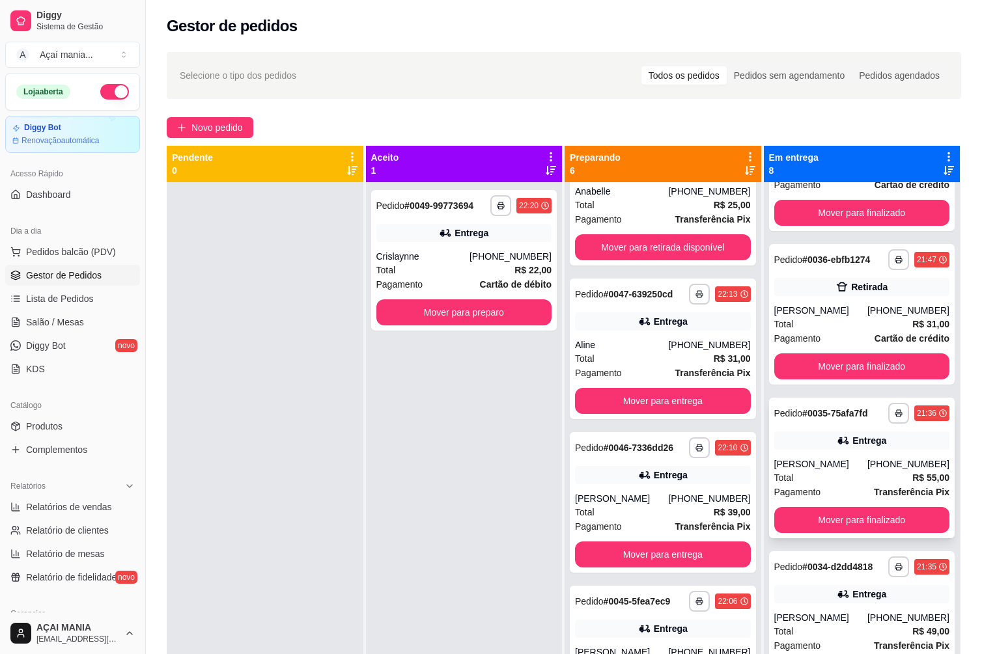
scroll to position [601, 0]
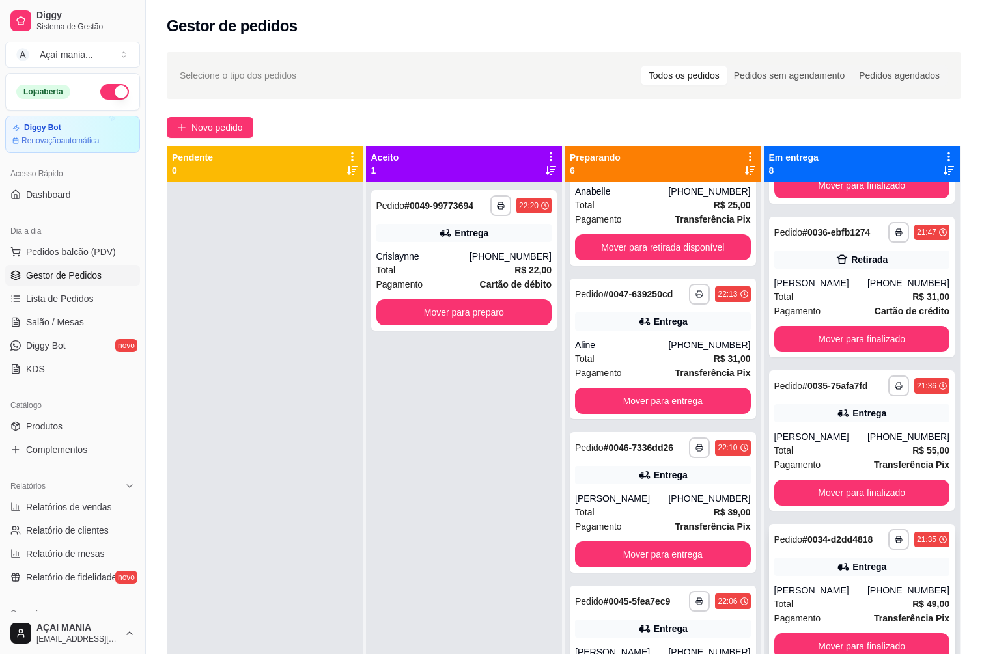
click at [834, 609] on div "Total R$ 49,00" at bounding box center [862, 604] width 176 height 14
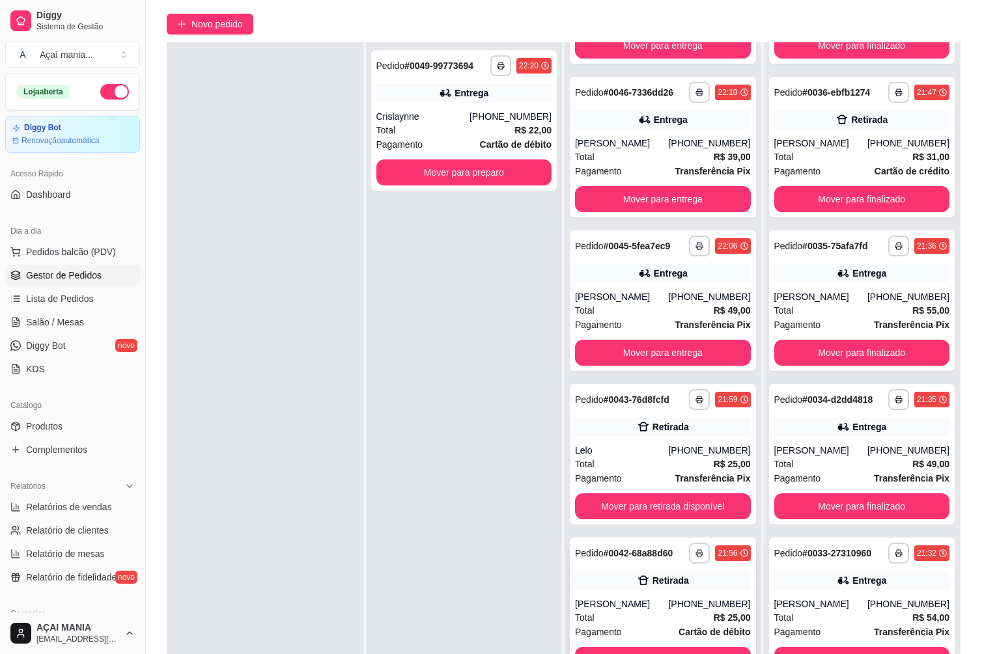
scroll to position [199, 0]
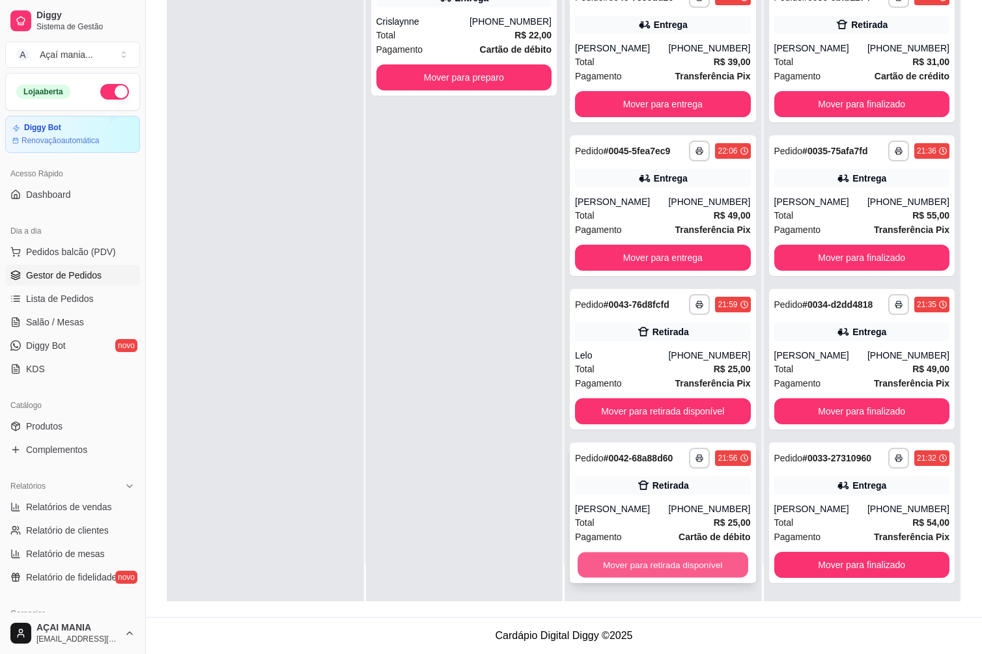
click at [643, 557] on button "Mover para retirada disponível" at bounding box center [662, 565] width 170 height 25
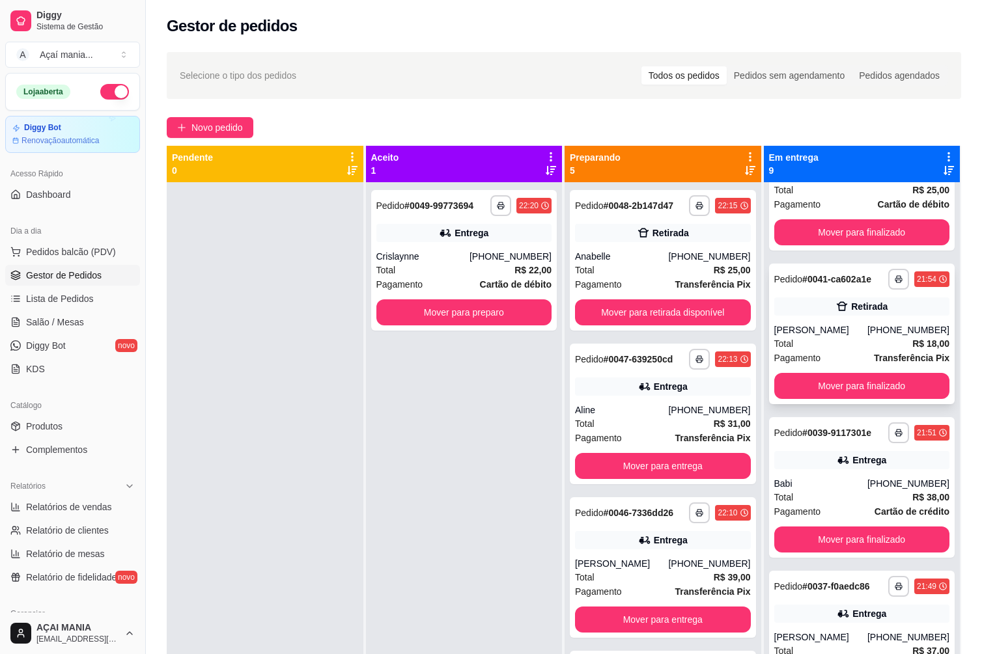
scroll to position [38, 0]
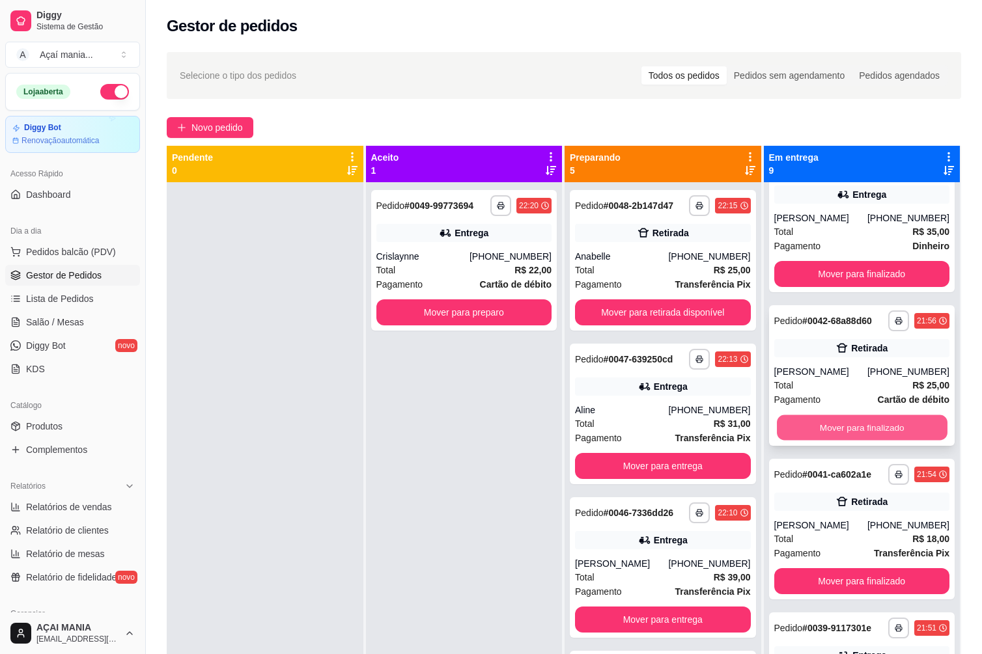
click at [824, 425] on button "Mover para finalizado" at bounding box center [862, 427] width 170 height 25
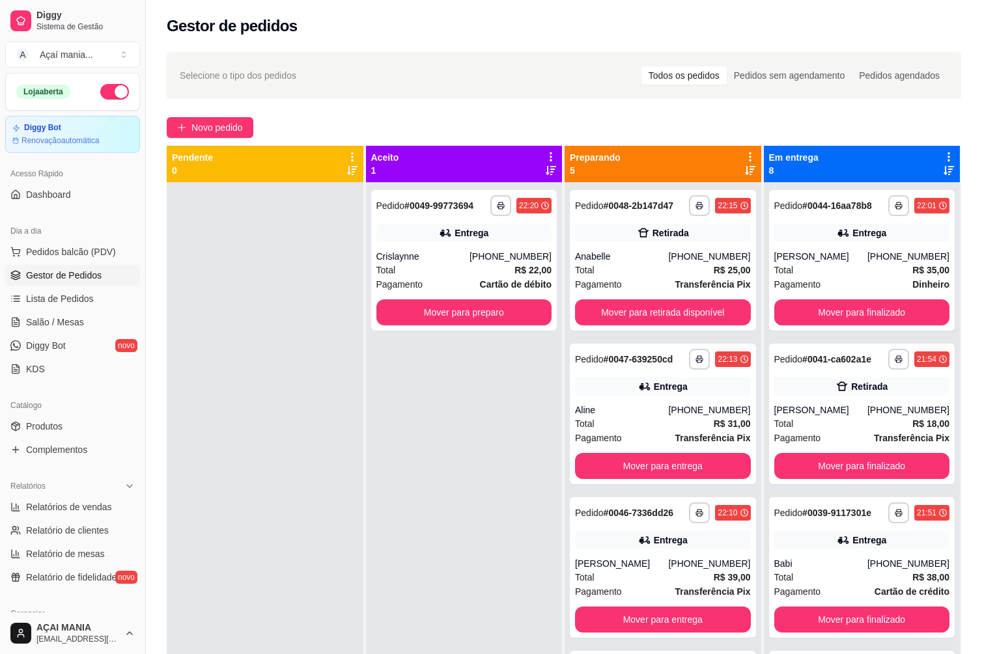
click at [439, 372] on div "**********" at bounding box center [464, 509] width 197 height 654
click at [805, 411] on div "[PERSON_NAME]" at bounding box center [820, 410] width 93 height 13
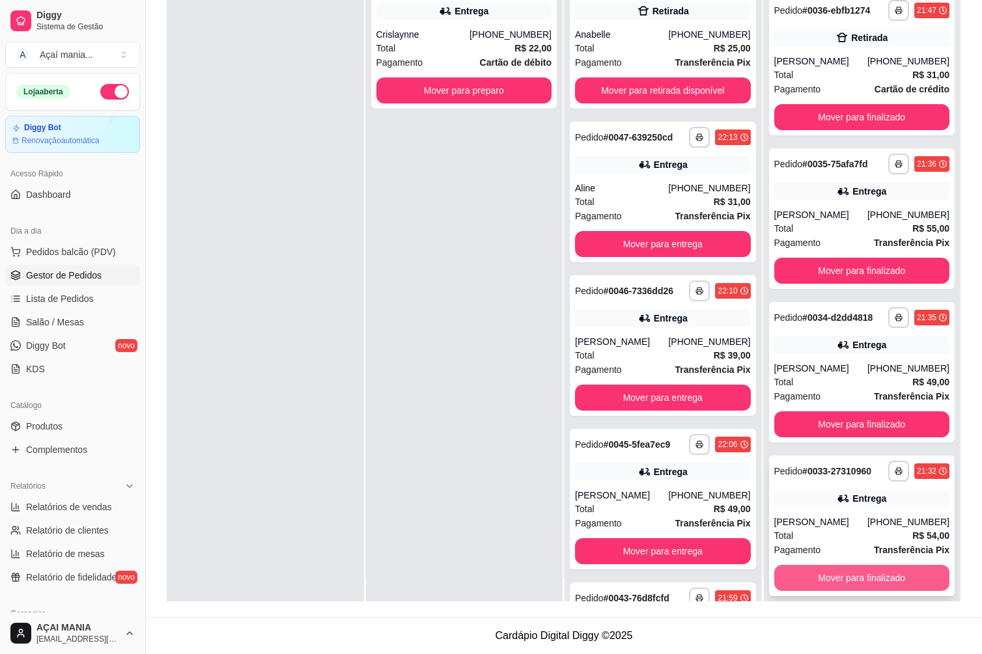
scroll to position [36, 0]
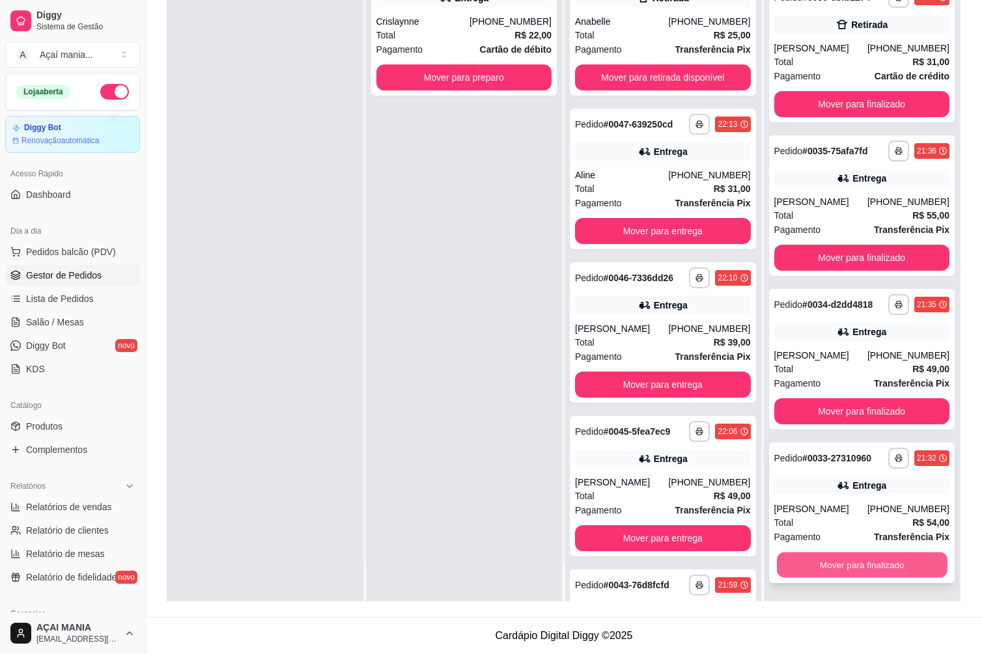
click at [863, 569] on button "Mover para finalizado" at bounding box center [862, 565] width 170 height 25
click at [863, 569] on button "Mover para finalizado" at bounding box center [862, 565] width 176 height 26
click at [863, 569] on button "Mover para finalizado" at bounding box center [862, 565] width 170 height 25
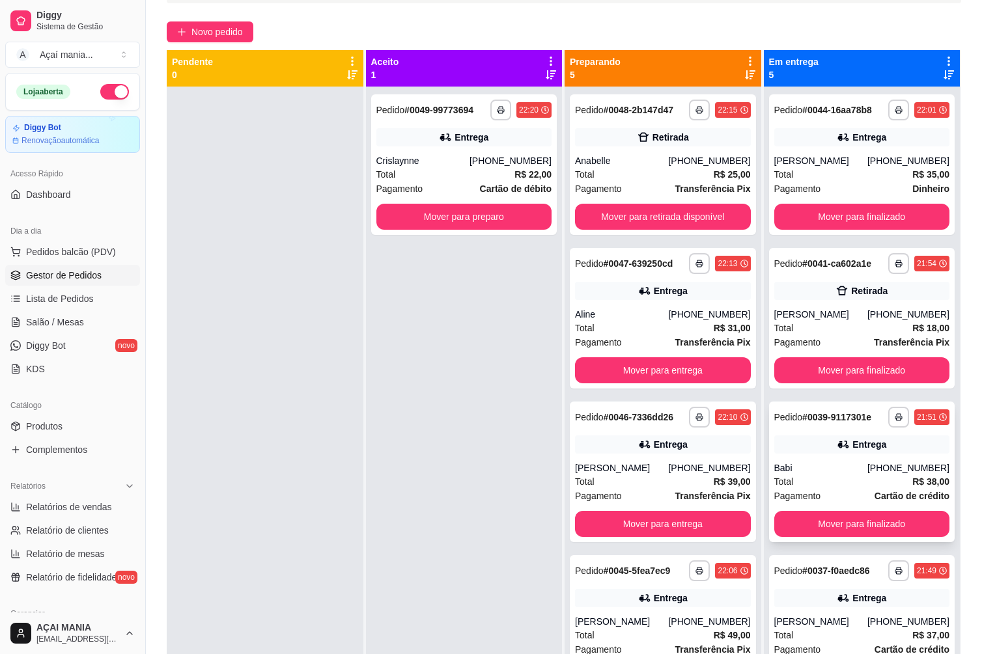
scroll to position [0, 0]
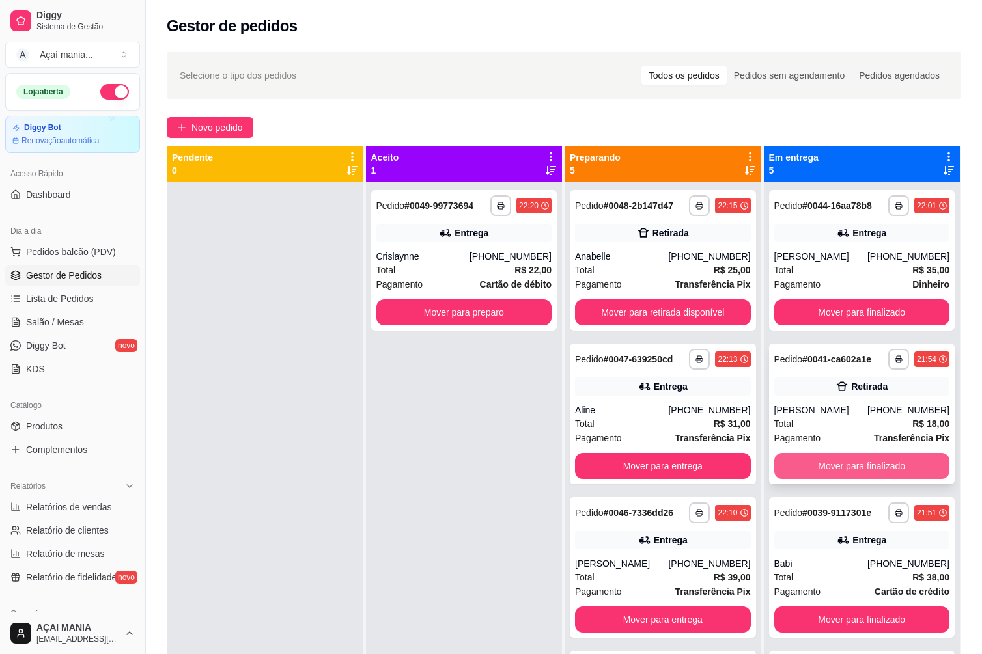
click at [894, 460] on button "Mover para finalizado" at bounding box center [862, 466] width 176 height 26
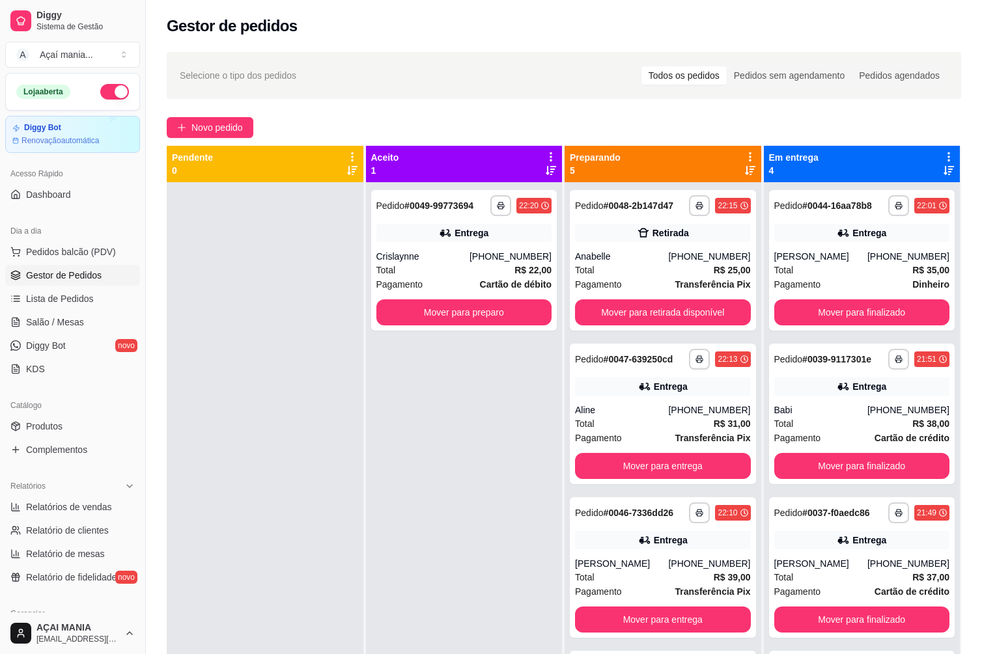
click at [238, 457] on div at bounding box center [265, 509] width 197 height 654
click at [318, 471] on div at bounding box center [265, 509] width 197 height 654
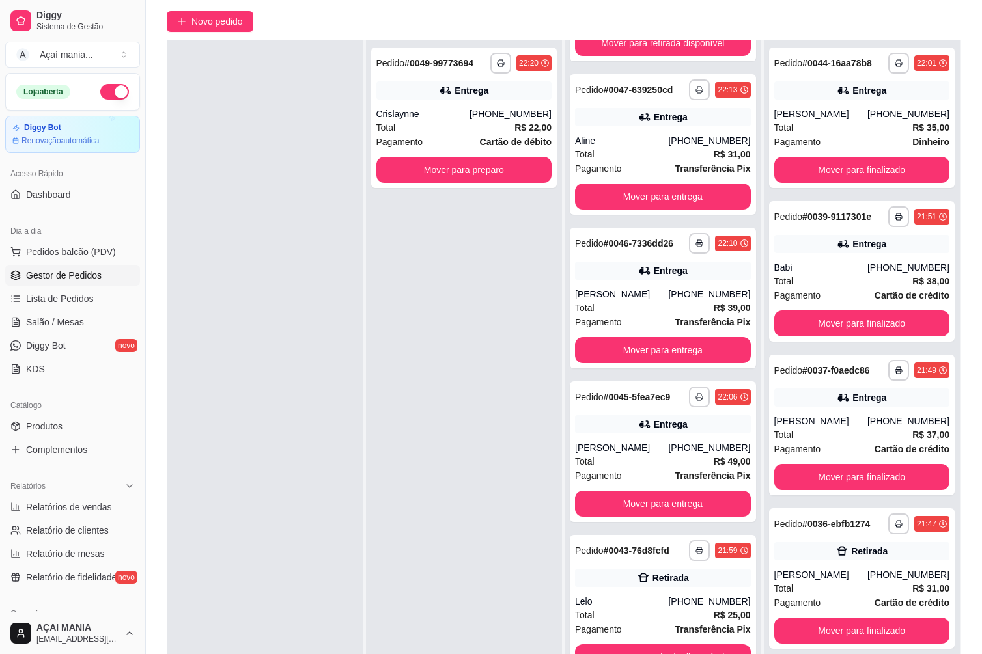
scroll to position [199, 0]
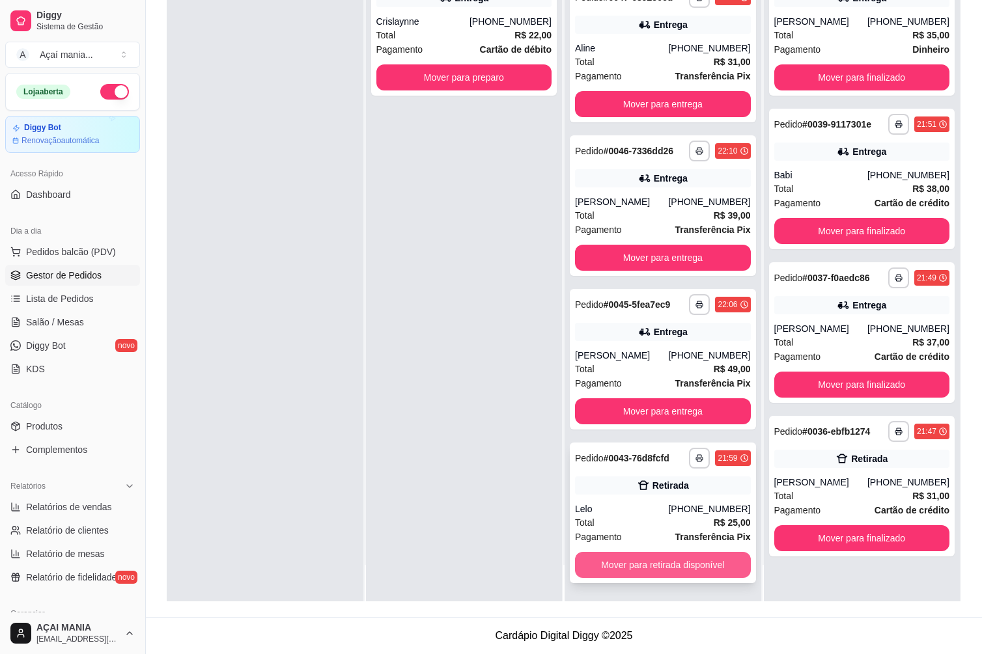
click at [636, 556] on button "Mover para retirada disponível" at bounding box center [663, 565] width 176 height 26
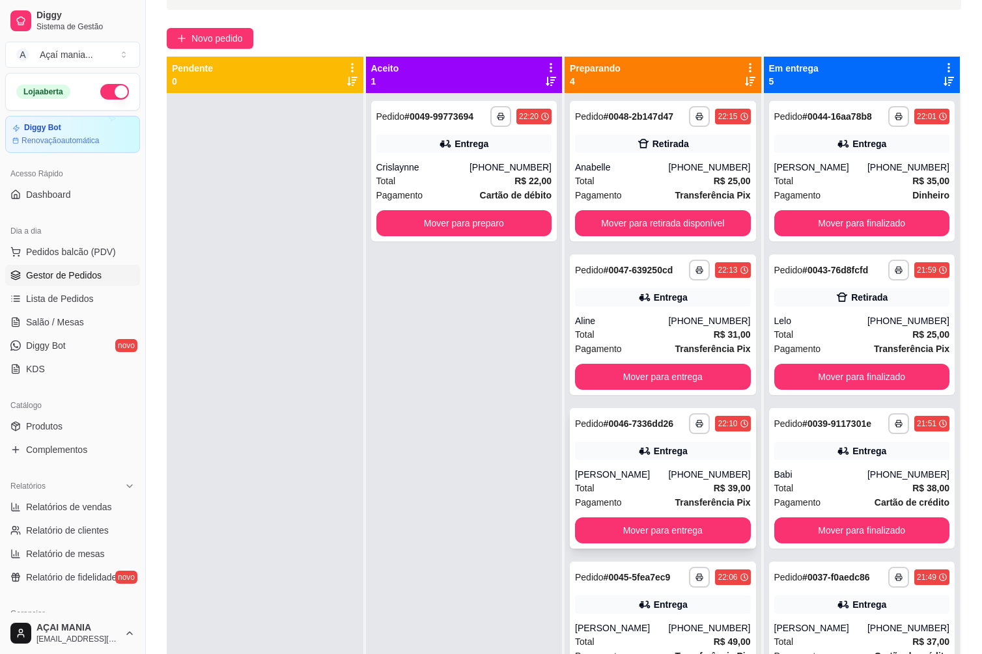
scroll to position [0, 0]
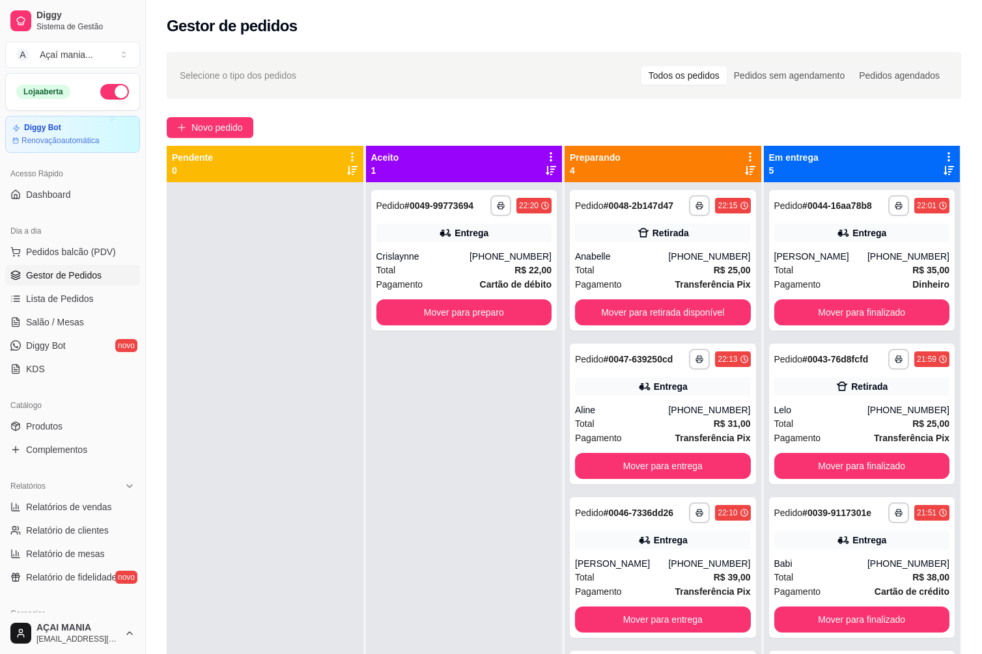
drag, startPoint x: 253, startPoint y: 402, endPoint x: 238, endPoint y: 409, distance: 16.3
click at [246, 404] on div at bounding box center [265, 509] width 197 height 654
click at [301, 497] on div at bounding box center [265, 509] width 197 height 654
click at [253, 414] on div at bounding box center [265, 509] width 197 height 654
click at [391, 447] on div "**********" at bounding box center [464, 509] width 197 height 654
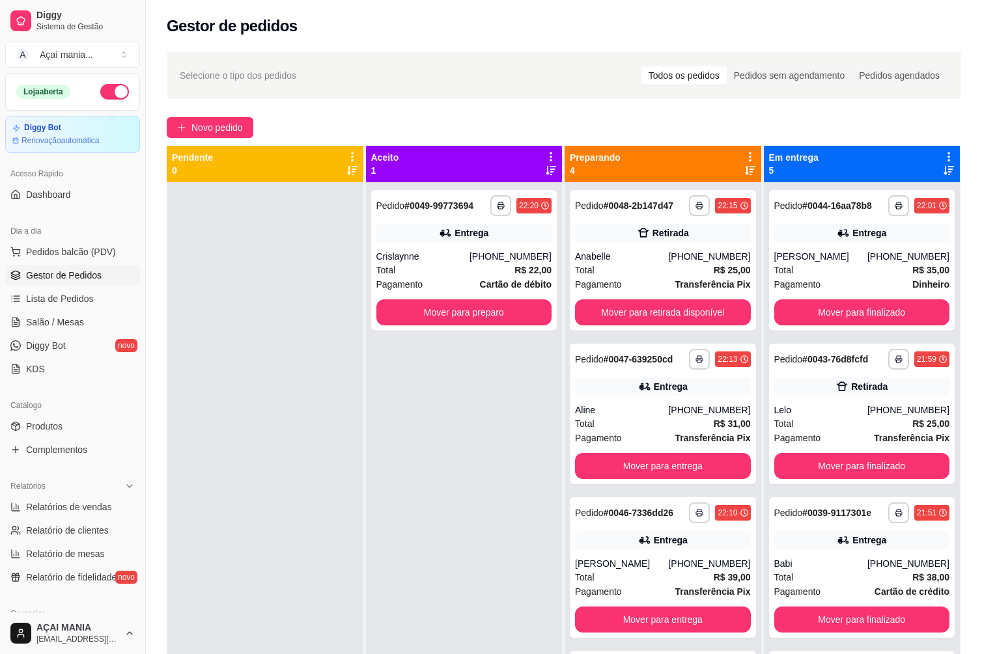
drag, startPoint x: 301, startPoint y: 462, endPoint x: 288, endPoint y: 460, distance: 13.3
click at [300, 462] on div at bounding box center [265, 509] width 197 height 654
click at [286, 457] on div at bounding box center [265, 509] width 197 height 654
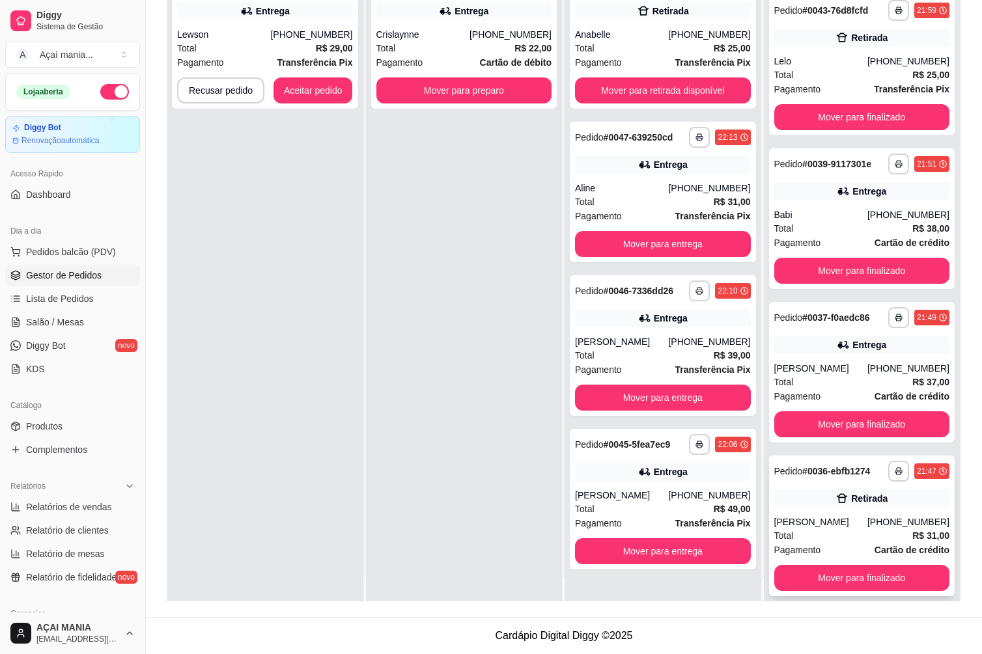
scroll to position [36, 0]
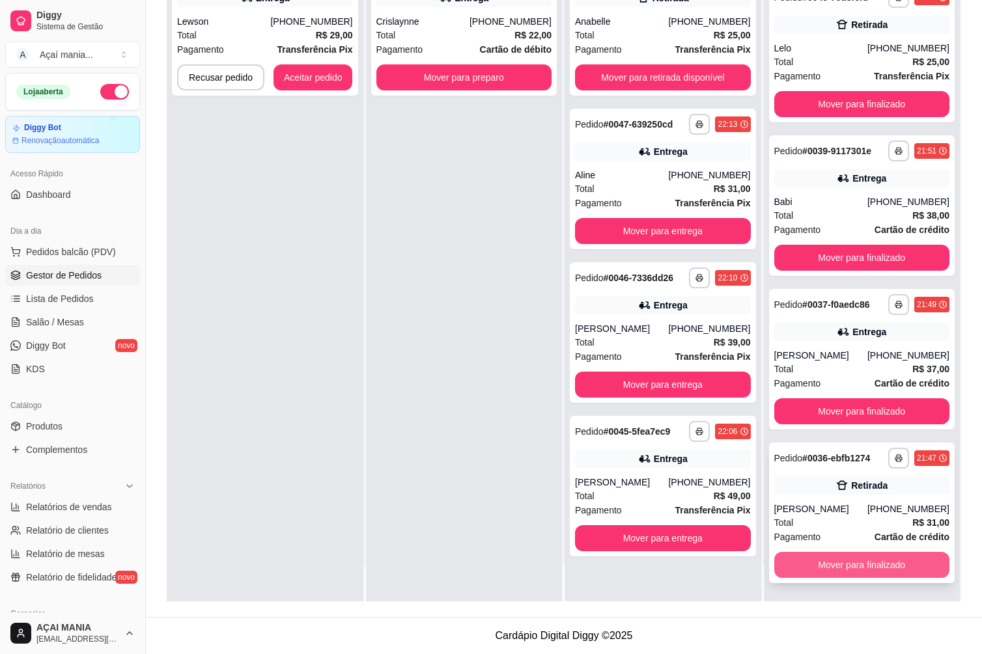
click at [885, 562] on button "Mover para finalizado" at bounding box center [862, 565] width 176 height 26
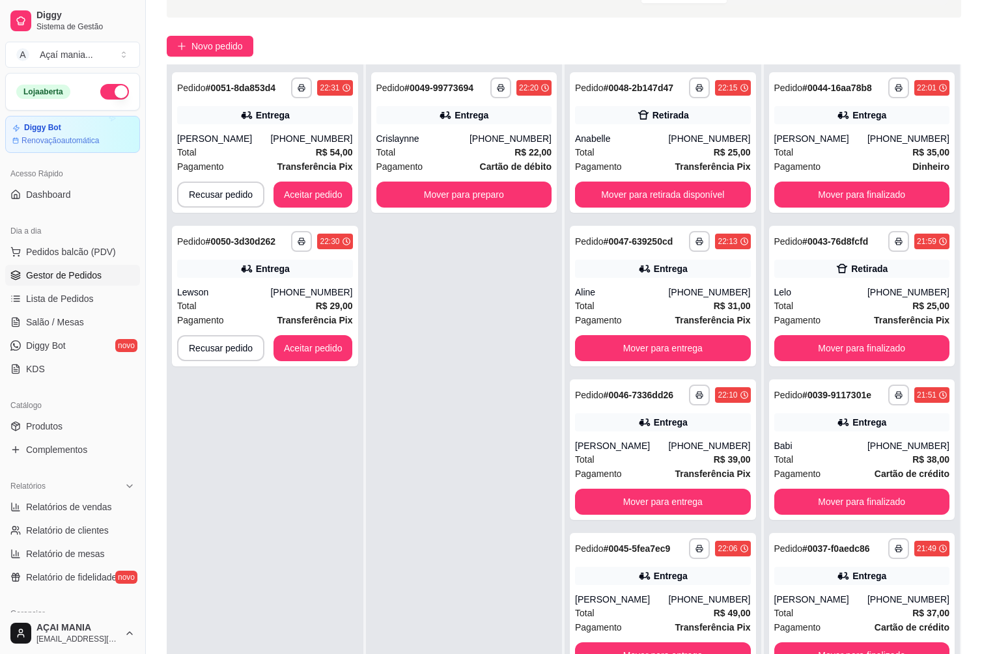
scroll to position [199, 0]
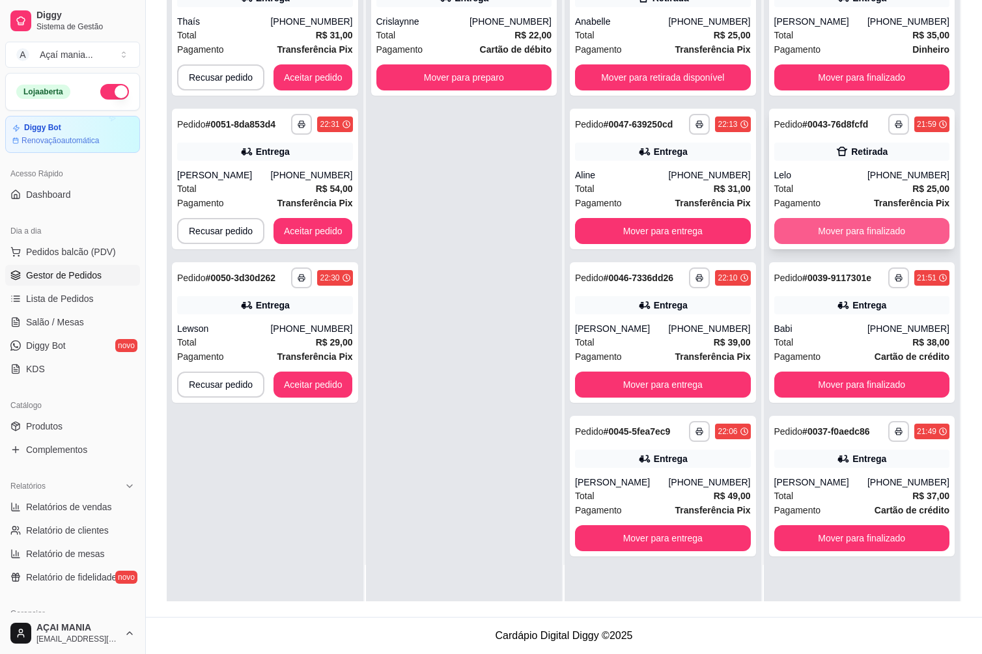
click at [857, 229] on button "Mover para finalizado" at bounding box center [862, 231] width 176 height 26
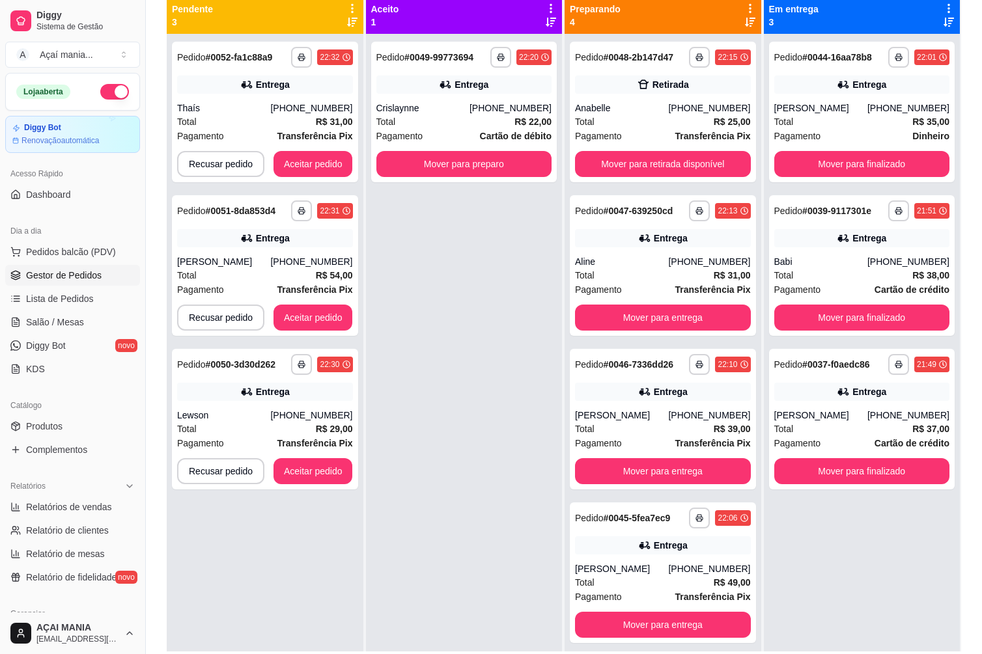
scroll to position [133, 0]
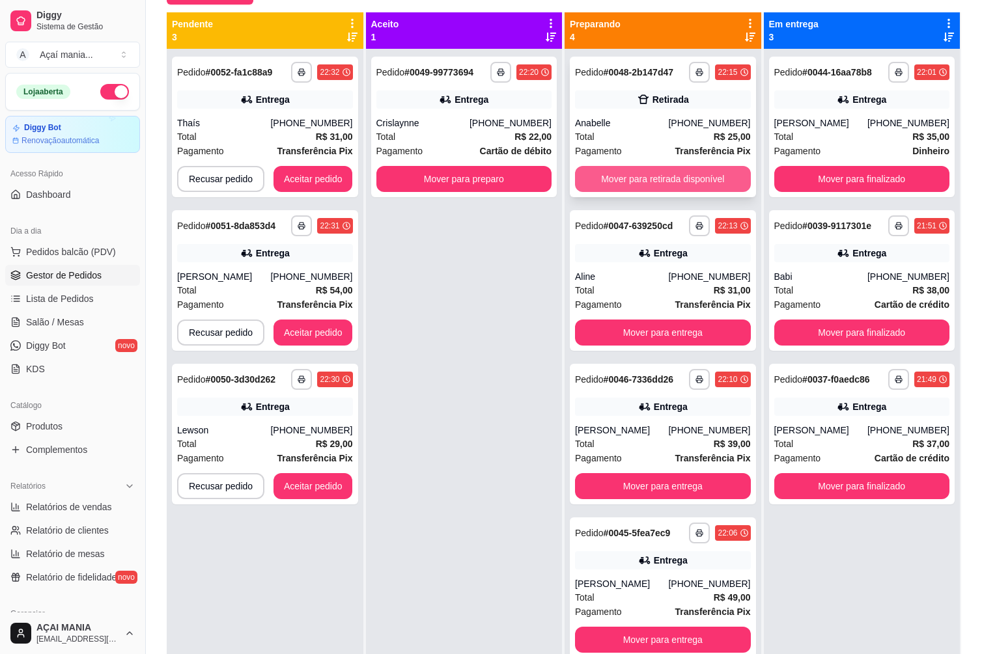
click at [669, 176] on button "Mover para retirada disponível" at bounding box center [663, 179] width 176 height 26
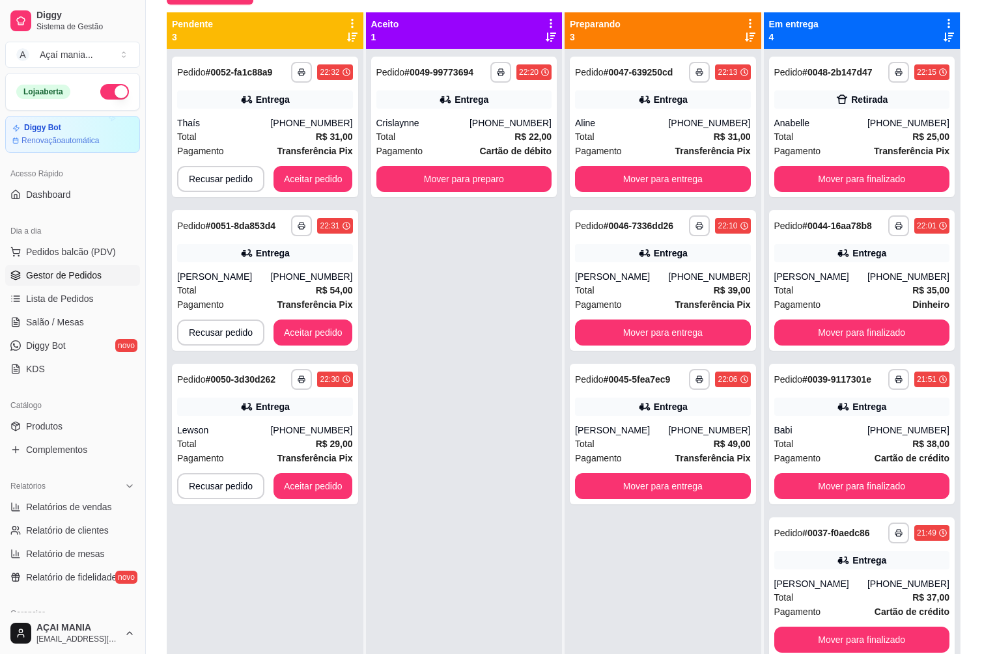
click at [467, 331] on div "**********" at bounding box center [464, 376] width 197 height 654
click at [296, 490] on button "Aceitar pedido" at bounding box center [313, 486] width 77 height 25
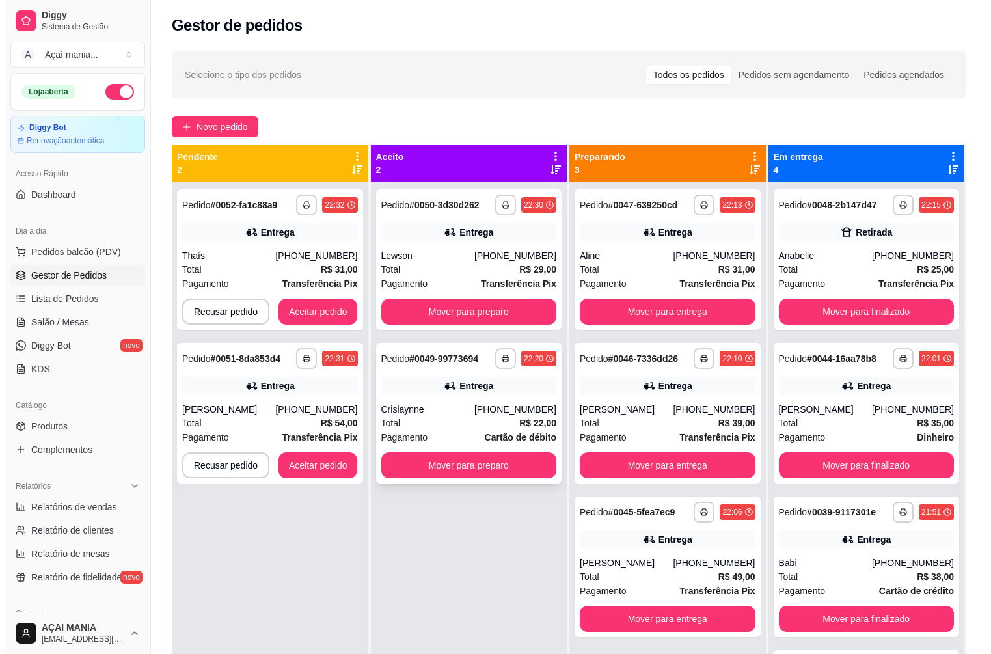
scroll to position [0, 0]
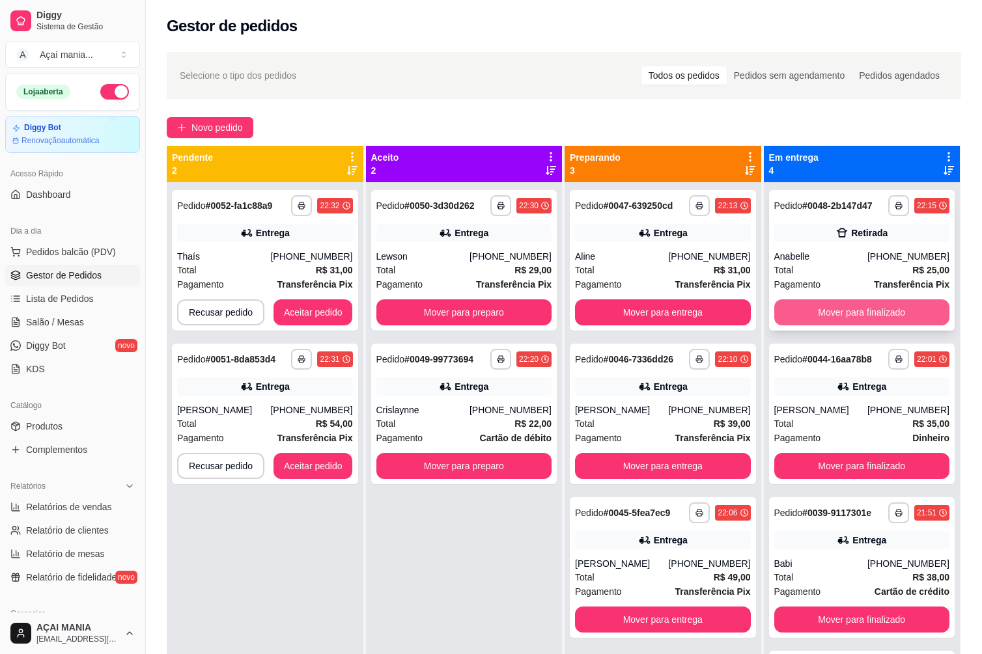
click at [889, 308] on button "Mover para finalizado" at bounding box center [862, 312] width 176 height 26
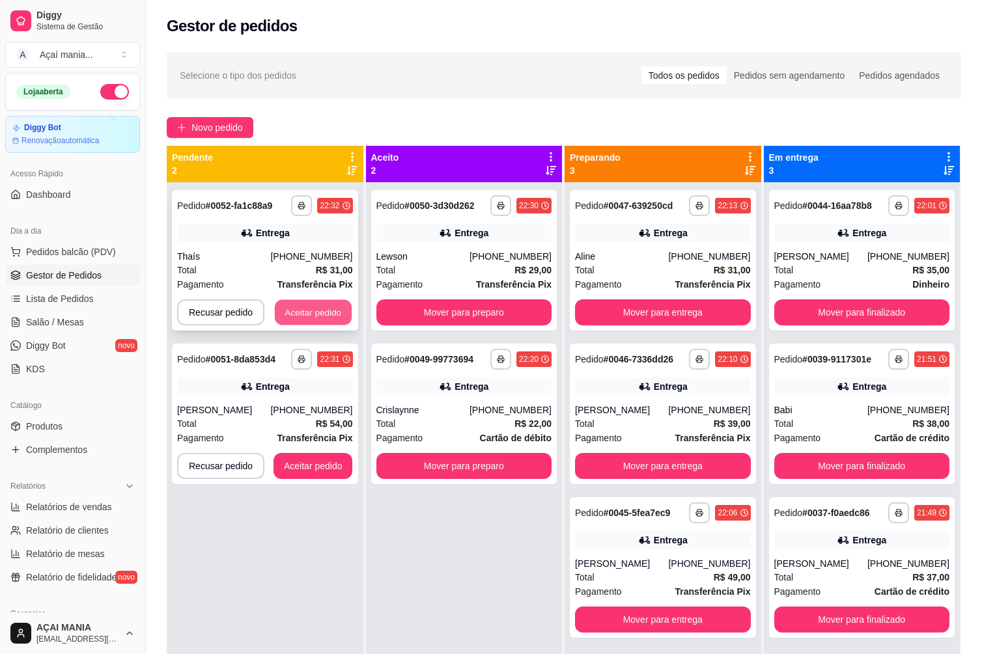
click at [311, 303] on button "Aceitar pedido" at bounding box center [313, 312] width 77 height 25
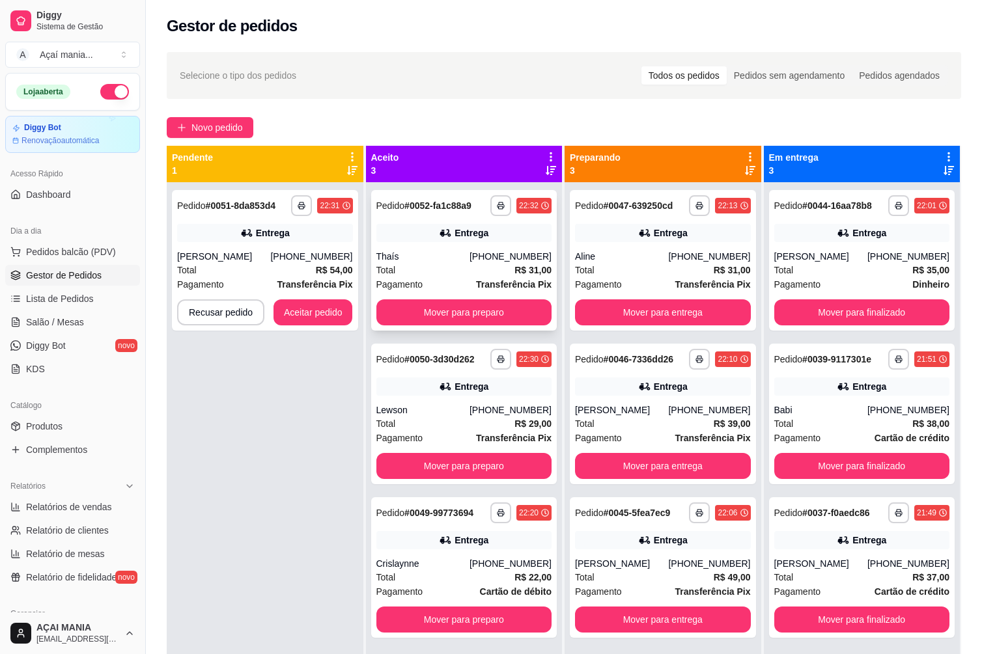
click at [484, 270] on div "Total R$ 31,00" at bounding box center [464, 270] width 176 height 14
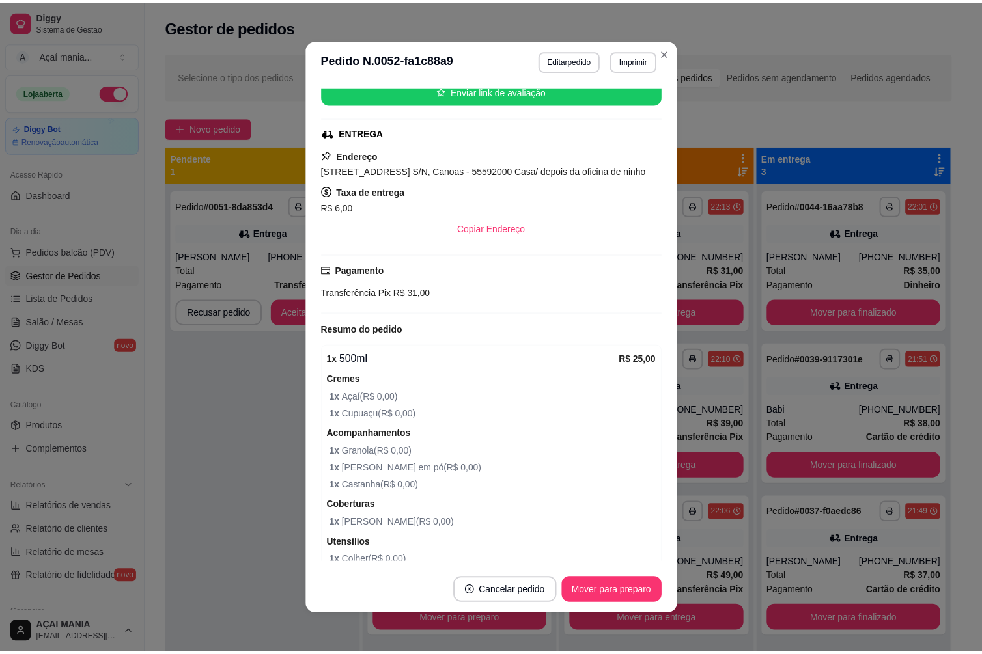
scroll to position [42, 0]
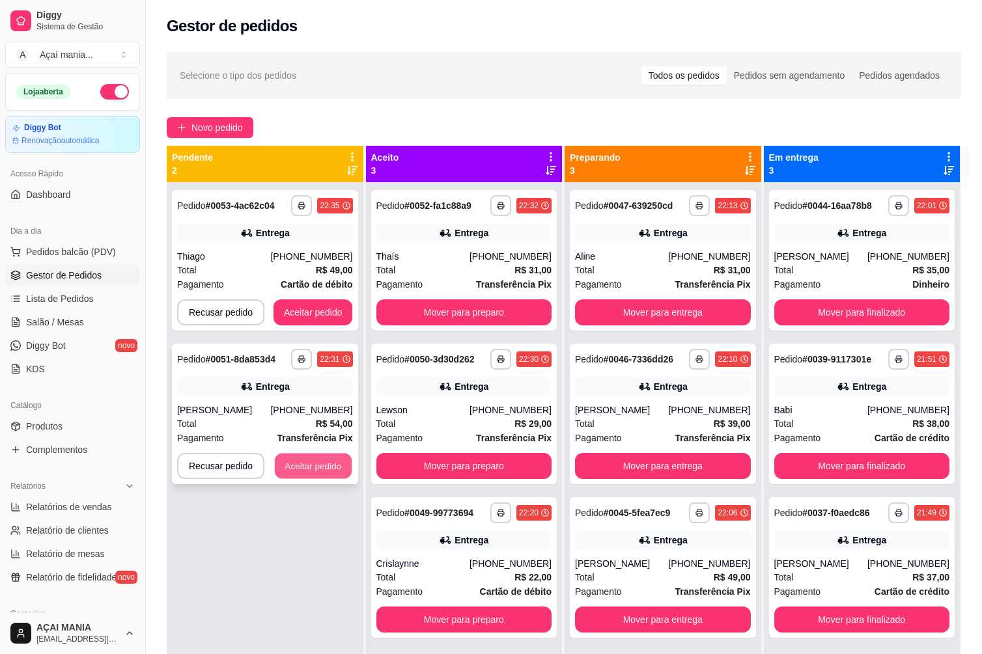
click at [298, 476] on button "Aceitar pedido" at bounding box center [313, 466] width 77 height 25
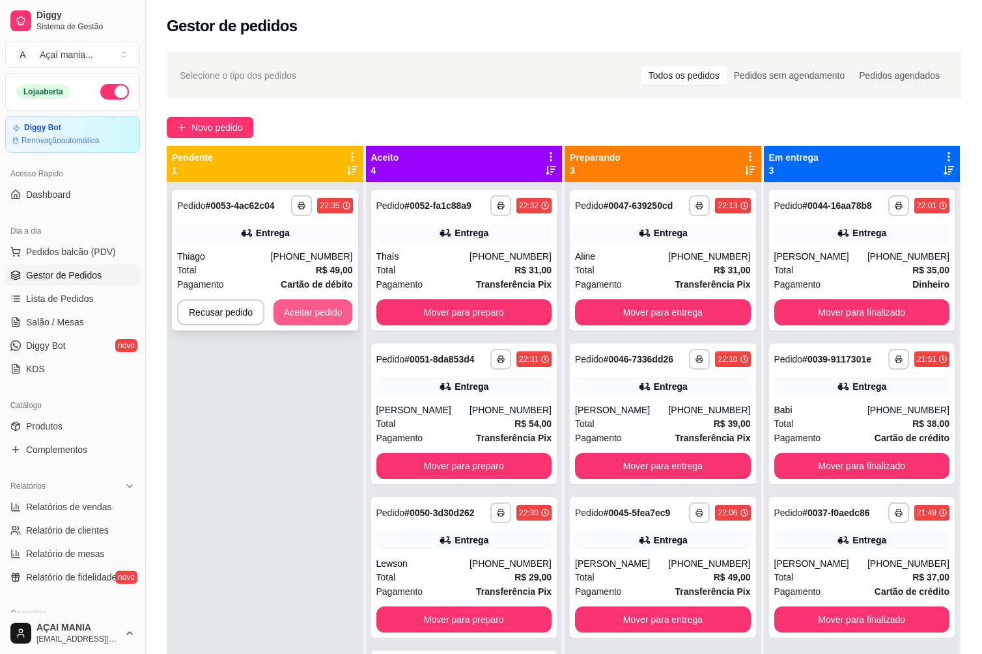
click at [300, 306] on button "Aceitar pedido" at bounding box center [312, 312] width 79 height 26
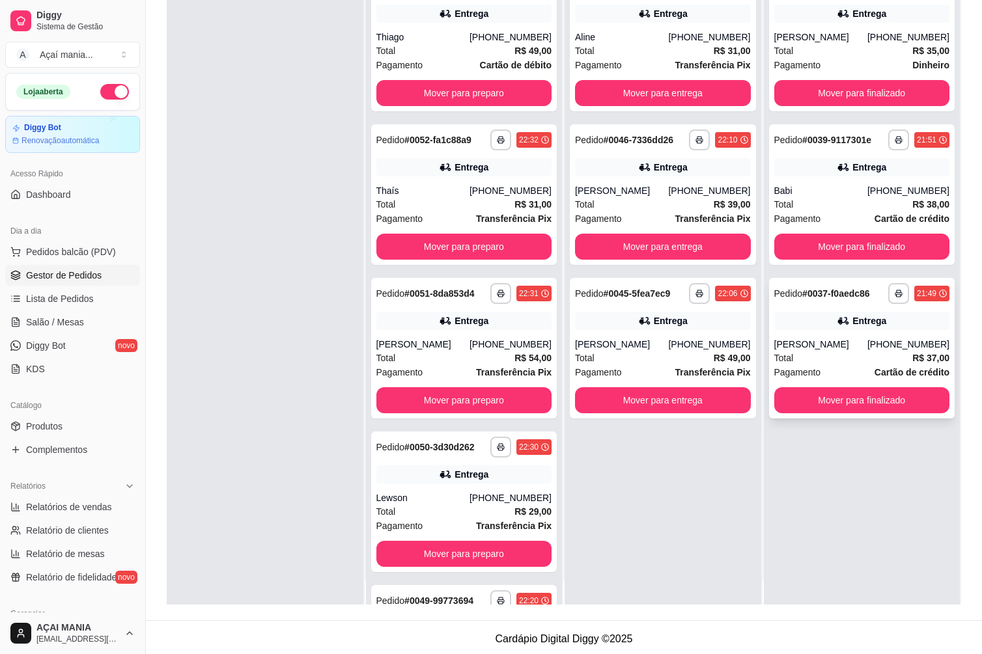
scroll to position [36, 0]
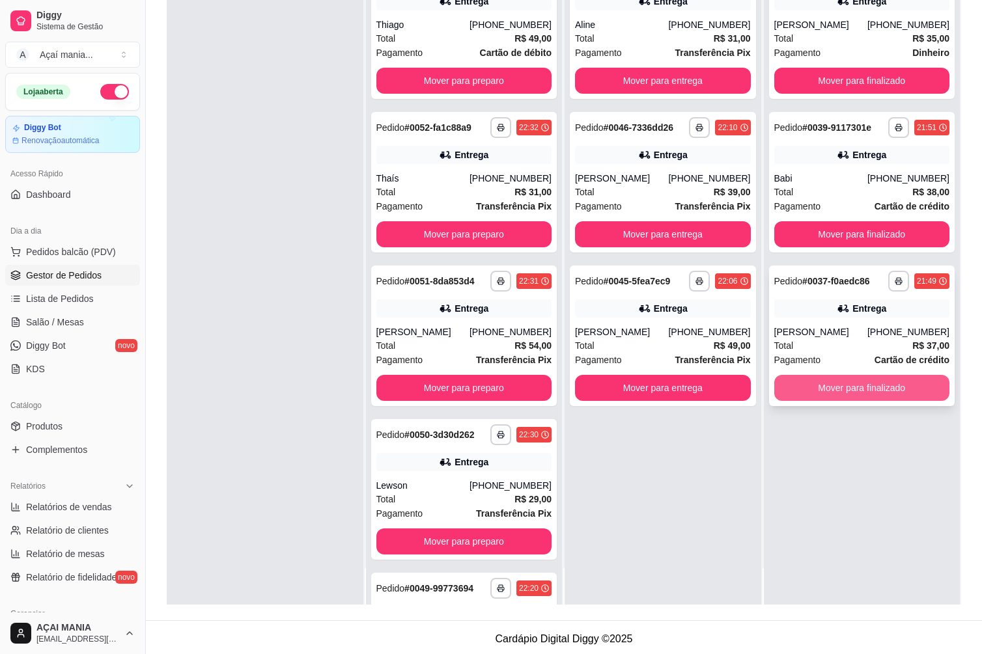
click at [856, 387] on button "Mover para finalizado" at bounding box center [862, 388] width 176 height 26
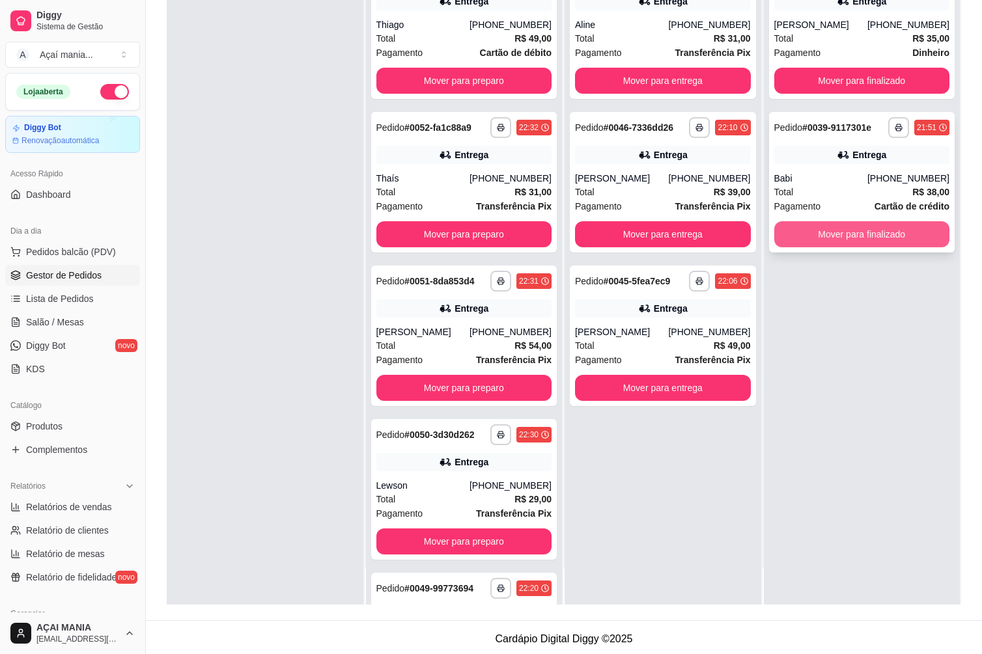
click at [848, 241] on button "Mover para finalizado" at bounding box center [862, 234] width 176 height 26
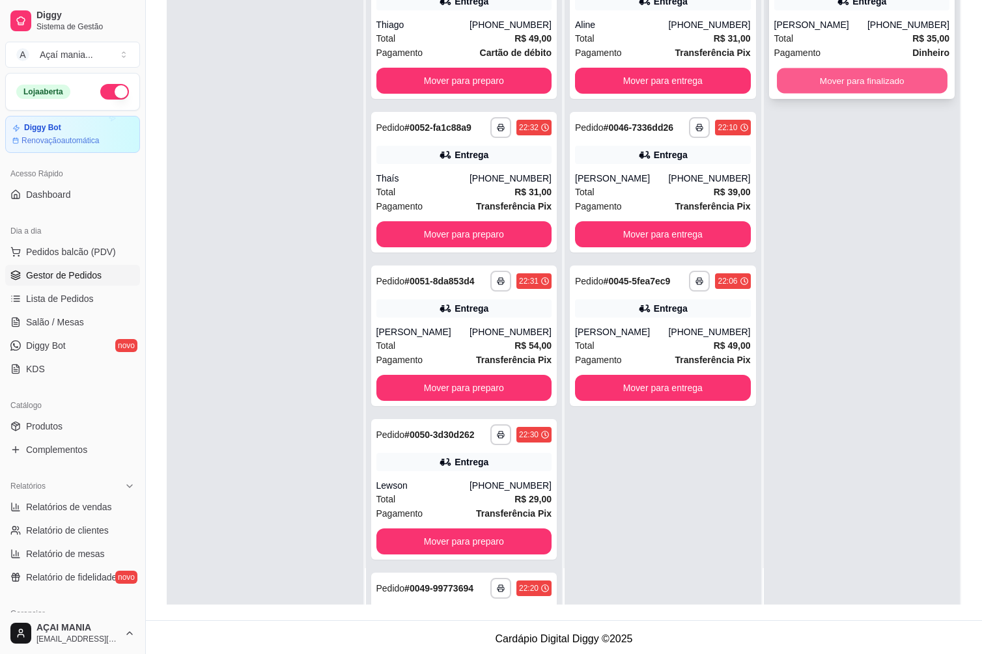
click at [852, 87] on button "Mover para finalizado" at bounding box center [862, 80] width 170 height 25
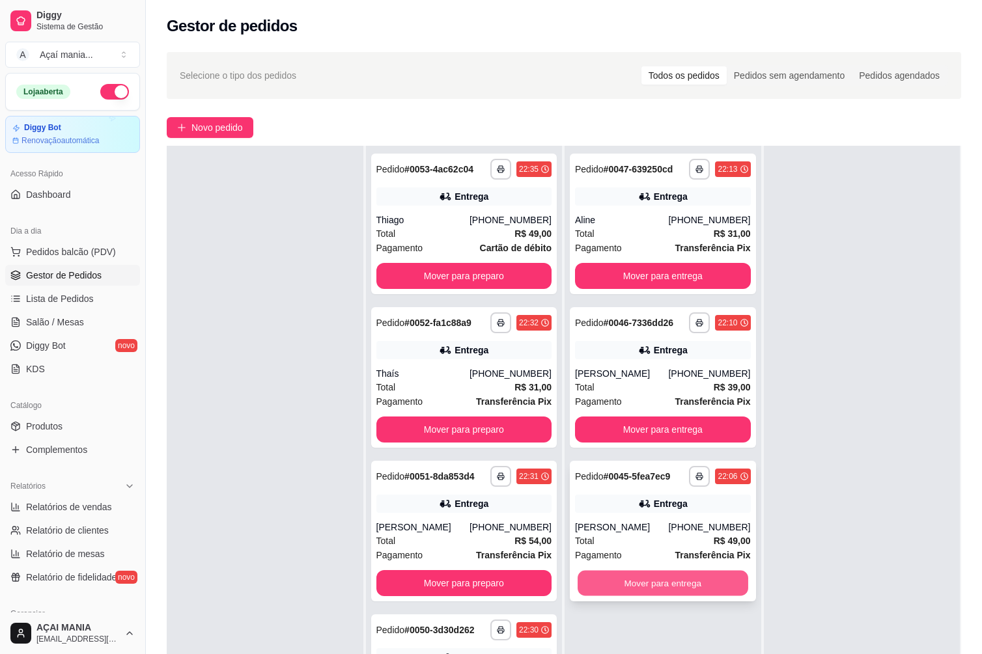
click at [661, 579] on button "Mover para entrega" at bounding box center [662, 583] width 170 height 25
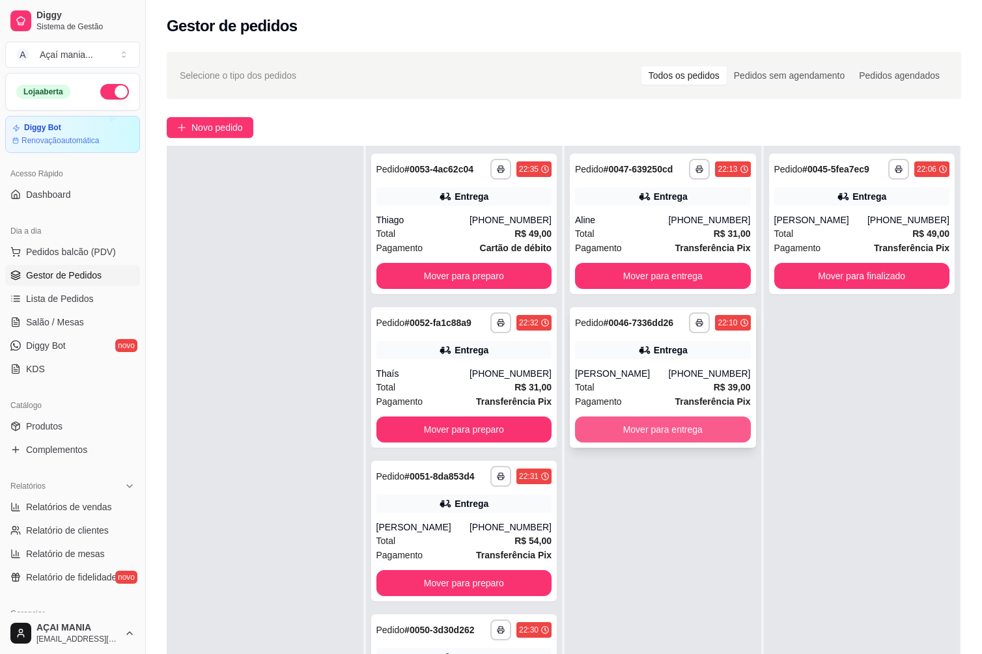
click at [636, 423] on button "Mover para entrega" at bounding box center [663, 430] width 176 height 26
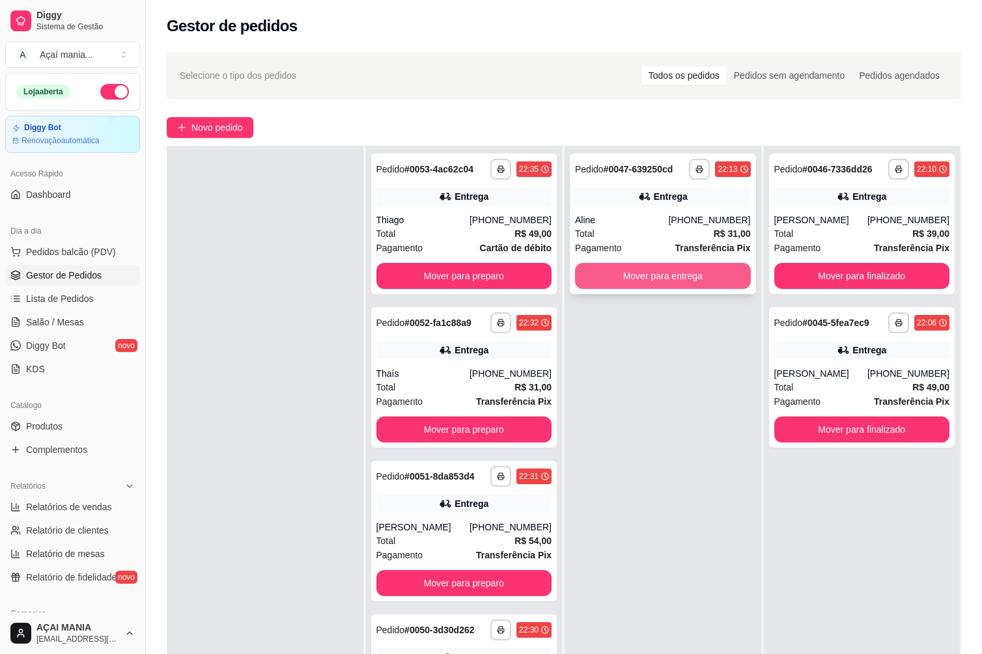
click at [620, 271] on button "Mover para entrega" at bounding box center [663, 276] width 176 height 26
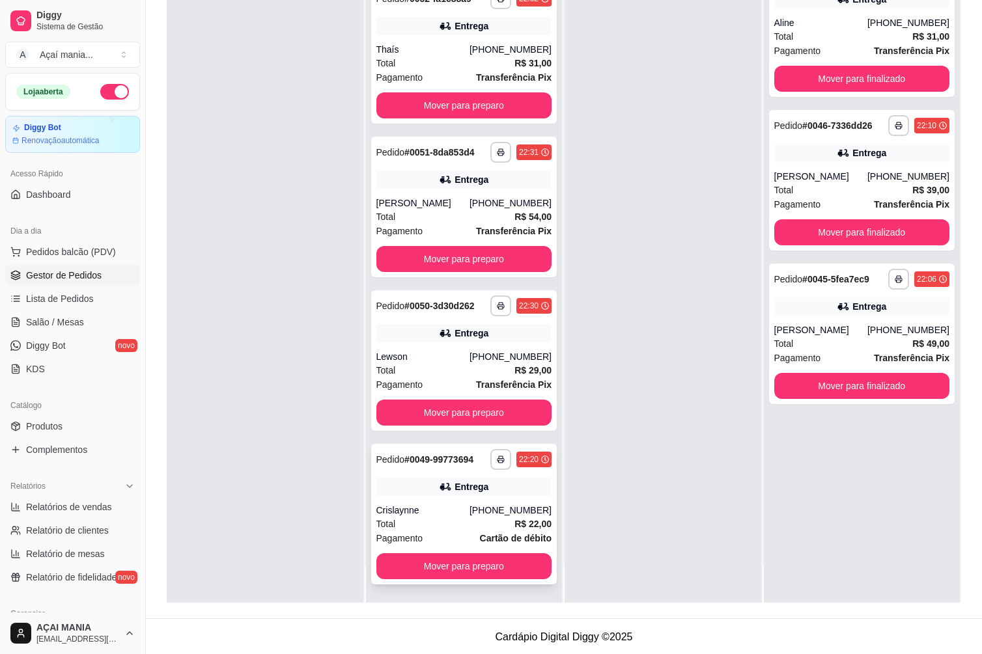
scroll to position [199, 0]
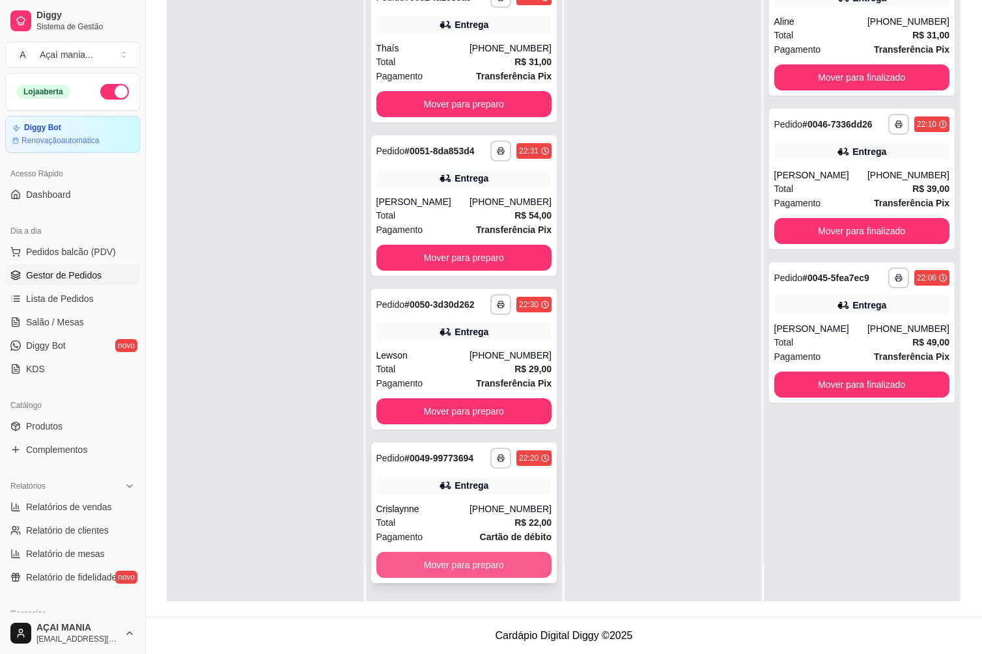
click at [461, 561] on button "Mover para preparo" at bounding box center [464, 565] width 176 height 26
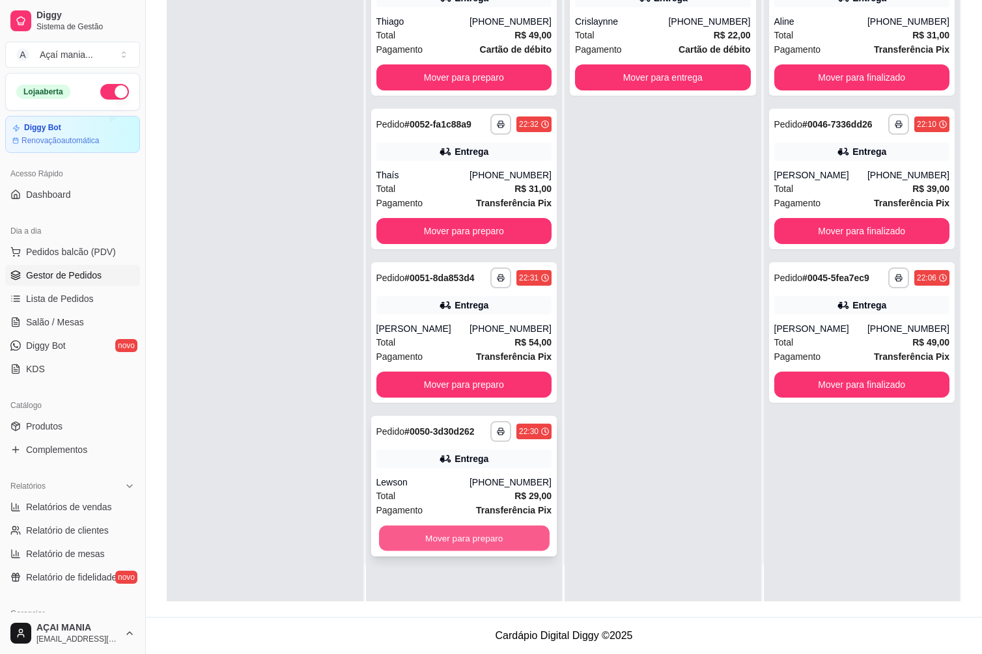
click at [461, 539] on button "Mover para preparo" at bounding box center [464, 538] width 170 height 25
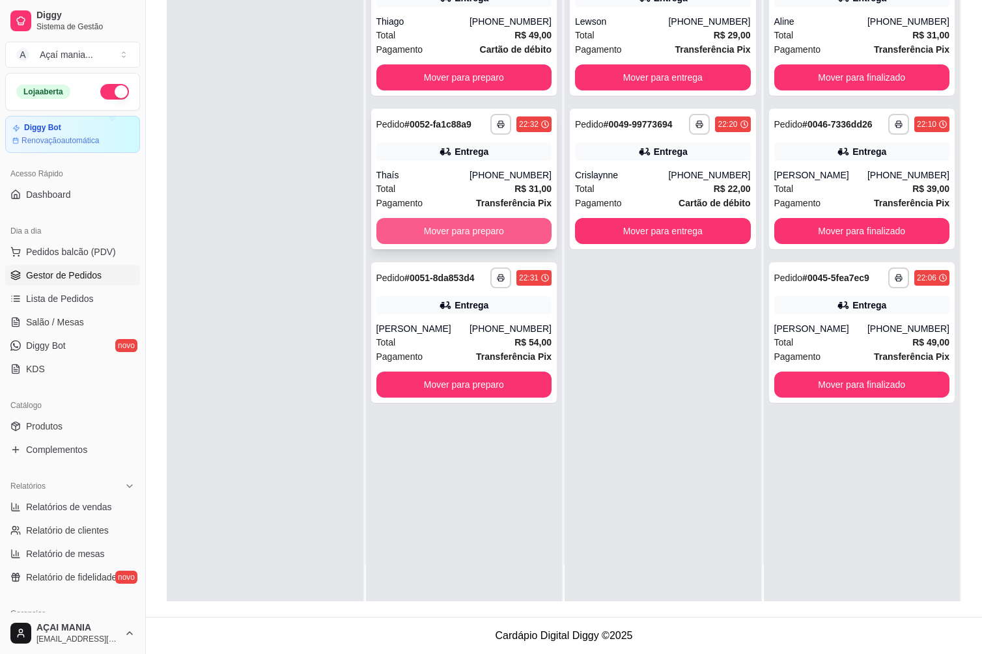
click at [469, 223] on button "Mover para preparo" at bounding box center [464, 231] width 176 height 26
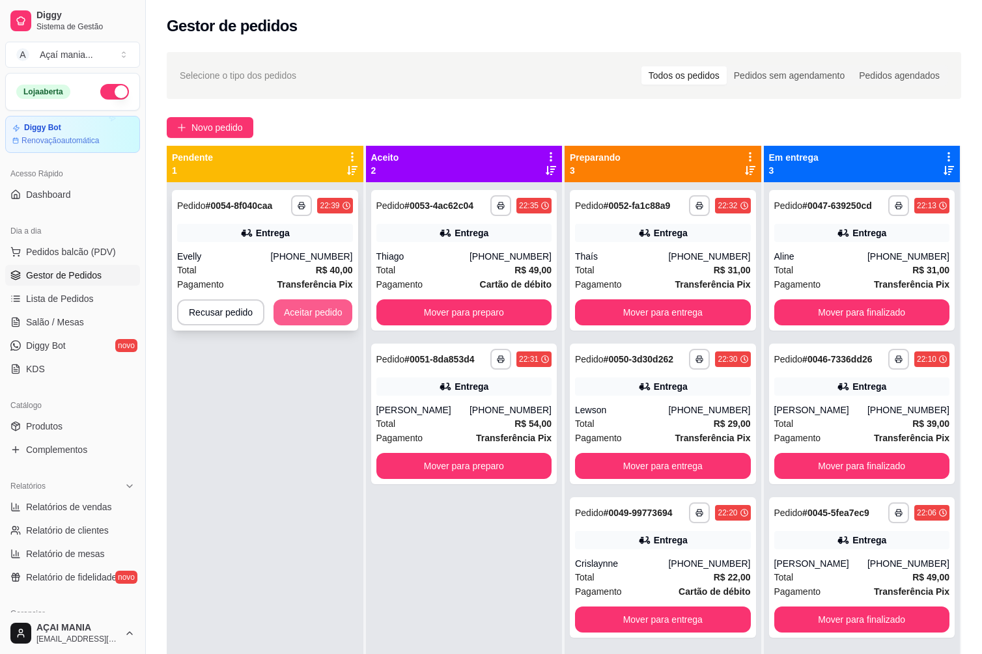
click at [333, 307] on button "Aceitar pedido" at bounding box center [312, 312] width 79 height 26
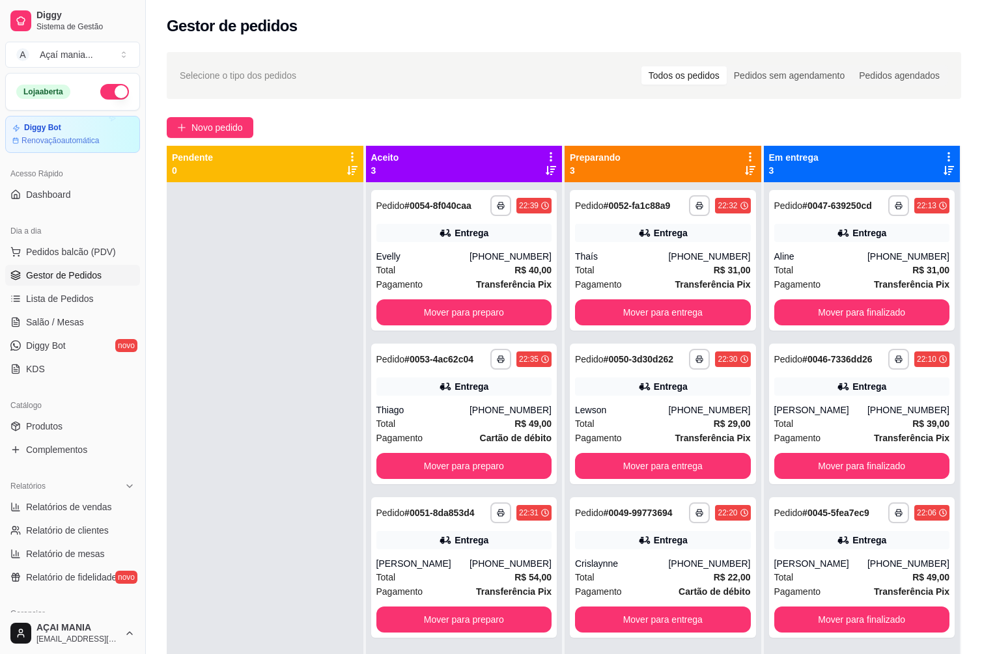
click at [303, 559] on div at bounding box center [265, 509] width 197 height 654
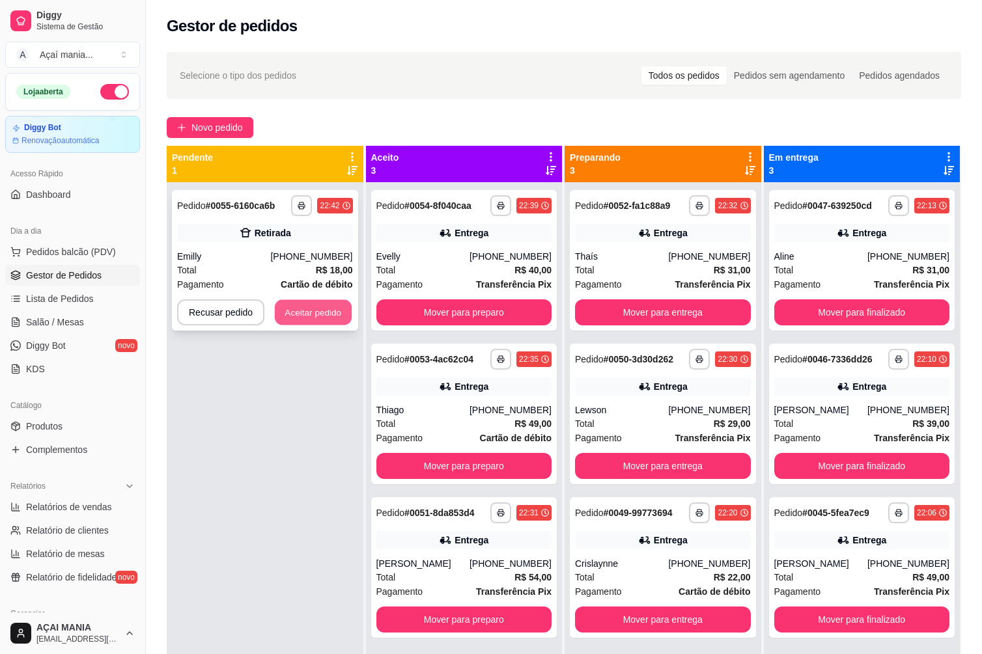
click at [322, 315] on button "Aceitar pedido" at bounding box center [313, 312] width 77 height 25
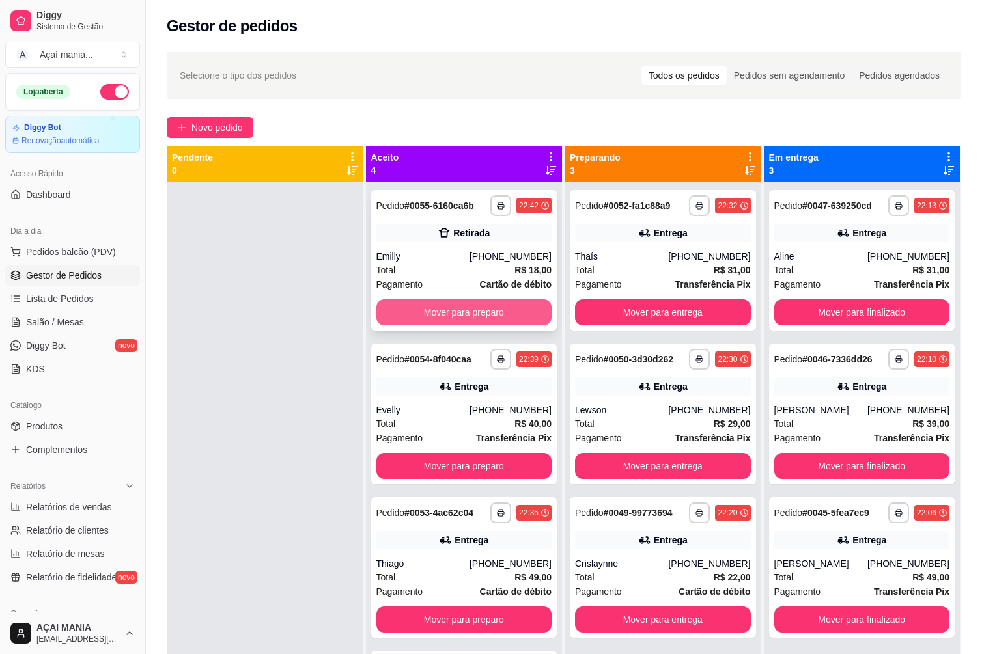
click at [487, 311] on button "Mover para preparo" at bounding box center [464, 312] width 176 height 26
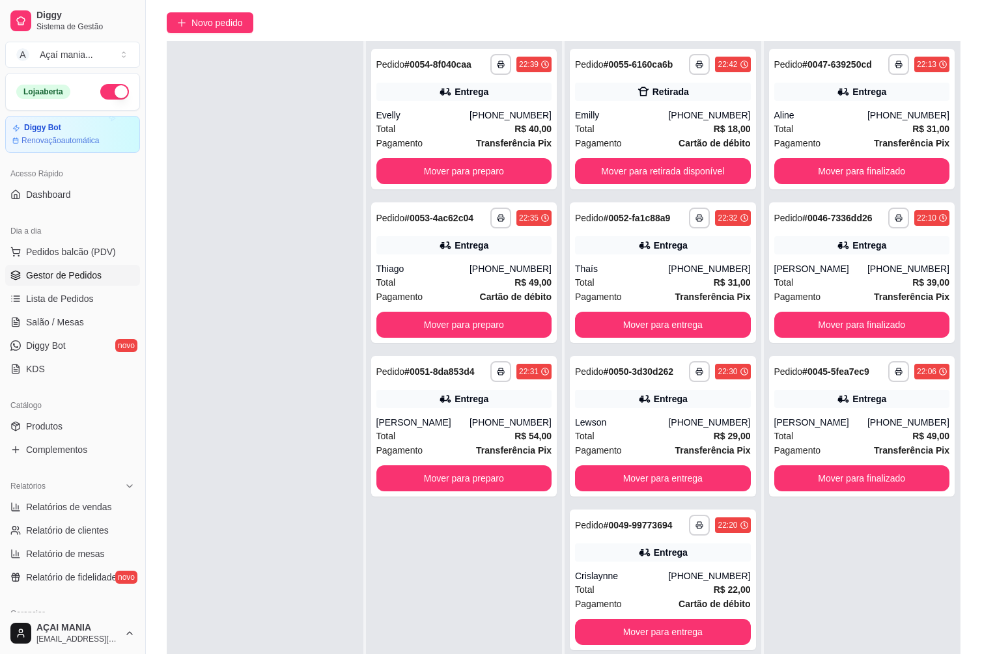
scroll to position [199, 0]
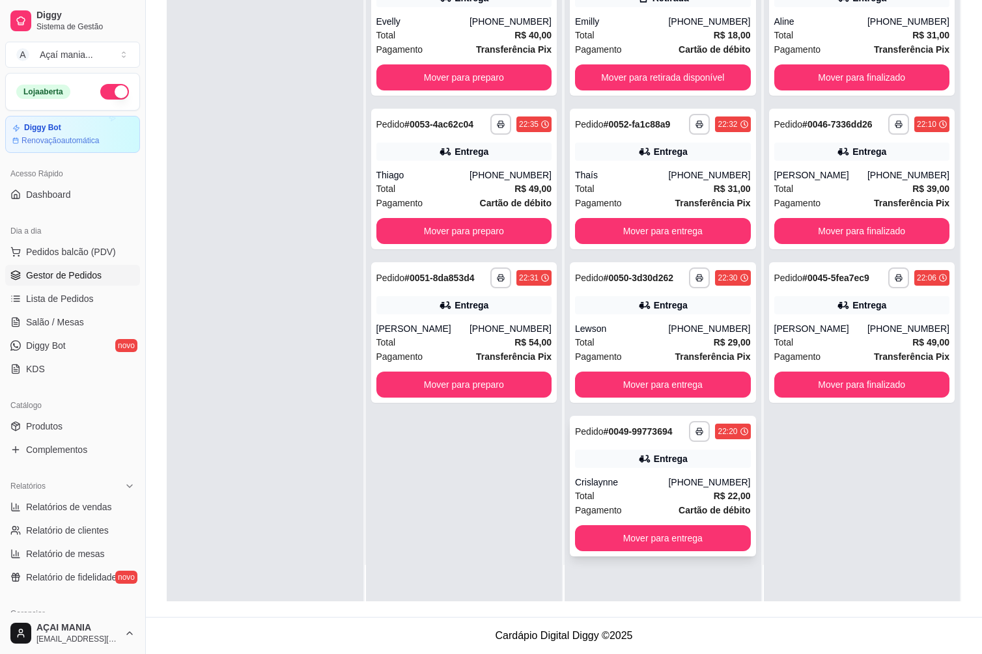
click at [706, 521] on div "**********" at bounding box center [663, 486] width 186 height 141
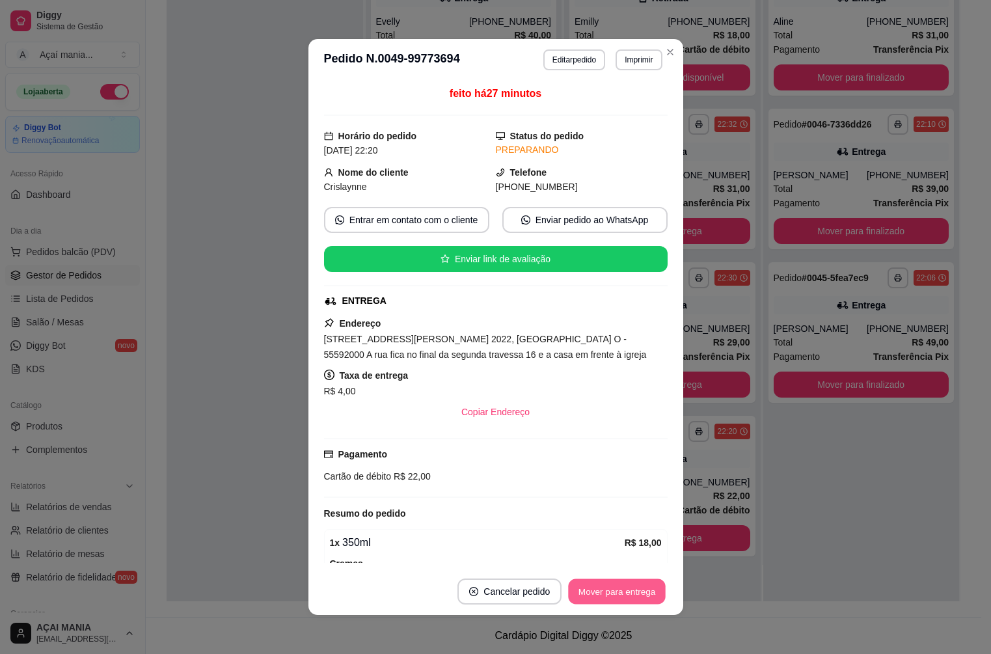
click at [638, 585] on button "Mover para entrega" at bounding box center [618, 591] width 98 height 25
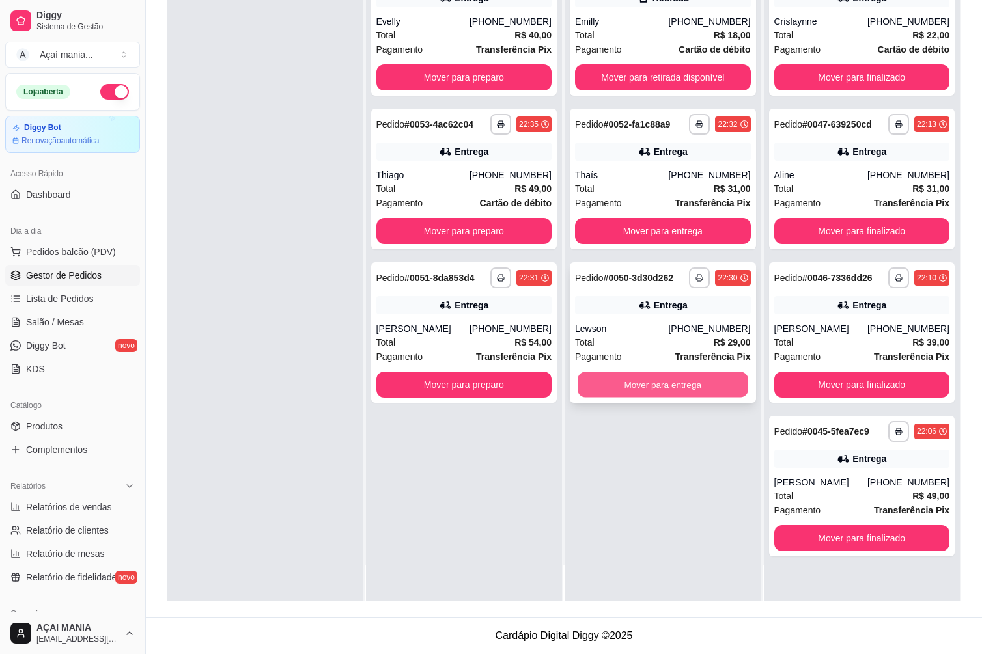
click at [592, 381] on button "Mover para entrega" at bounding box center [662, 384] width 170 height 25
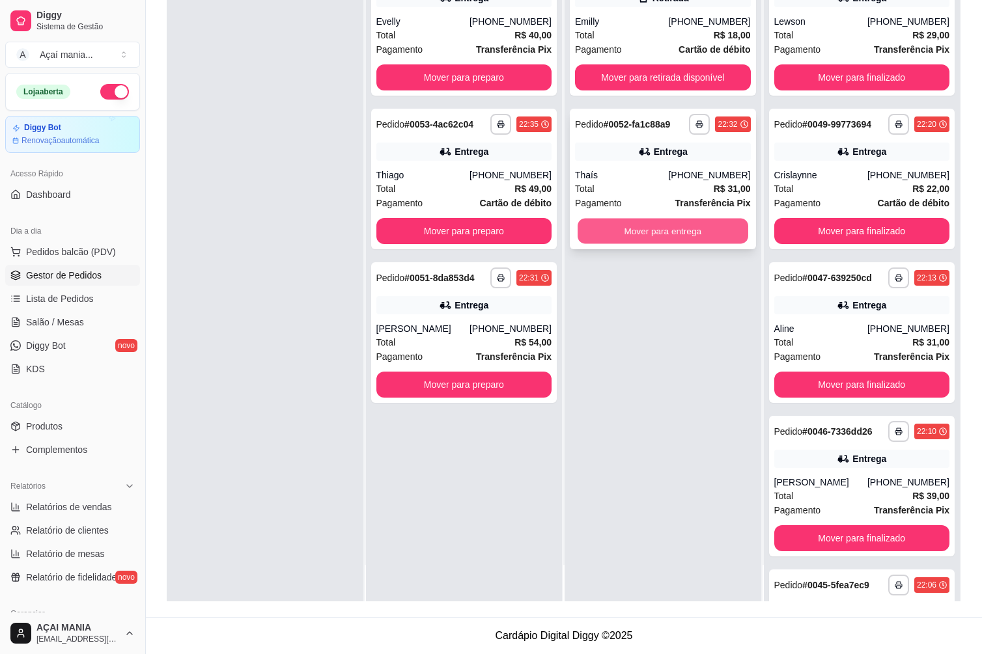
click at [577, 232] on button "Mover para entrega" at bounding box center [662, 231] width 170 height 25
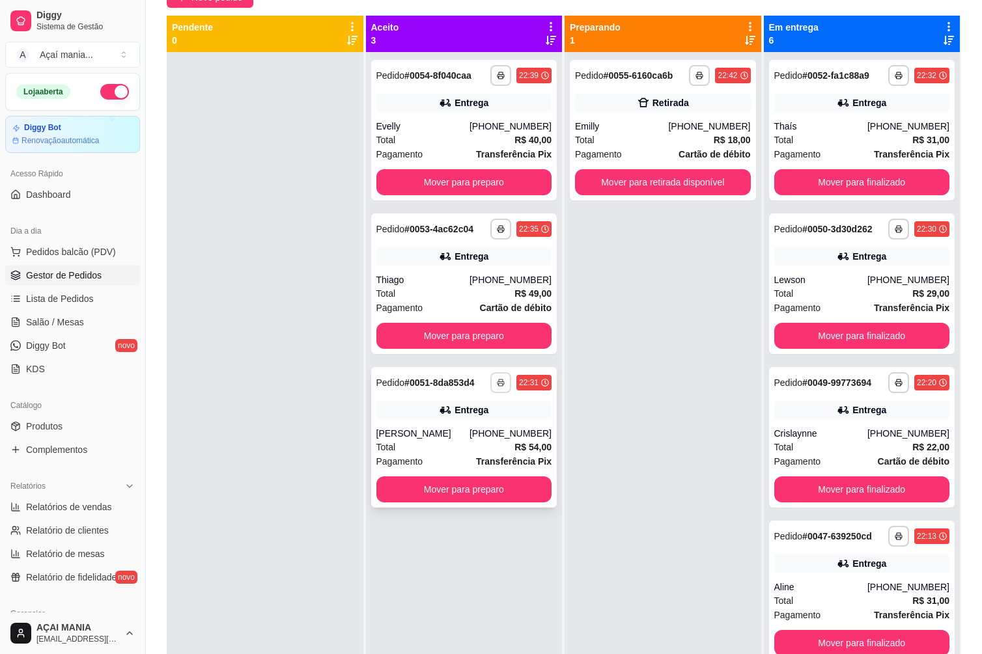
scroll to position [36, 0]
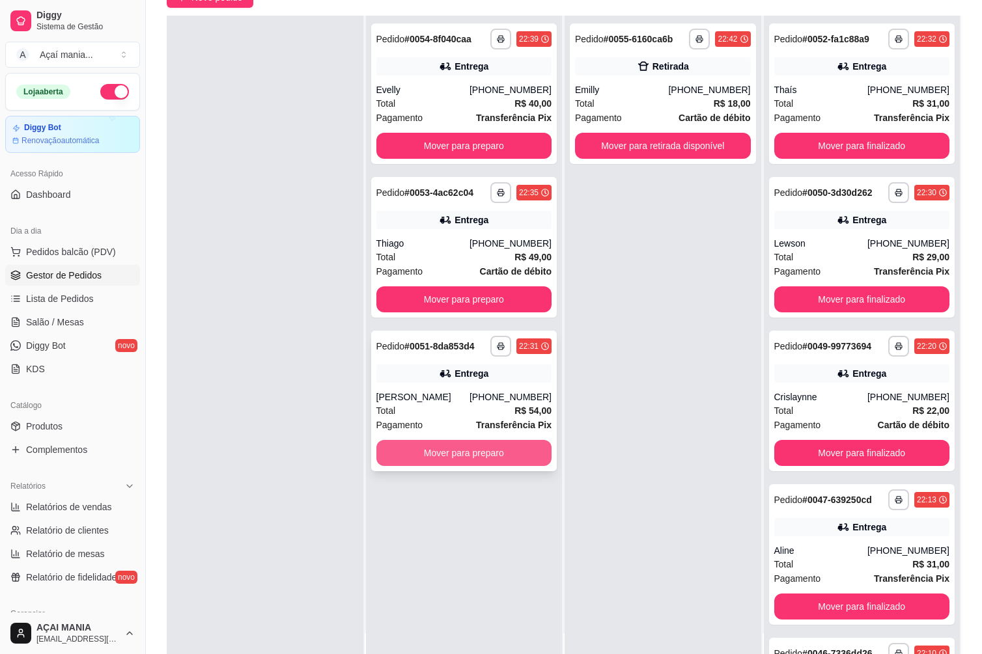
click at [512, 457] on button "Mover para preparo" at bounding box center [464, 453] width 176 height 26
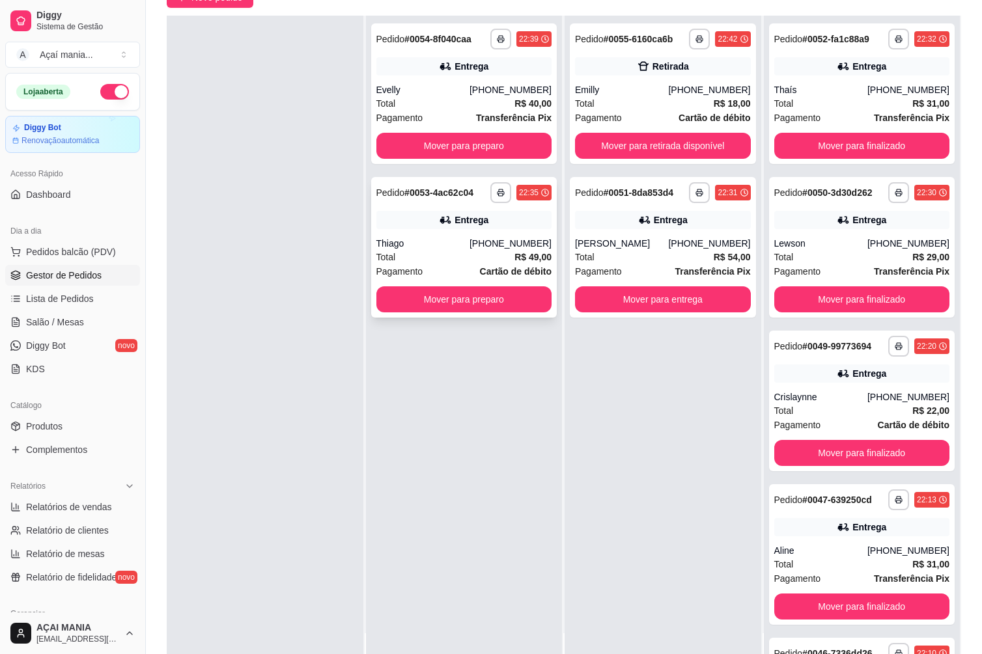
click at [393, 277] on span "Pagamento" at bounding box center [399, 271] width 47 height 14
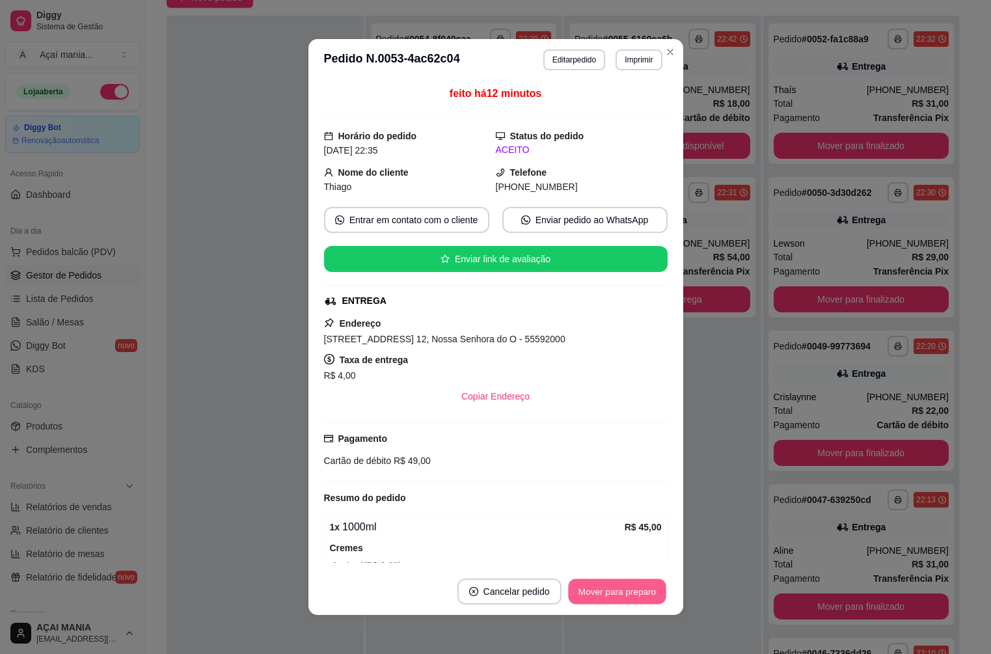
click at [653, 589] on button "Mover para preparo" at bounding box center [617, 591] width 98 height 25
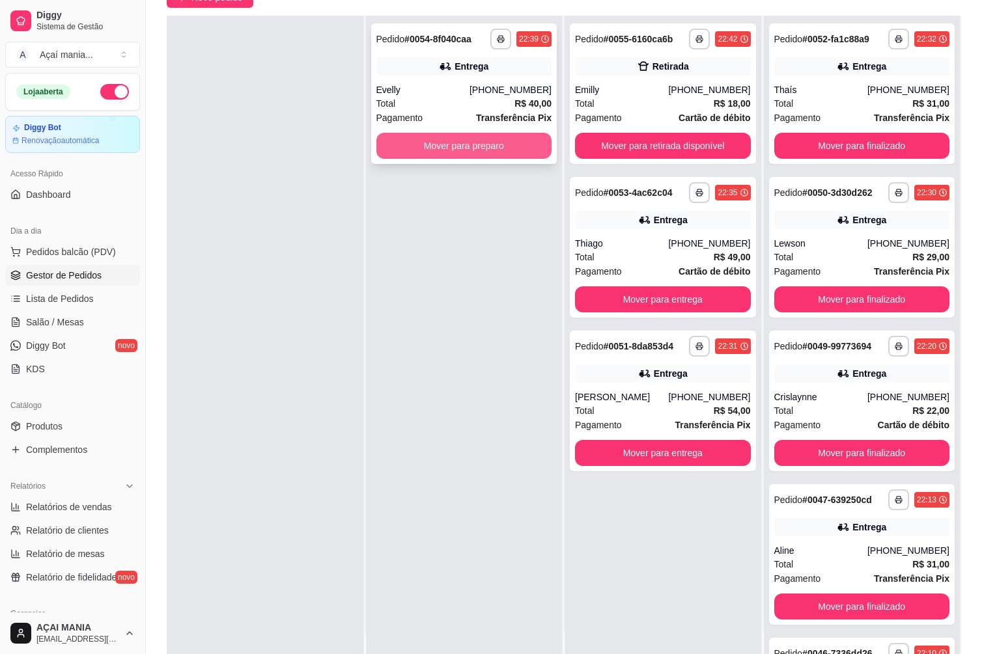
click at [399, 155] on button "Mover para preparo" at bounding box center [464, 146] width 176 height 26
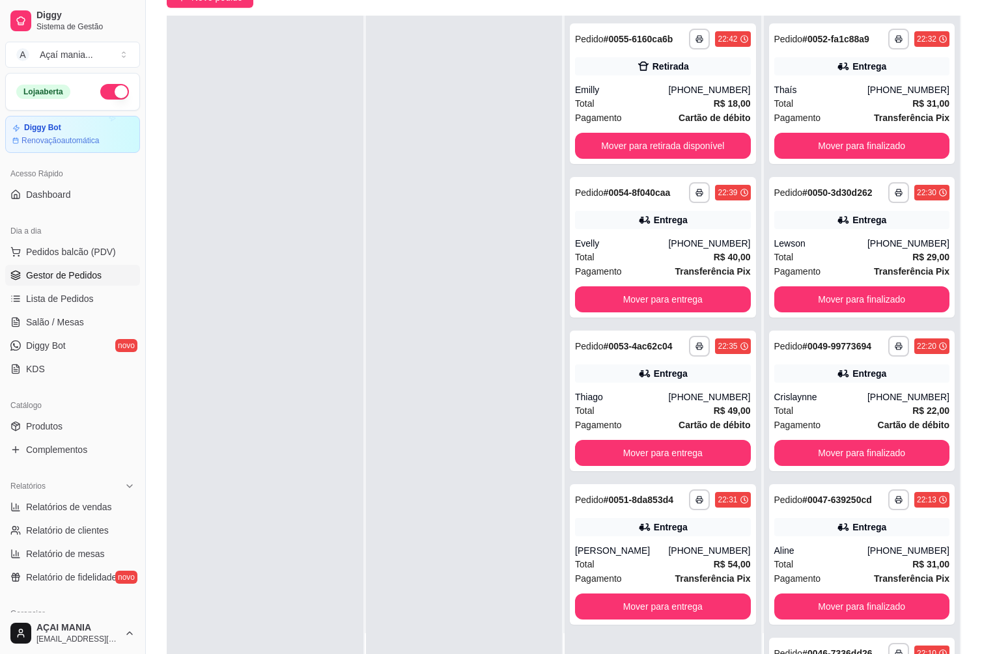
click at [508, 513] on div at bounding box center [464, 343] width 197 height 654
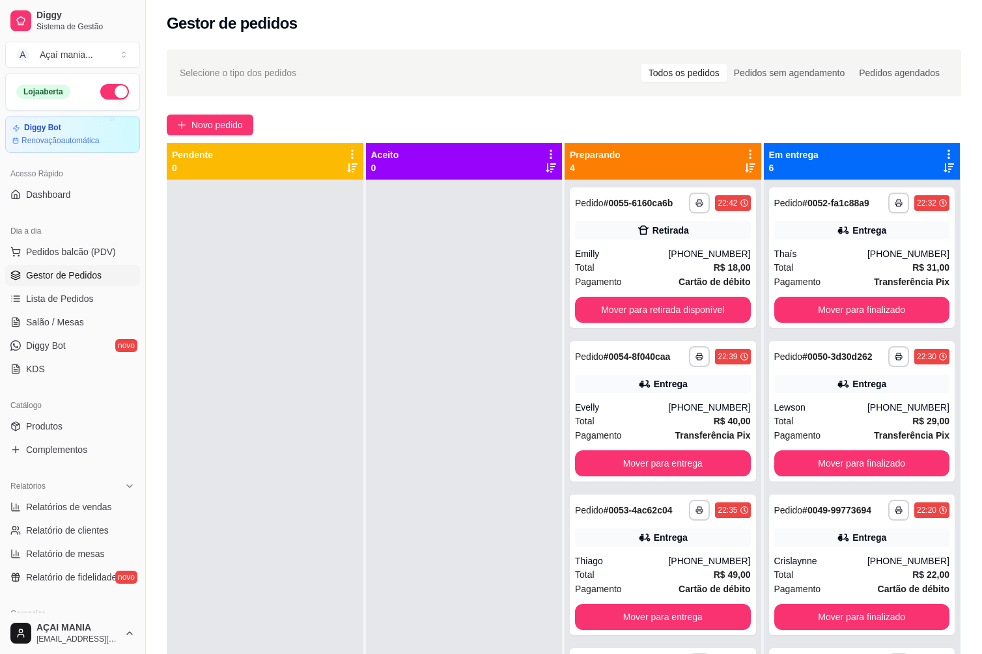
scroll to position [0, 0]
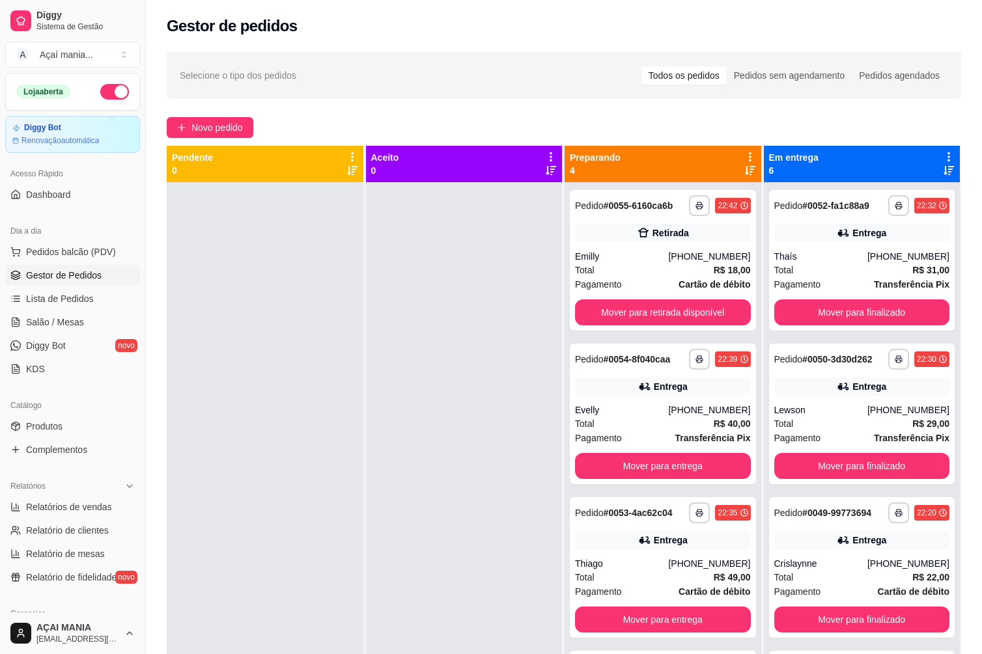
click at [497, 457] on div at bounding box center [464, 509] width 197 height 654
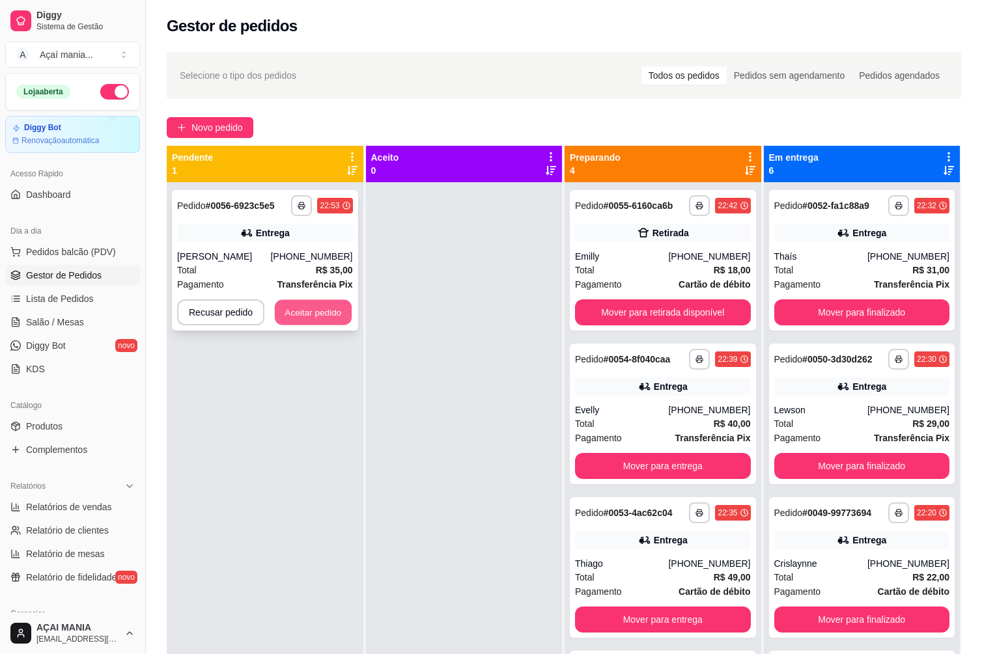
click at [318, 322] on button "Aceitar pedido" at bounding box center [313, 312] width 77 height 25
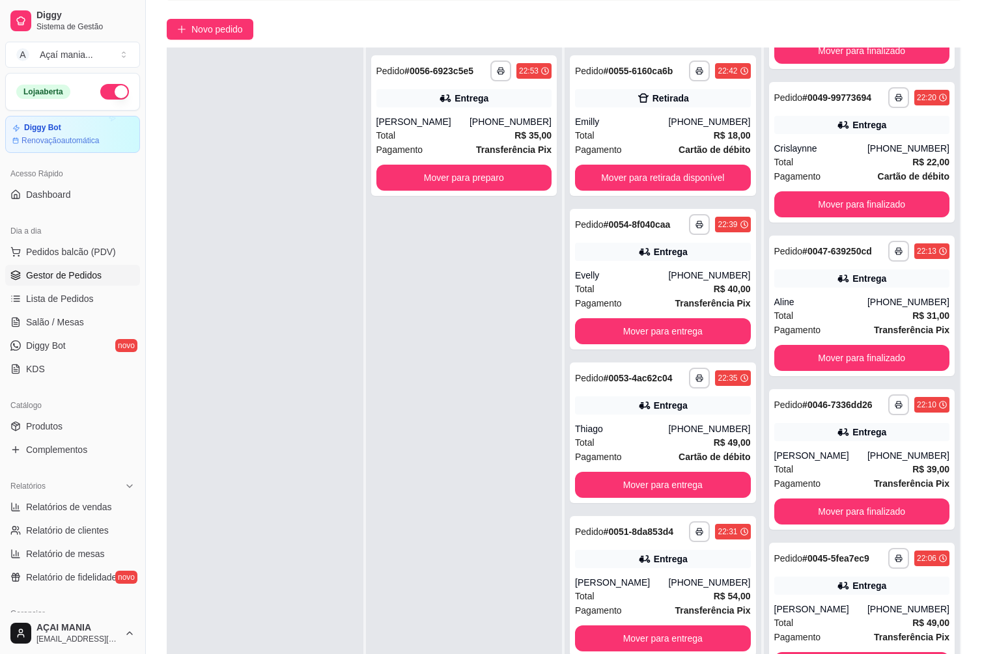
scroll to position [199, 0]
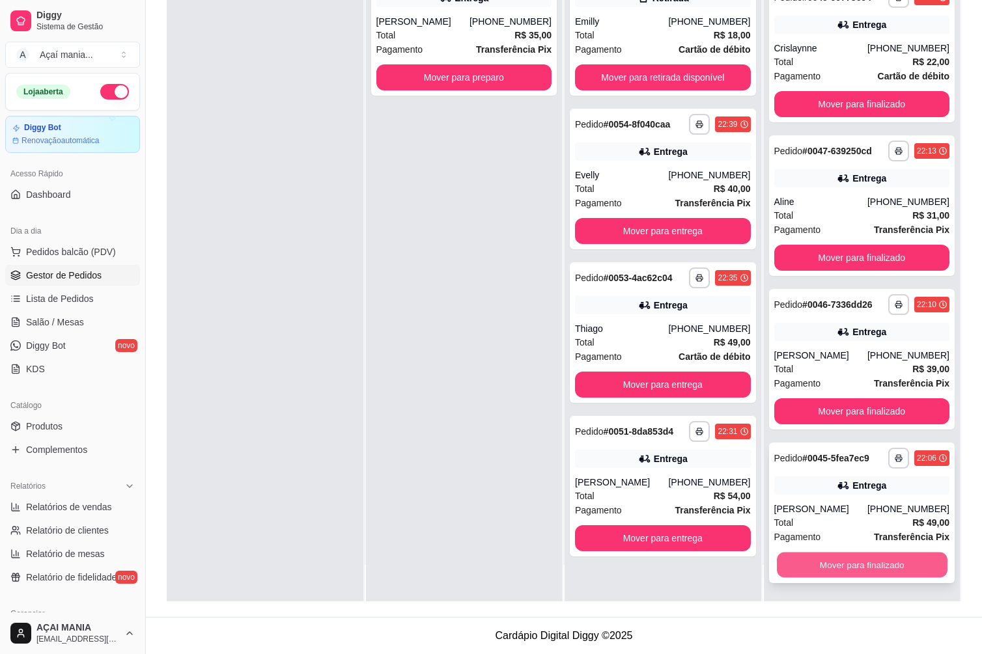
click at [899, 566] on button "Mover para finalizado" at bounding box center [862, 565] width 170 height 25
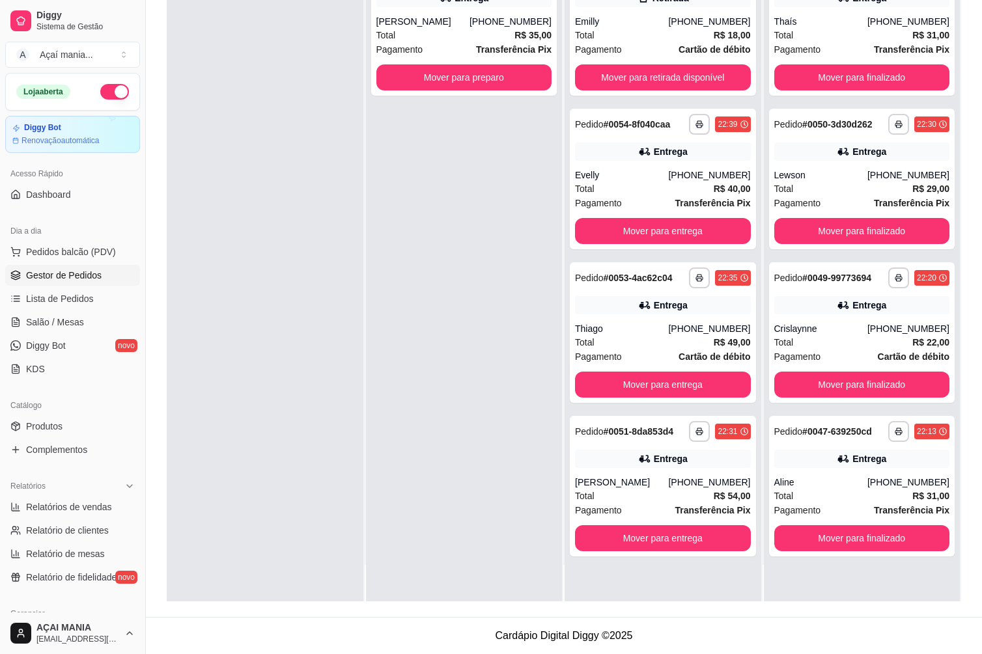
scroll to position [0, 0]
click at [899, 566] on div "**********" at bounding box center [862, 274] width 197 height 654
click at [890, 540] on button "Mover para finalizado" at bounding box center [862, 538] width 170 height 25
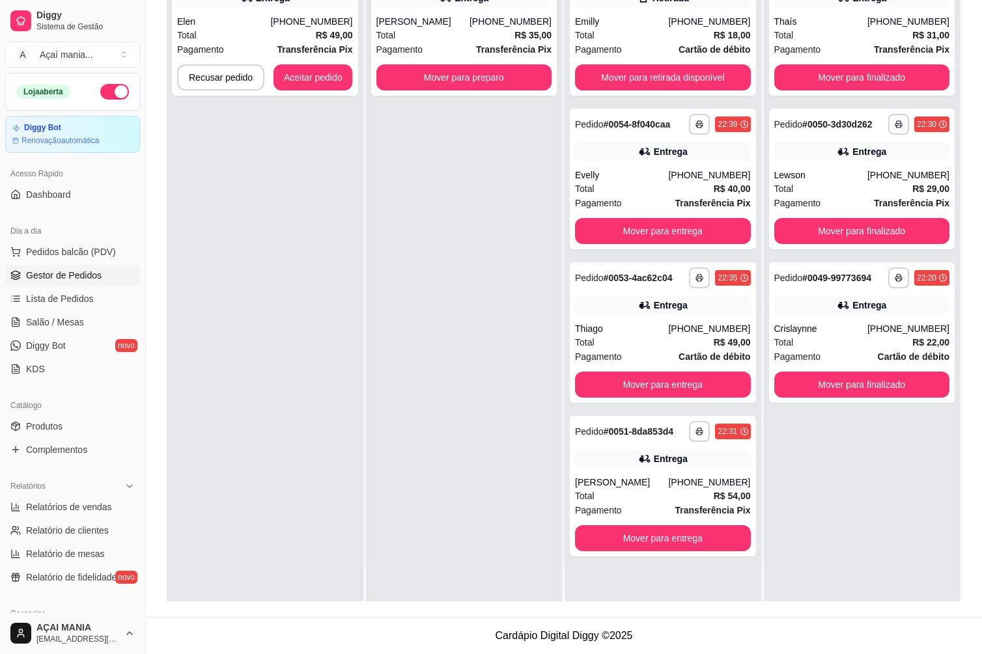
click at [451, 505] on div "**********" at bounding box center [464, 274] width 197 height 654
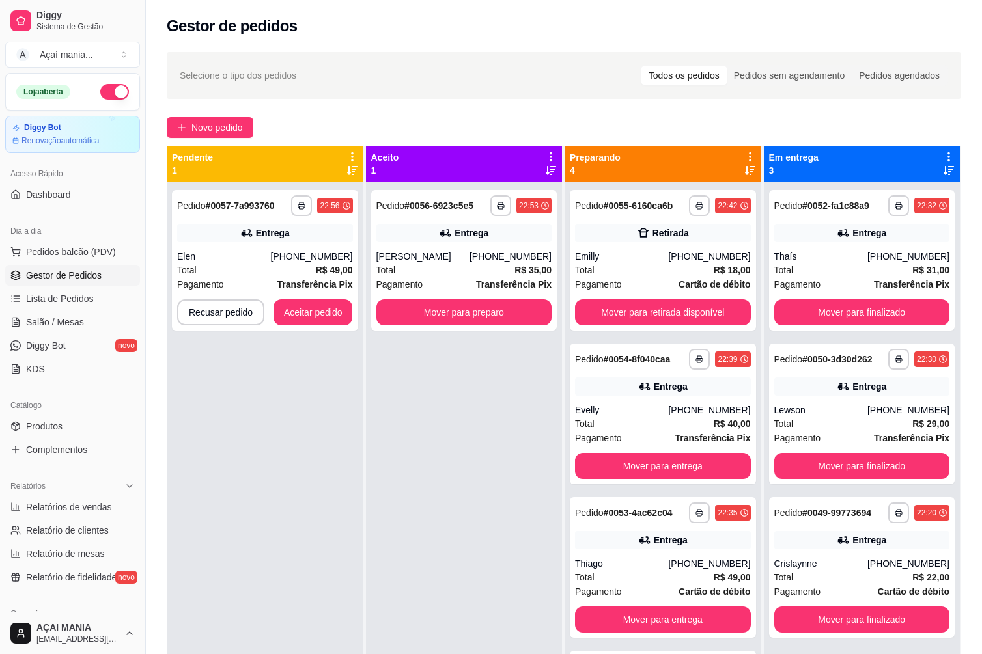
click at [249, 390] on div "**********" at bounding box center [265, 509] width 197 height 654
click at [695, 308] on button "Mover para retirada disponível" at bounding box center [663, 312] width 176 height 26
drag, startPoint x: 298, startPoint y: 426, endPoint x: 243, endPoint y: 439, distance: 56.2
click at [296, 428] on div "**********" at bounding box center [265, 509] width 197 height 654
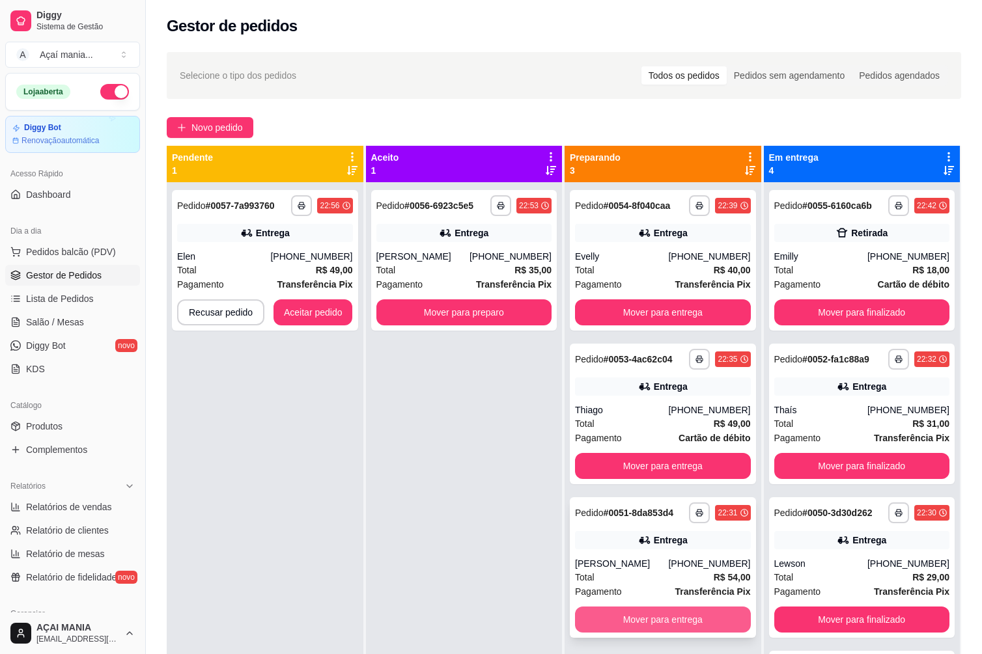
click at [702, 616] on button "Mover para entrega" at bounding box center [663, 620] width 176 height 26
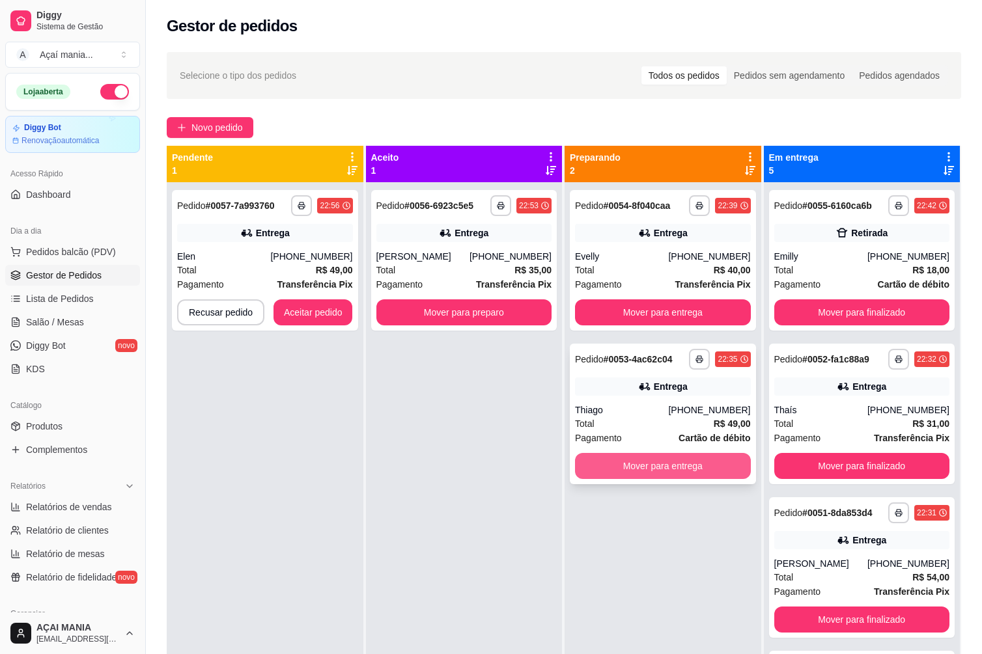
click at [693, 460] on button "Mover para entrega" at bounding box center [663, 466] width 176 height 26
click at [619, 309] on button "Mover para entrega" at bounding box center [663, 312] width 176 height 26
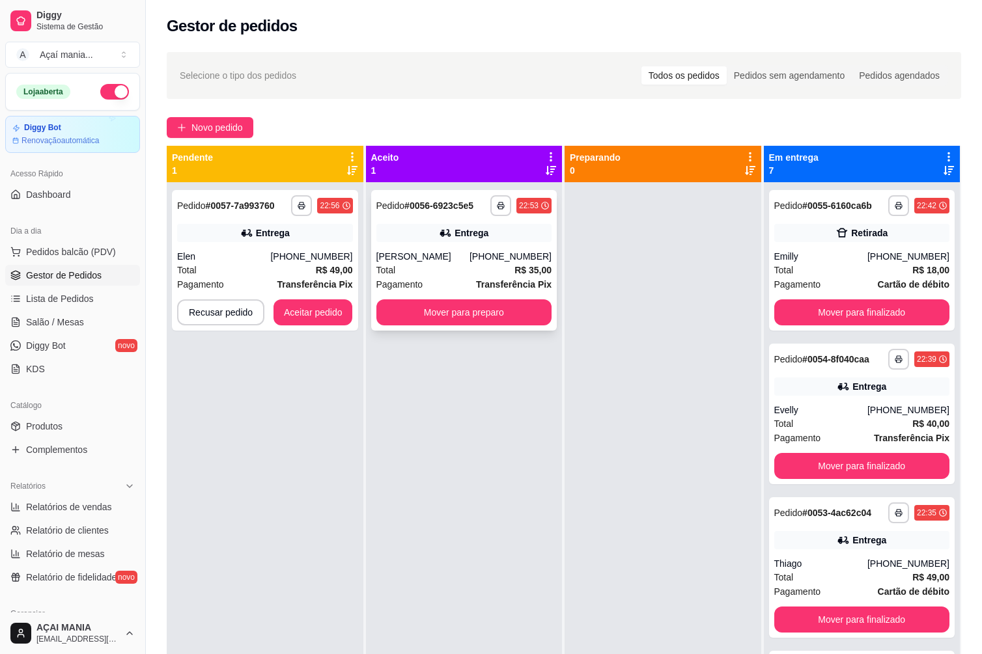
click at [418, 298] on div "**********" at bounding box center [464, 260] width 186 height 141
click at [490, 311] on button "Mover para preparo" at bounding box center [464, 312] width 176 height 26
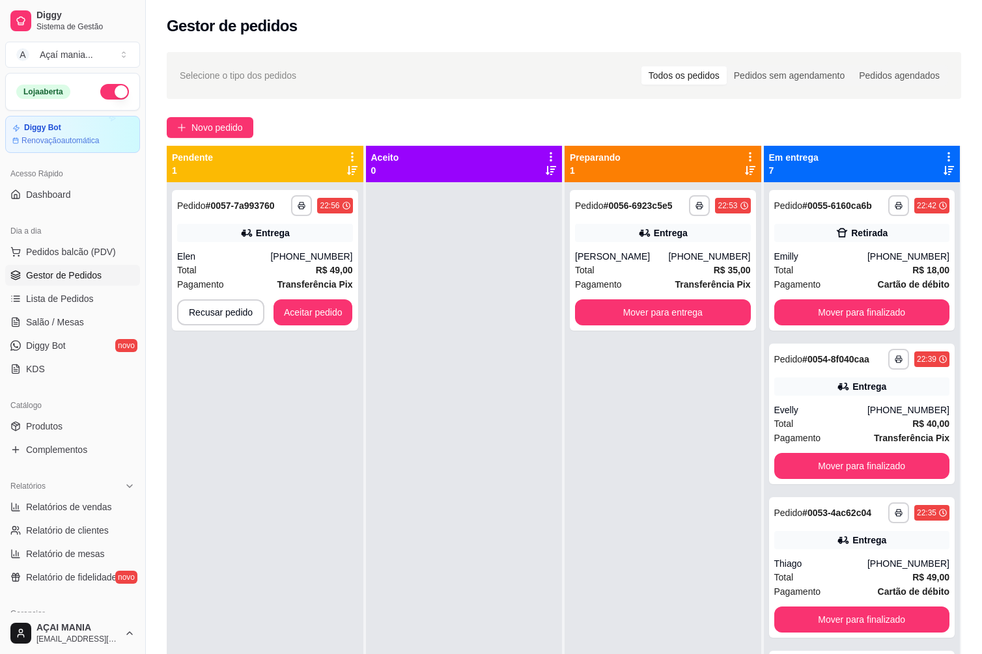
click at [408, 523] on div at bounding box center [464, 509] width 197 height 654
click at [316, 315] on button "Aceitar pedido" at bounding box center [312, 312] width 79 height 26
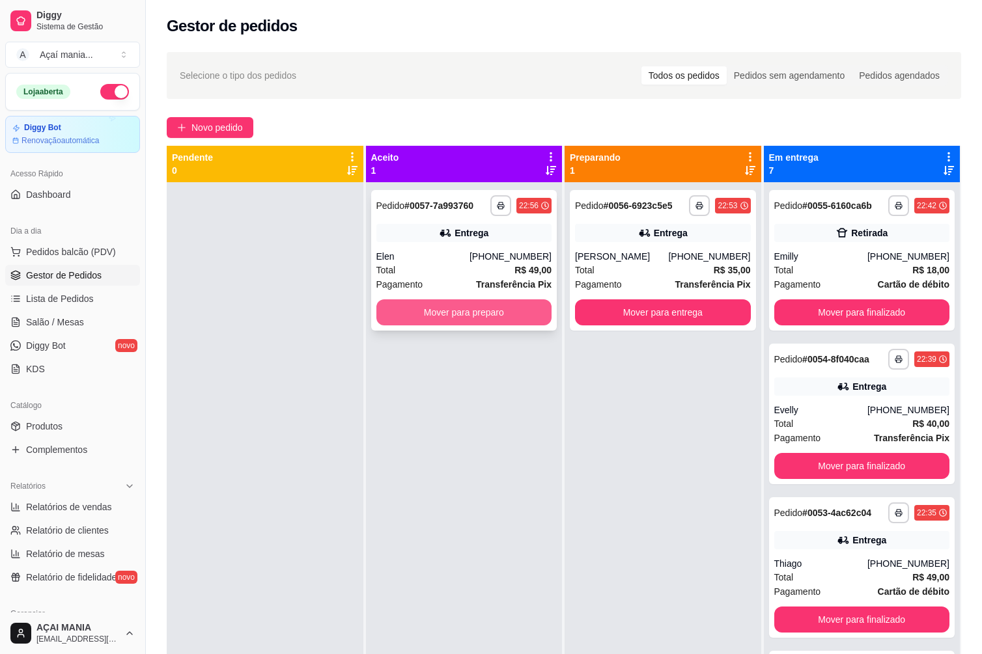
click at [430, 317] on button "Mover para preparo" at bounding box center [464, 312] width 176 height 26
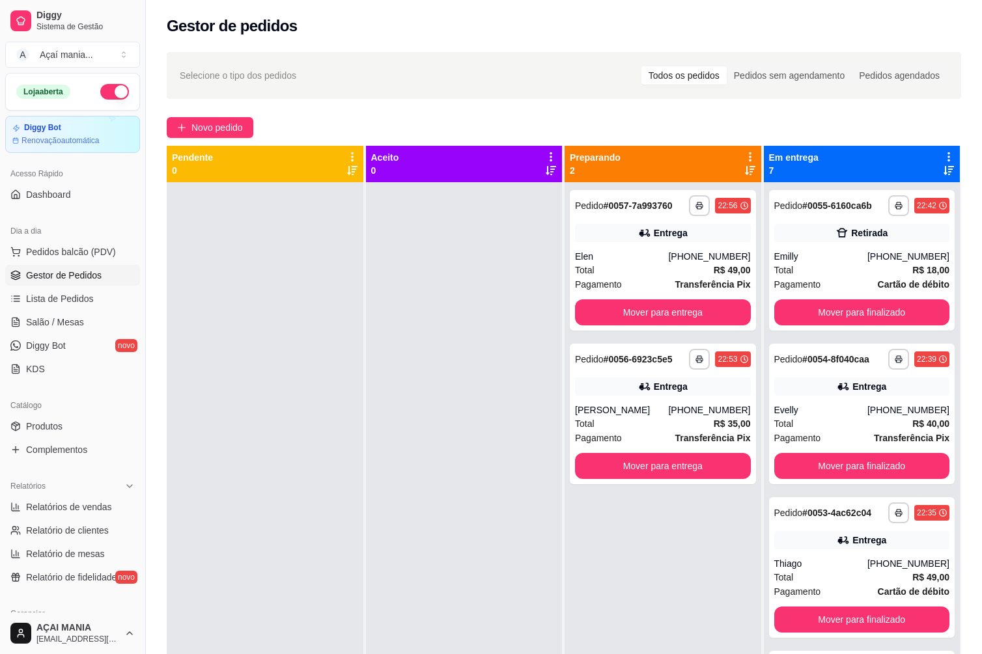
click at [354, 480] on div at bounding box center [265, 509] width 197 height 654
click at [316, 384] on div at bounding box center [265, 509] width 197 height 654
click at [303, 380] on div at bounding box center [265, 509] width 197 height 654
click at [372, 522] on div at bounding box center [464, 509] width 197 height 654
click at [348, 477] on div at bounding box center [265, 509] width 197 height 654
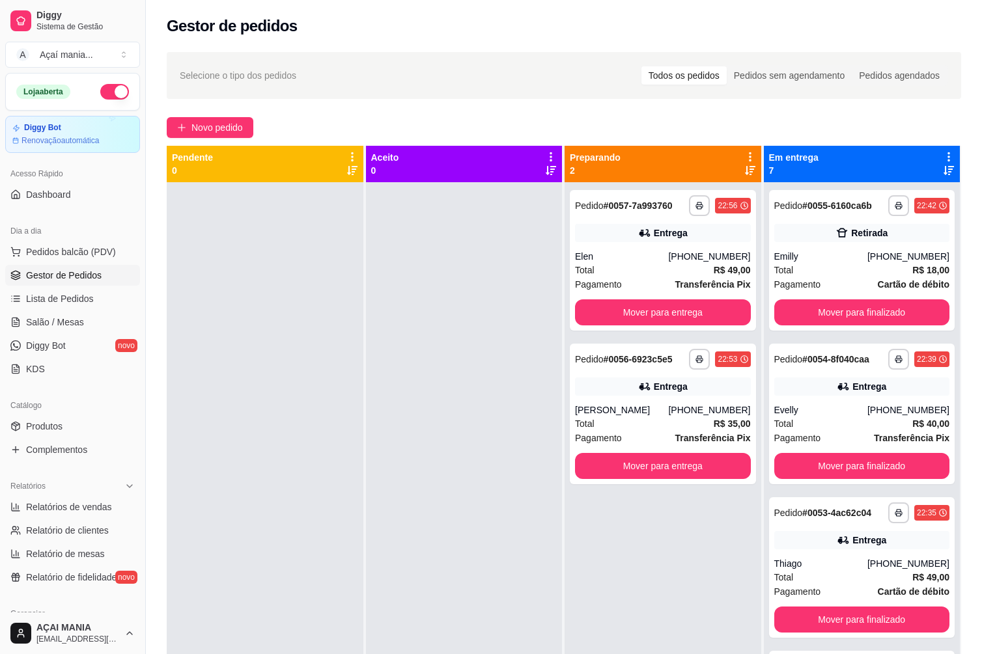
click at [225, 387] on div at bounding box center [265, 509] width 197 height 654
click at [448, 460] on div at bounding box center [464, 509] width 197 height 654
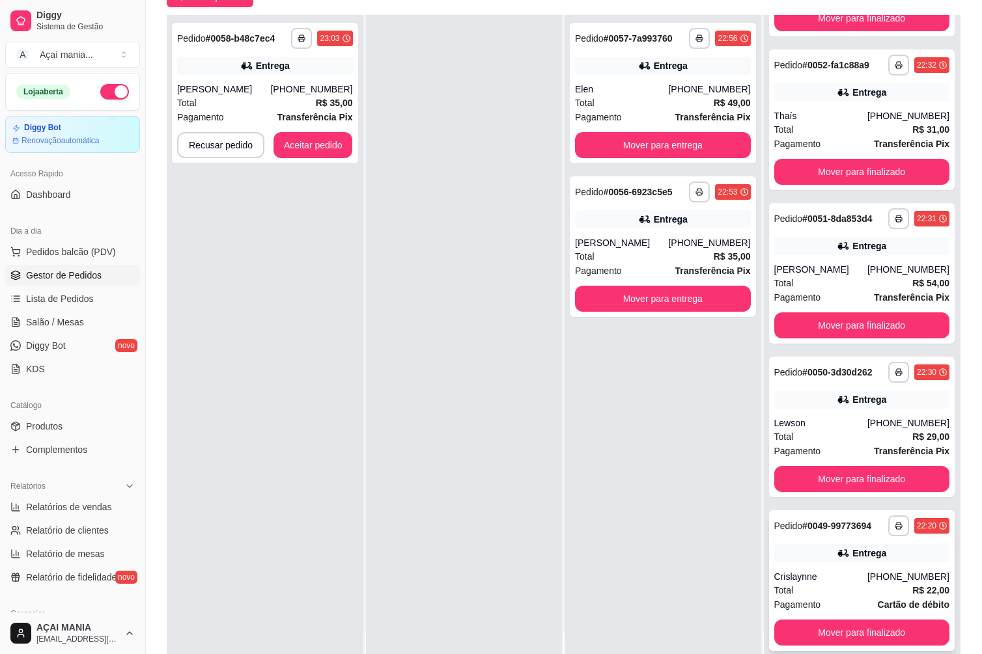
scroll to position [199, 0]
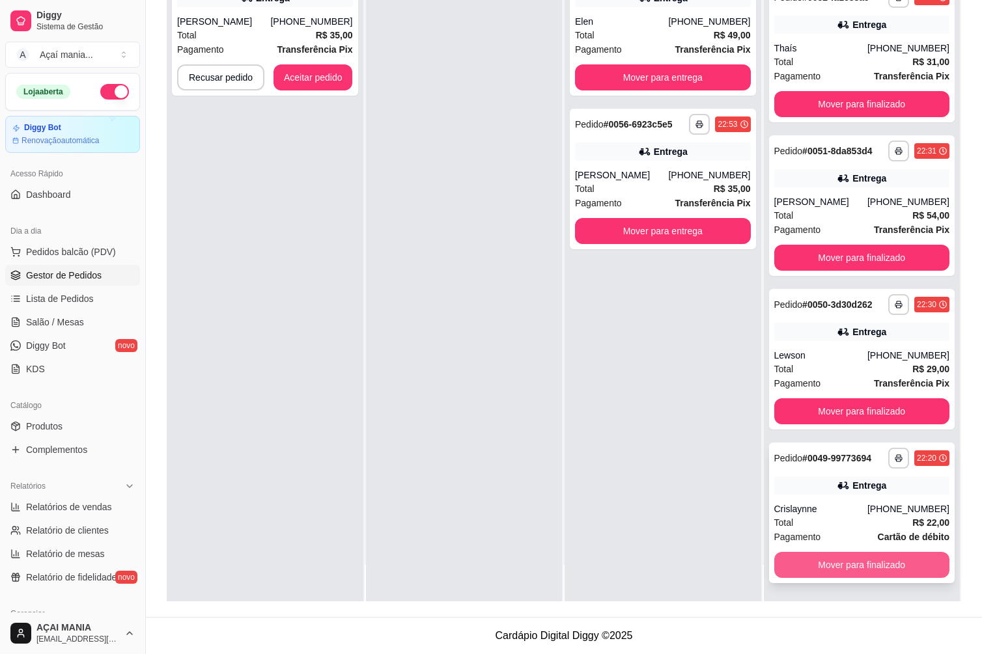
click at [812, 566] on button "Mover para finalizado" at bounding box center [862, 565] width 176 height 26
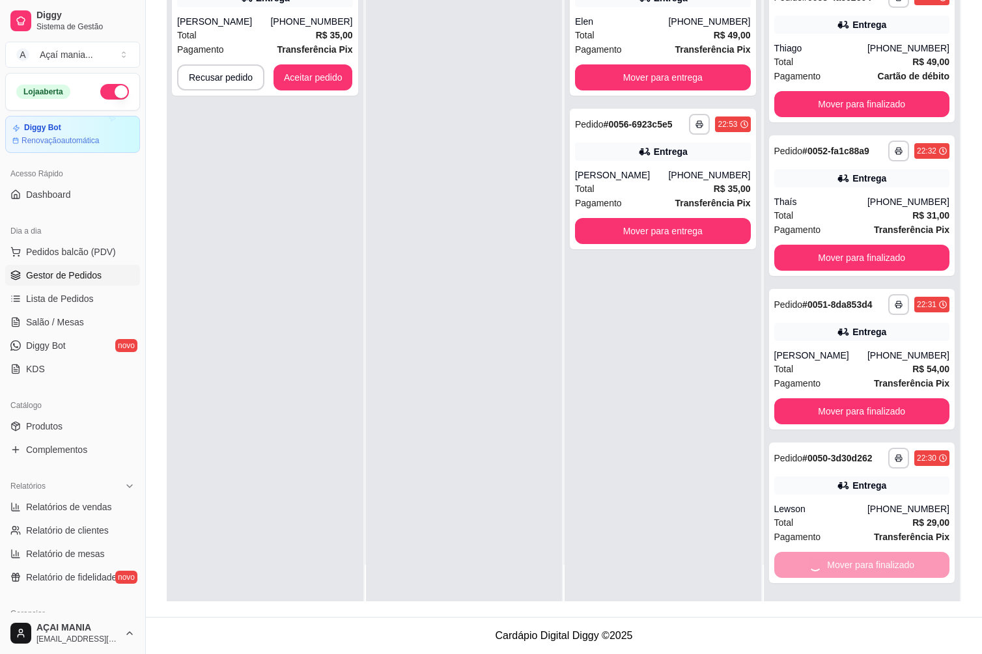
scroll to position [127, 0]
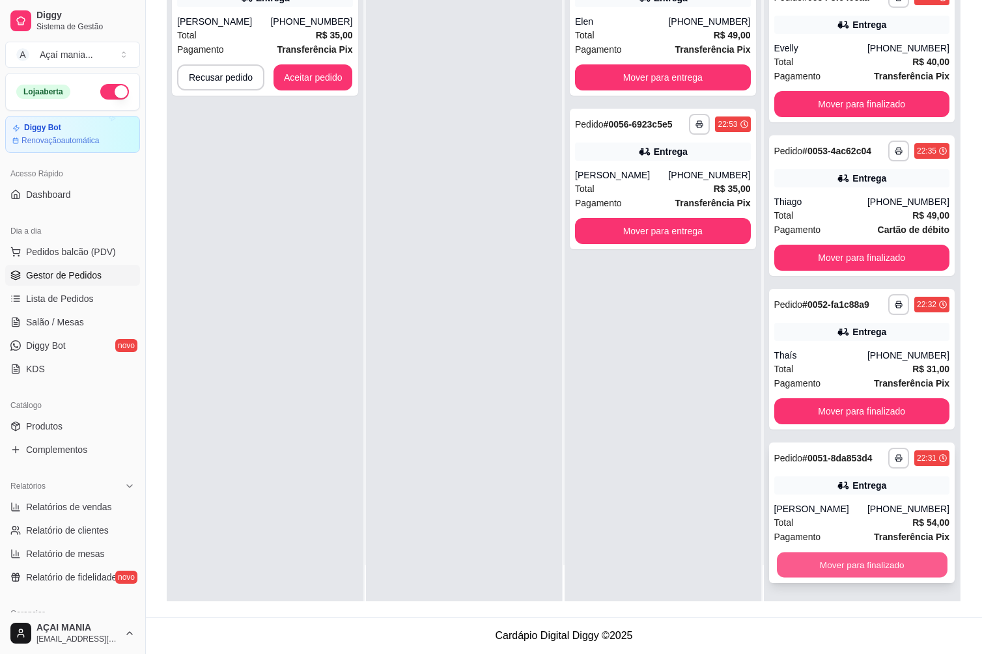
click at [812, 564] on button "Mover para finalizado" at bounding box center [862, 565] width 170 height 25
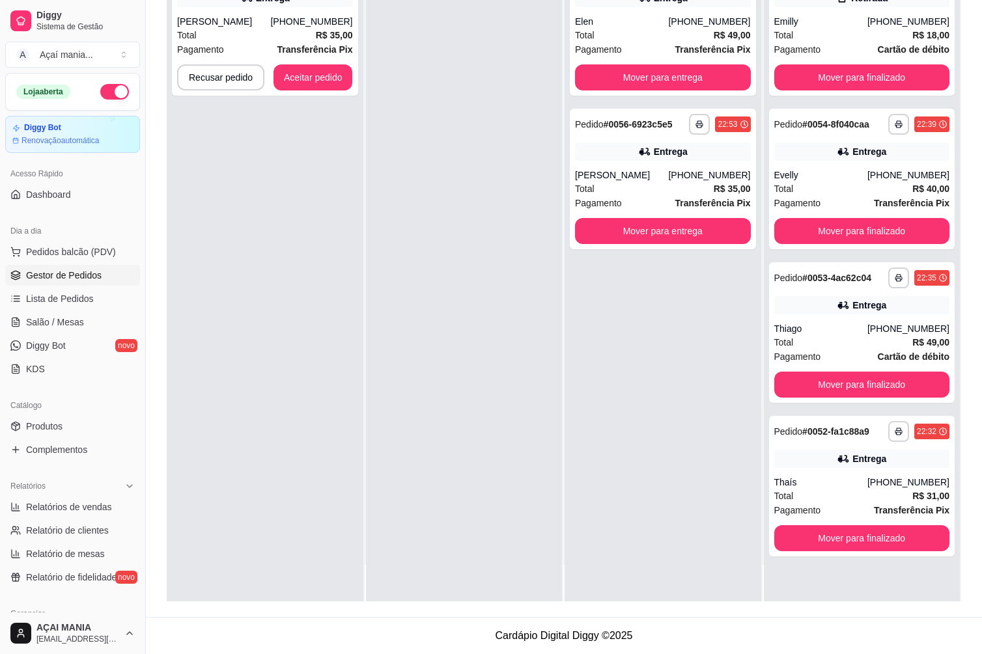
scroll to position [0, 0]
click at [483, 519] on div at bounding box center [464, 274] width 197 height 654
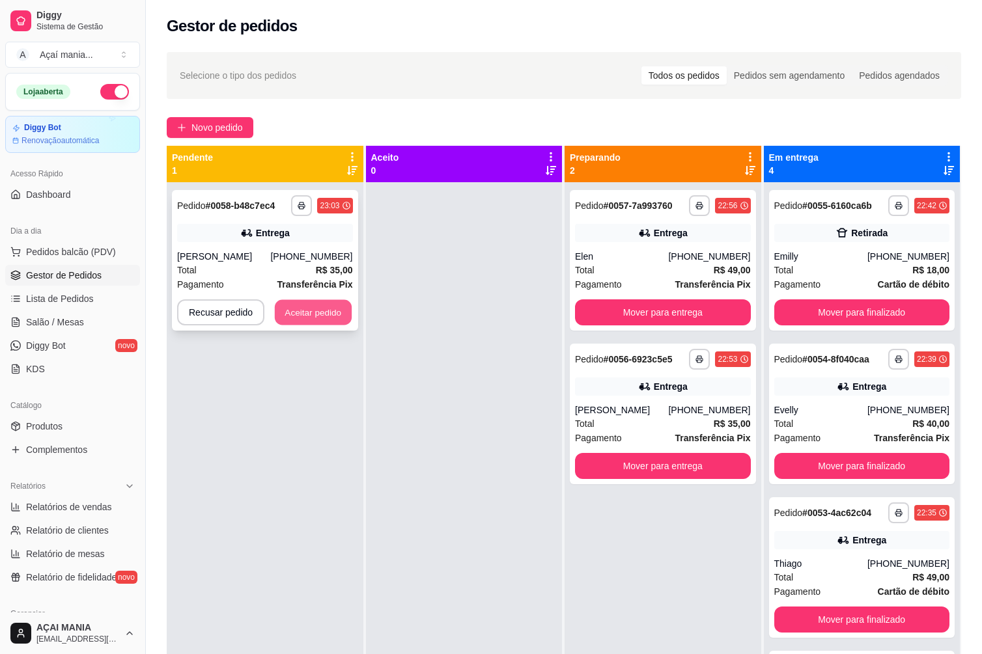
click at [297, 315] on button "Aceitar pedido" at bounding box center [313, 312] width 77 height 25
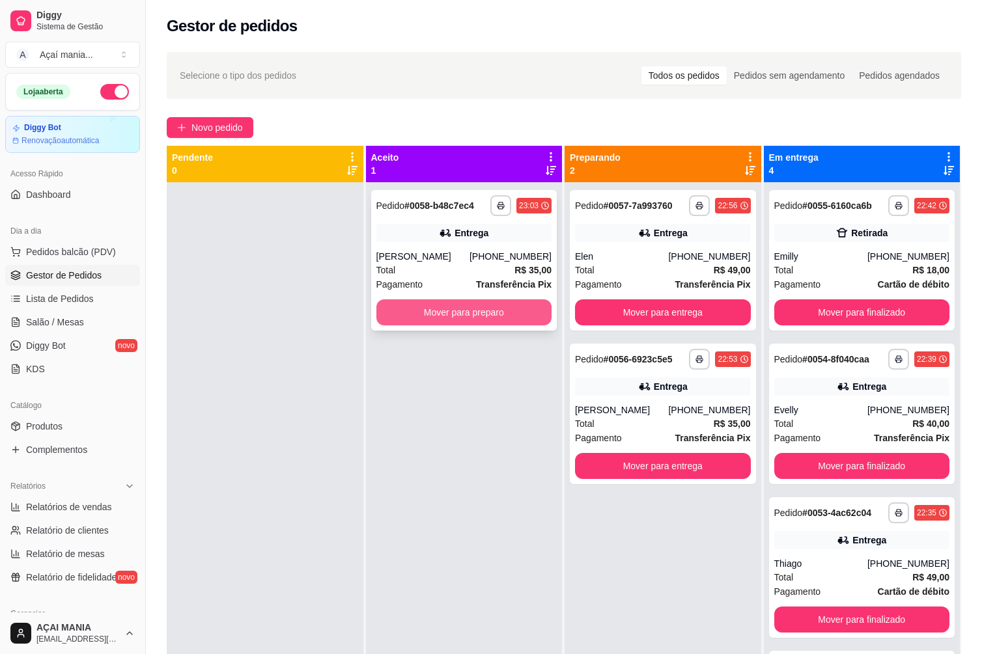
click at [426, 316] on button "Mover para preparo" at bounding box center [464, 312] width 176 height 26
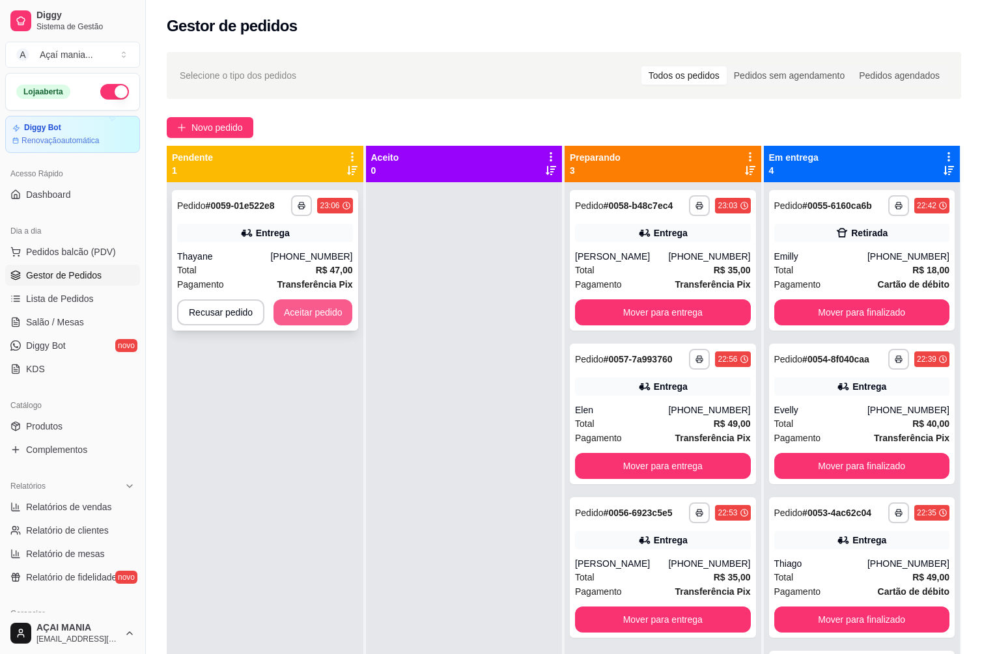
click at [299, 312] on button "Aceitar pedido" at bounding box center [312, 312] width 79 height 26
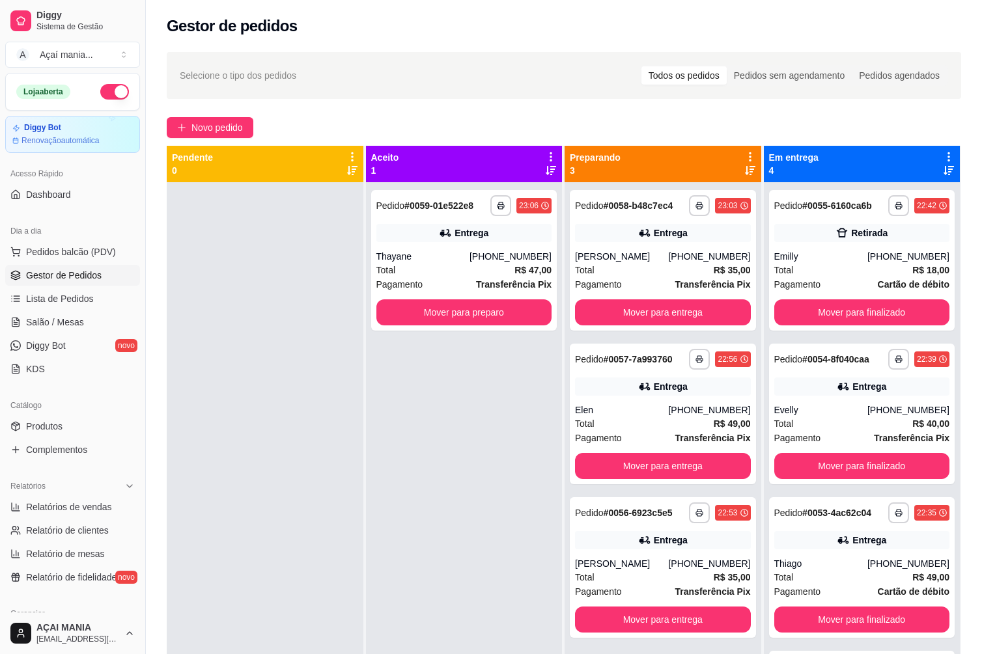
click at [374, 552] on div "**********" at bounding box center [464, 509] width 197 height 654
drag, startPoint x: 276, startPoint y: 403, endPoint x: 270, endPoint y: 413, distance: 11.7
click at [270, 412] on div at bounding box center [265, 509] width 197 height 654
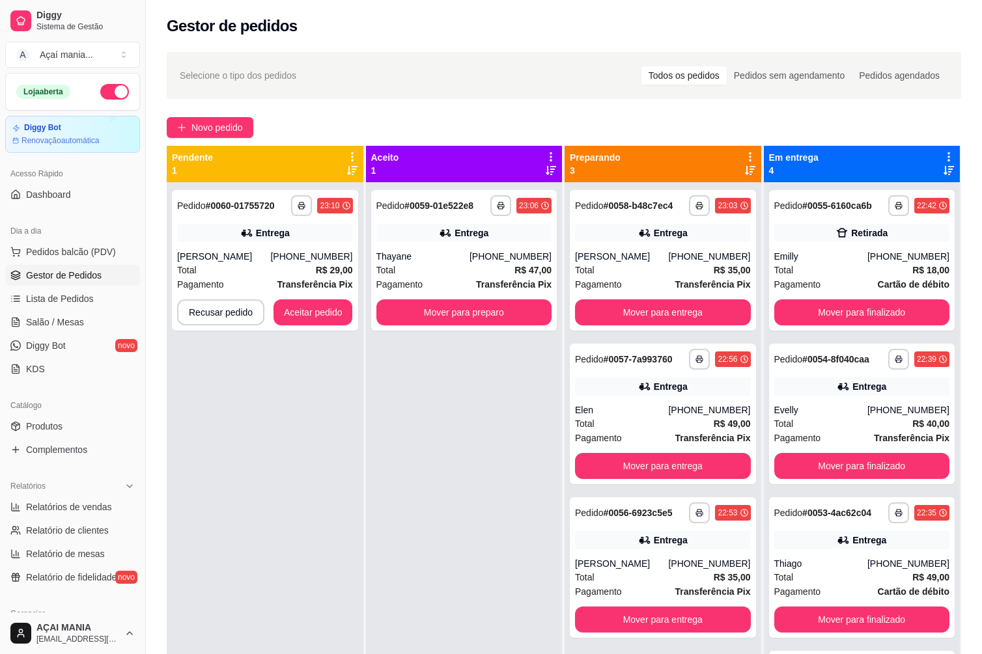
click at [305, 590] on div "**********" at bounding box center [265, 509] width 197 height 654
click at [398, 482] on div "**********" at bounding box center [464, 509] width 197 height 654
click at [308, 505] on div "**********" at bounding box center [265, 509] width 197 height 654
click at [290, 419] on div "**********" at bounding box center [265, 509] width 197 height 654
click at [812, 464] on button "Mover para finalizado" at bounding box center [862, 466] width 176 height 26
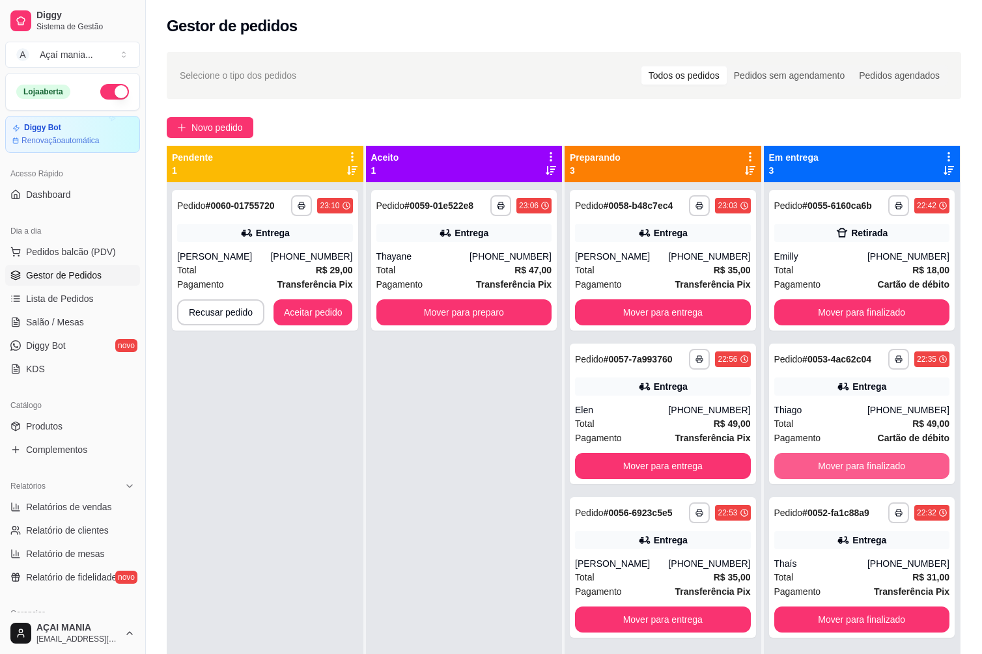
click at [813, 469] on button "Mover para finalizado" at bounding box center [862, 466] width 176 height 26
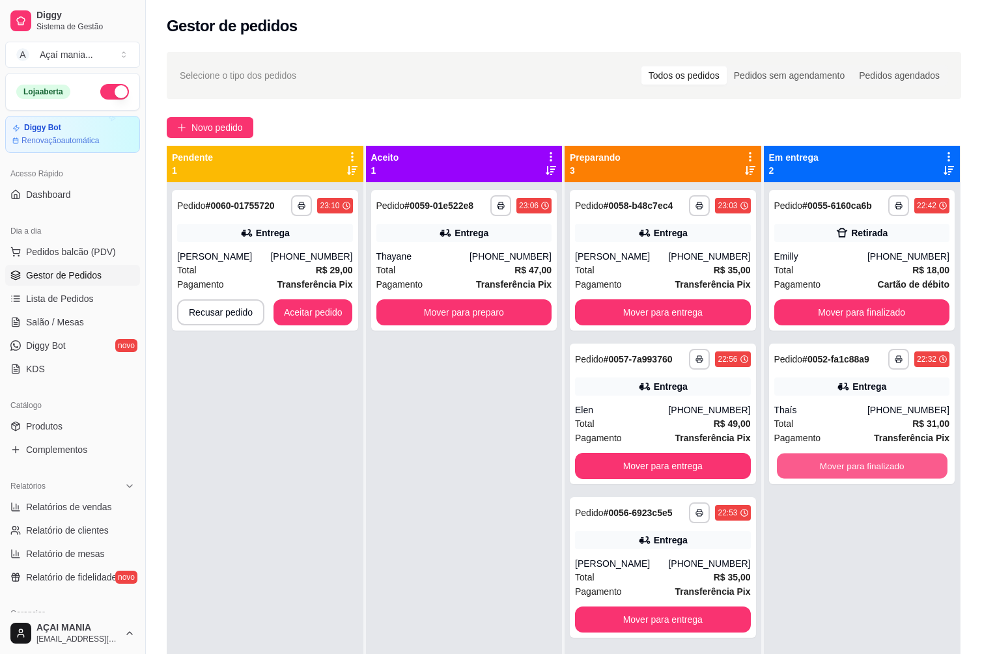
click at [813, 469] on button "Mover para finalizado" at bounding box center [862, 466] width 170 height 25
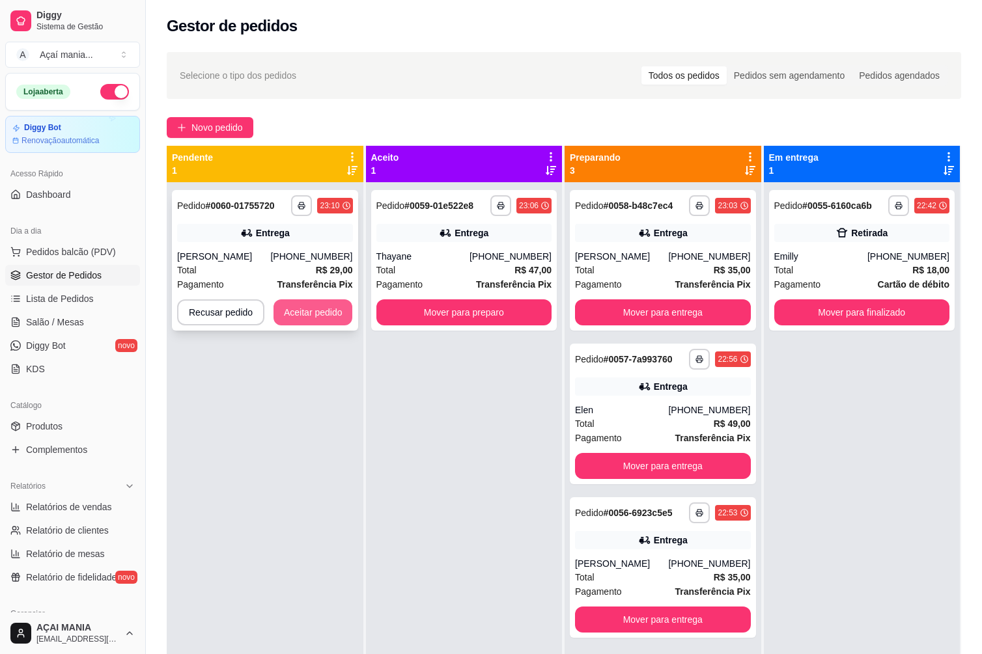
click at [305, 305] on button "Aceitar pedido" at bounding box center [312, 312] width 79 height 26
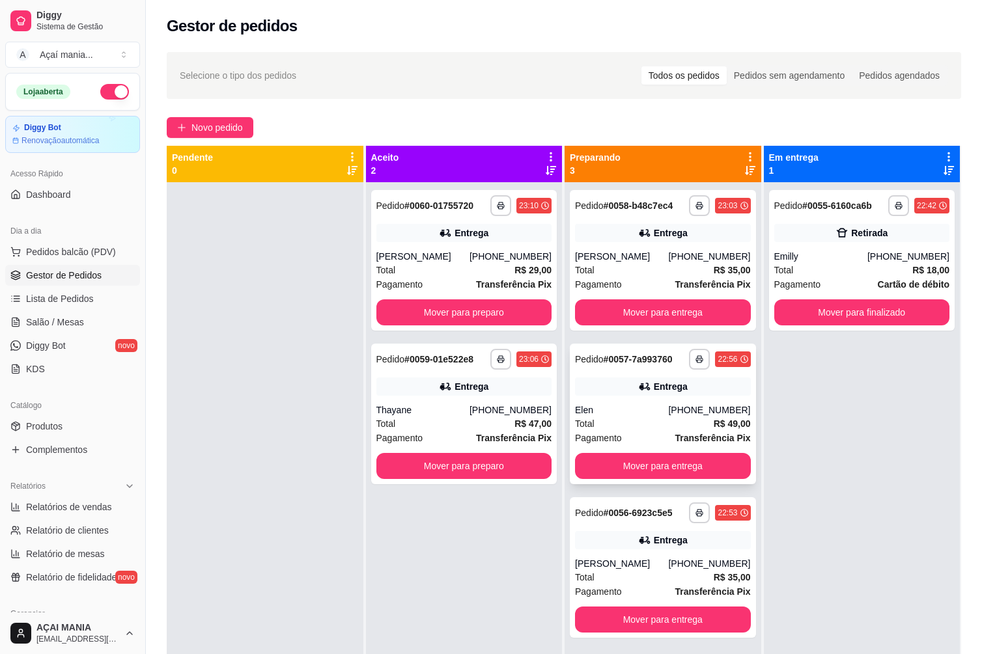
scroll to position [36, 0]
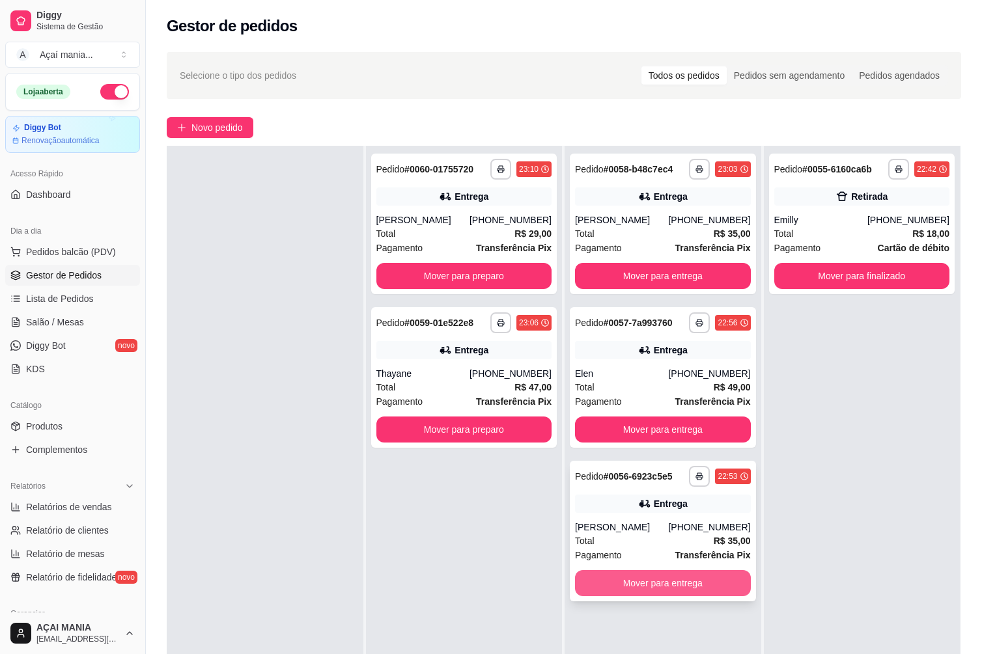
click at [644, 578] on button "Mover para entrega" at bounding box center [663, 583] width 176 height 26
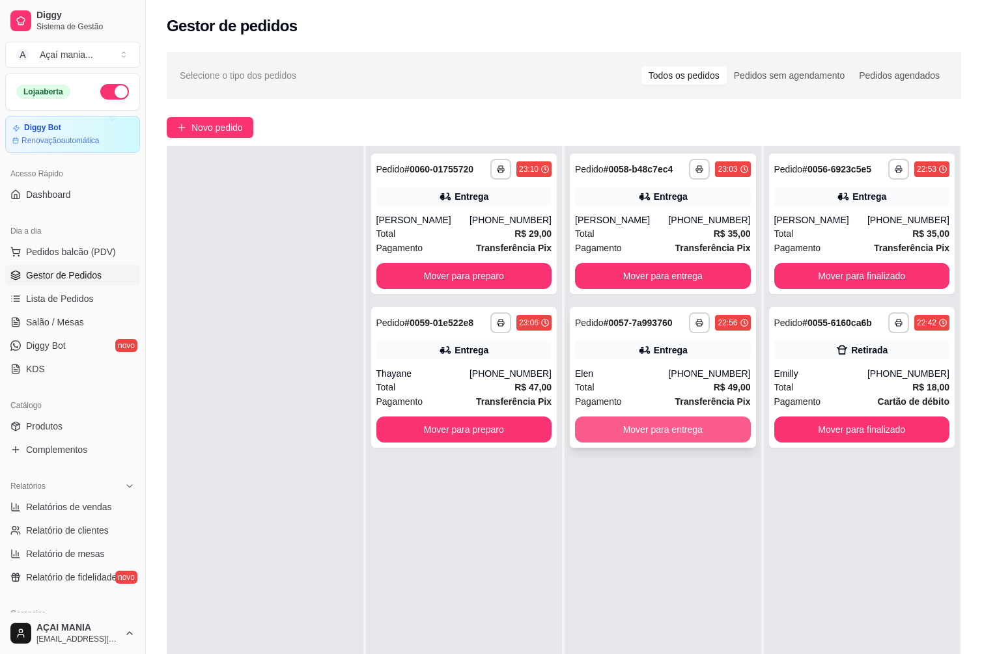
click at [652, 423] on button "Mover para entrega" at bounding box center [663, 430] width 176 height 26
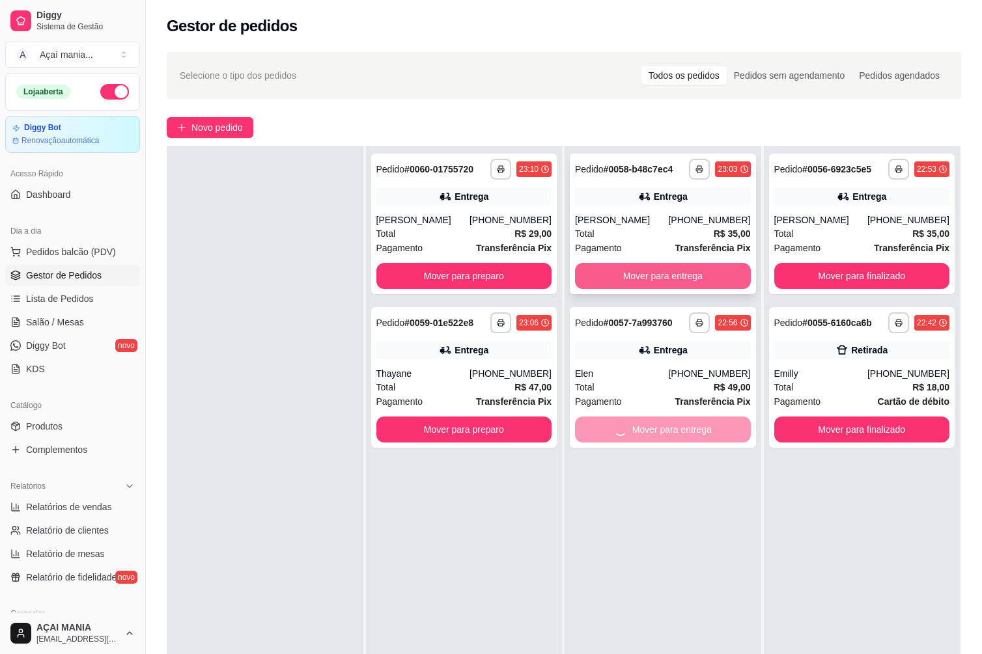
click at [659, 272] on button "Mover para entrega" at bounding box center [663, 276] width 176 height 26
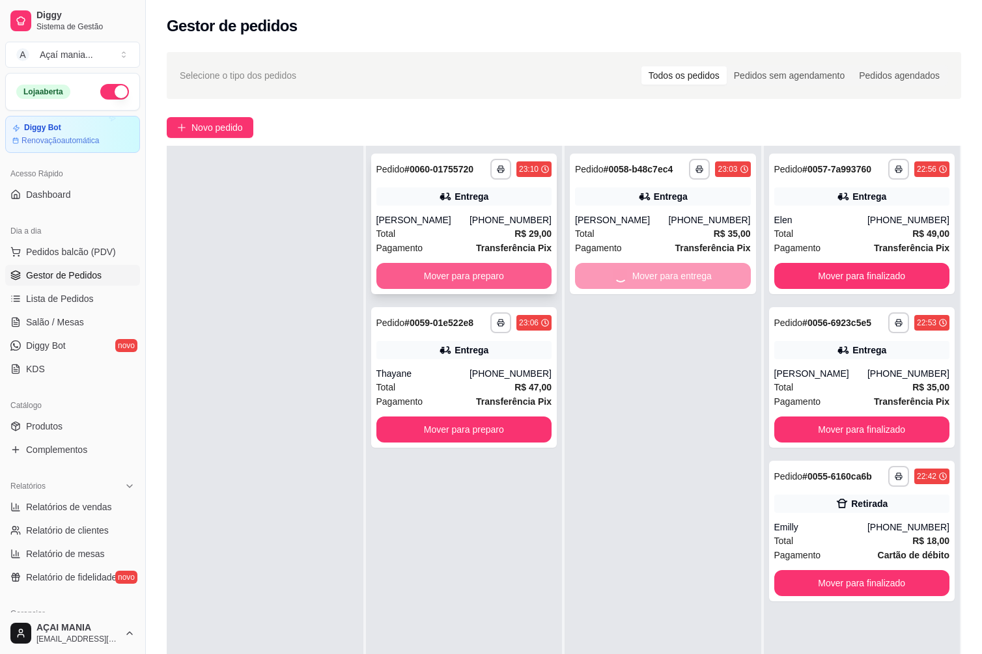
click at [519, 278] on button "Mover para preparo" at bounding box center [464, 276] width 176 height 26
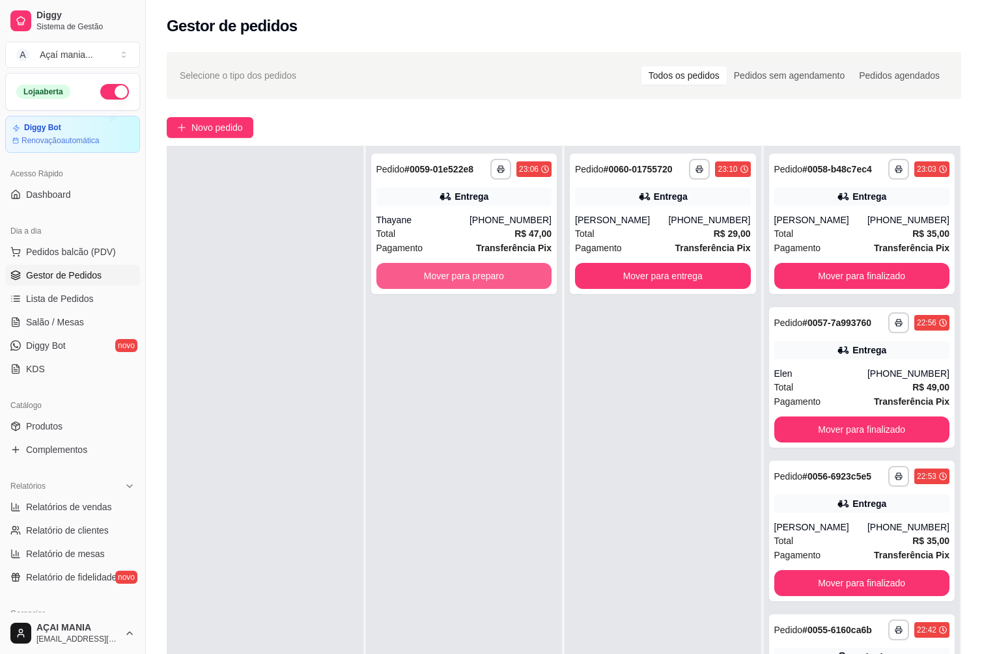
click at [518, 278] on button "Mover para preparo" at bounding box center [464, 276] width 176 height 26
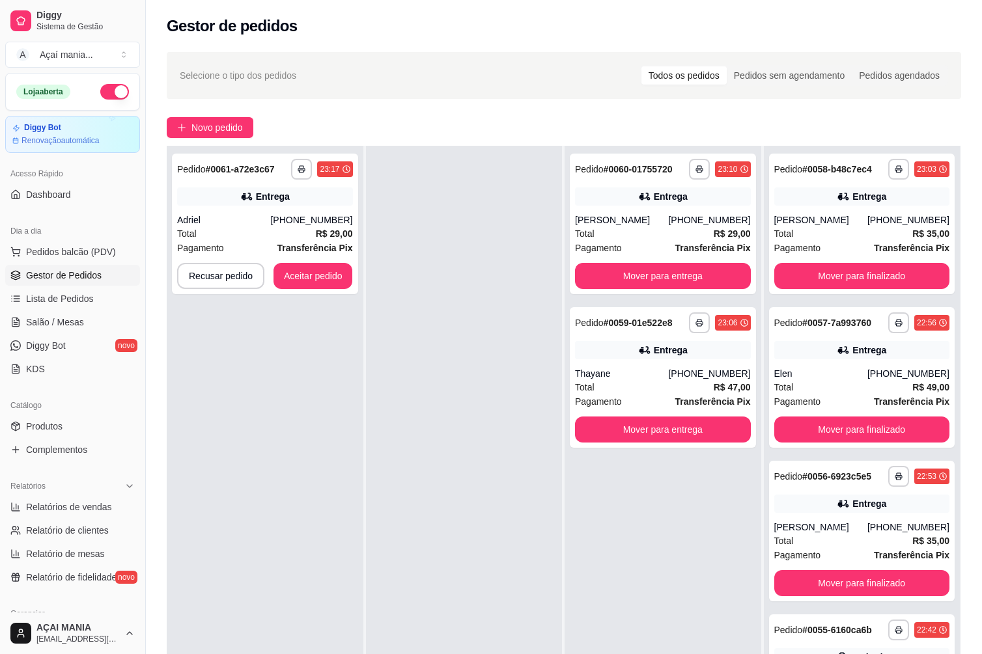
click at [421, 445] on div at bounding box center [464, 473] width 197 height 654
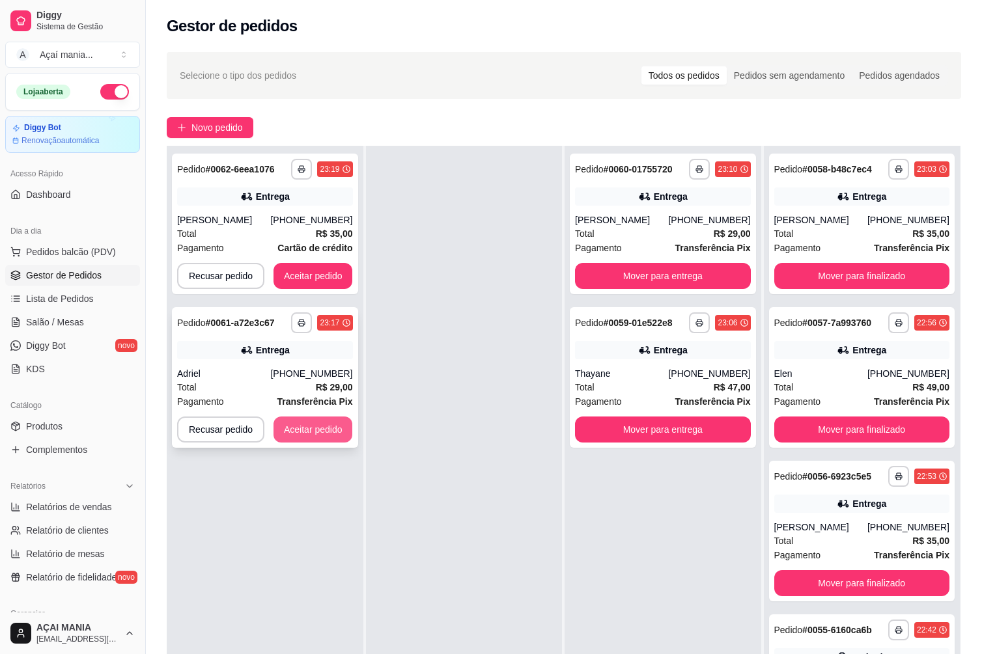
click at [326, 432] on button "Aceitar pedido" at bounding box center [312, 430] width 79 height 26
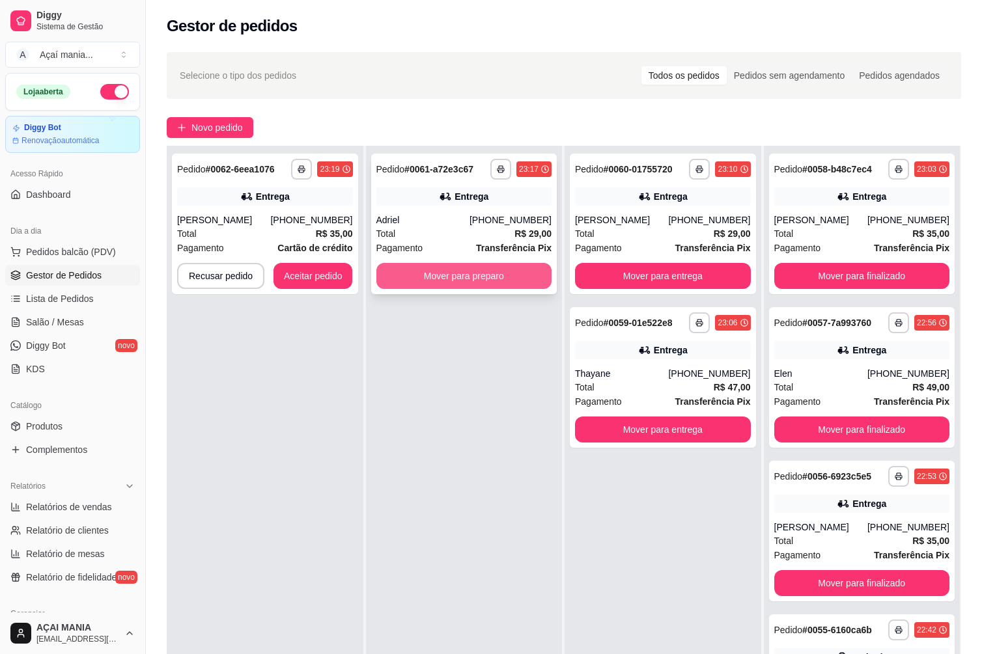
click at [504, 281] on button "Mover para preparo" at bounding box center [464, 276] width 176 height 26
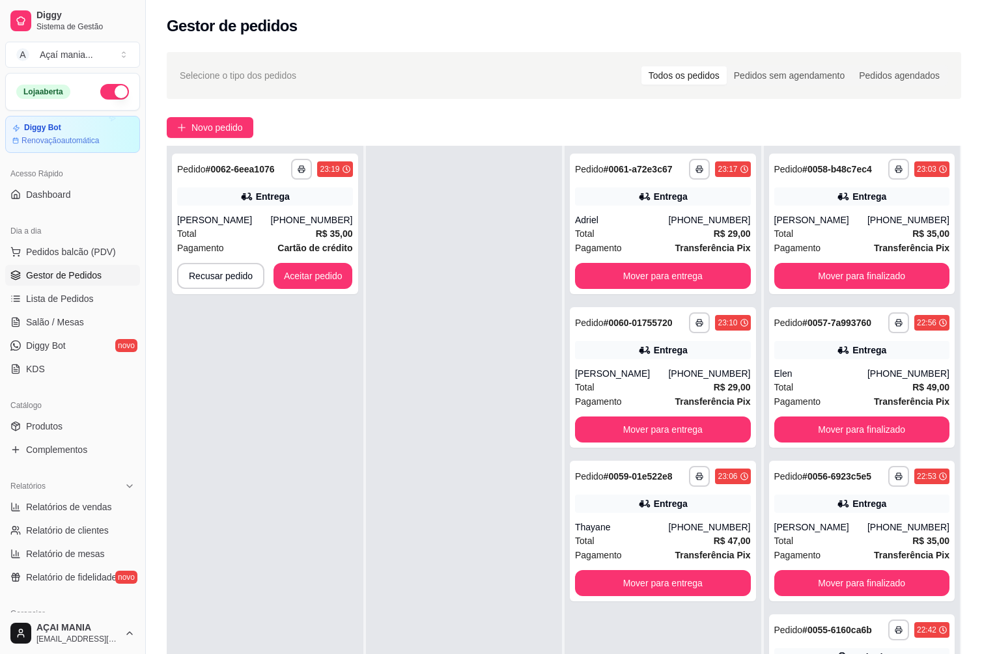
scroll to position [0, 0]
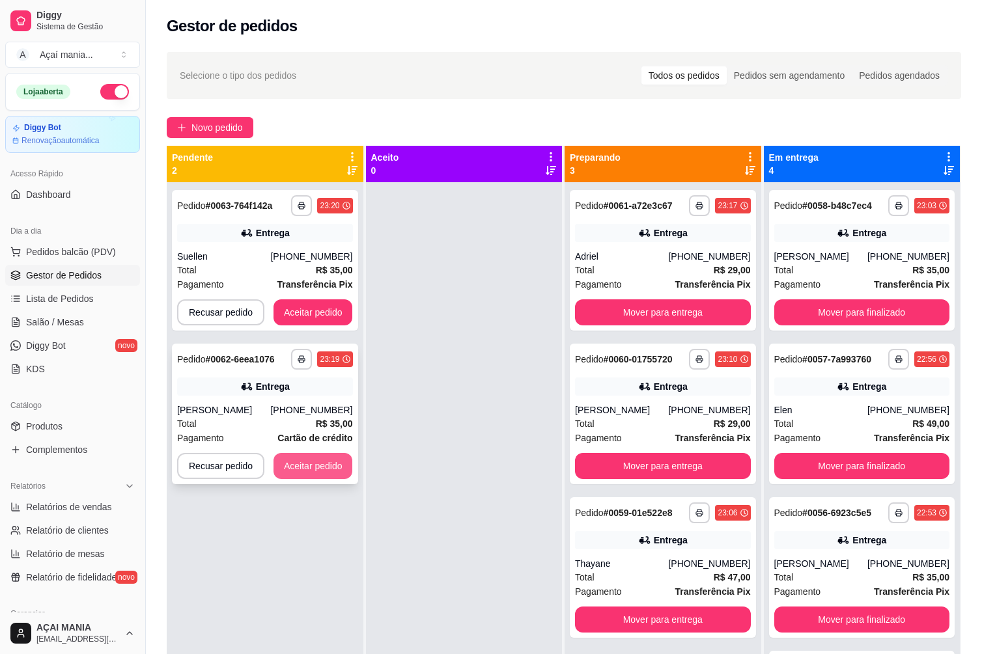
click at [322, 467] on button "Aceitar pedido" at bounding box center [312, 466] width 79 height 26
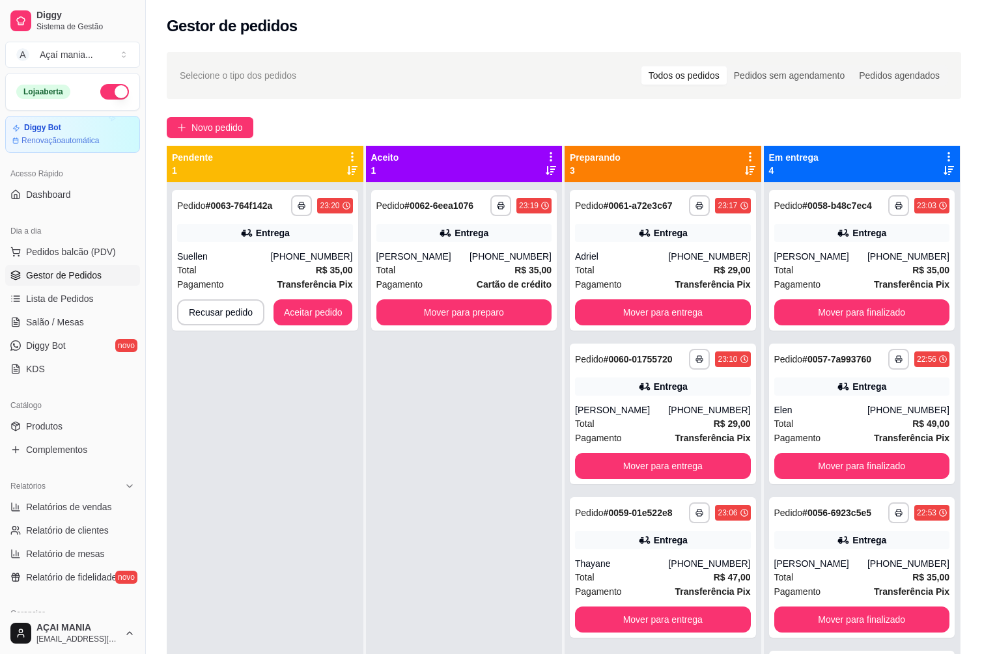
click at [366, 579] on div "**********" at bounding box center [464, 509] width 197 height 654
click at [336, 314] on button "Aceitar pedido" at bounding box center [312, 312] width 79 height 26
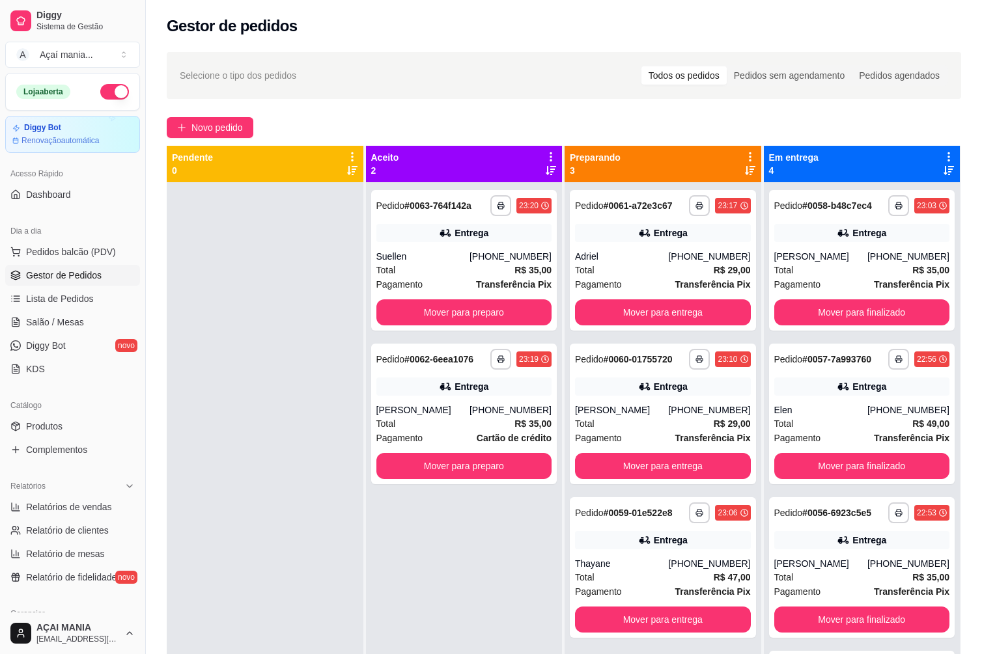
click at [217, 277] on div at bounding box center [265, 509] width 197 height 654
click at [288, 501] on div at bounding box center [265, 509] width 197 height 654
drag, startPoint x: 323, startPoint y: 500, endPoint x: 262, endPoint y: 530, distance: 67.5
click at [323, 500] on div at bounding box center [265, 509] width 197 height 654
click at [218, 387] on div at bounding box center [265, 509] width 197 height 654
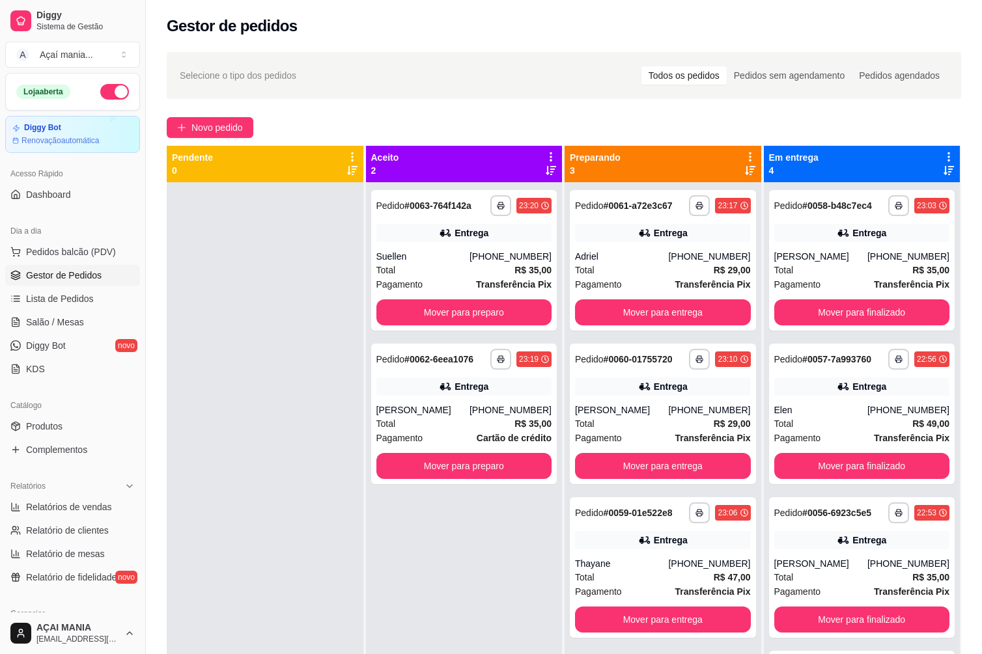
click at [507, 595] on div "**********" at bounding box center [464, 509] width 197 height 654
click at [271, 284] on div at bounding box center [265, 509] width 197 height 654
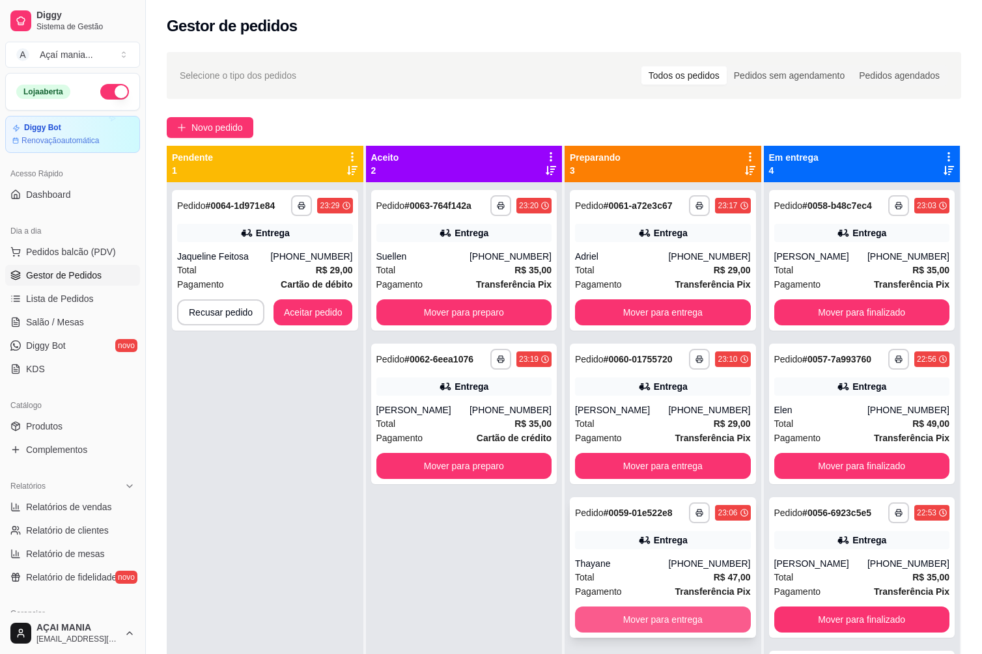
click at [669, 621] on button "Mover para entrega" at bounding box center [663, 620] width 176 height 26
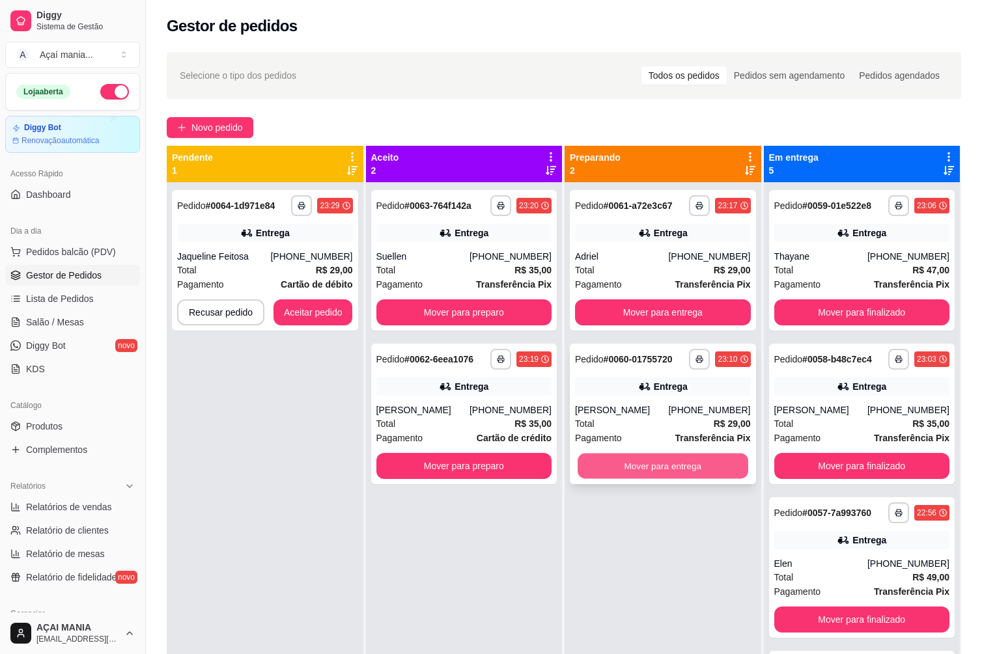
click at [685, 465] on button "Mover para entrega" at bounding box center [662, 466] width 170 height 25
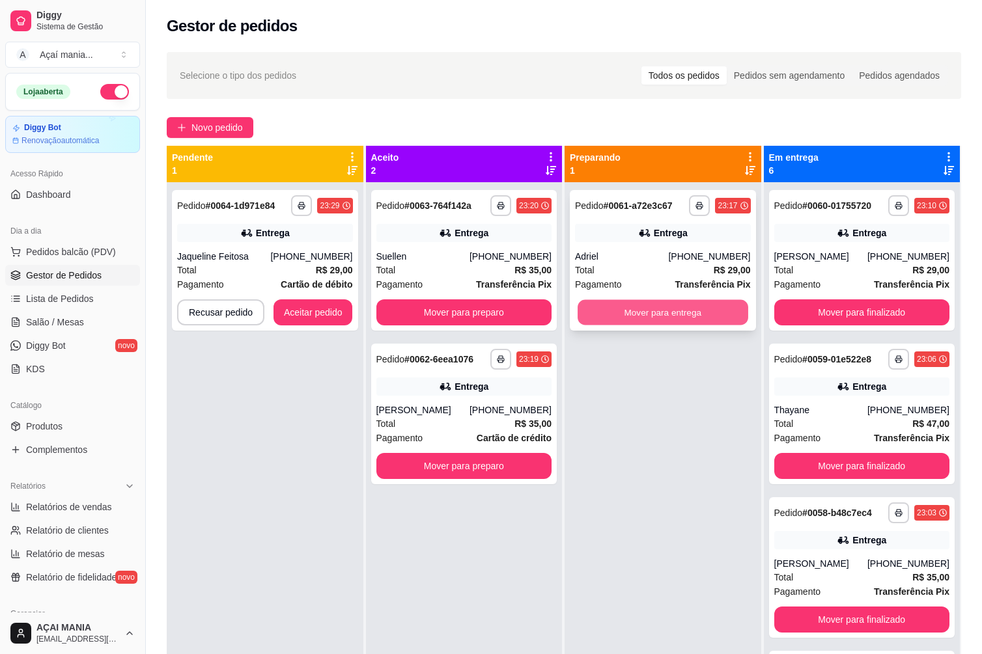
click at [686, 310] on button "Mover para entrega" at bounding box center [662, 312] width 170 height 25
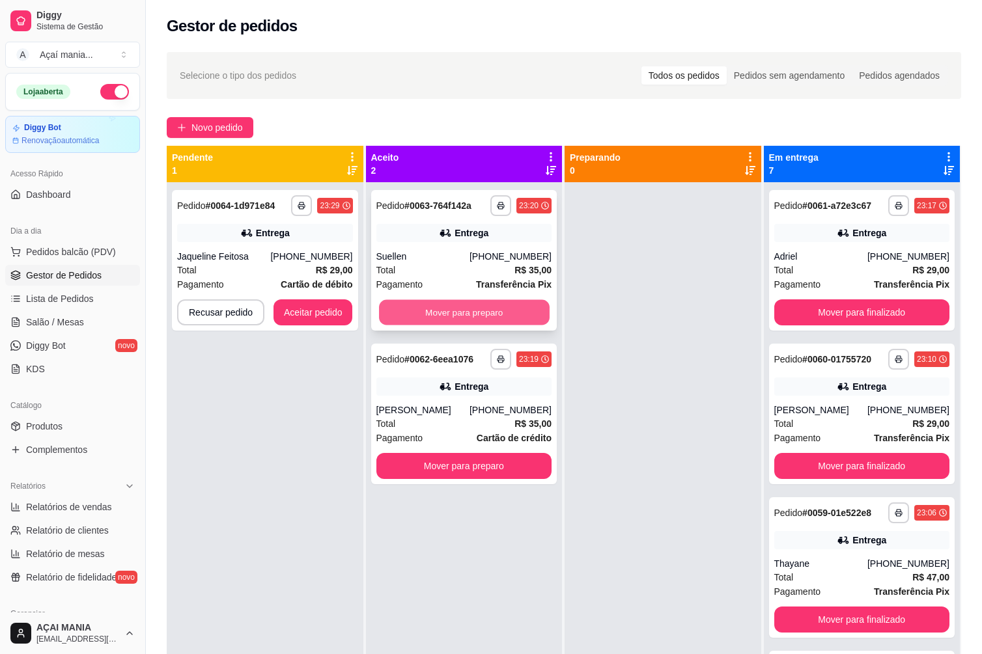
click at [469, 318] on button "Mover para preparo" at bounding box center [464, 312] width 170 height 25
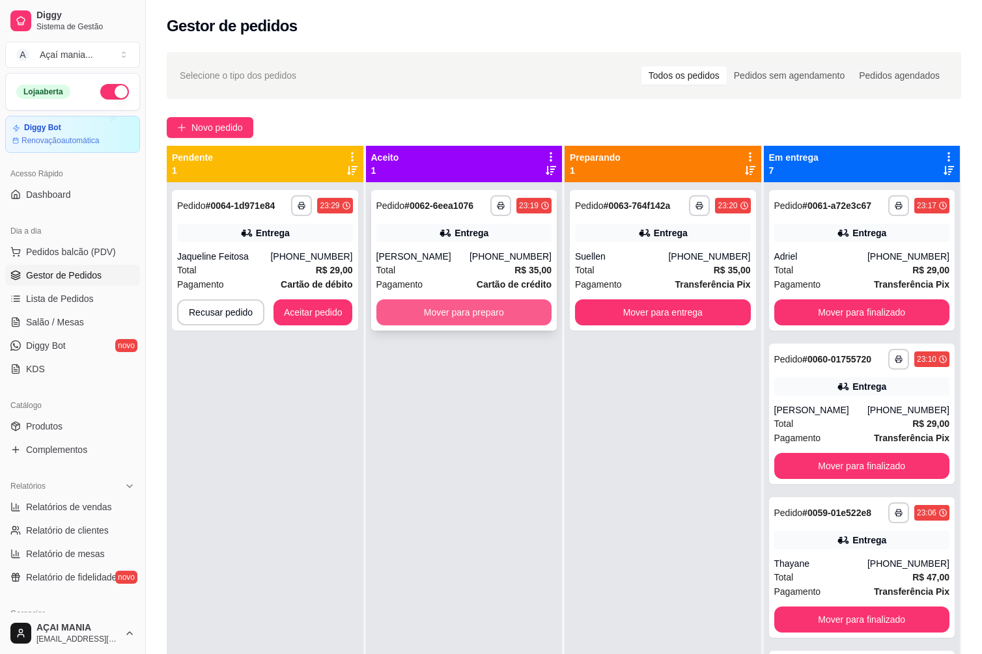
click at [471, 319] on button "Mover para preparo" at bounding box center [464, 312] width 176 height 26
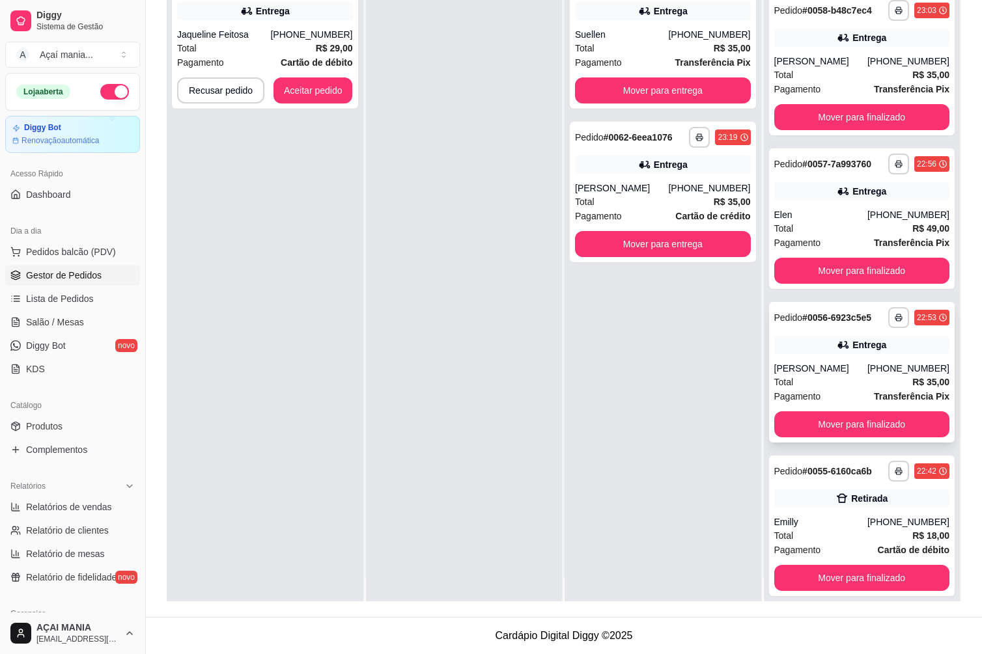
scroll to position [36, 0]
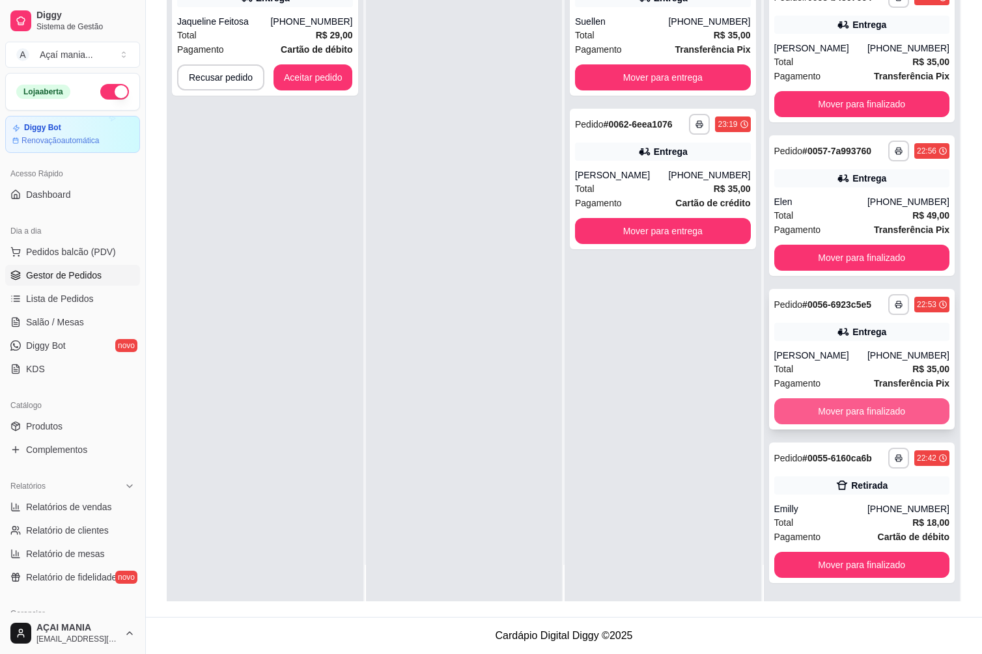
click at [852, 413] on button "Mover para finalizado" at bounding box center [862, 411] width 176 height 26
click at [852, 413] on button "Mover para finalizado" at bounding box center [862, 411] width 170 height 25
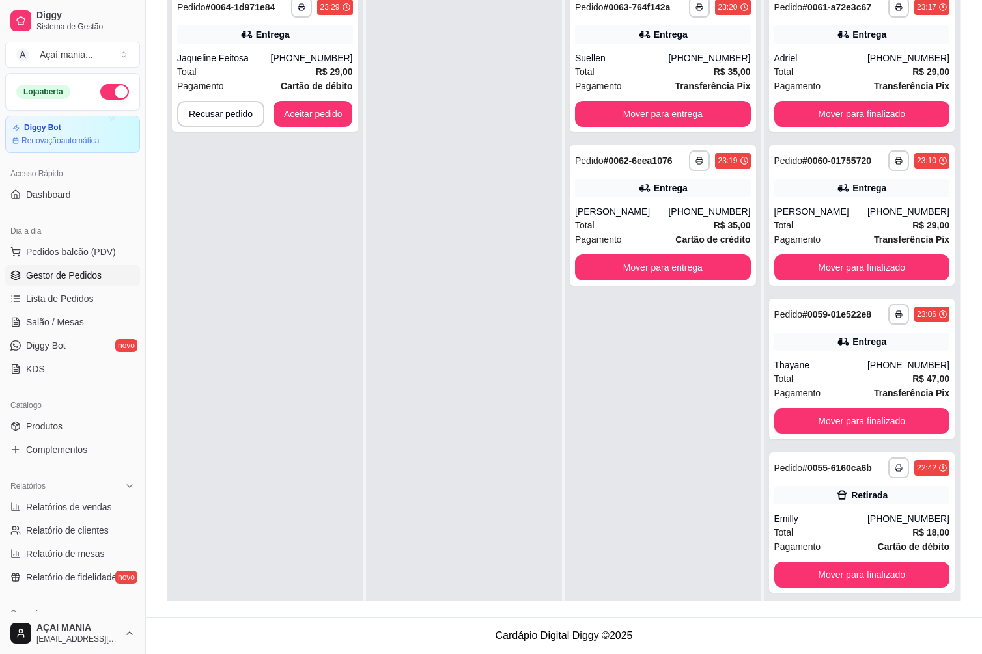
scroll to position [0, 0]
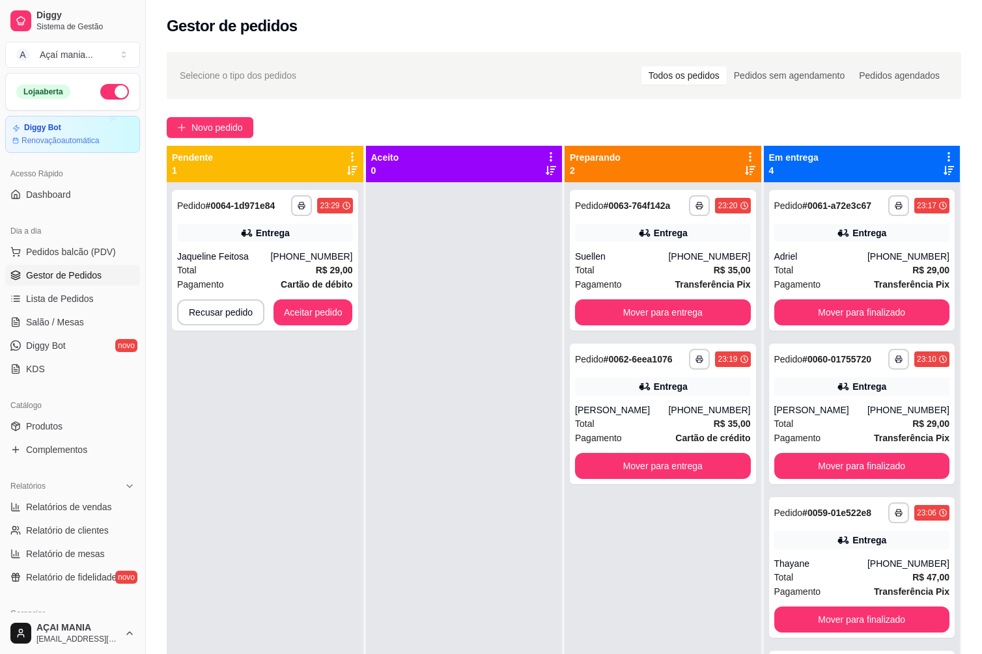
click at [511, 469] on div at bounding box center [464, 509] width 197 height 654
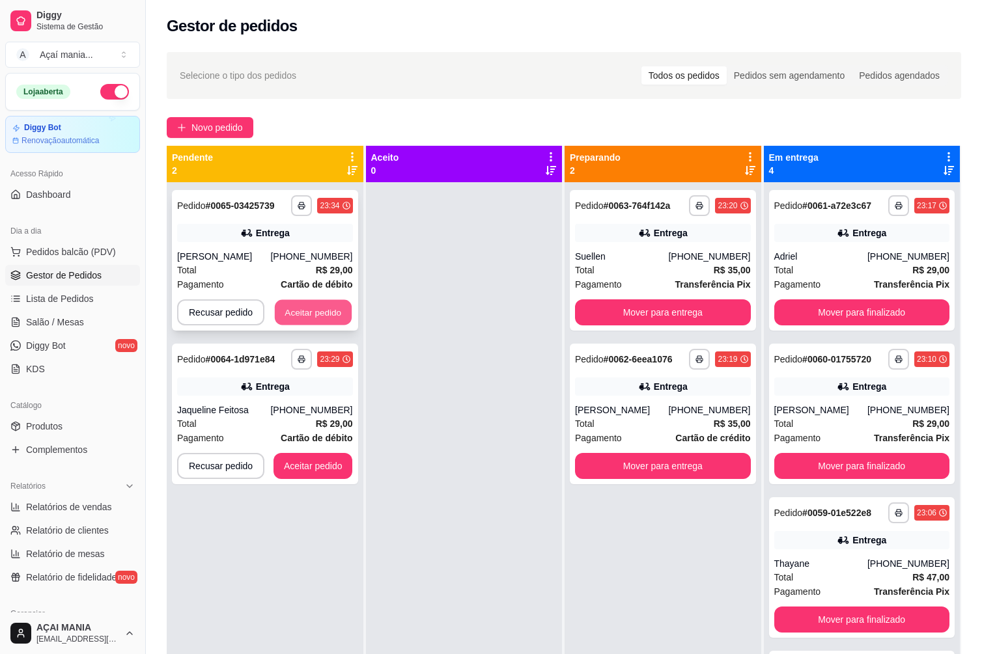
click at [314, 317] on button "Aceitar pedido" at bounding box center [313, 312] width 77 height 25
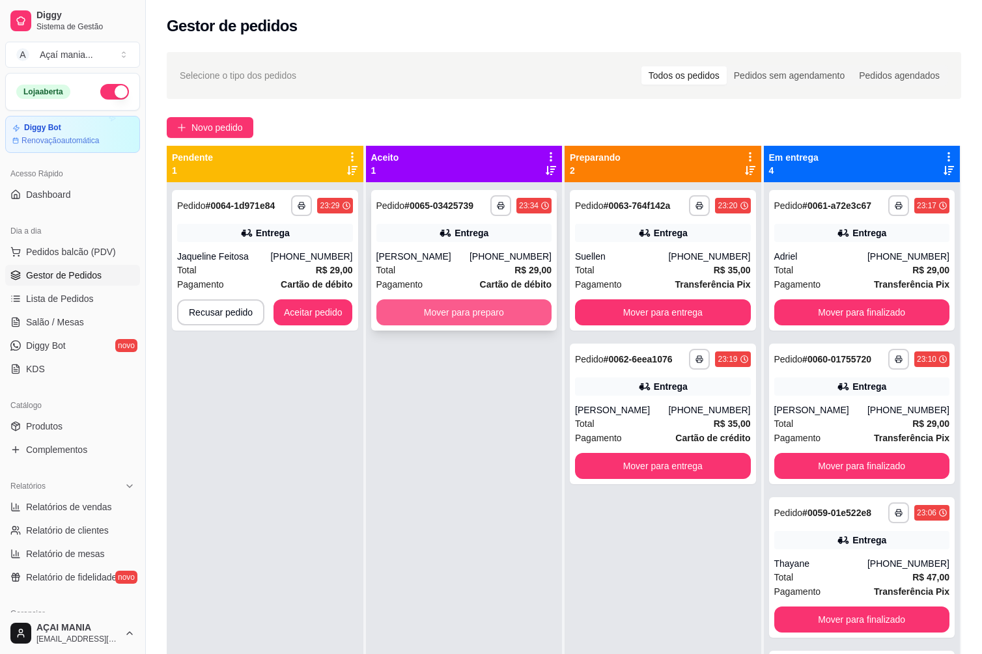
click at [464, 312] on button "Mover para preparo" at bounding box center [464, 312] width 176 height 26
click at [270, 257] on div "Jaqueline Feitosa" at bounding box center [223, 256] width 93 height 13
click at [423, 319] on button "Mover para preparo" at bounding box center [464, 312] width 170 height 25
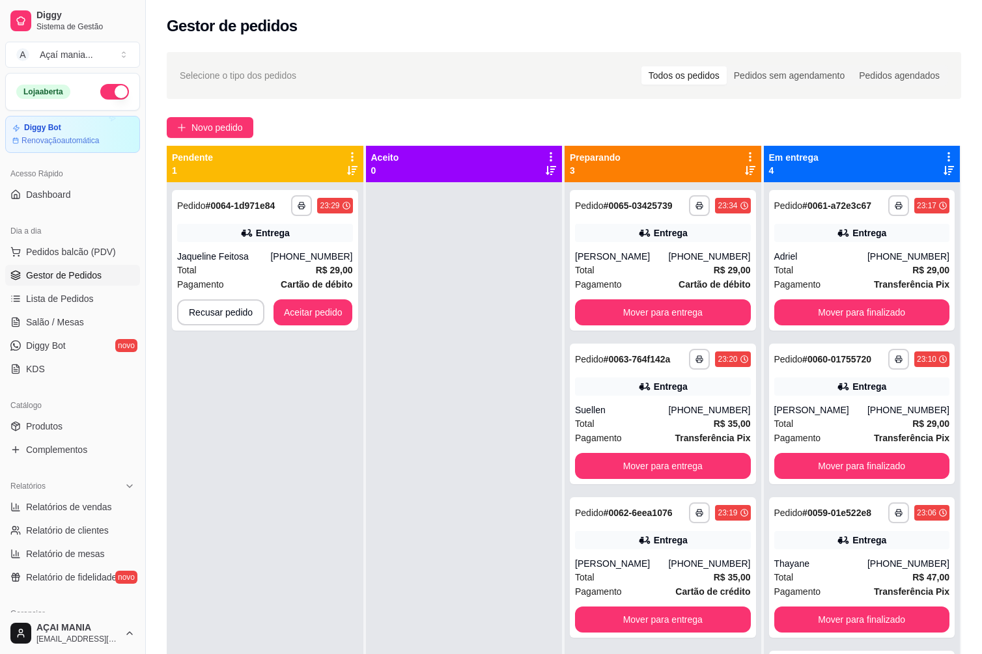
click at [302, 452] on div "**********" at bounding box center [265, 509] width 197 height 654
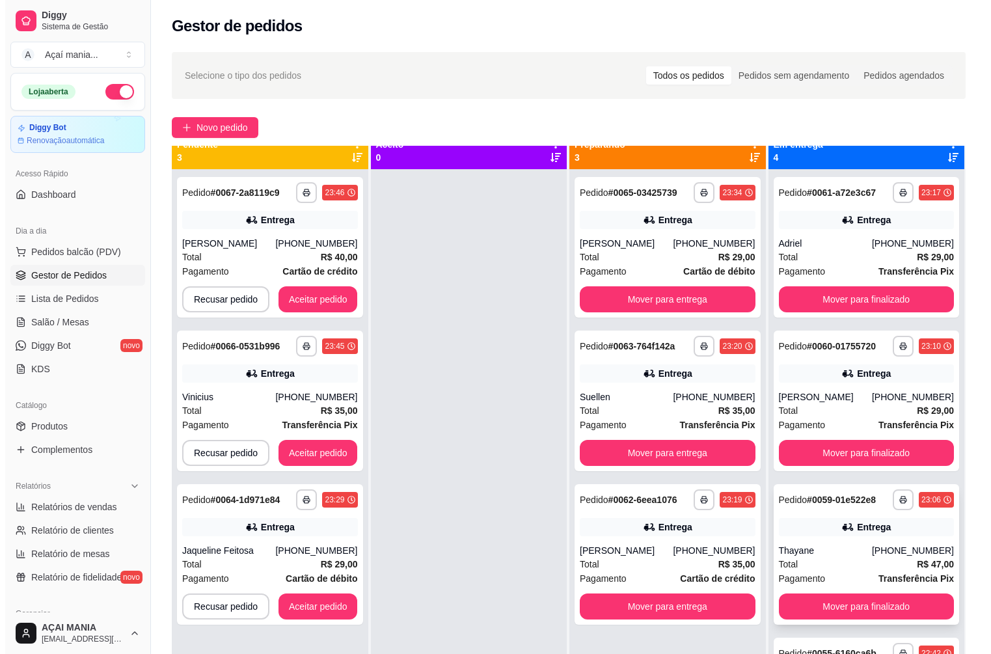
scroll to position [36, 0]
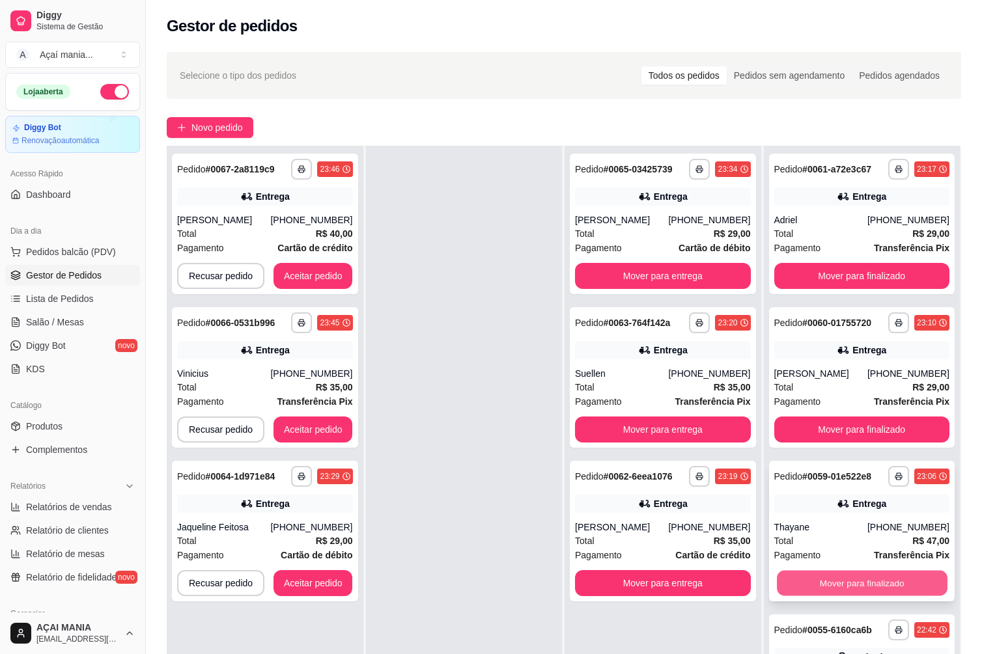
click at [862, 577] on button "Mover para finalizado" at bounding box center [862, 583] width 170 height 25
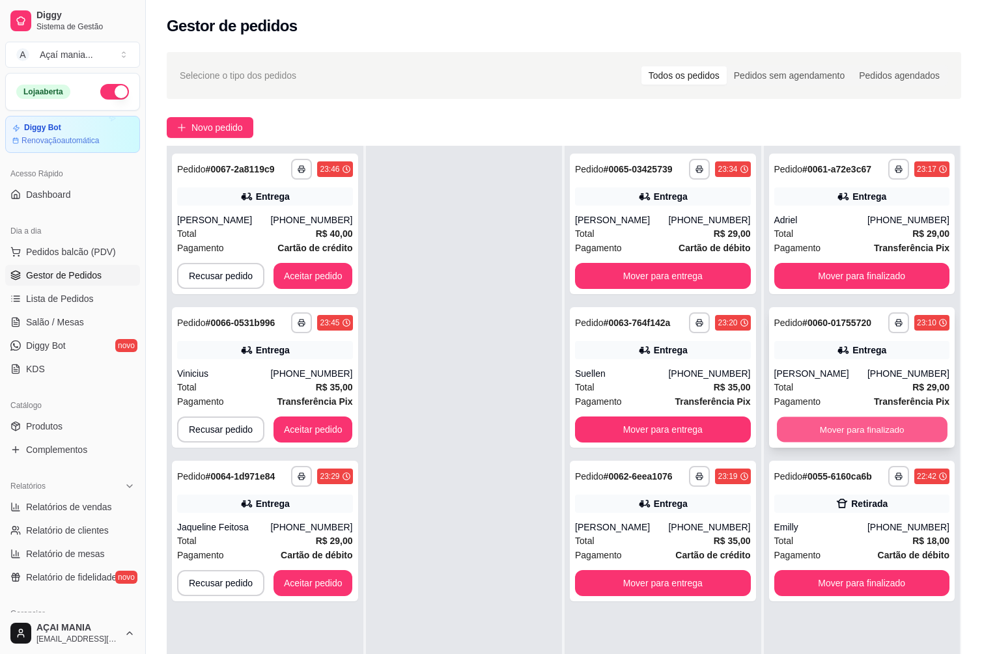
click at [839, 428] on button "Mover para finalizado" at bounding box center [862, 429] width 170 height 25
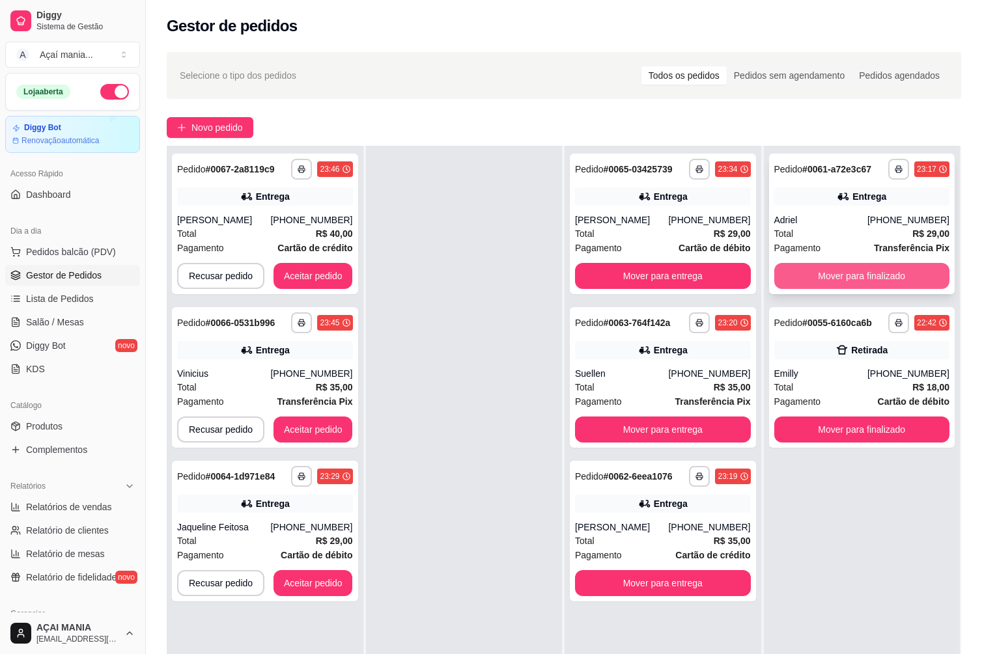
click at [852, 266] on button "Mover para finalizado" at bounding box center [862, 276] width 176 height 26
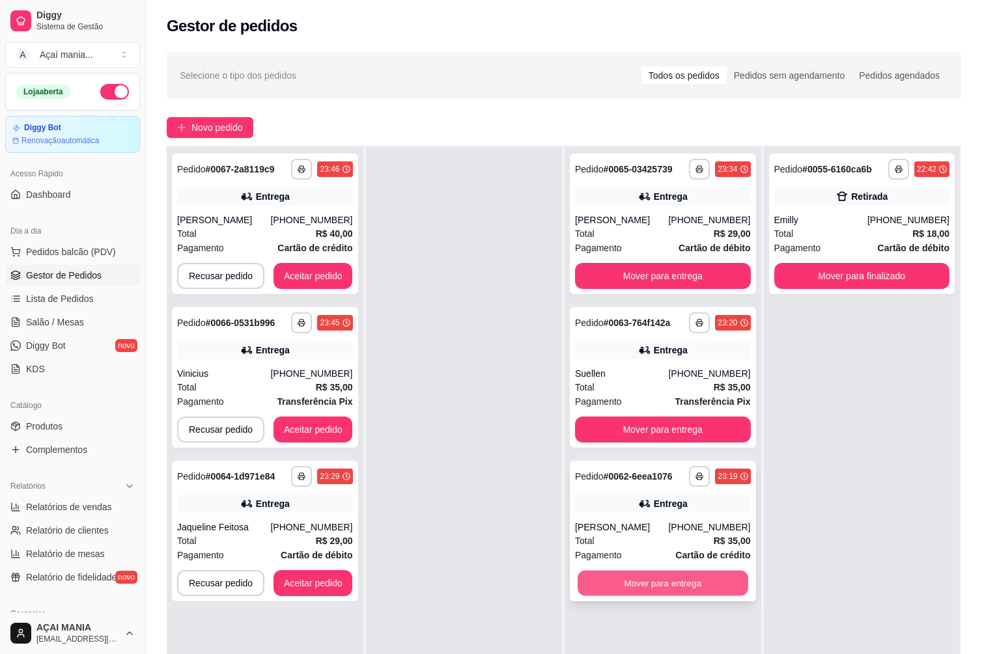
click at [683, 579] on button "Mover para entrega" at bounding box center [662, 583] width 170 height 25
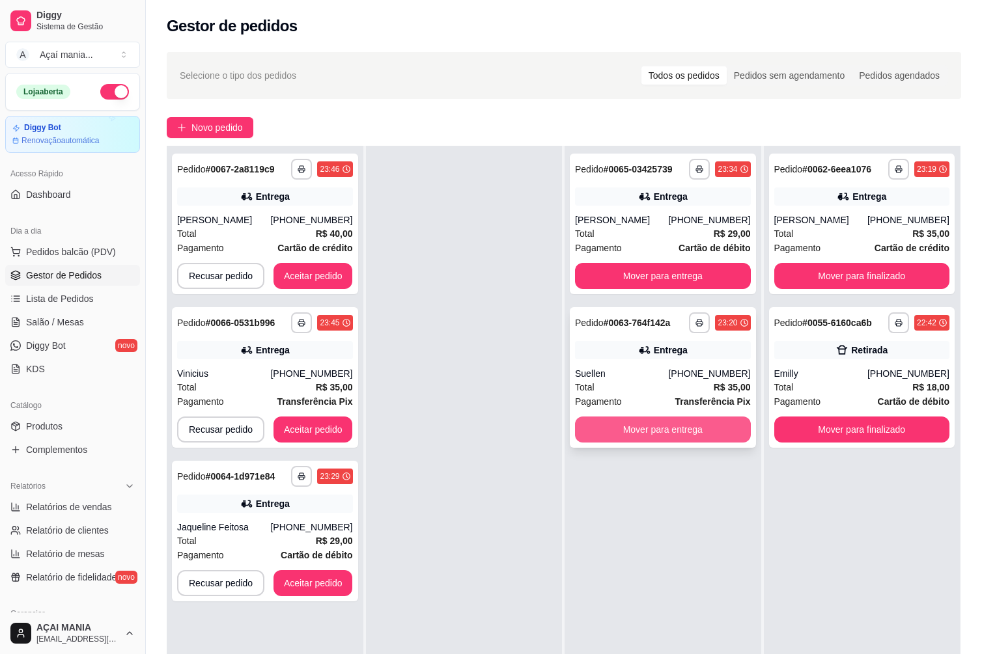
click at [693, 424] on button "Mover para entrega" at bounding box center [663, 430] width 176 height 26
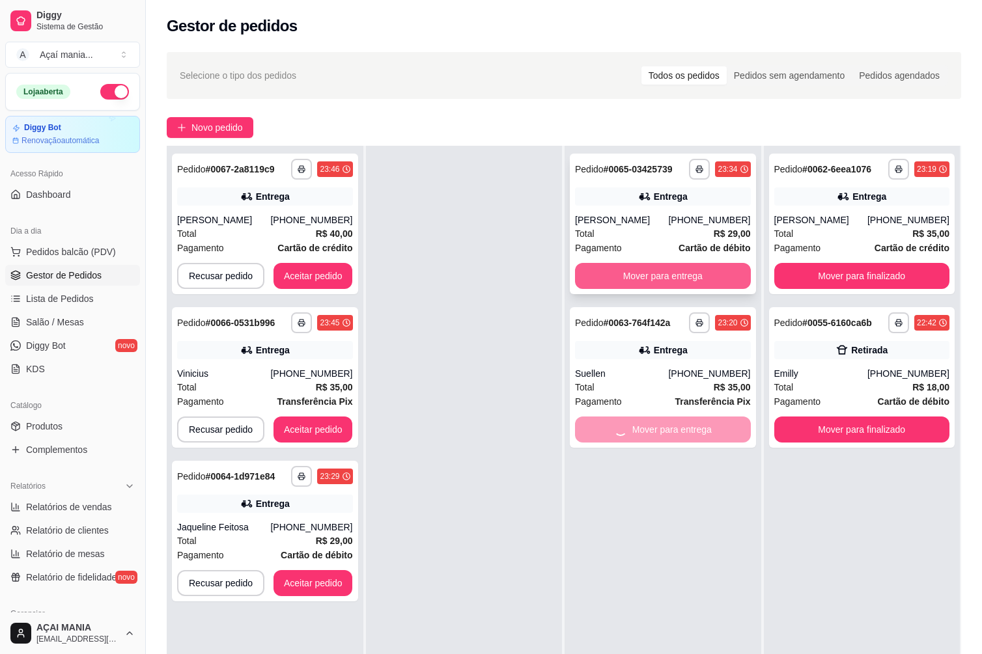
click at [675, 265] on button "Mover para entrega" at bounding box center [663, 276] width 176 height 26
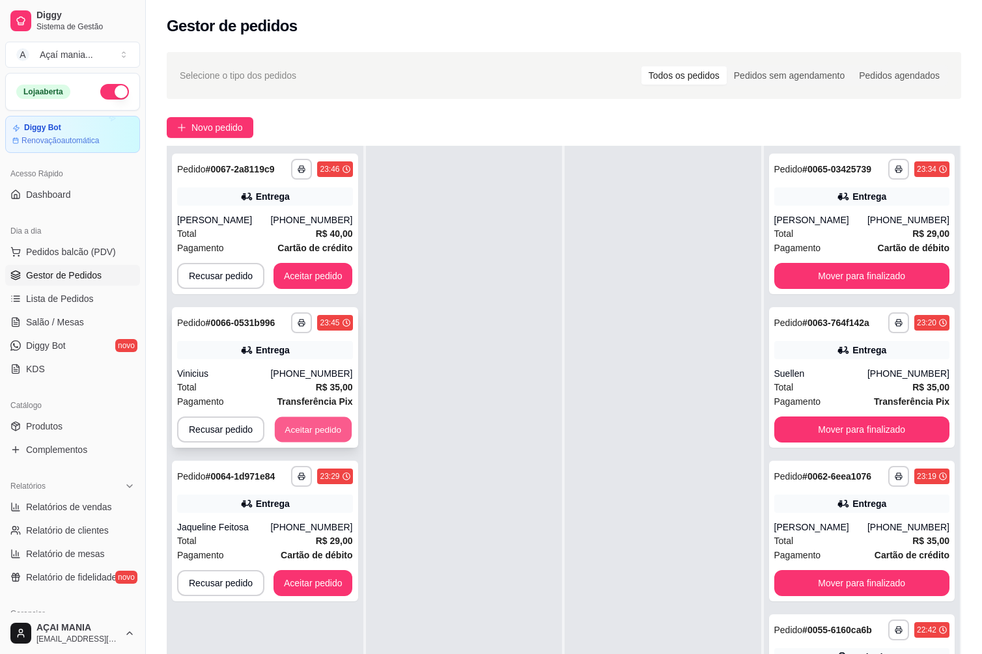
click at [332, 424] on button "Aceitar pedido" at bounding box center [313, 429] width 77 height 25
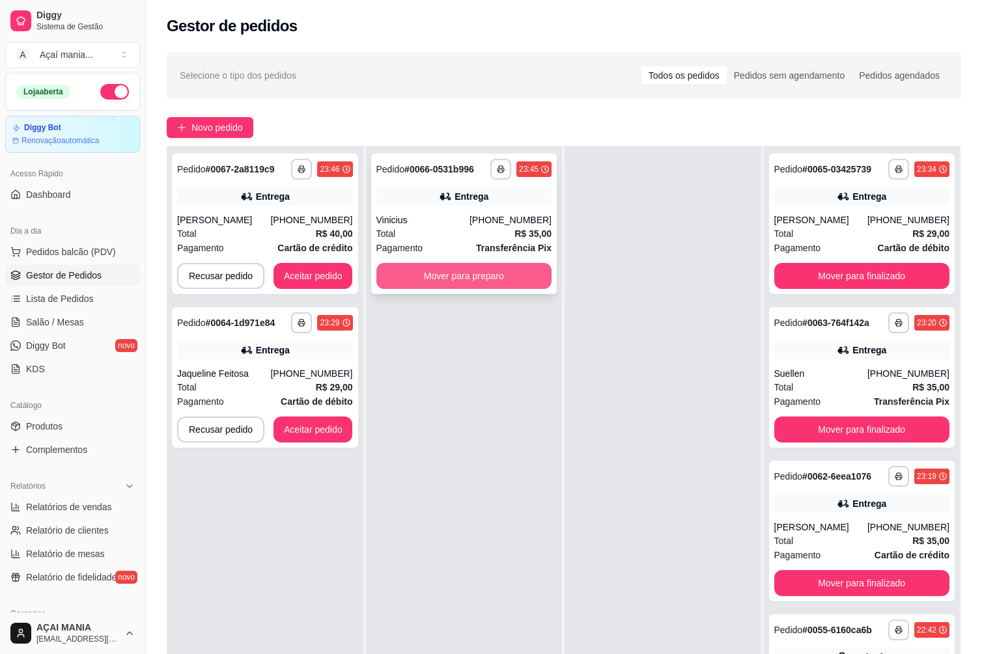
click at [484, 274] on button "Mover para preparo" at bounding box center [464, 276] width 176 height 26
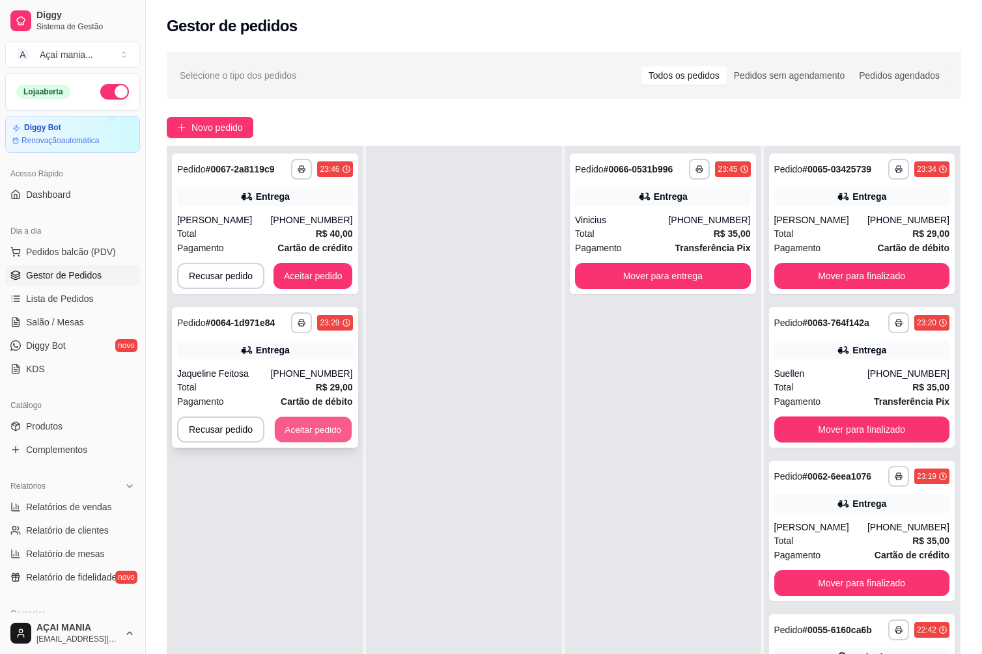
click at [327, 430] on button "Aceitar pedido" at bounding box center [313, 429] width 77 height 25
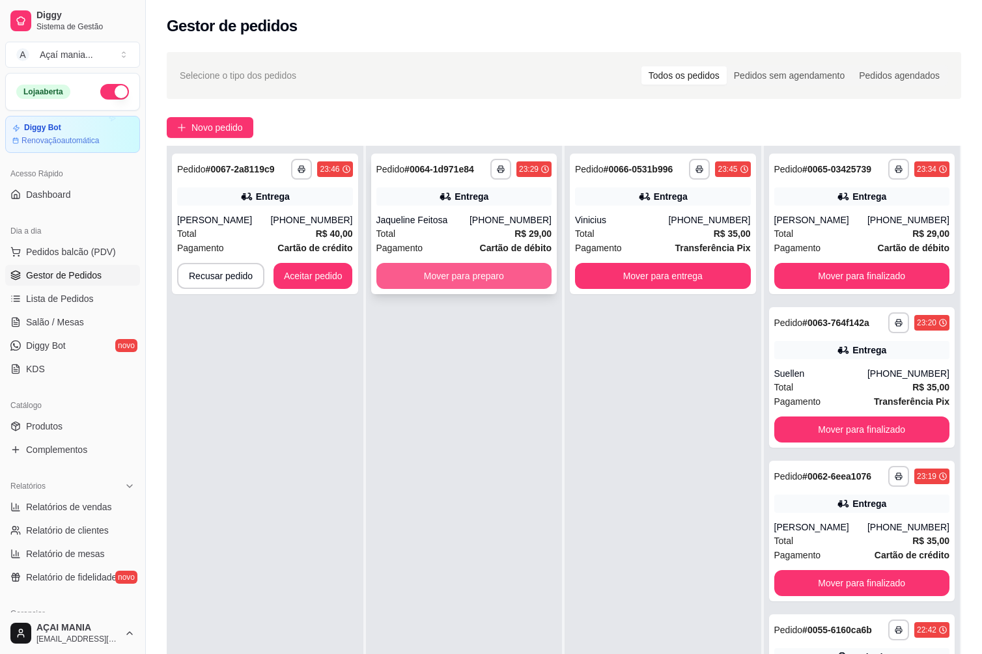
click at [469, 283] on button "Mover para preparo" at bounding box center [464, 276] width 176 height 26
click at [454, 285] on button "Mover para preparo" at bounding box center [464, 276] width 176 height 26
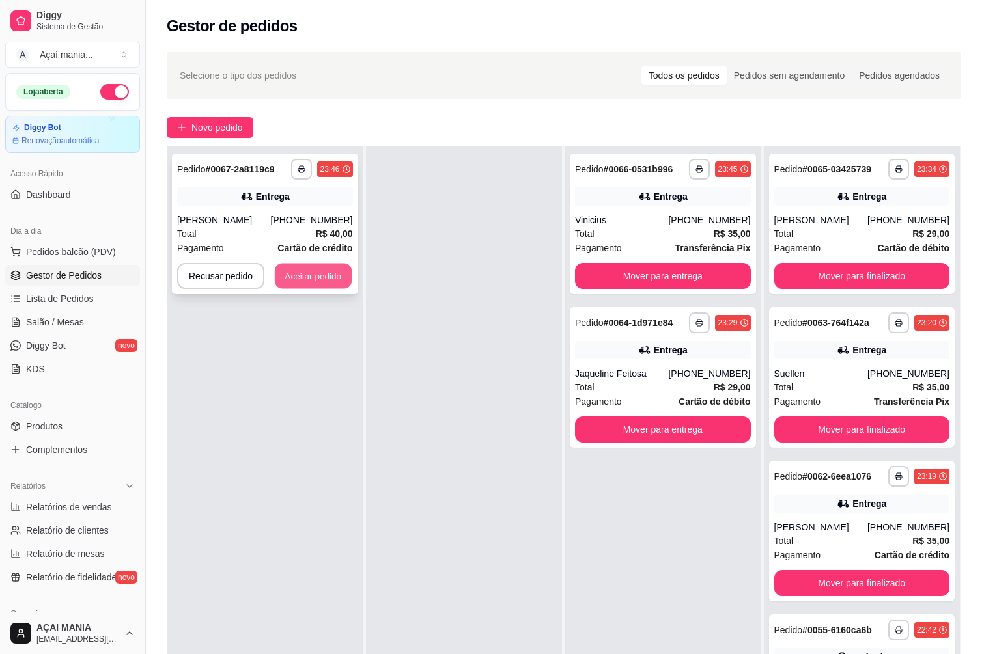
click at [305, 273] on button "Aceitar pedido" at bounding box center [313, 276] width 77 height 25
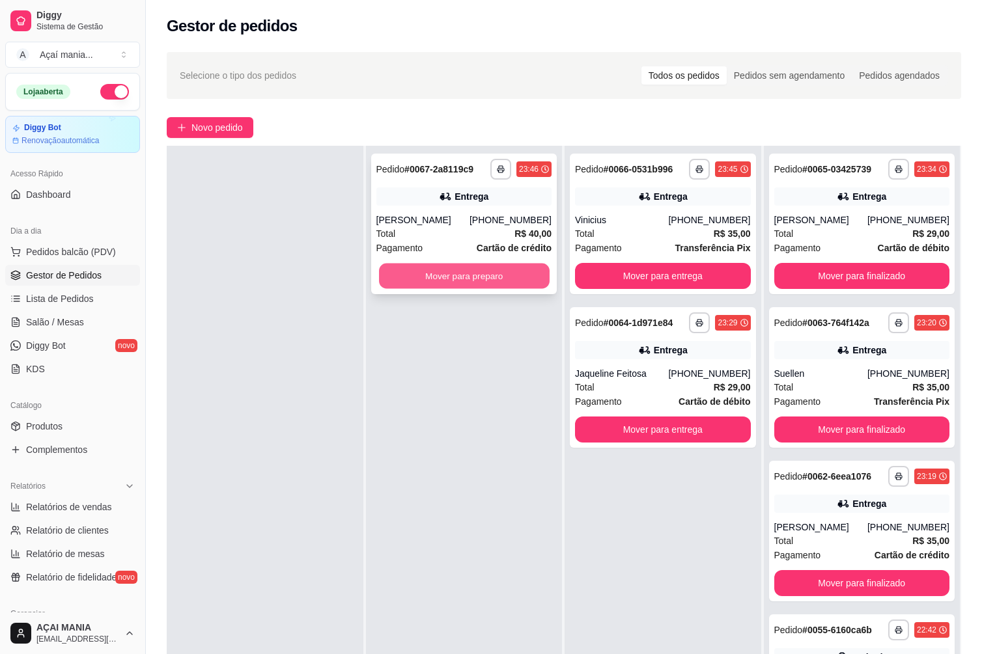
click at [423, 270] on button "Mover para preparo" at bounding box center [464, 276] width 170 height 25
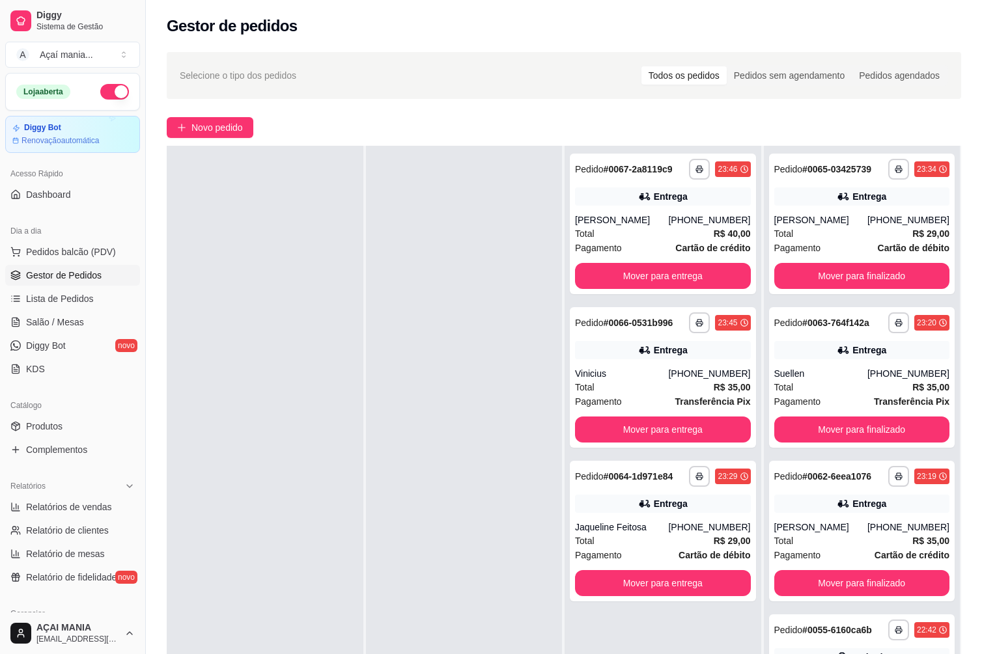
click at [329, 339] on div at bounding box center [265, 473] width 197 height 654
click at [73, 245] on button "Pedidos balcão (PDV)" at bounding box center [72, 252] width 135 height 21
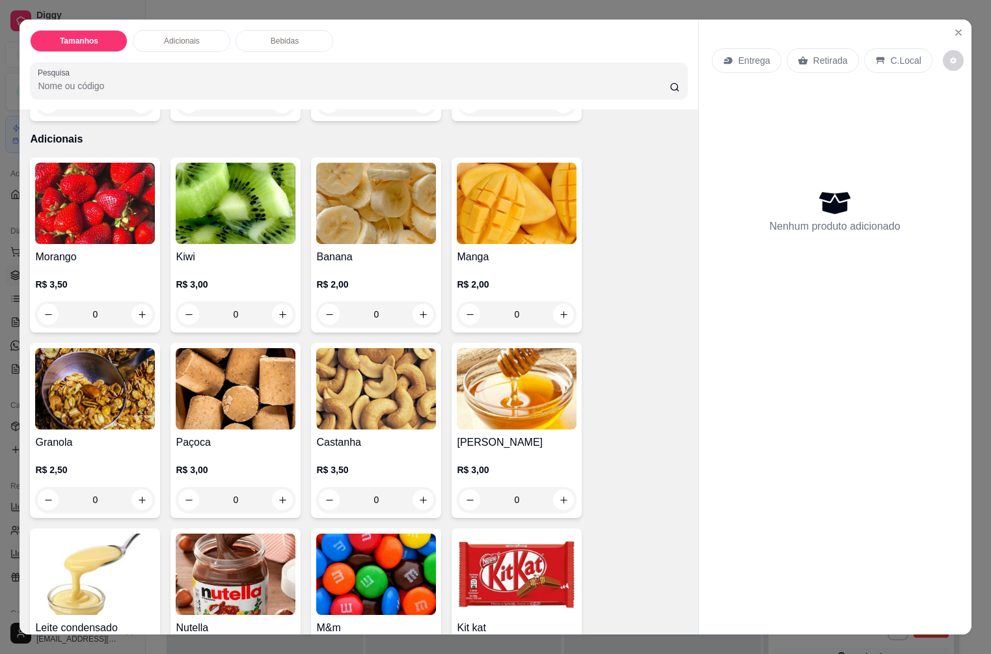
scroll to position [260, 0]
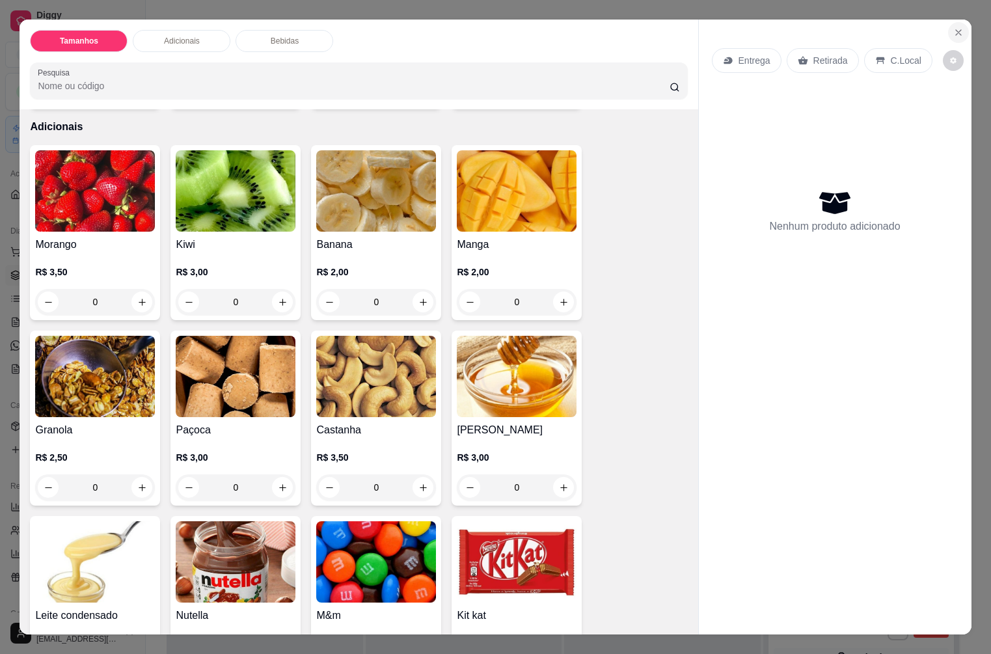
click at [955, 27] on icon "Close" at bounding box center [959, 32] width 10 height 10
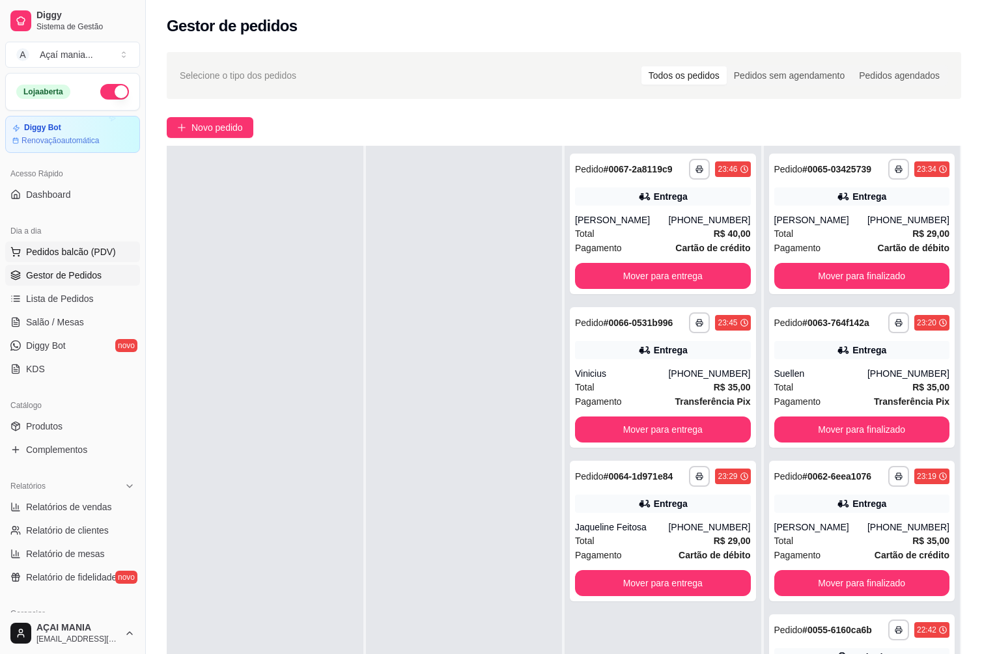
click at [69, 248] on span "Pedidos balcão (PDV)" at bounding box center [71, 251] width 90 height 13
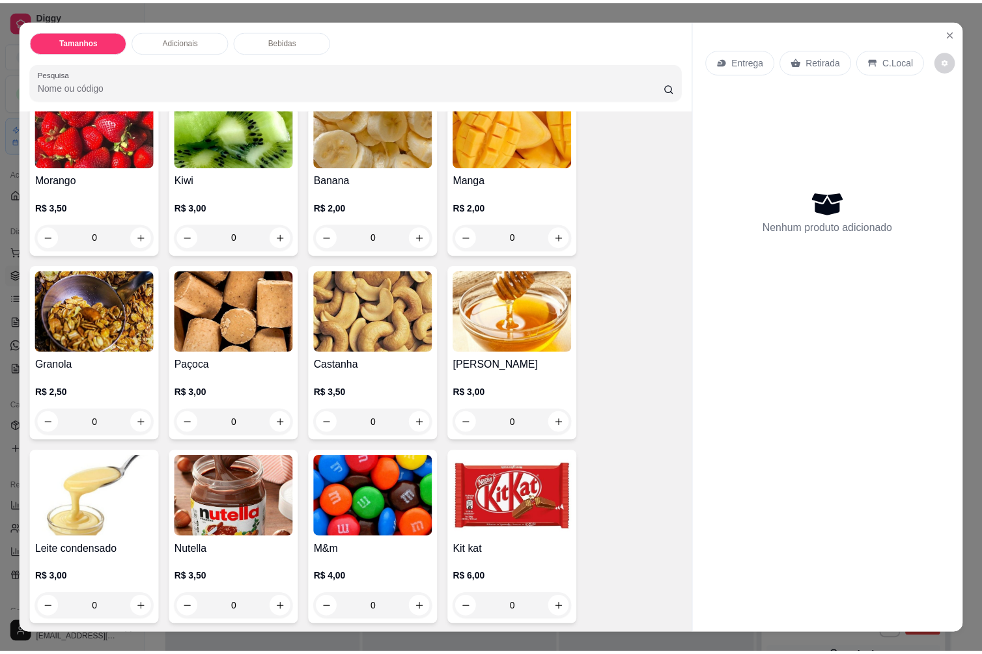
scroll to position [315, 0]
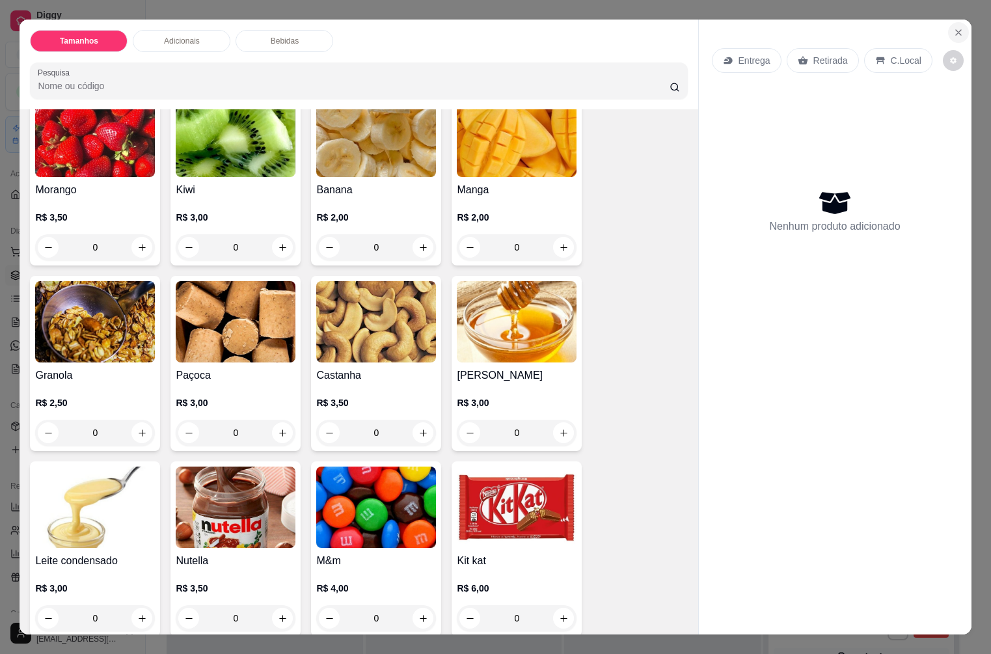
click at [954, 29] on icon "Close" at bounding box center [959, 32] width 10 height 10
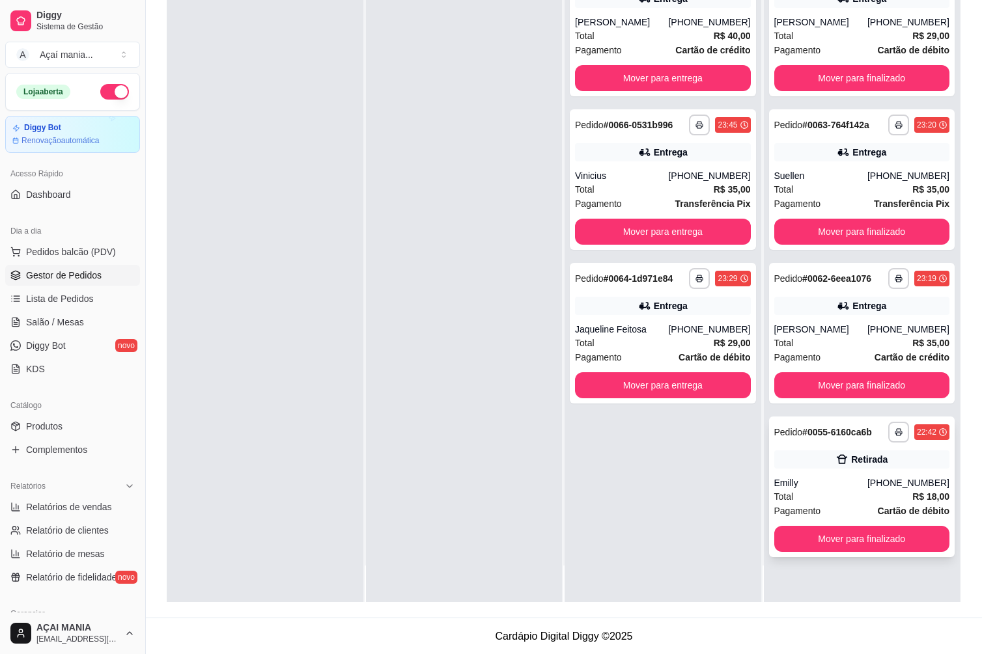
scroll to position [199, 0]
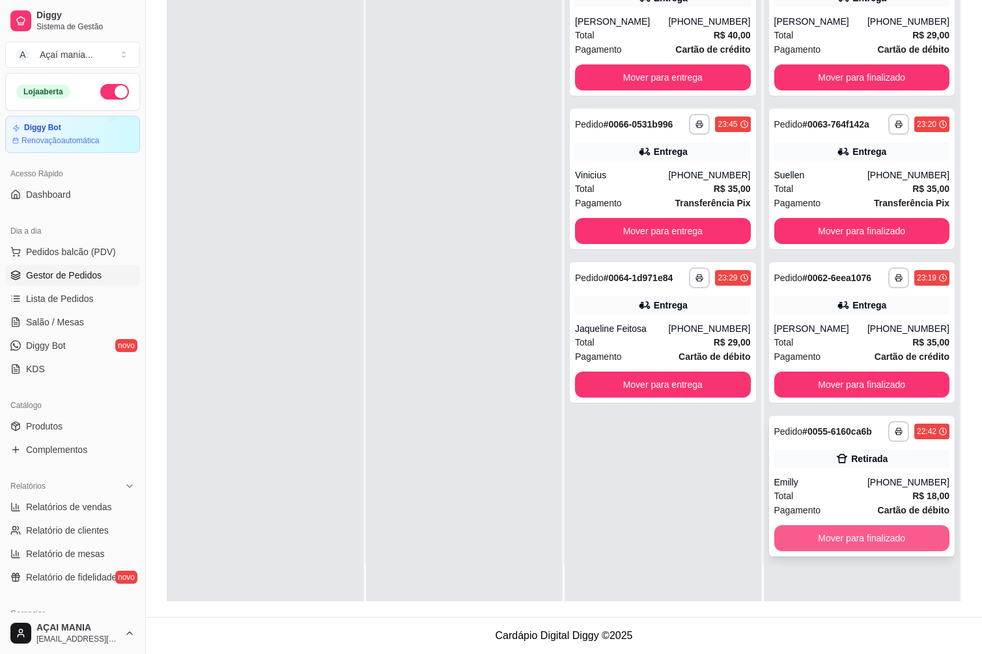
click at [843, 545] on button "Mover para finalizado" at bounding box center [862, 538] width 176 height 26
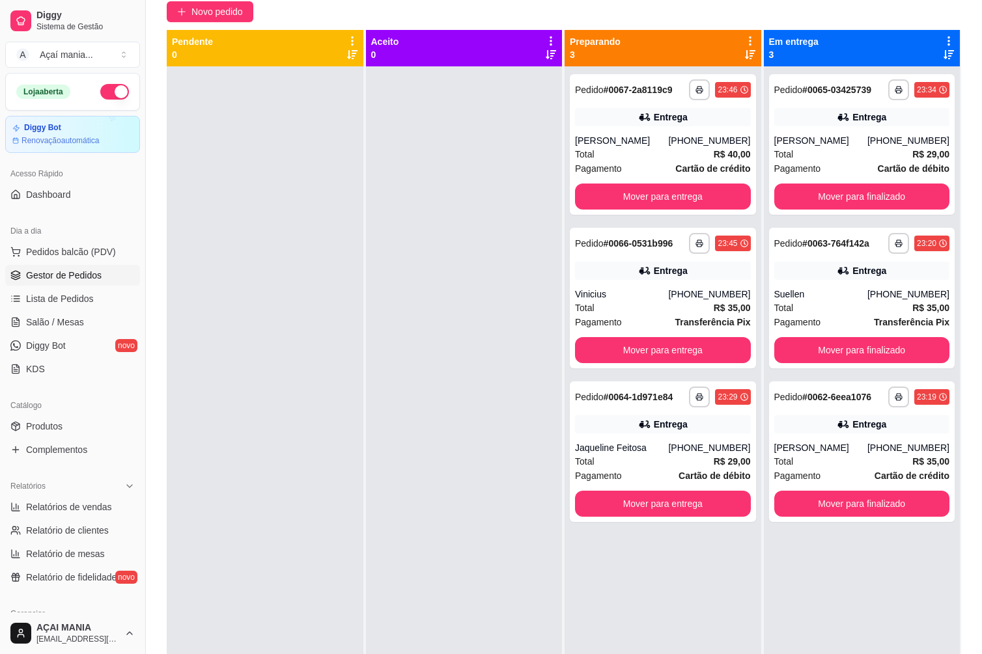
scroll to position [68, 0]
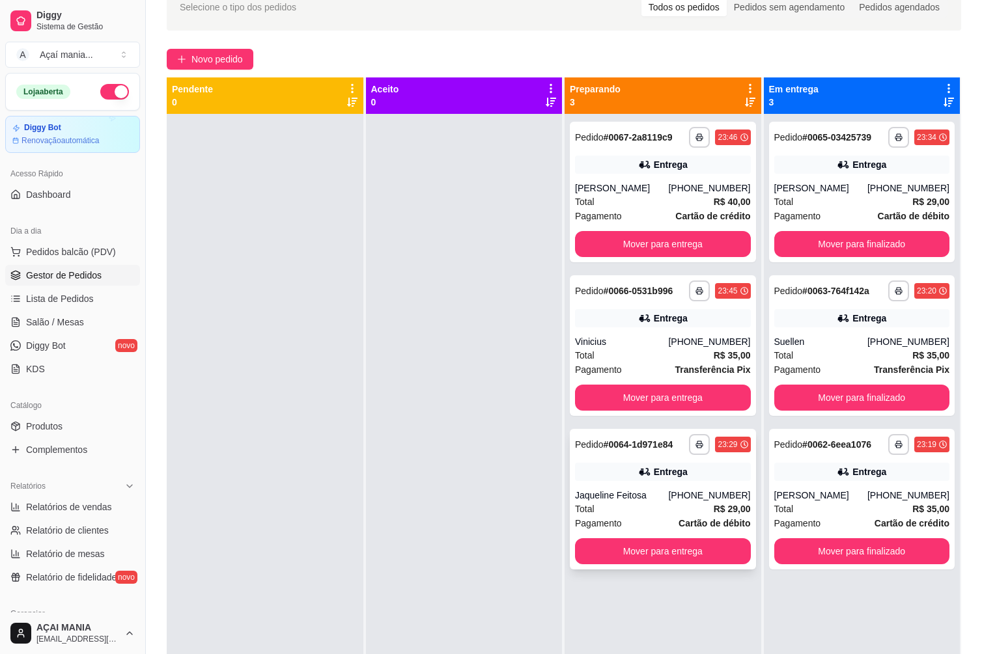
click at [613, 495] on div "Jaqueline Feitosa" at bounding box center [621, 495] width 93 height 13
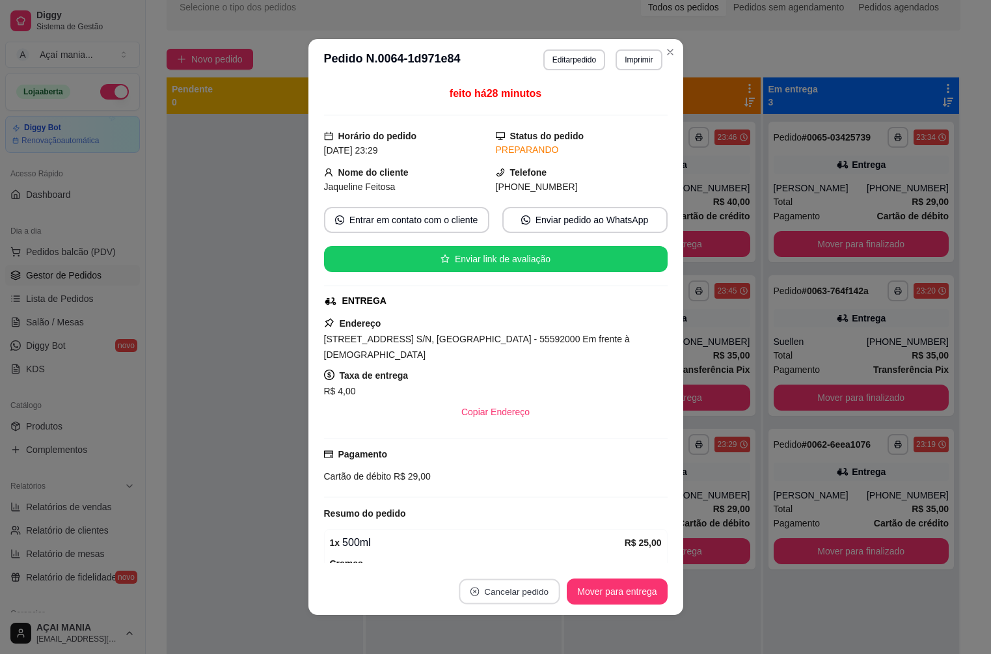
click at [510, 587] on button "Cancelar pedido" at bounding box center [510, 591] width 101 height 25
click at [542, 556] on button "Sim" at bounding box center [542, 559] width 52 height 26
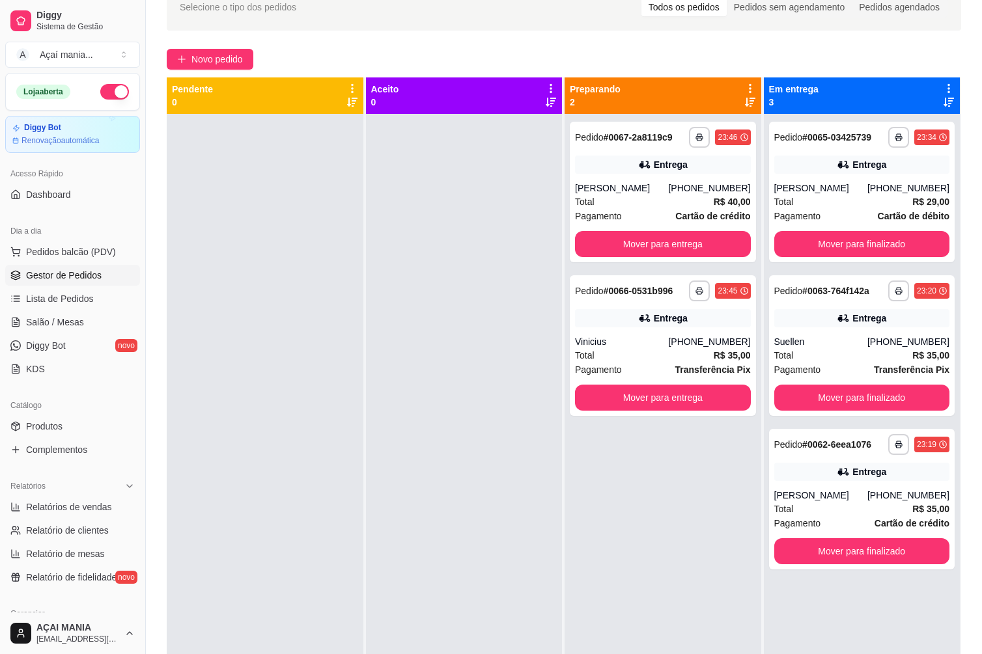
click at [288, 539] on div at bounding box center [265, 441] width 197 height 654
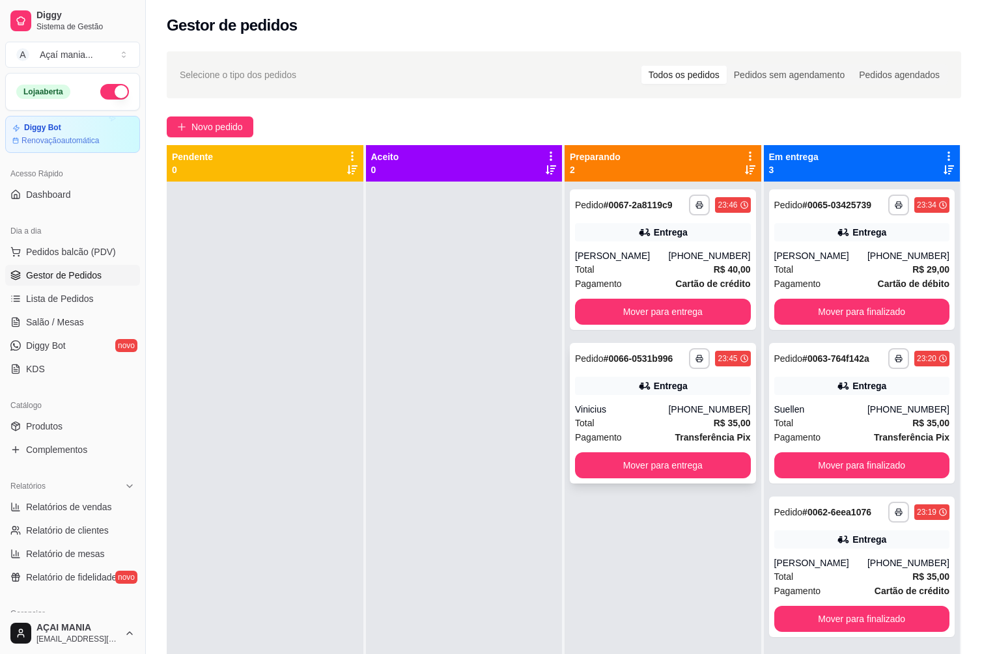
scroll to position [0, 0]
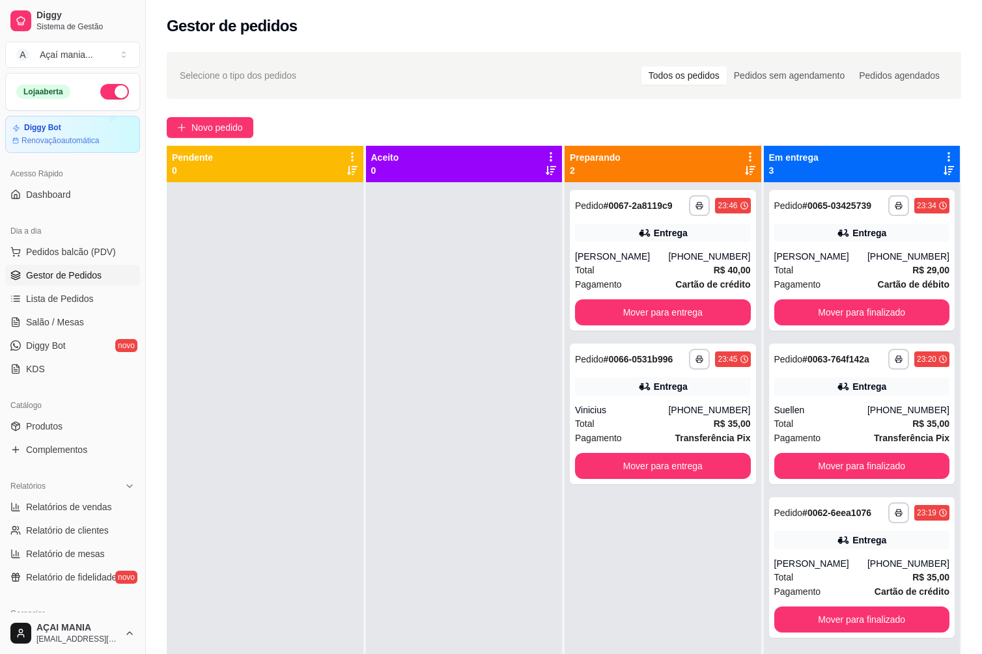
click at [109, 96] on button "button" at bounding box center [114, 92] width 29 height 16
click at [596, 318] on button "Mover para entrega" at bounding box center [662, 312] width 170 height 25
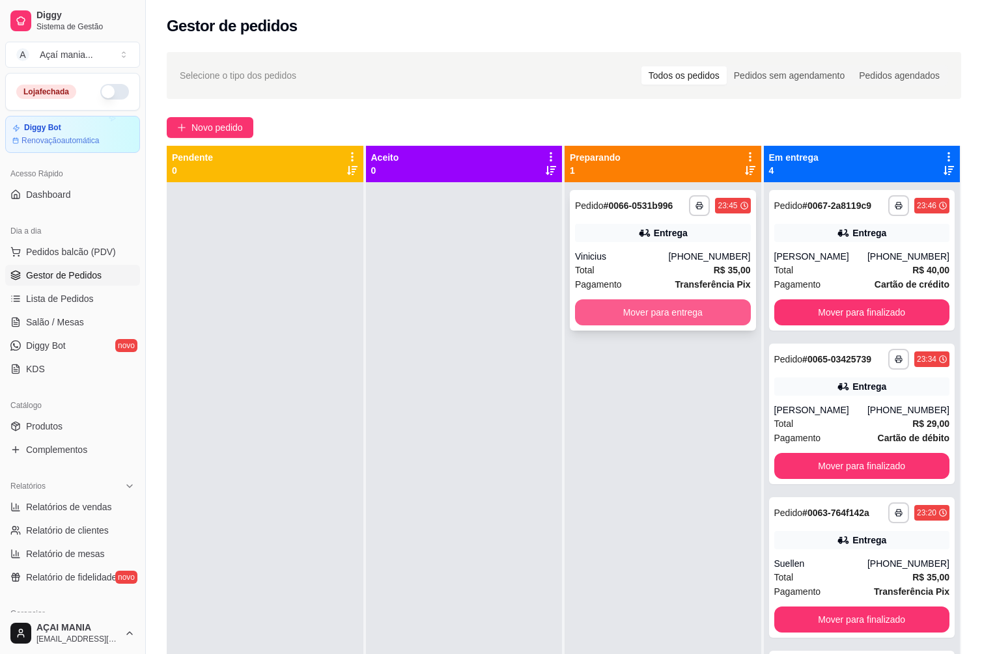
click at [597, 318] on button "Mover para entrega" at bounding box center [663, 312] width 176 height 26
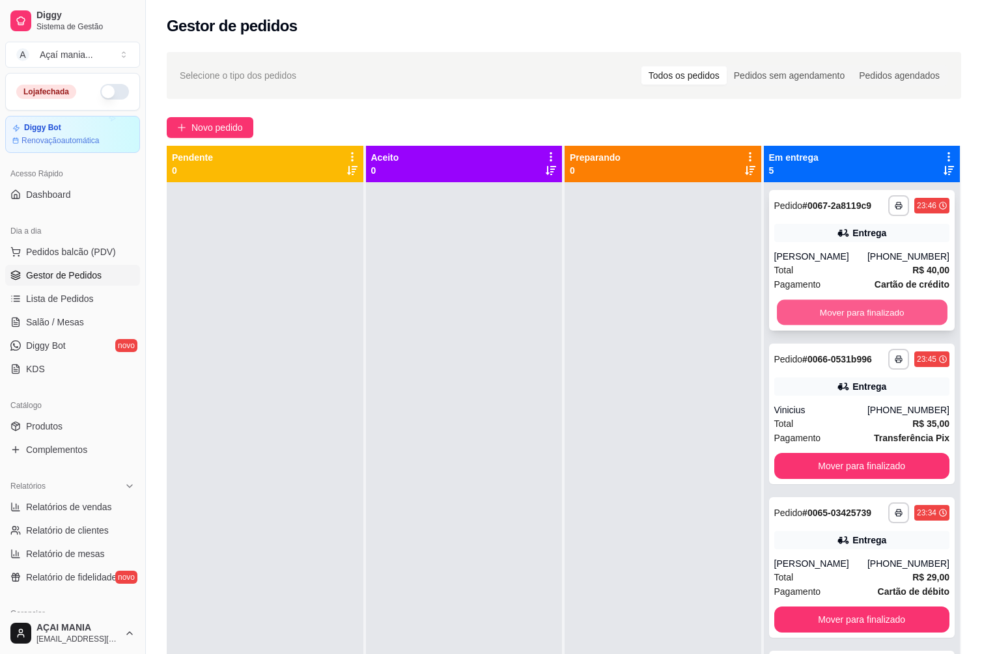
click at [863, 312] on button "Mover para finalizado" at bounding box center [862, 312] width 170 height 25
click at [863, 312] on button "Mover para finalizado" at bounding box center [862, 312] width 176 height 26
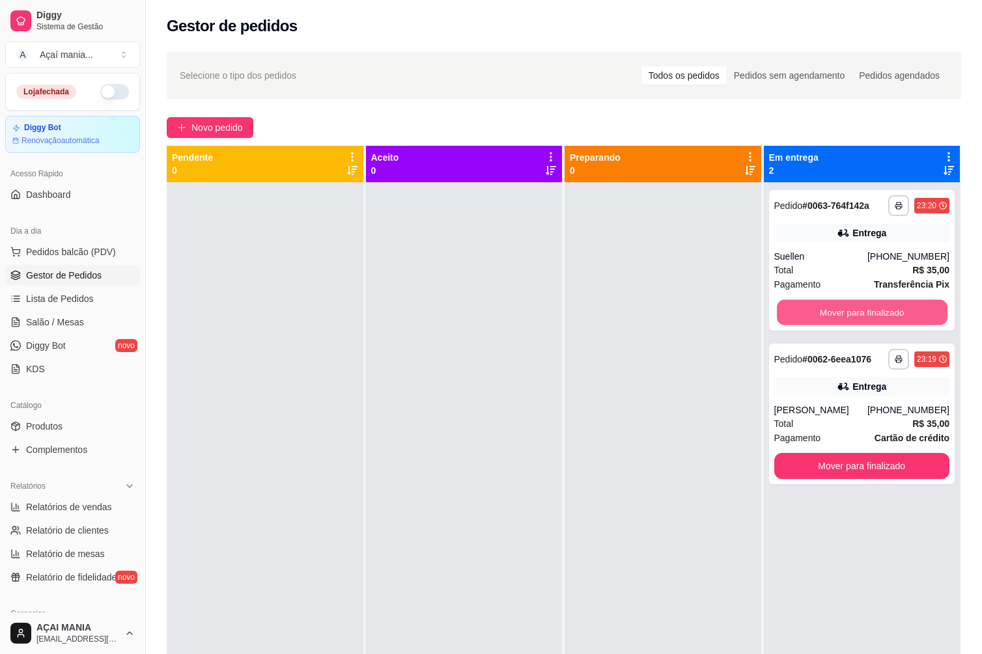
click at [863, 312] on button "Mover para finalizado" at bounding box center [862, 312] width 170 height 25
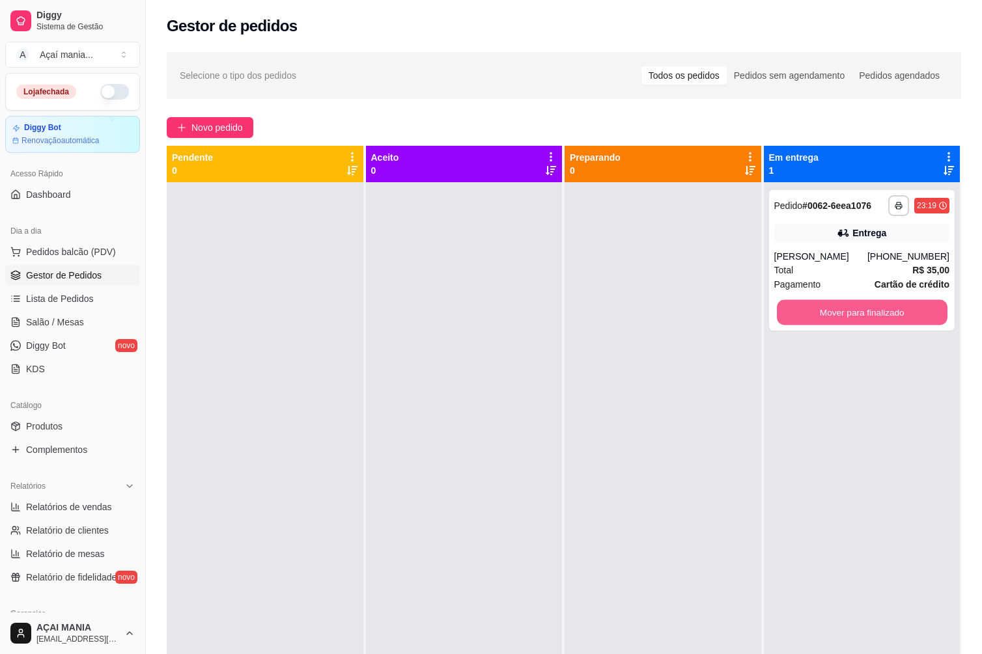
click at [862, 312] on button "Mover para finalizado" at bounding box center [862, 312] width 170 height 25
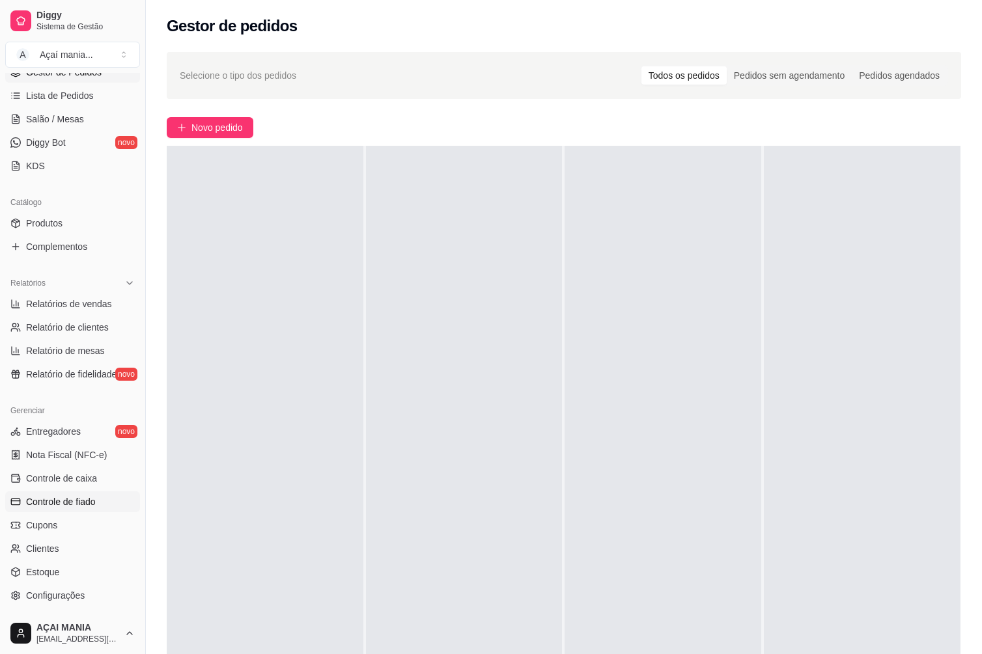
scroll to position [260, 0]
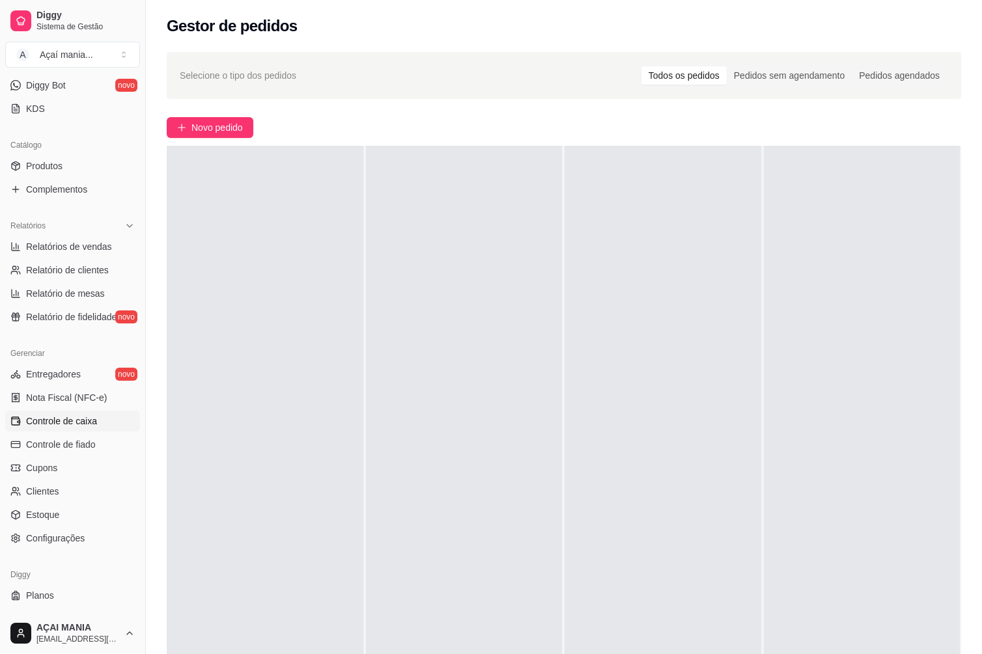
click at [83, 416] on span "Controle de caixa" at bounding box center [61, 421] width 71 height 13
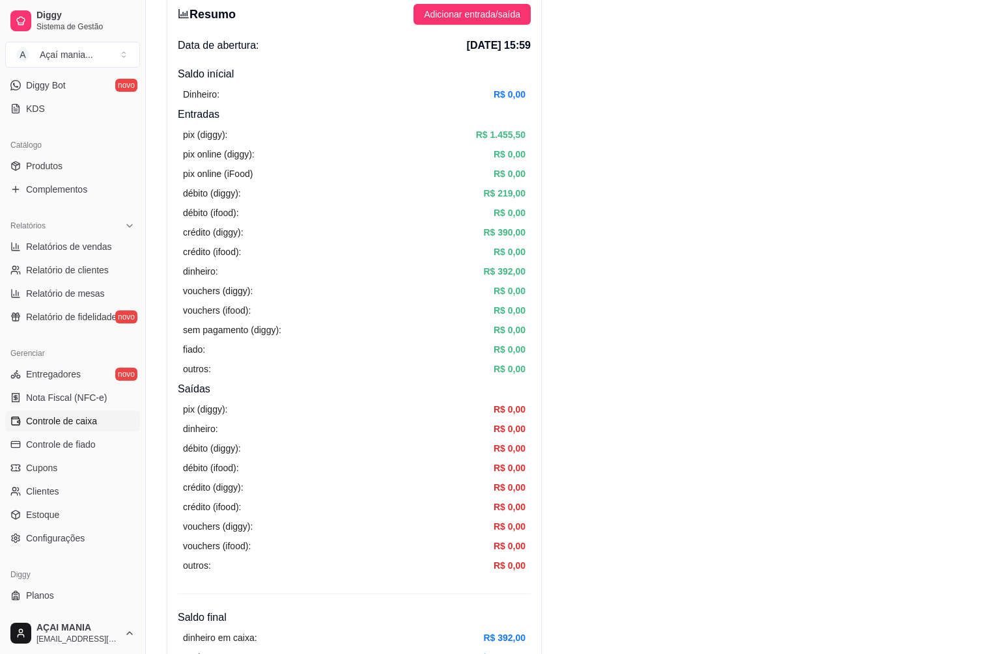
scroll to position [521, 0]
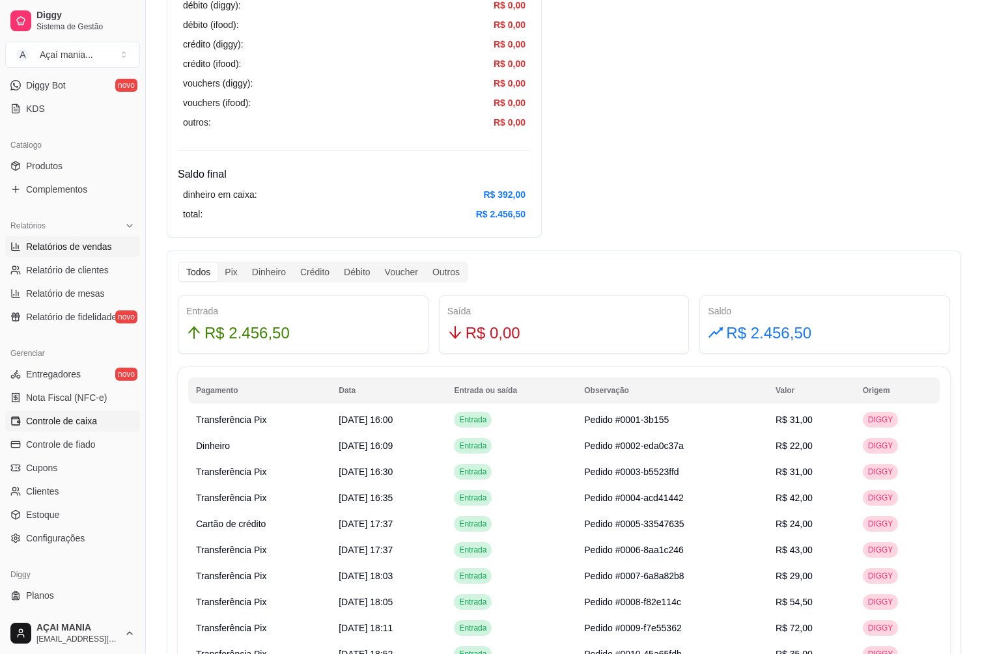
click at [83, 239] on link "Relatórios de vendas" at bounding box center [72, 246] width 135 height 21
select select "ALL"
select select "0"
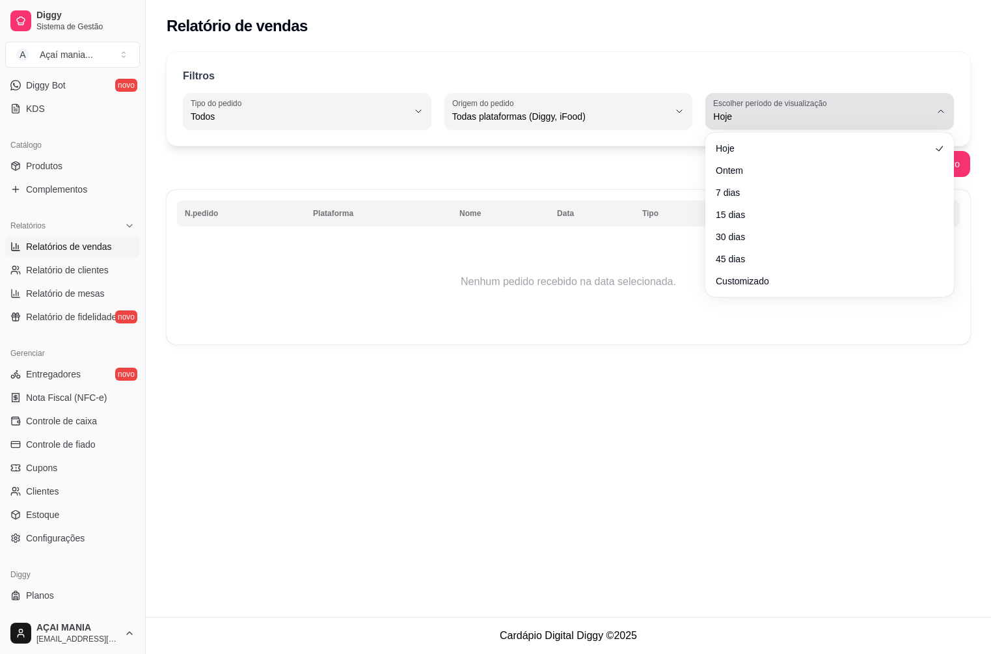
click at [784, 97] on button "Escolher período de visualização Hoje" at bounding box center [830, 111] width 249 height 36
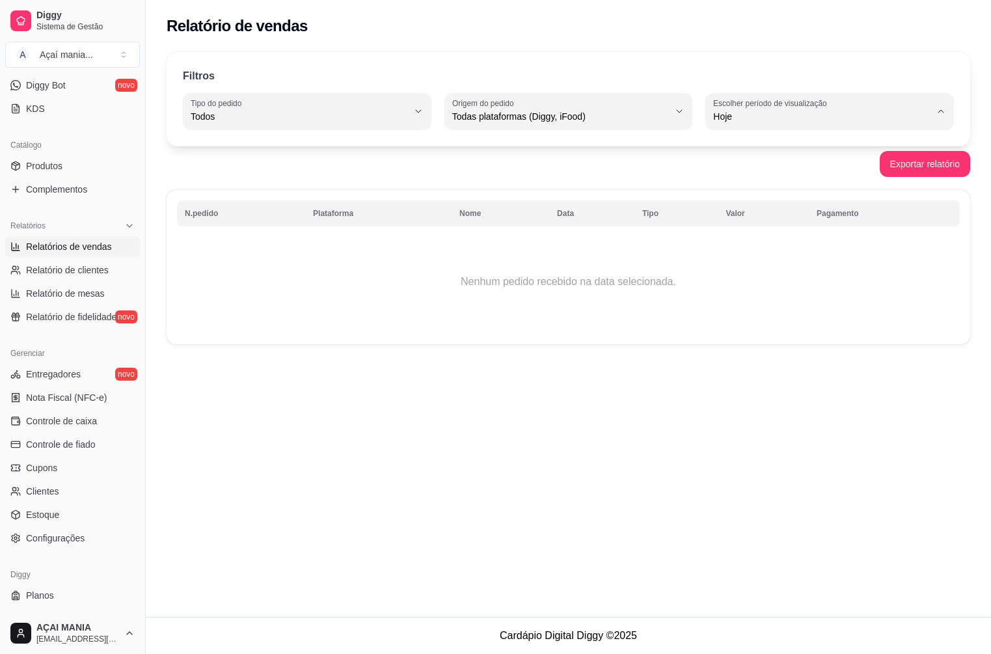
click at [756, 177] on li "Ontem" at bounding box center [830, 169] width 229 height 20
type input "1"
select select "1"
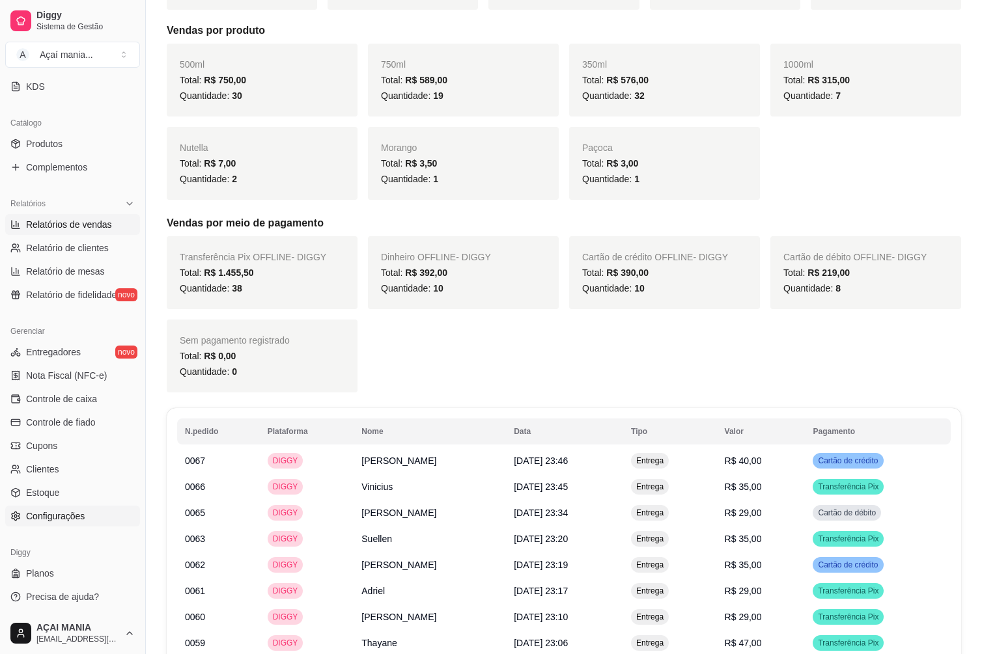
scroll to position [260, 0]
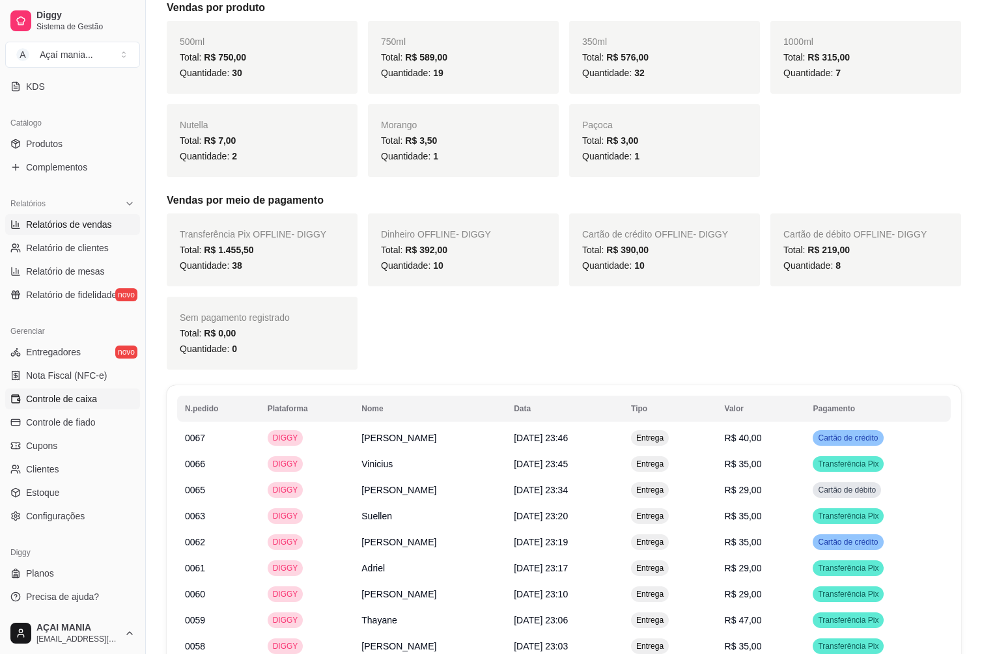
click at [89, 394] on span "Controle de caixa" at bounding box center [61, 399] width 71 height 13
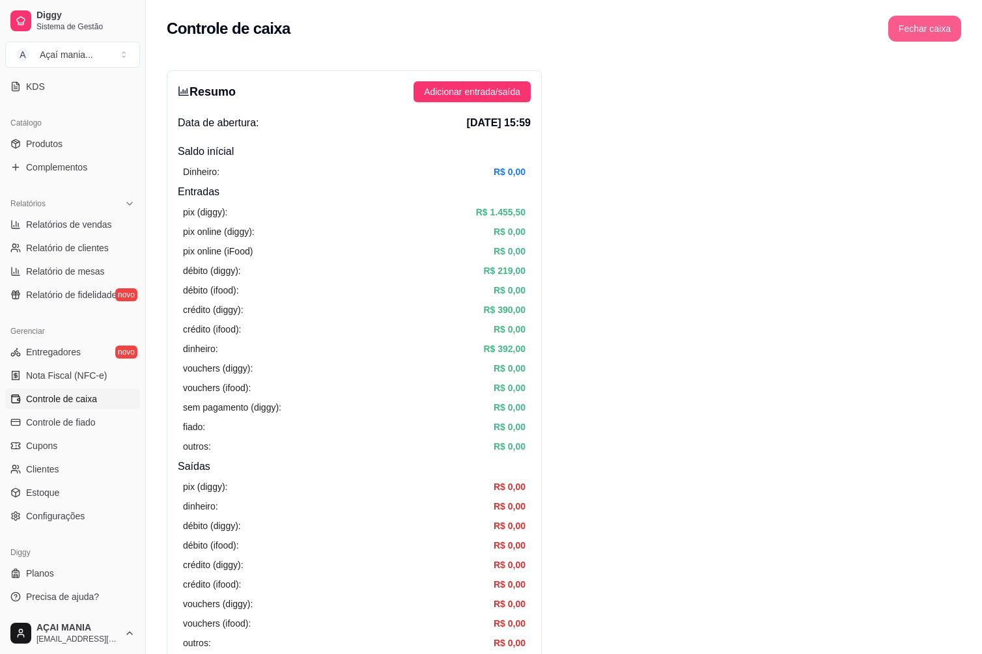
click at [895, 25] on button "Fechar caixa" at bounding box center [924, 29] width 73 height 26
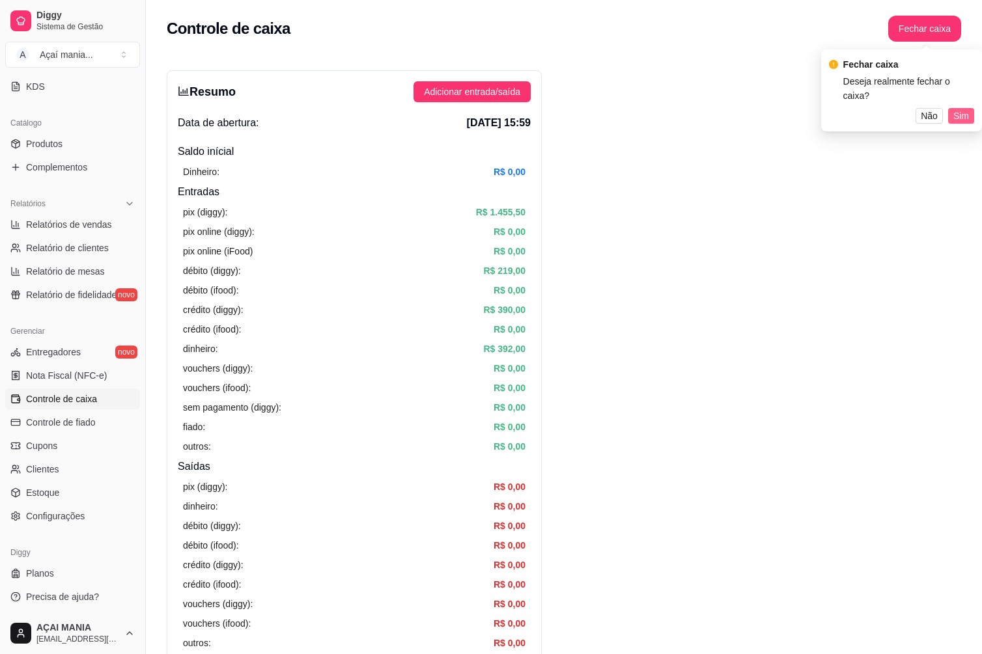
click at [960, 109] on span "Sim" at bounding box center [961, 116] width 16 height 14
